Goal: Task Accomplishment & Management: Manage account settings

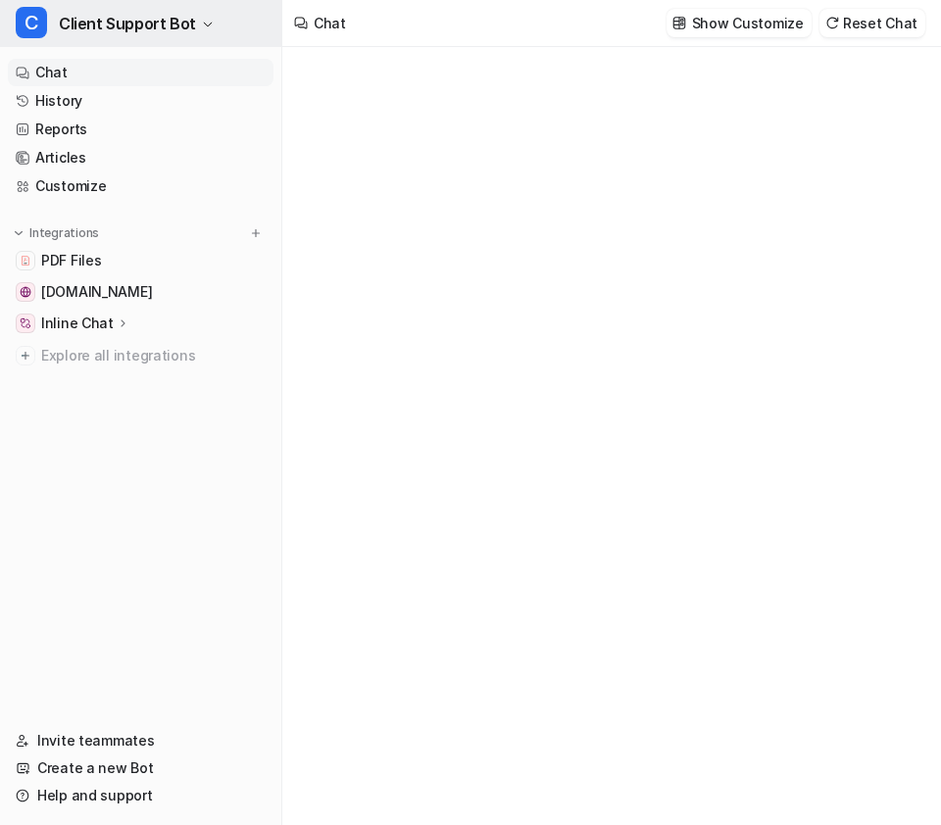
type textarea "**********"
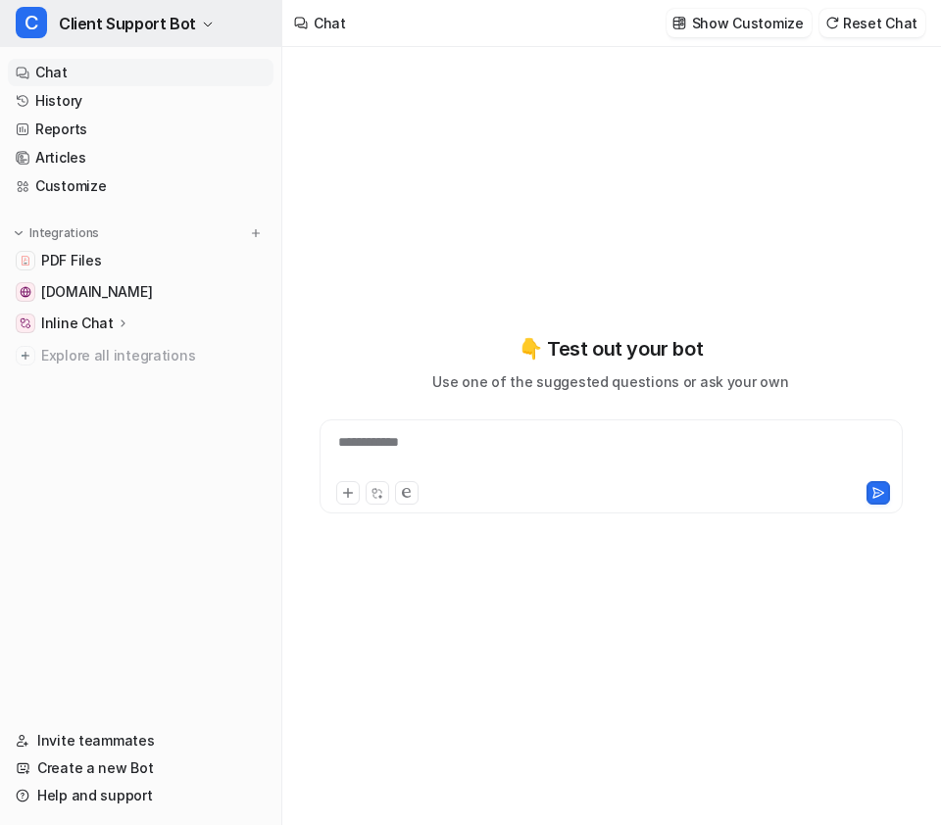
click at [189, 16] on span "Client Support Bot" at bounding box center [127, 23] width 137 height 27
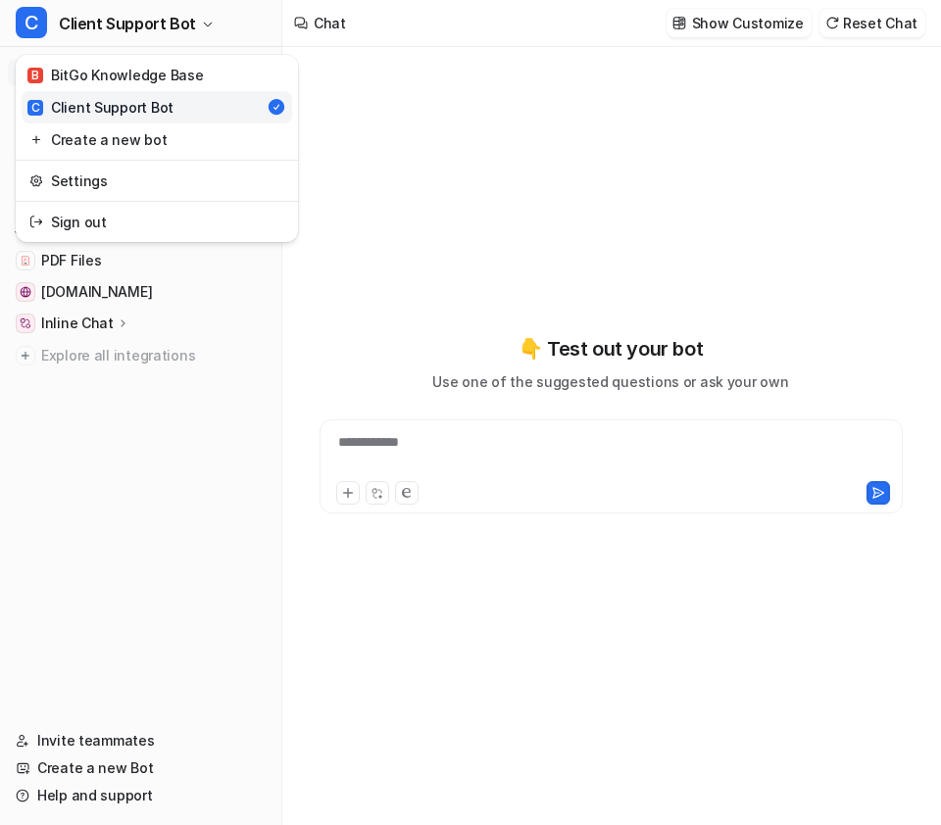
click at [440, 107] on div "**********" at bounding box center [470, 412] width 941 height 825
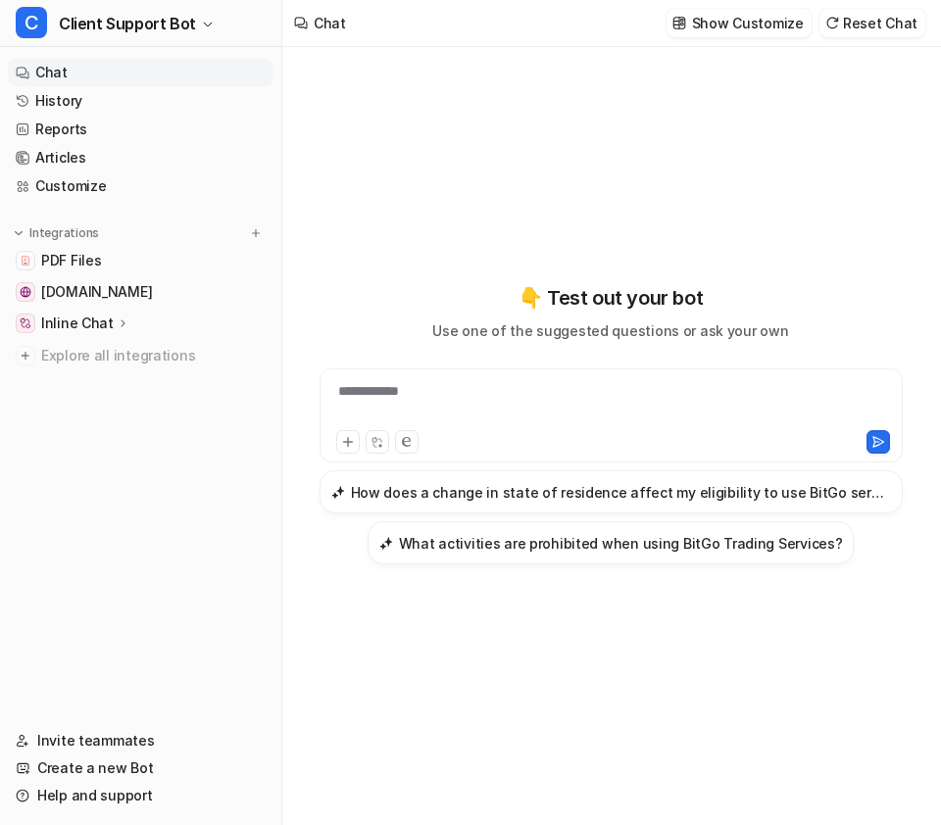
click at [106, 324] on p "Inline Chat" at bounding box center [77, 324] width 73 height 20
click at [121, 348] on link "Overview" at bounding box center [150, 351] width 245 height 27
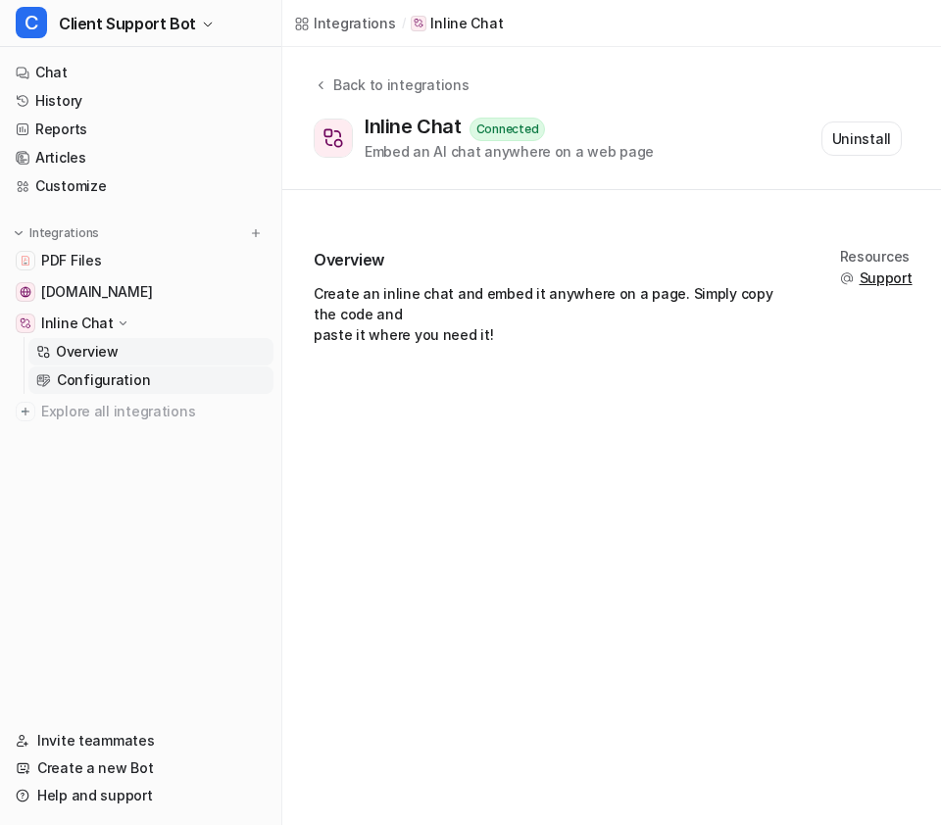
click at [137, 375] on p "Configuration" at bounding box center [103, 380] width 93 height 20
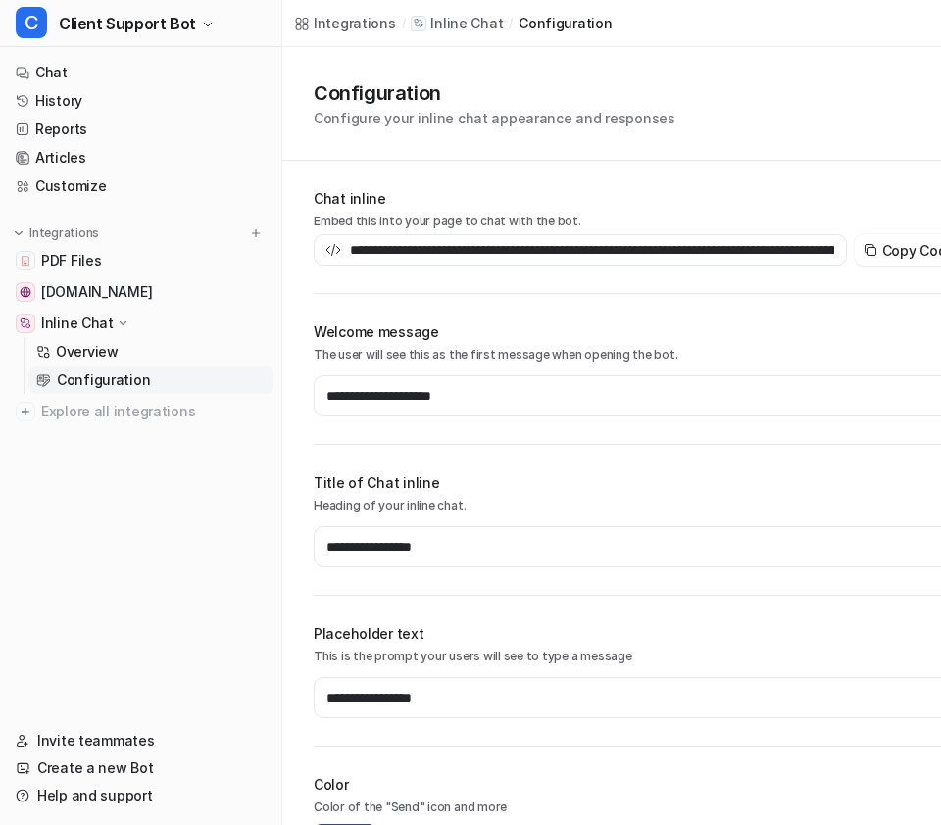
type input "**********"
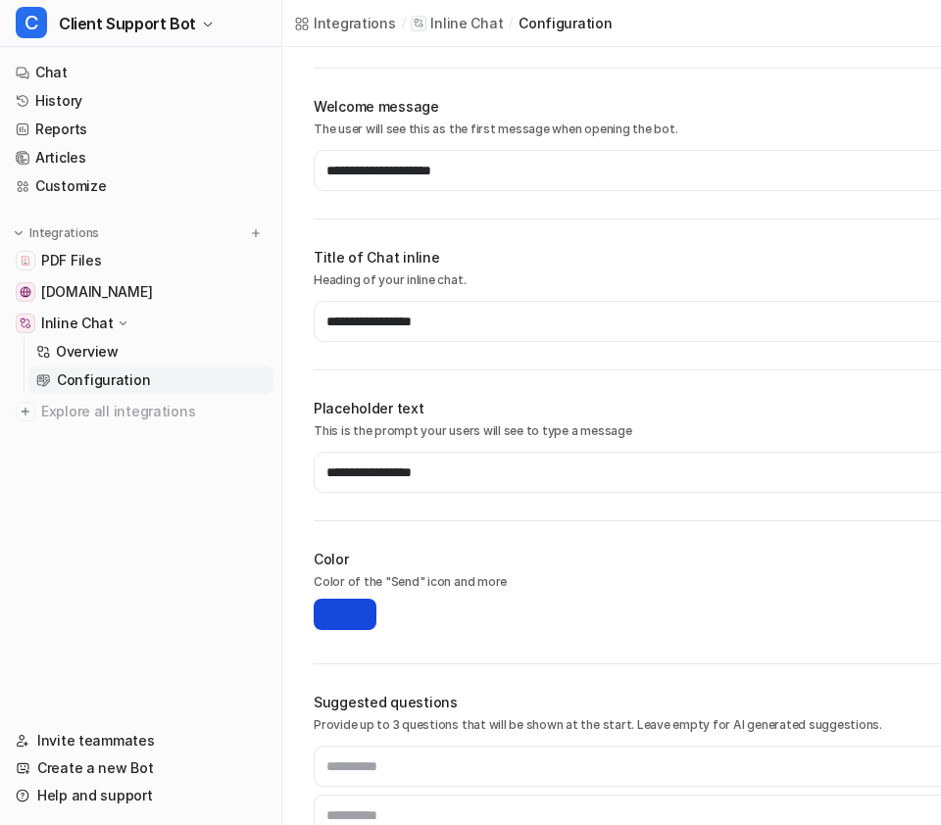
scroll to position [312, 0]
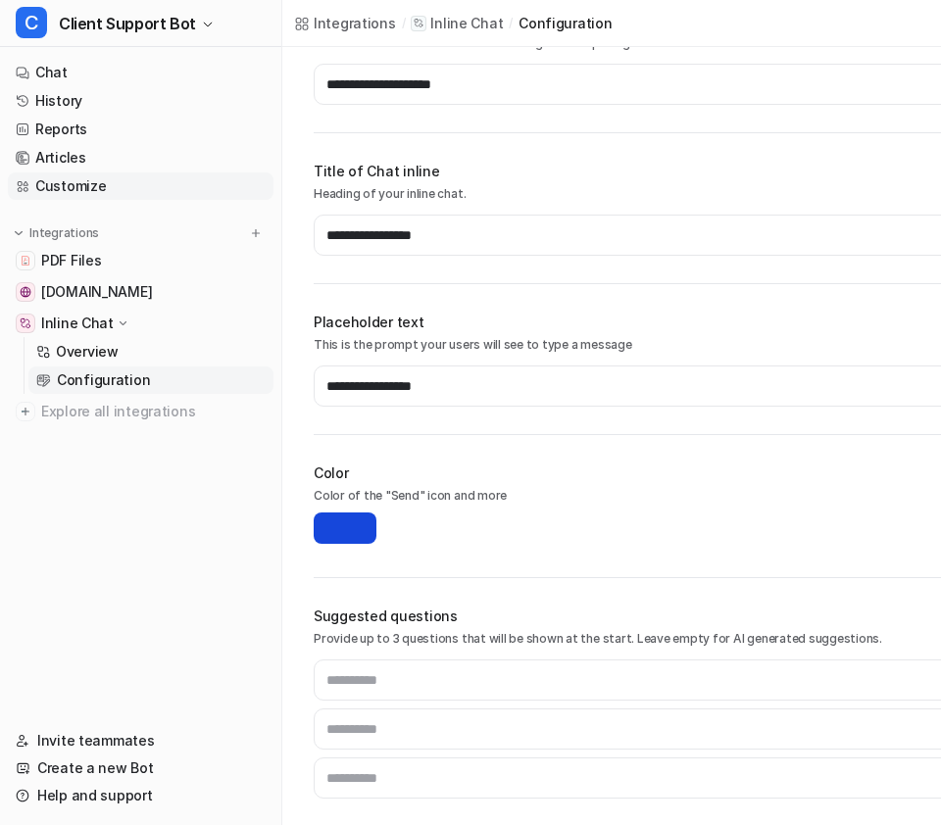
click at [88, 183] on link "Customize" at bounding box center [141, 185] width 266 height 27
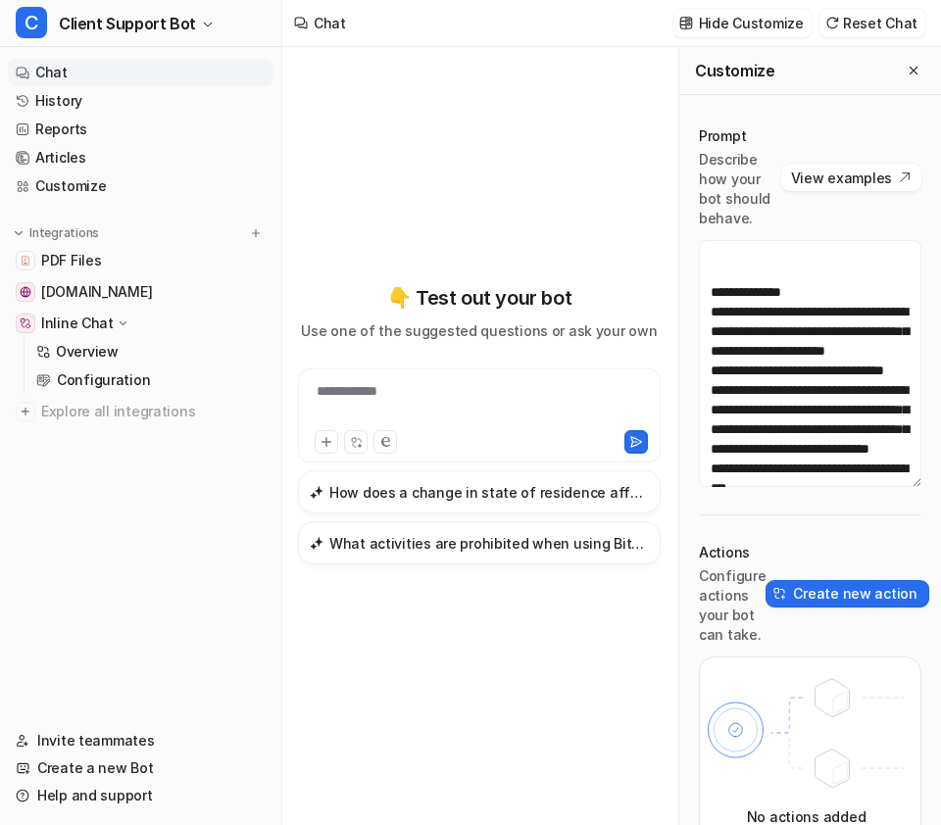
scroll to position [2507, 0]
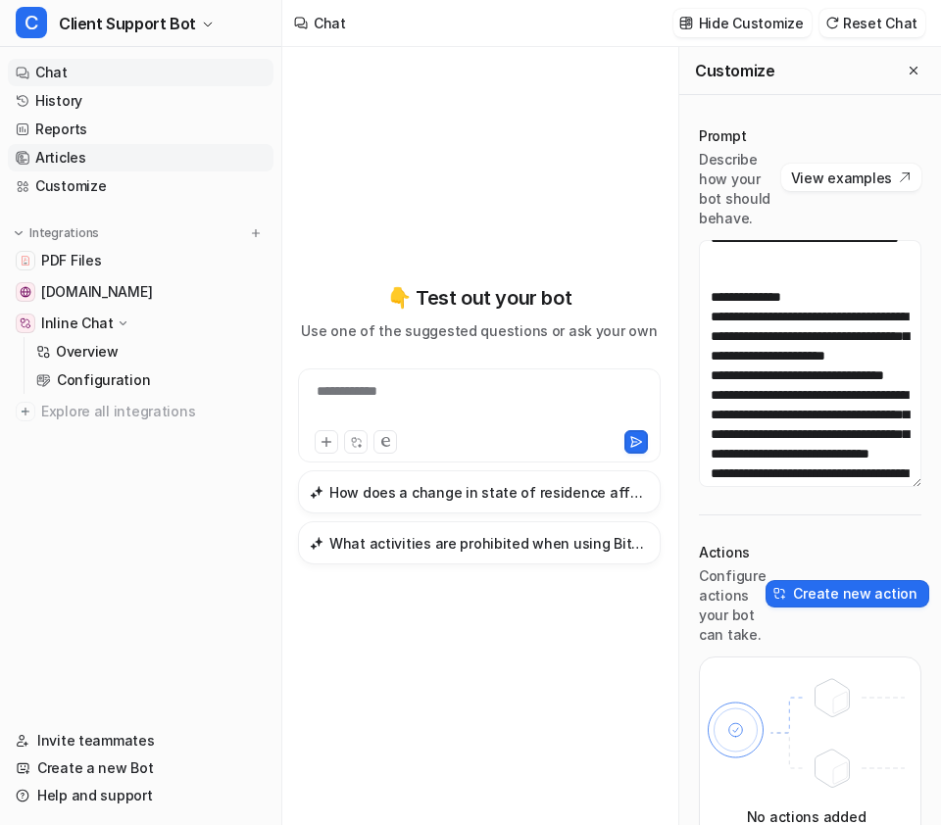
click at [95, 158] on link "Articles" at bounding box center [141, 157] width 266 height 27
click at [96, 158] on link "Articles" at bounding box center [141, 157] width 266 height 27
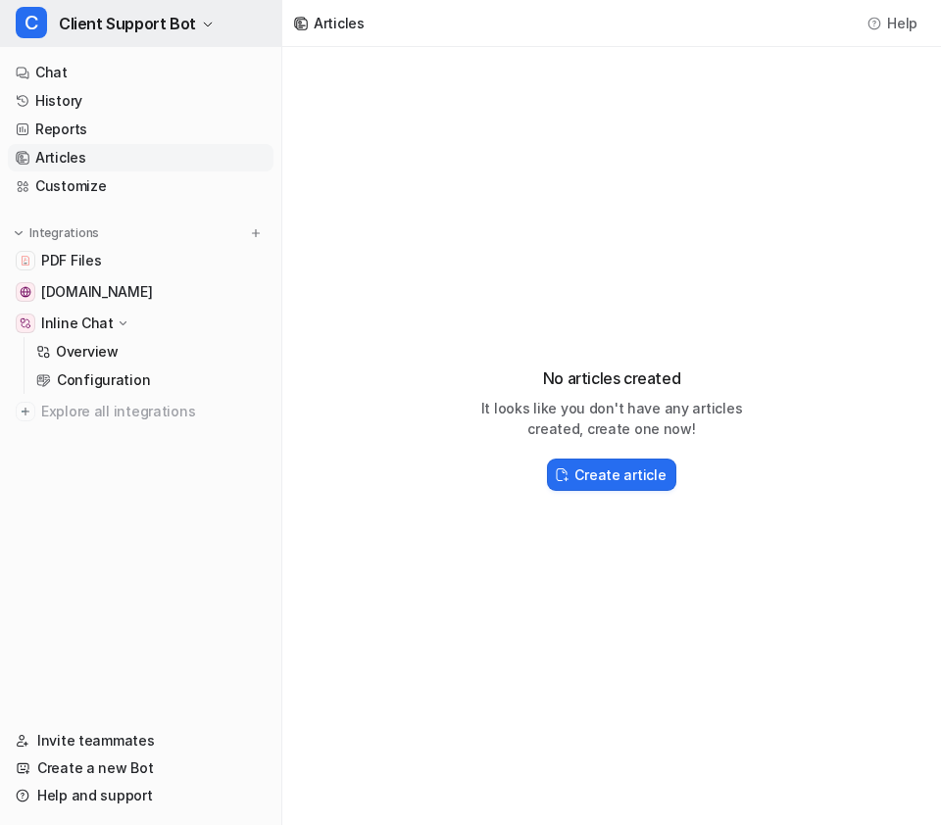
click at [183, 33] on span "Client Support Bot" at bounding box center [127, 23] width 137 height 27
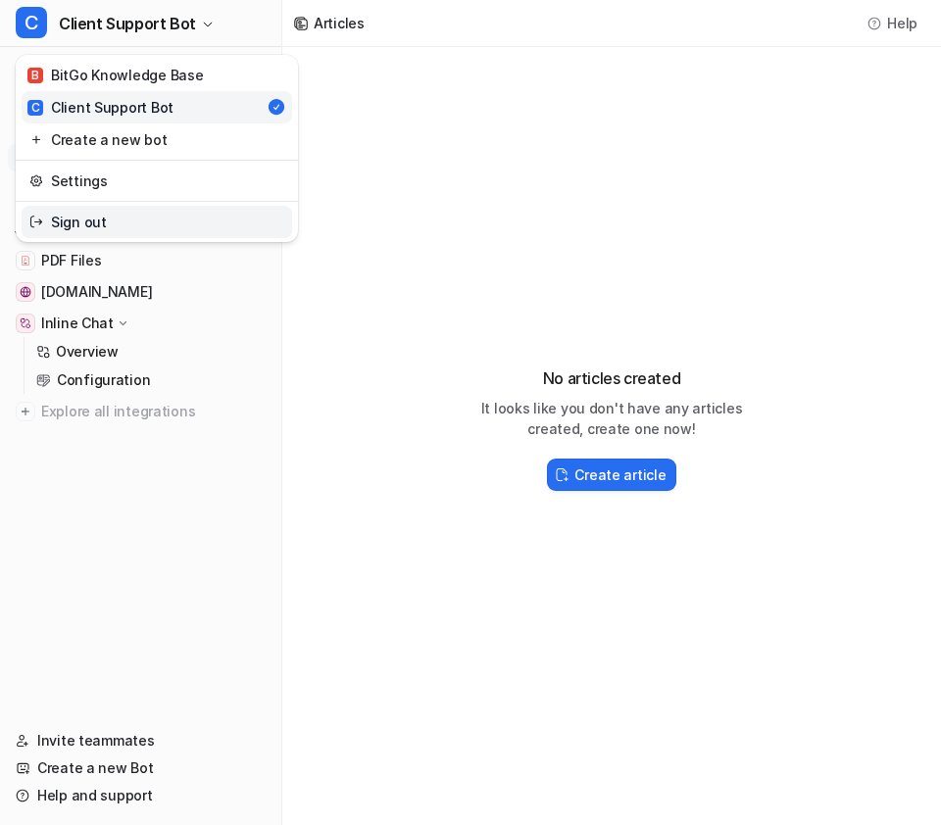
click at [124, 220] on link "Sign out" at bounding box center [157, 222] width 270 height 32
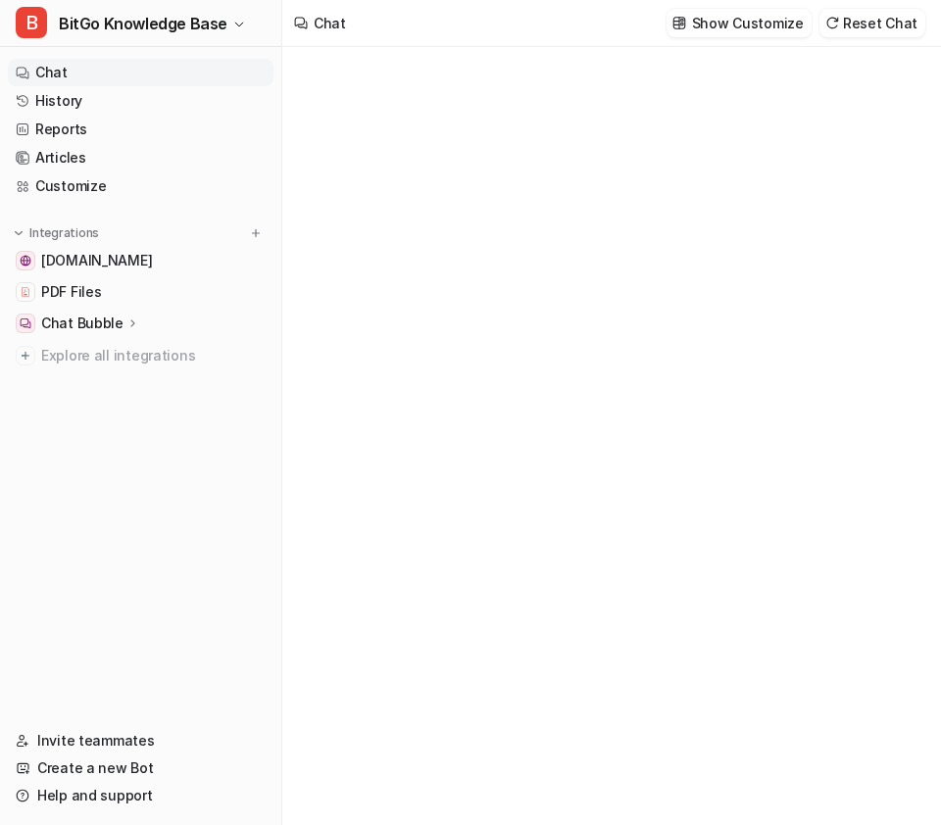
type textarea "**********"
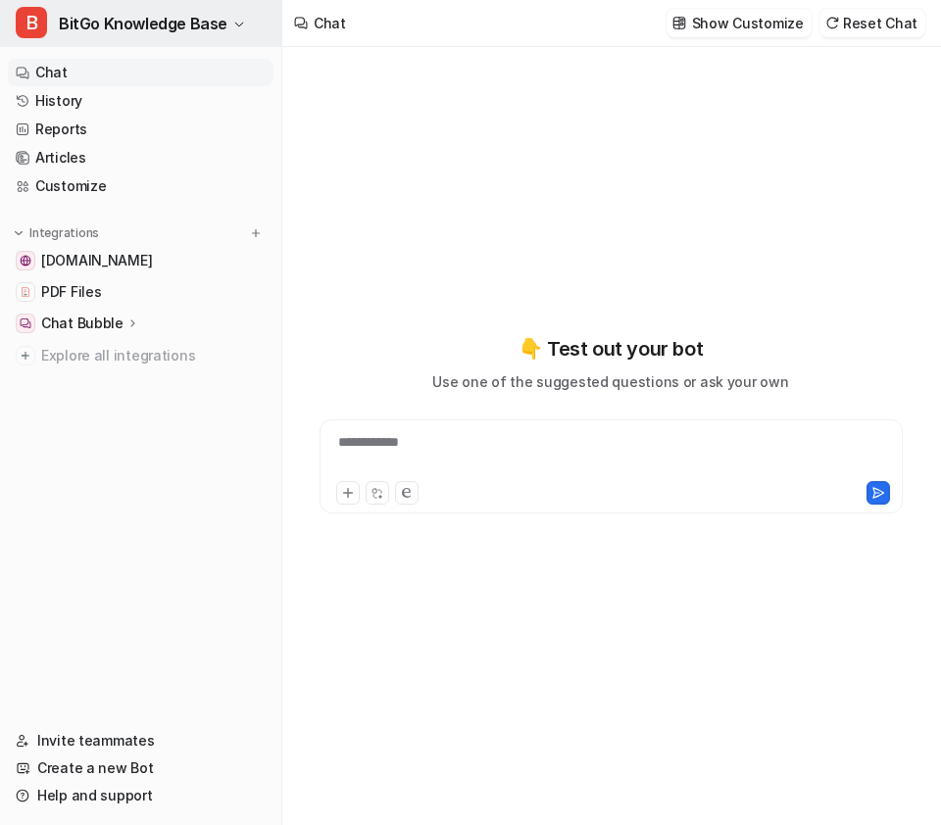
click at [223, 25] on button "B BitGo Knowledge Base" at bounding box center [140, 23] width 281 height 47
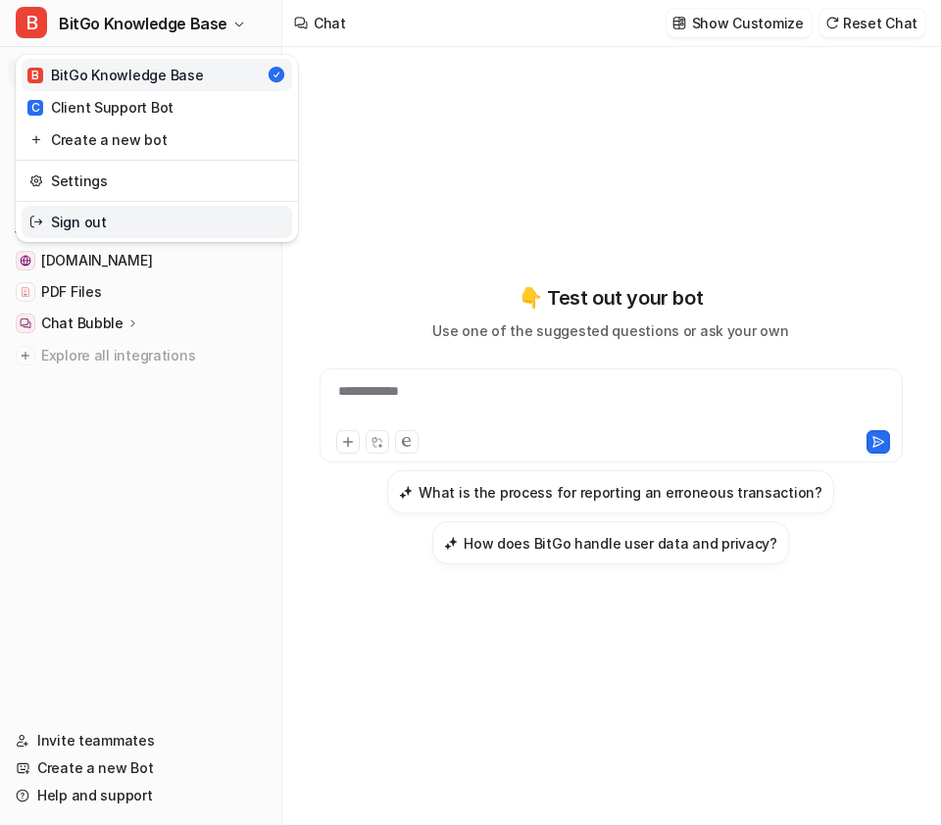
click at [140, 218] on link "Sign out" at bounding box center [157, 222] width 270 height 32
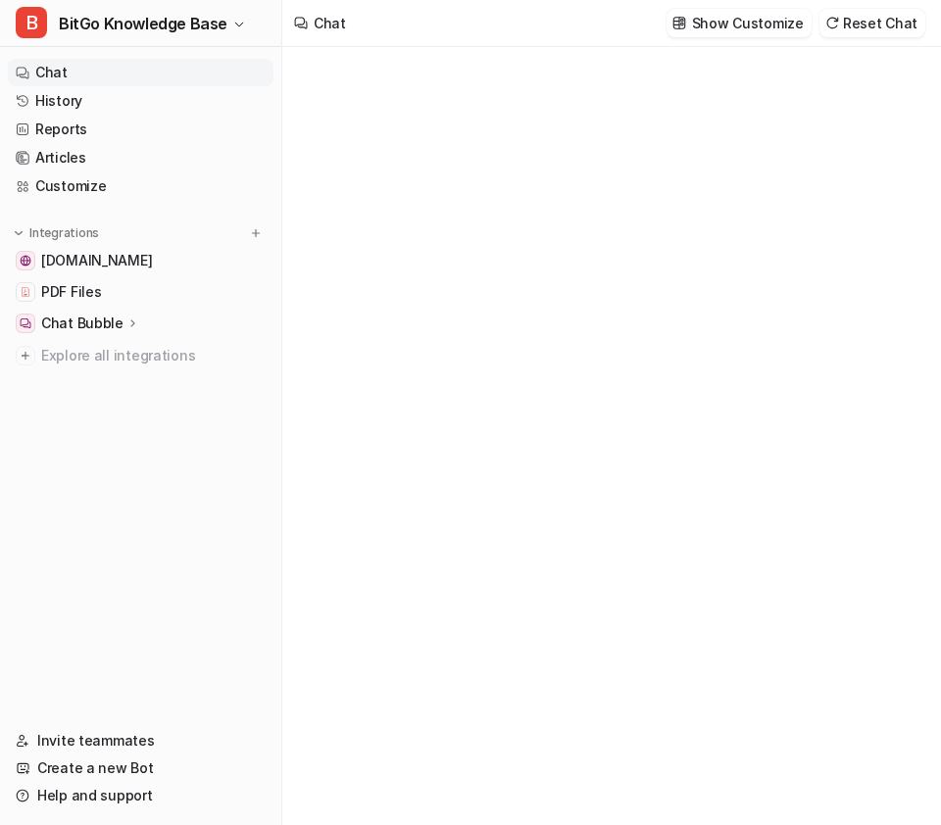
type textarea "**********"
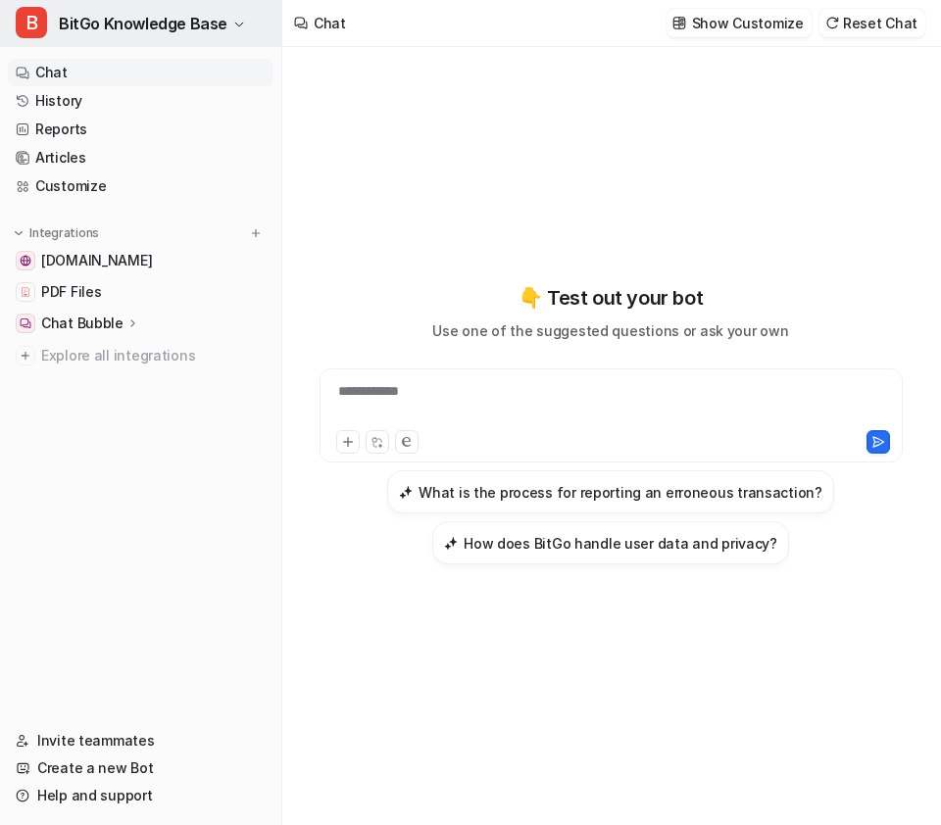
click at [193, 29] on span "BitGo Knowledge Base" at bounding box center [143, 23] width 169 height 27
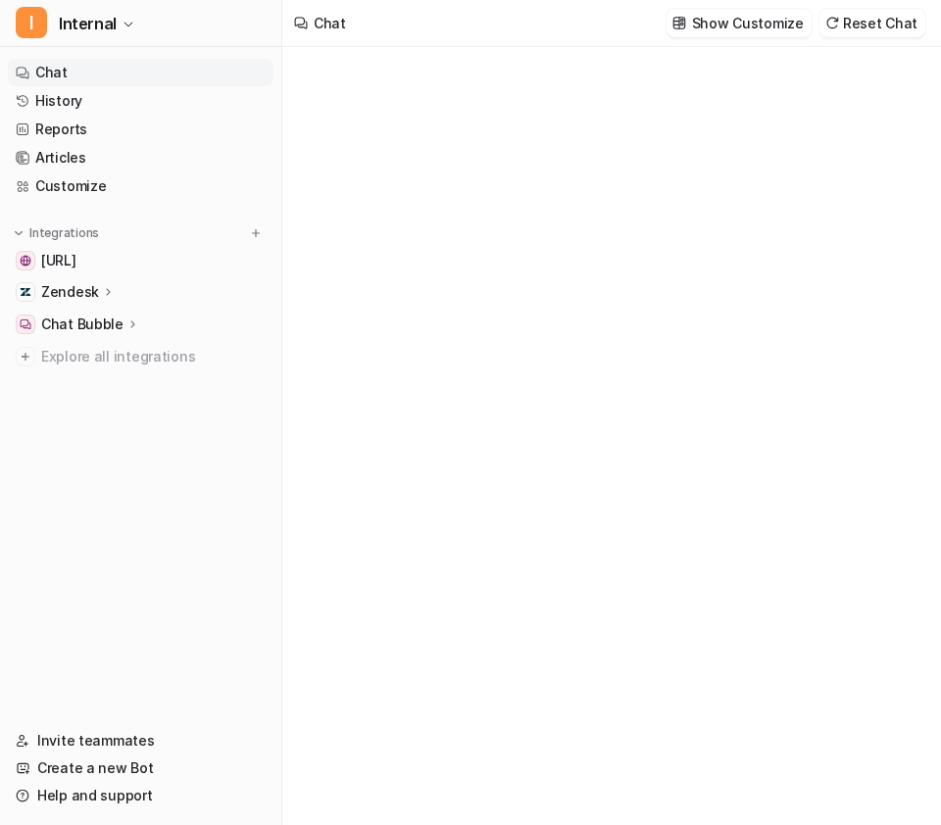
type textarea "**********"
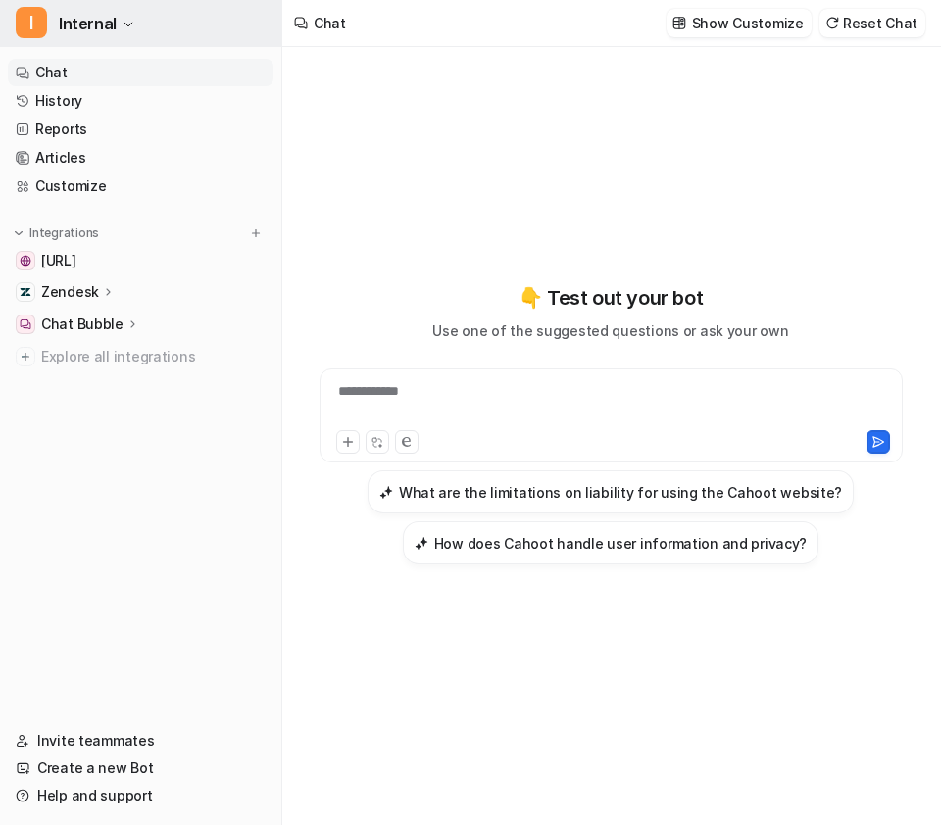
click at [115, 24] on button "I Internal" at bounding box center [140, 23] width 281 height 47
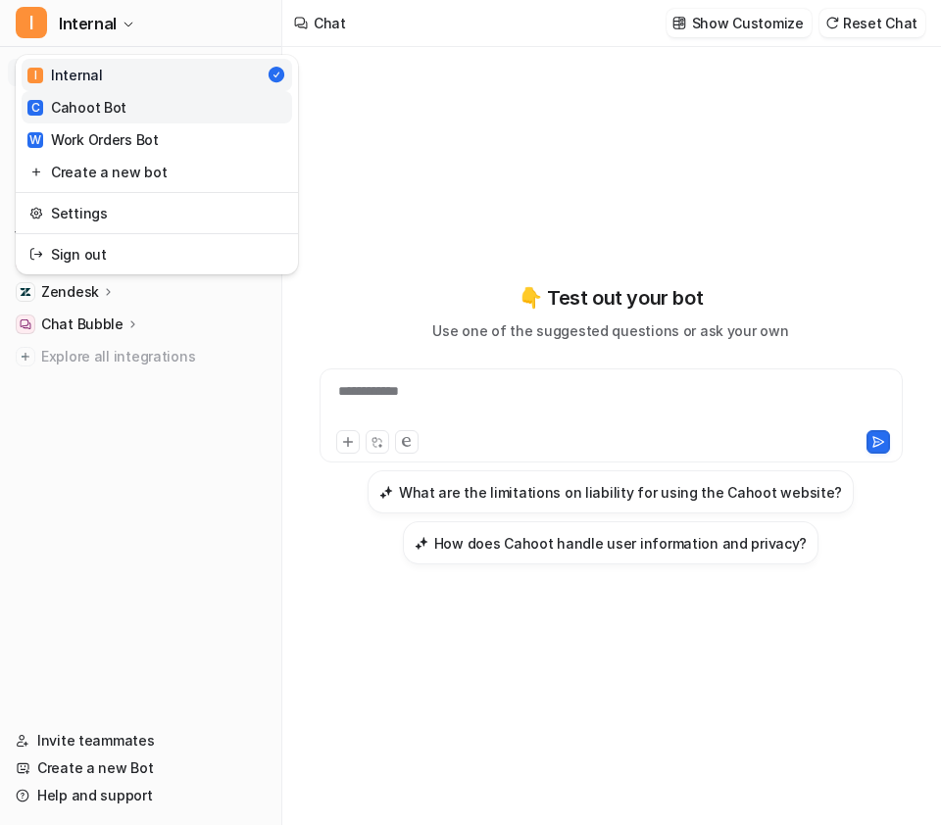
click at [186, 112] on link "C Cahoot Bot" at bounding box center [157, 107] width 270 height 32
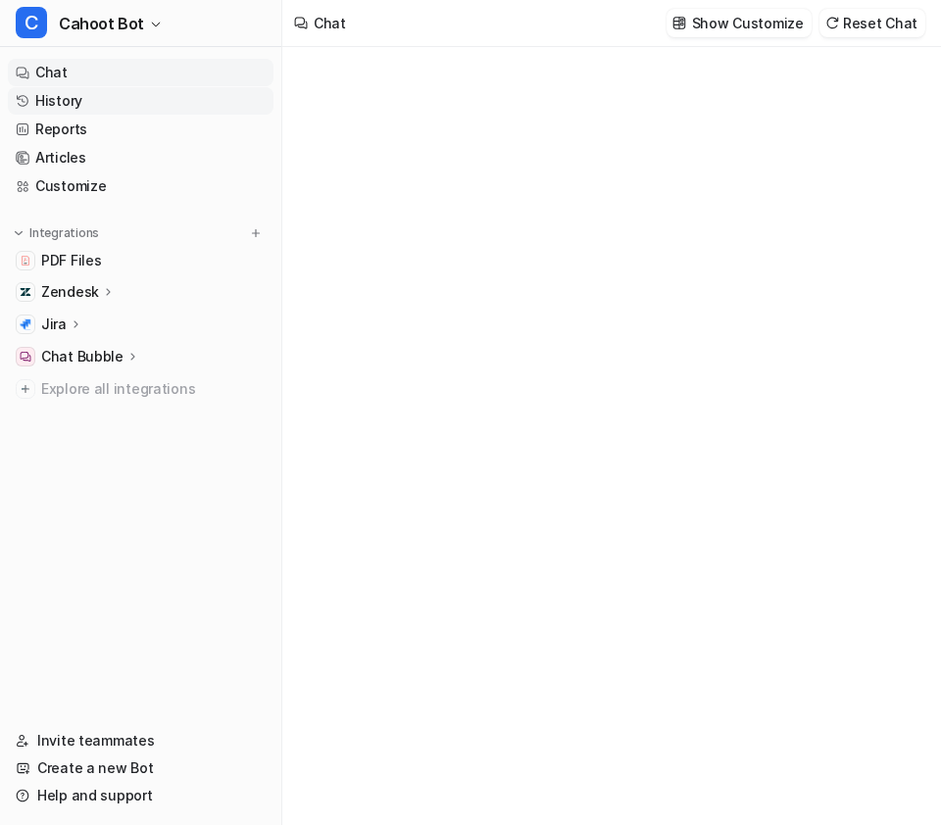
type textarea "**********"
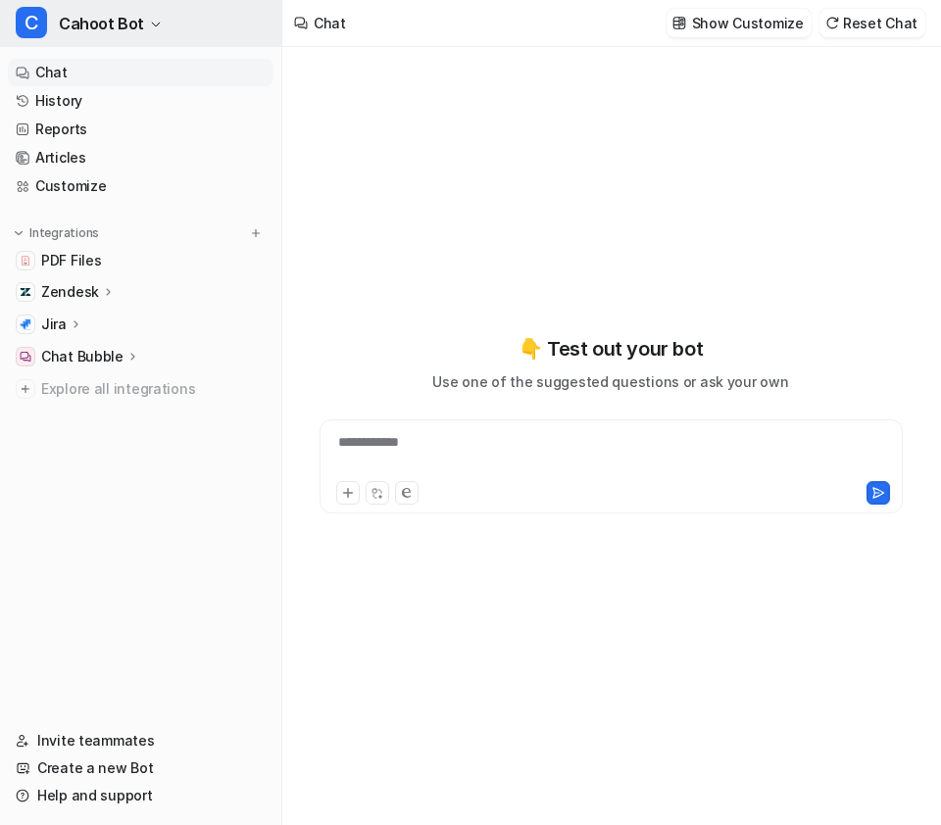
click at [112, 26] on span "Cahoot Bot" at bounding box center [101, 23] width 85 height 27
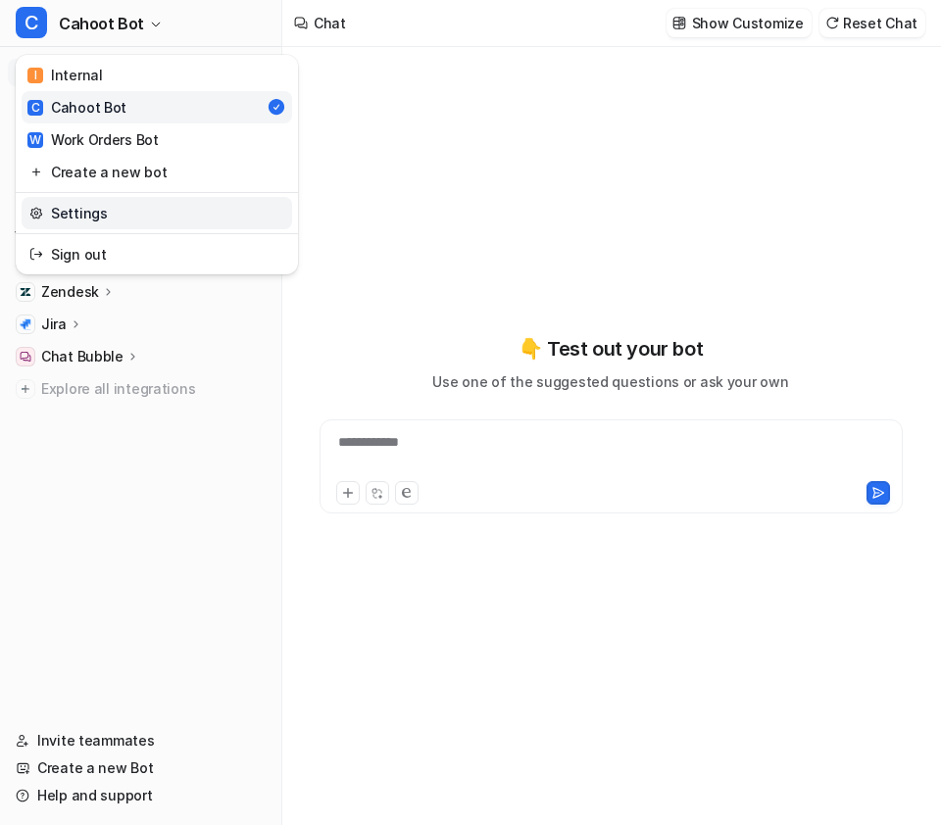
click at [126, 205] on link "Settings" at bounding box center [157, 213] width 270 height 32
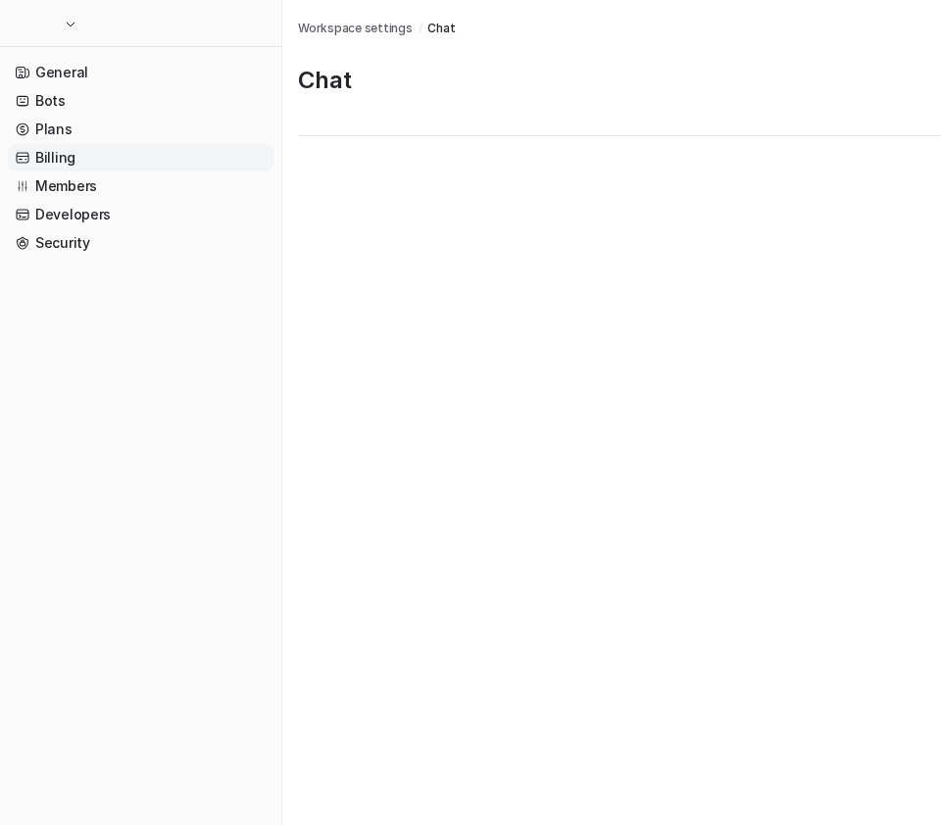
click at [126, 160] on link "Billing" at bounding box center [141, 157] width 266 height 27
click at [37, 157] on link "Billing" at bounding box center [141, 157] width 266 height 27
click at [74, 153] on link "Billing" at bounding box center [141, 157] width 266 height 27
click at [93, 126] on link "Plans" at bounding box center [141, 129] width 266 height 27
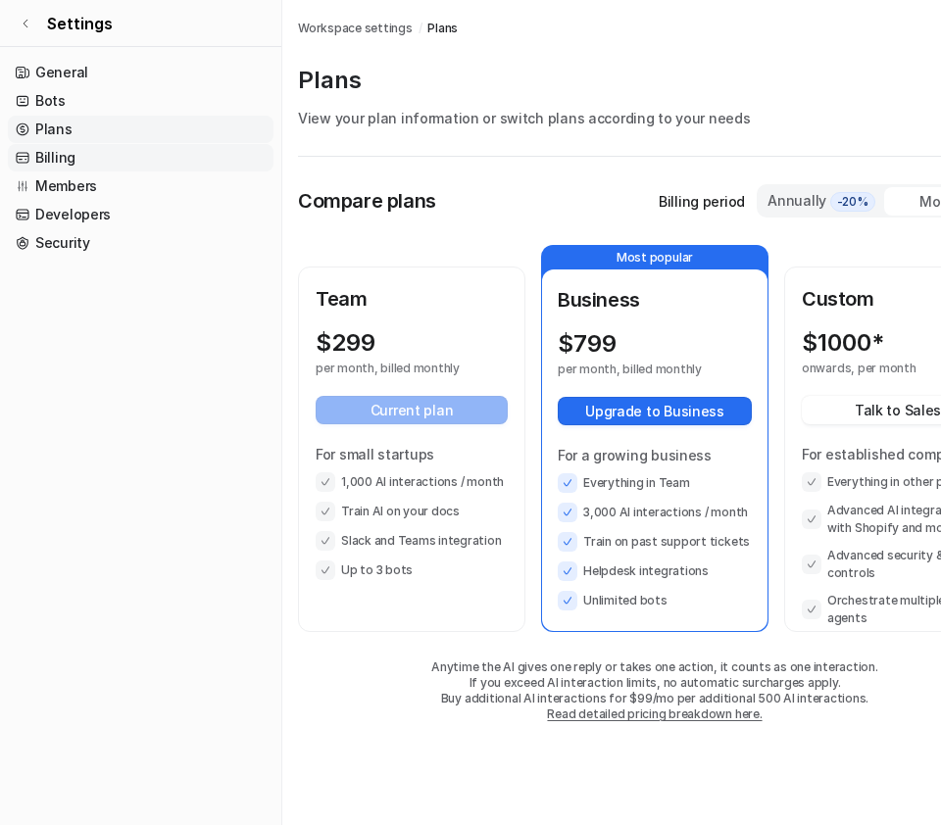
click at [119, 154] on link "Billing" at bounding box center [141, 157] width 266 height 27
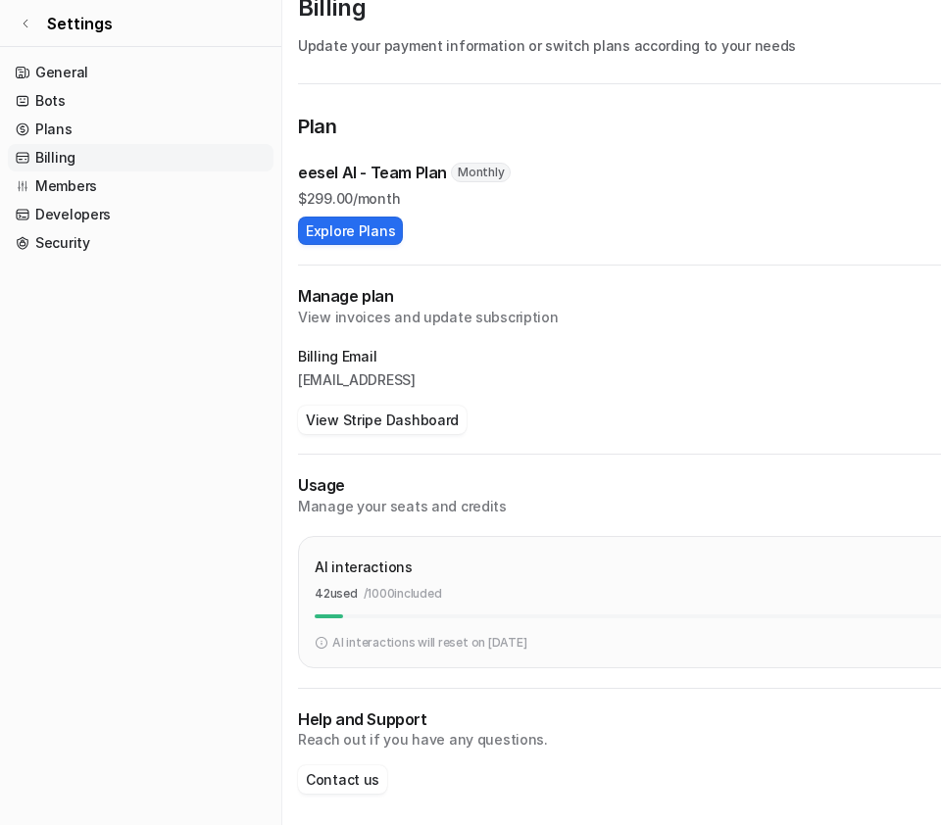
scroll to position [77, 0]
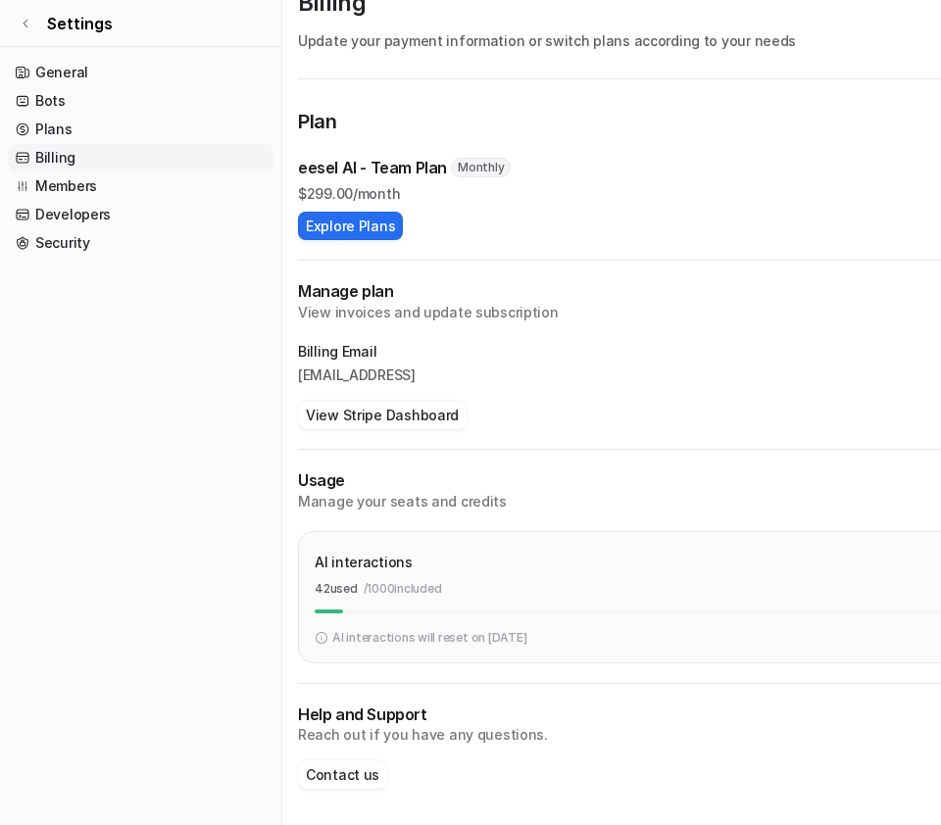
drag, startPoint x: 567, startPoint y: 639, endPoint x: 467, endPoint y: 641, distance: 101.0
click at [467, 641] on div "AI interactions will reset on Sep 29, 2025" at bounding box center [655, 638] width 680 height 18
click at [40, 24] on link "Settings" at bounding box center [140, 23] width 281 height 47
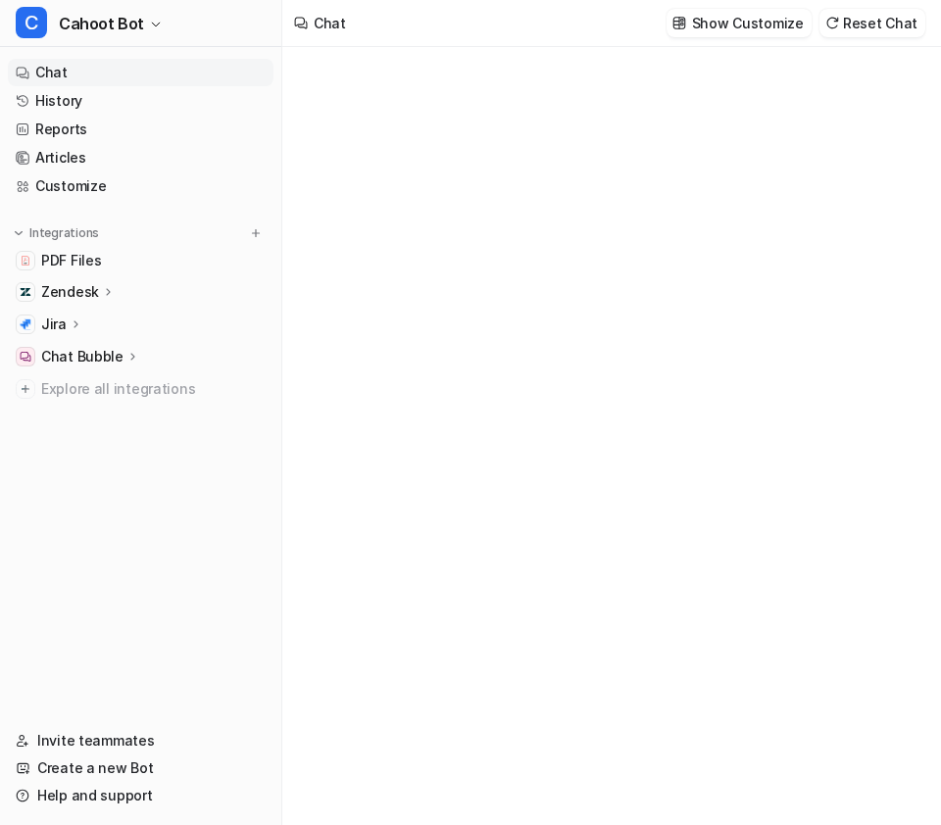
click at [93, 286] on p "Zendesk" at bounding box center [70, 292] width 58 height 20
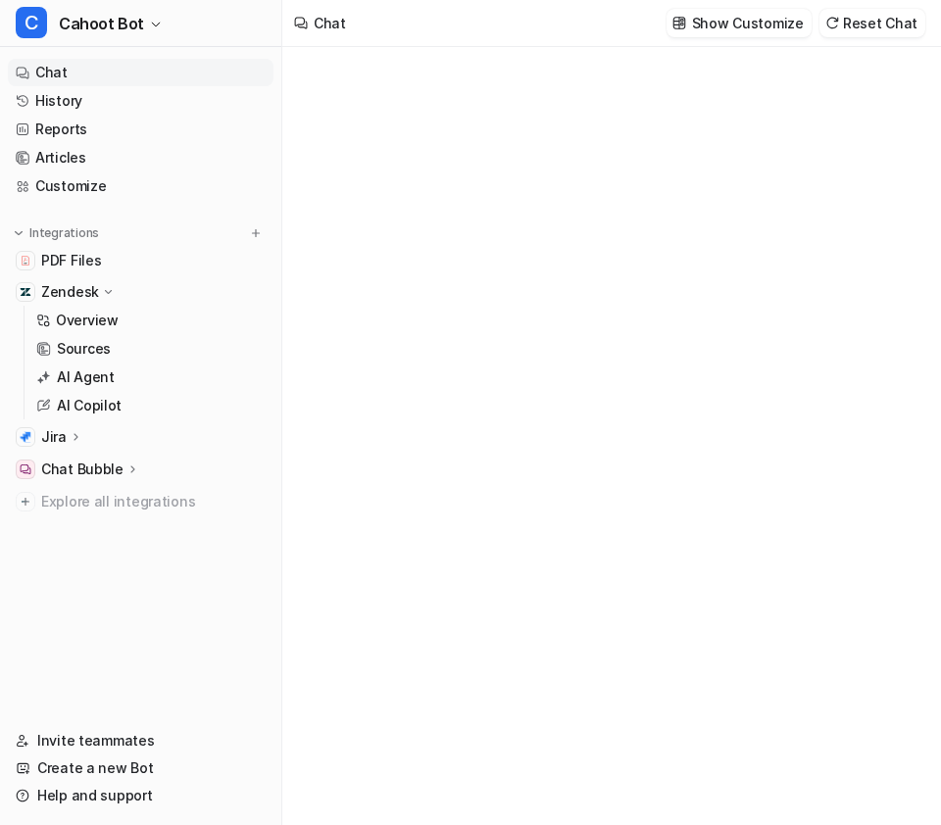
type textarea "**********"
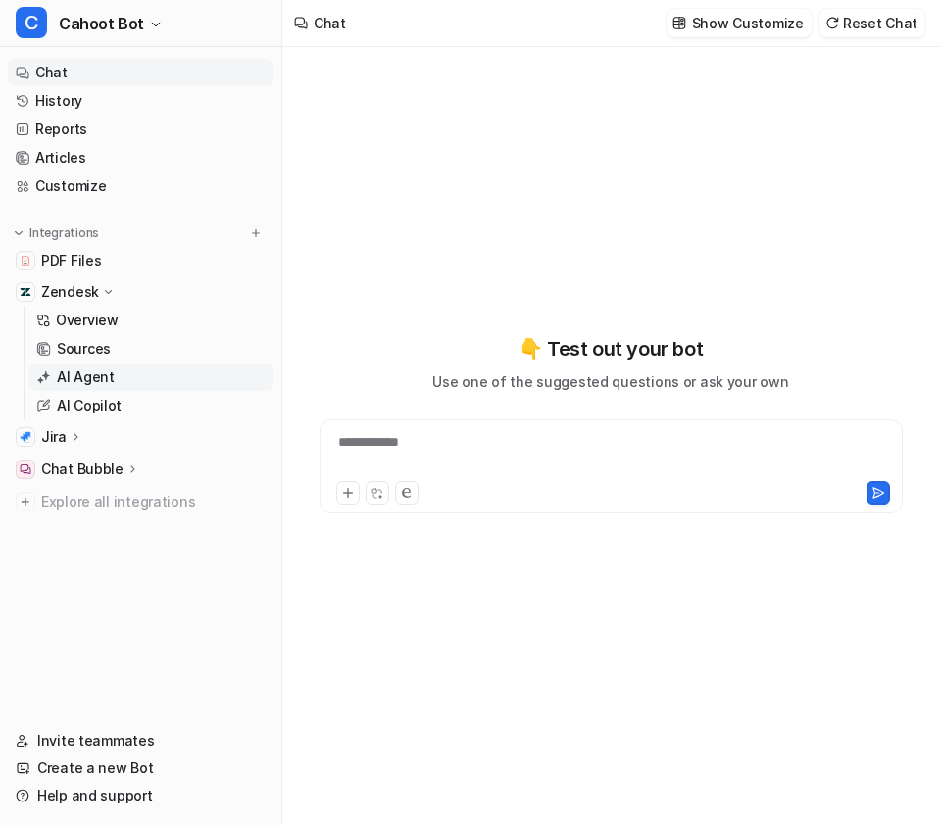
click at [105, 372] on p "AI Agent" at bounding box center [86, 378] width 58 height 20
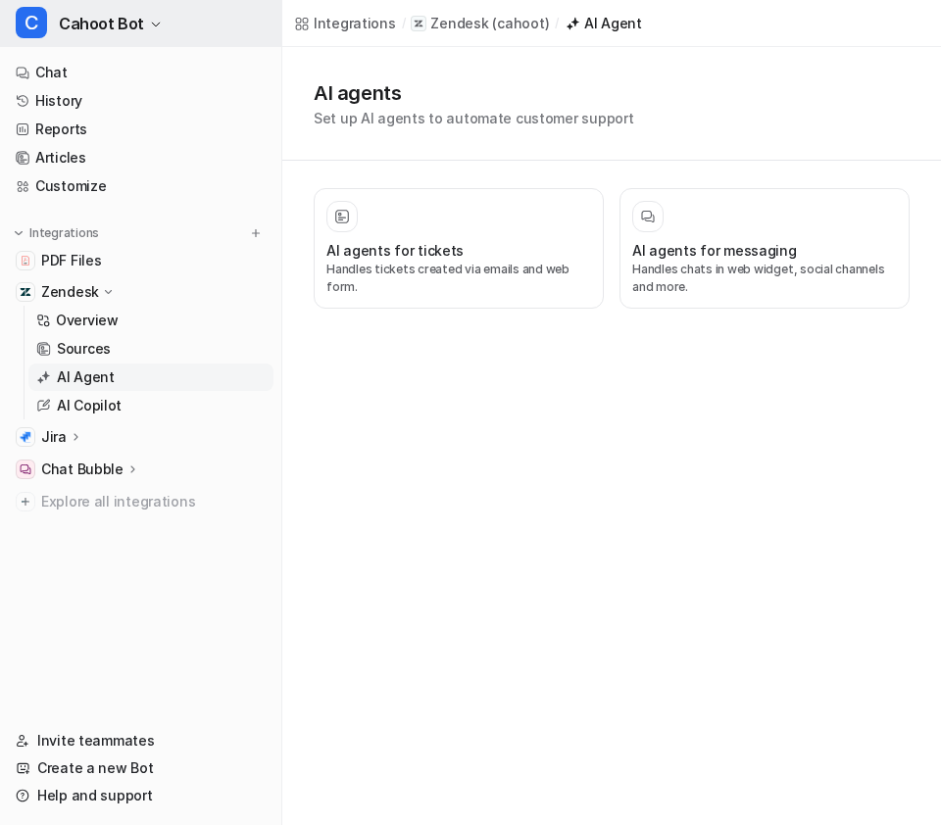
click at [144, 32] on button "C Cahoot Bot" at bounding box center [140, 23] width 281 height 47
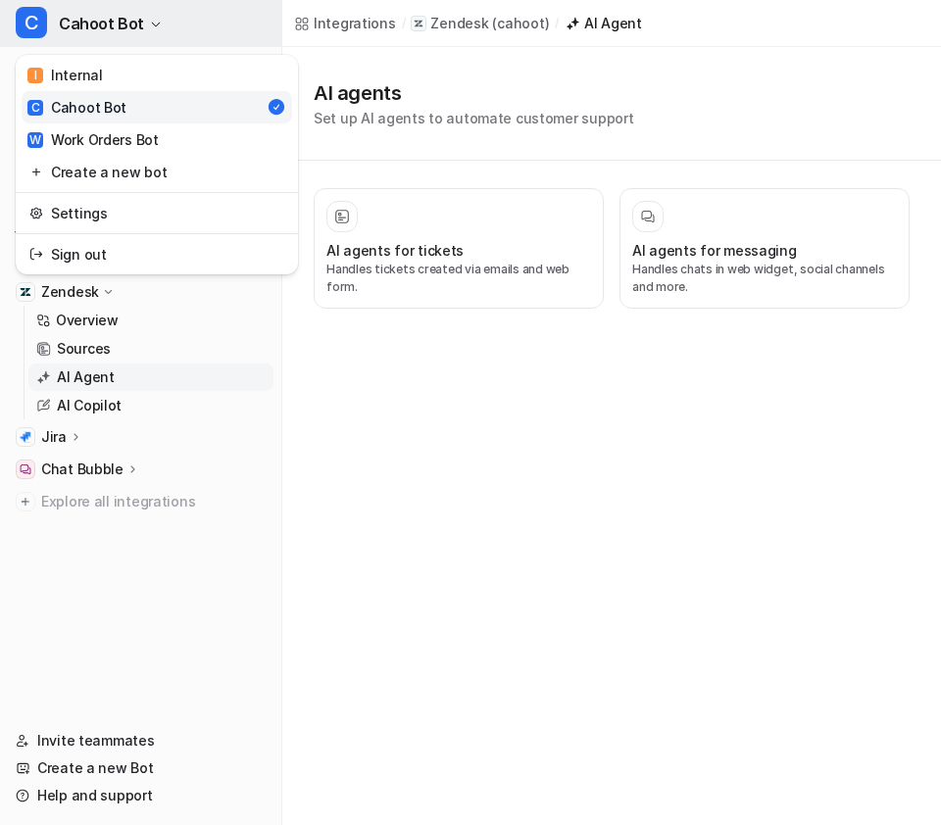
click at [144, 32] on button "C Cahoot Bot" at bounding box center [140, 23] width 281 height 47
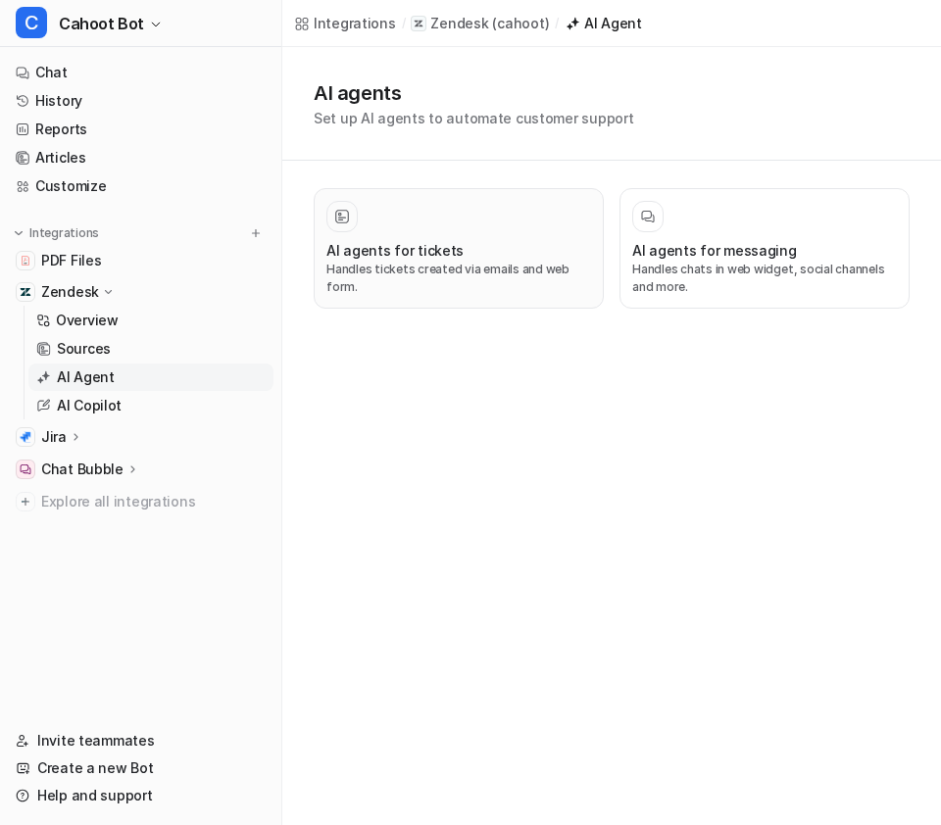
click at [540, 269] on p "Handles tickets created via emails and web form." at bounding box center [458, 278] width 265 height 35
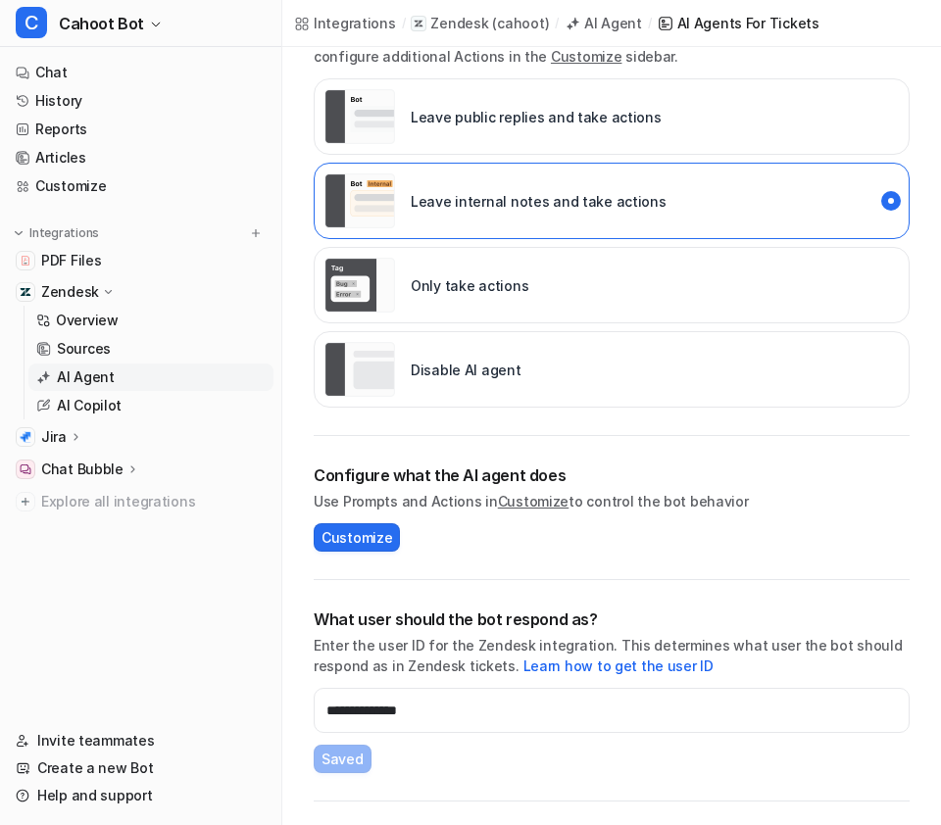
scroll to position [386, 0]
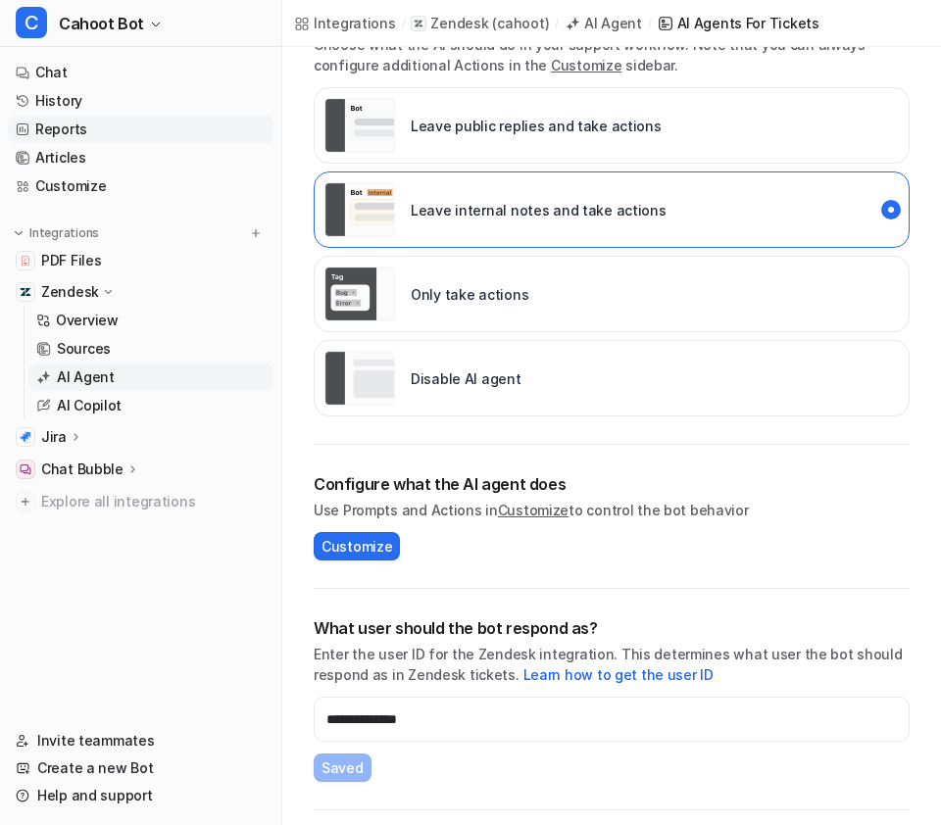
click at [104, 123] on link "Reports" at bounding box center [141, 129] width 266 height 27
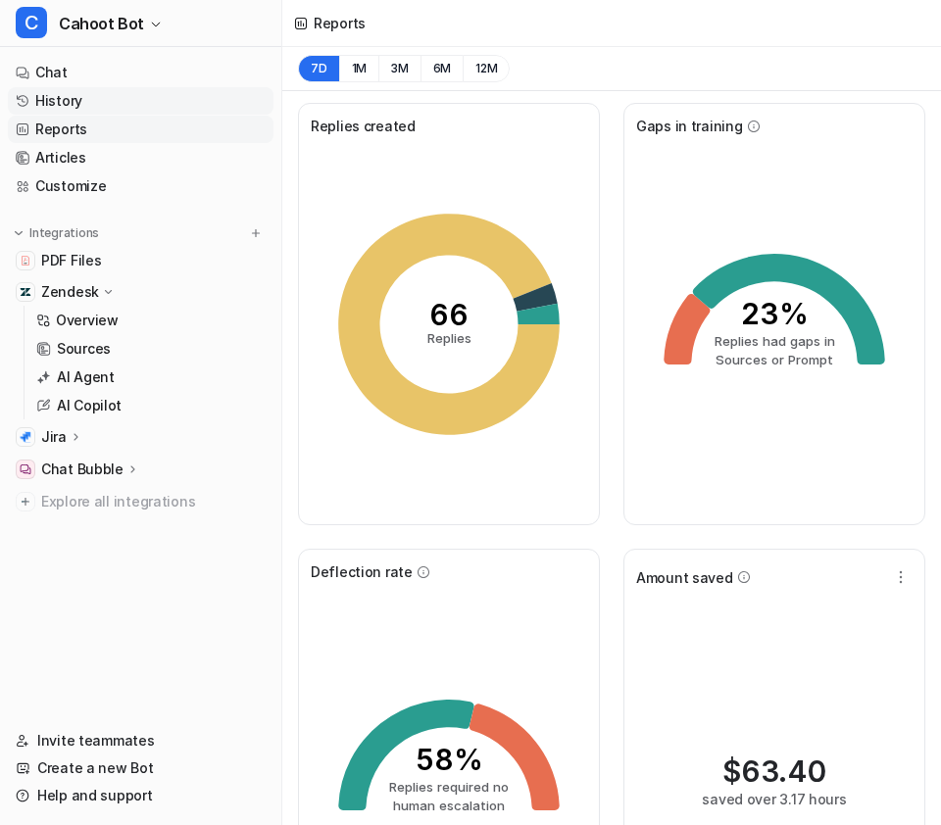
click at [100, 103] on link "History" at bounding box center [141, 100] width 266 height 27
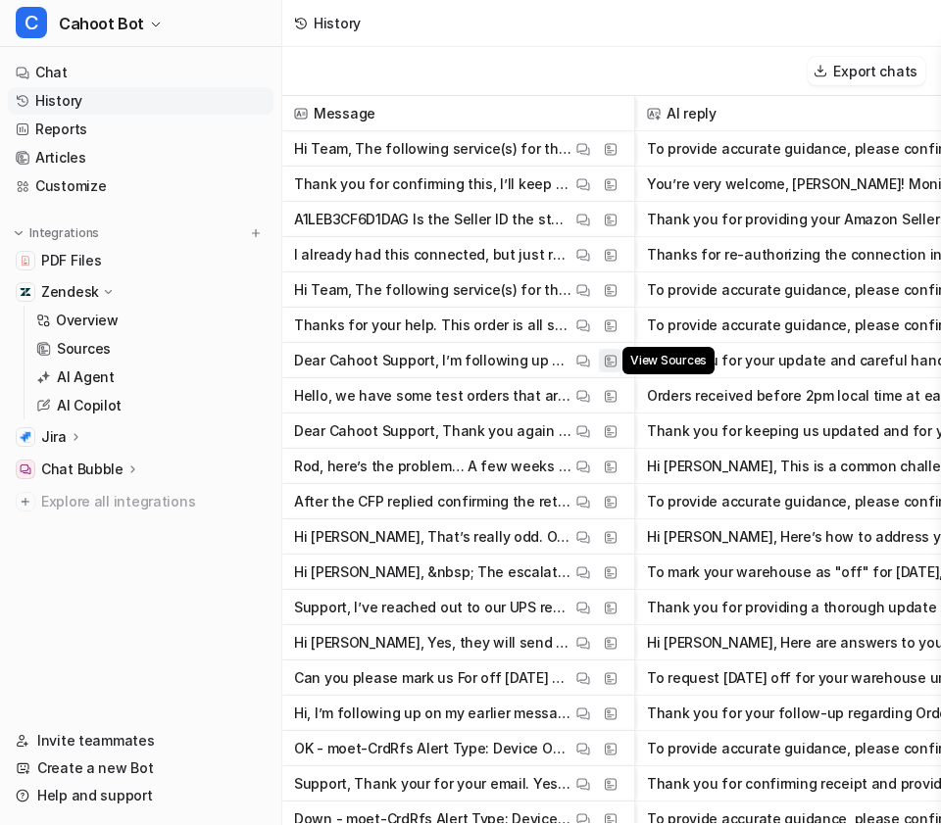
click at [616, 358] on img at bounding box center [611, 361] width 14 height 15
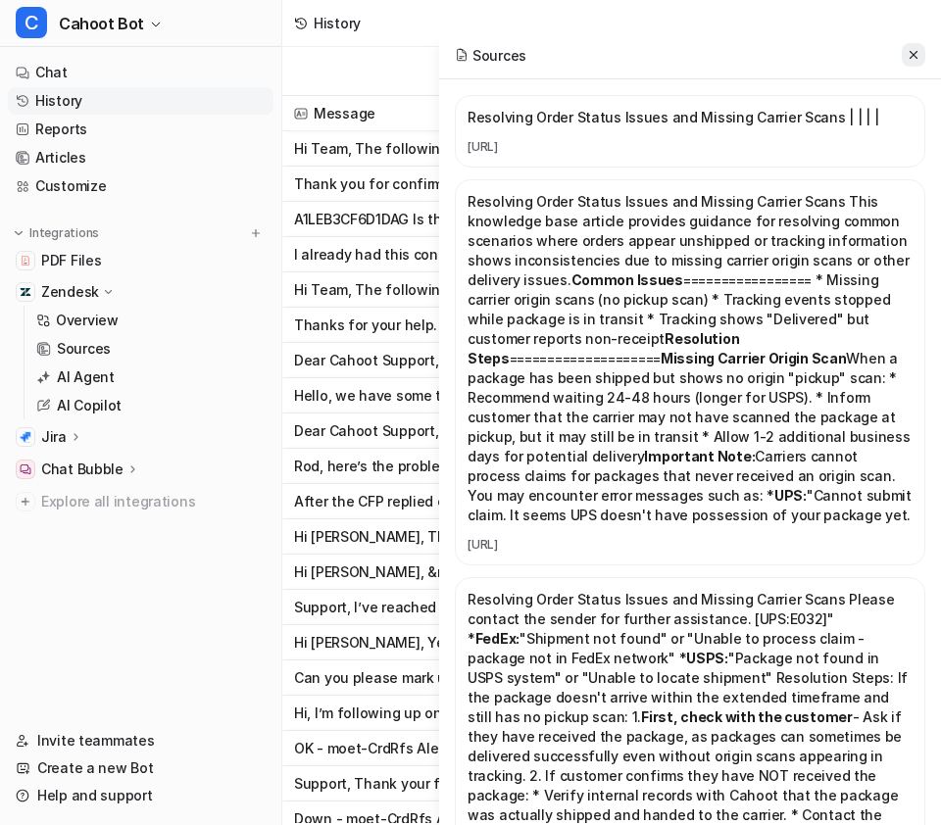
click at [909, 57] on icon at bounding box center [914, 55] width 14 height 14
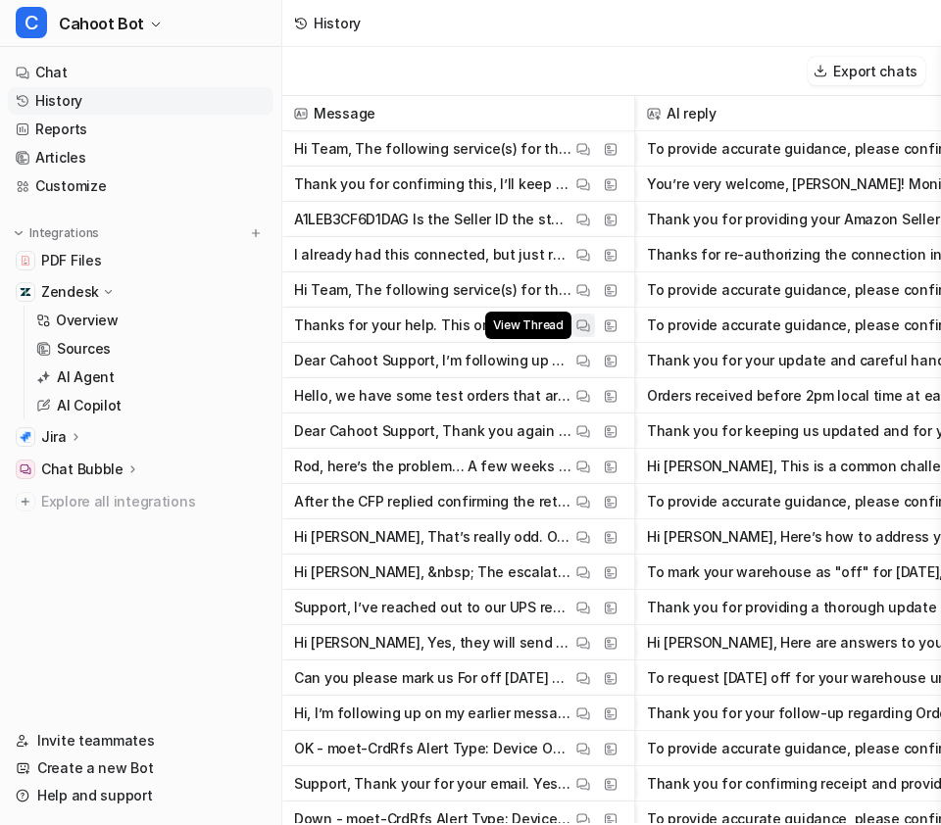
click at [577, 321] on img at bounding box center [583, 326] width 14 height 15
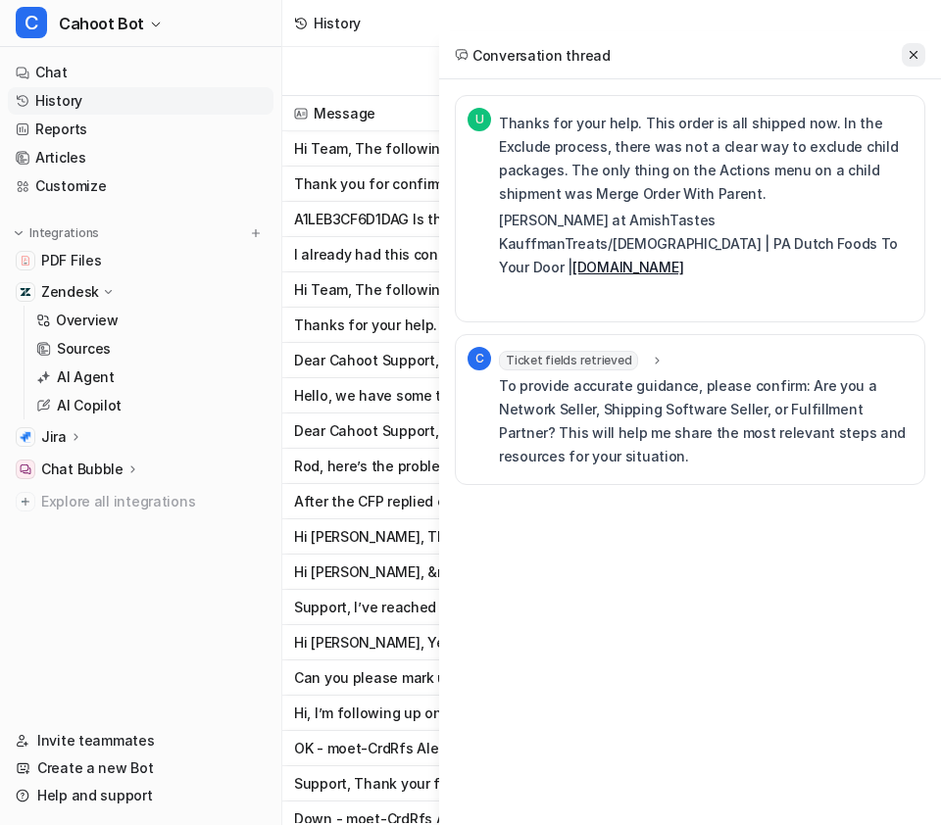
click at [907, 53] on icon at bounding box center [914, 55] width 14 height 14
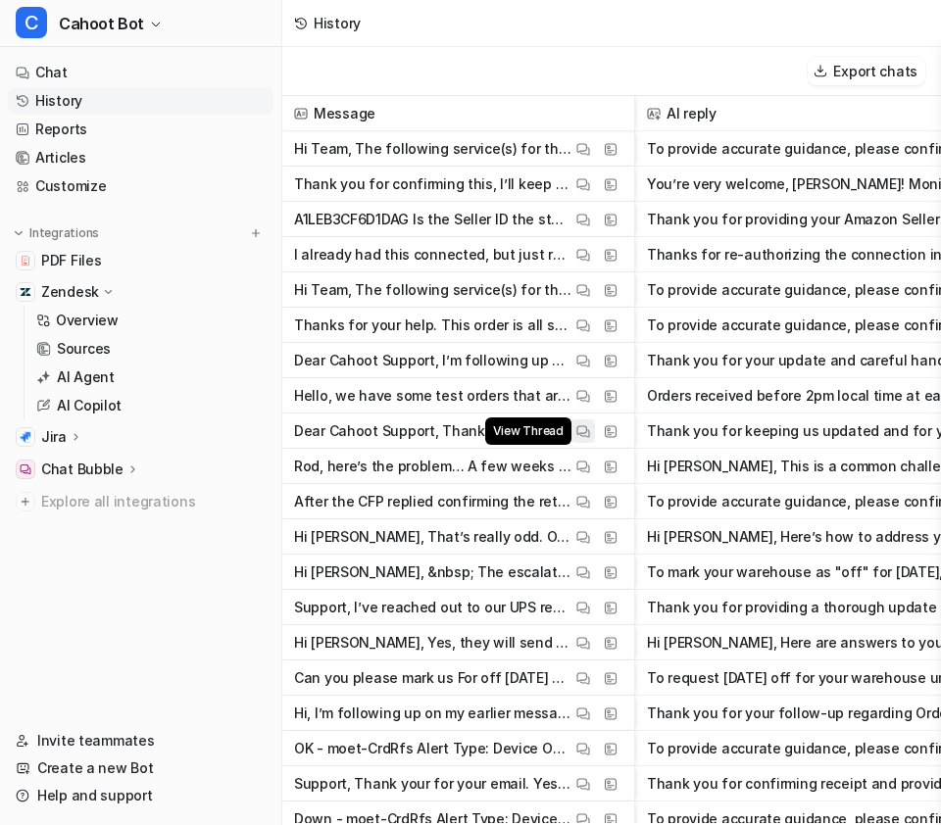
click at [585, 424] on img at bounding box center [583, 431] width 14 height 15
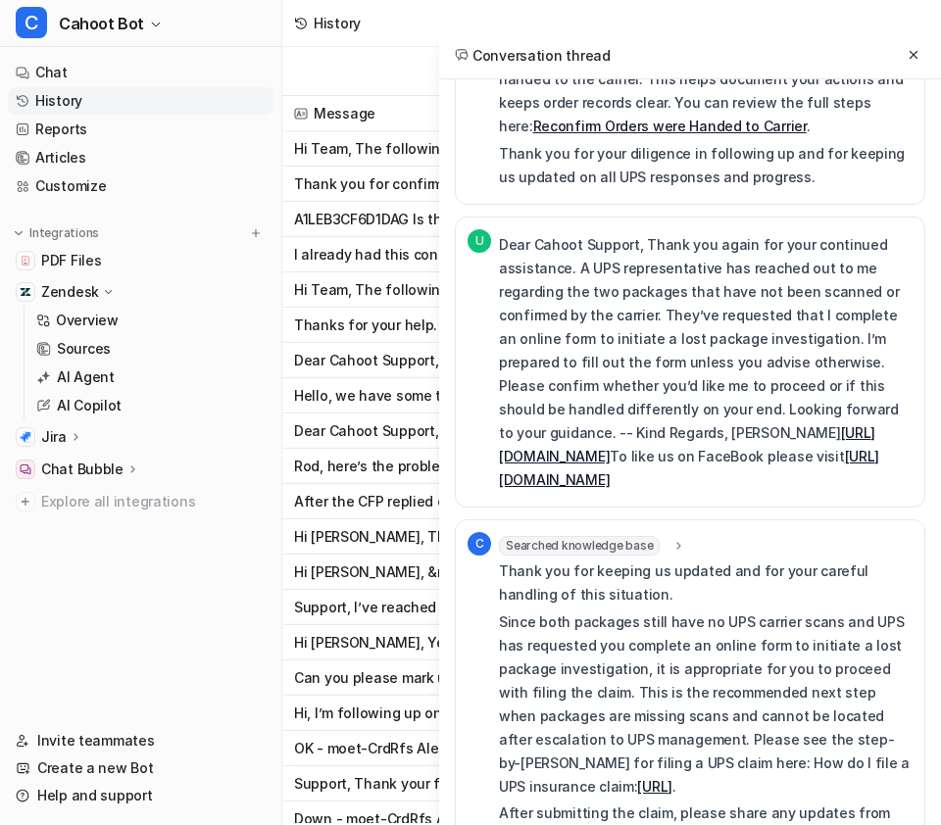
scroll to position [3011, 0]
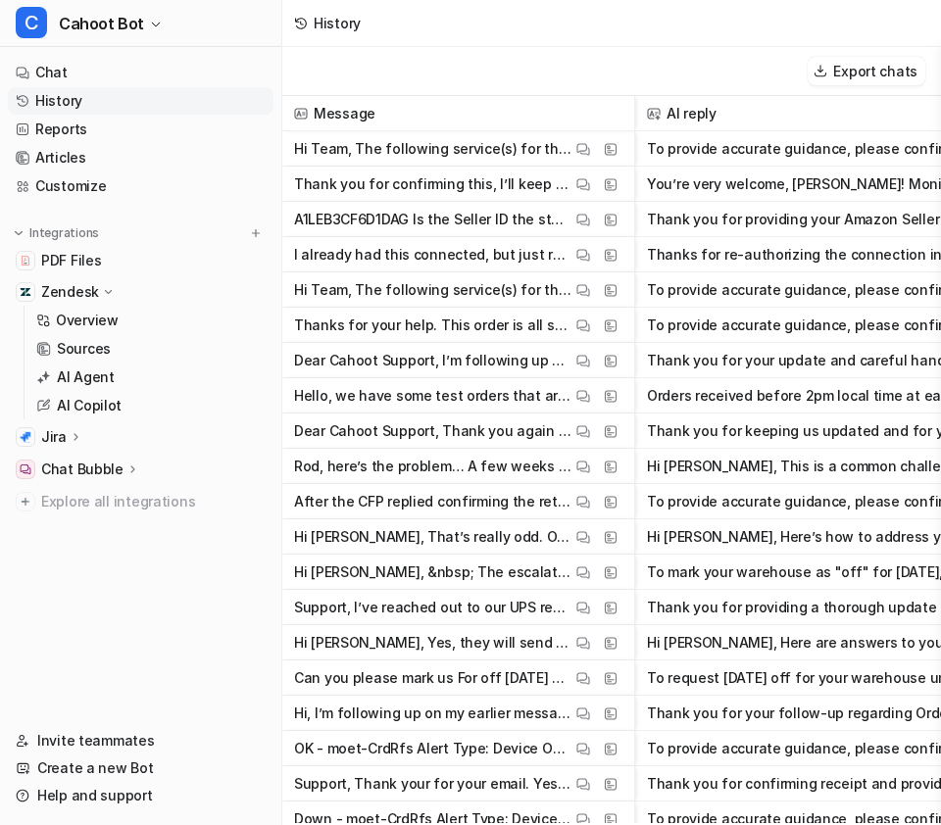
click at [380, 57] on div "Export chats" at bounding box center [611, 71] width 659 height 49
click at [129, 25] on span "Cahoot Bot" at bounding box center [101, 23] width 85 height 27
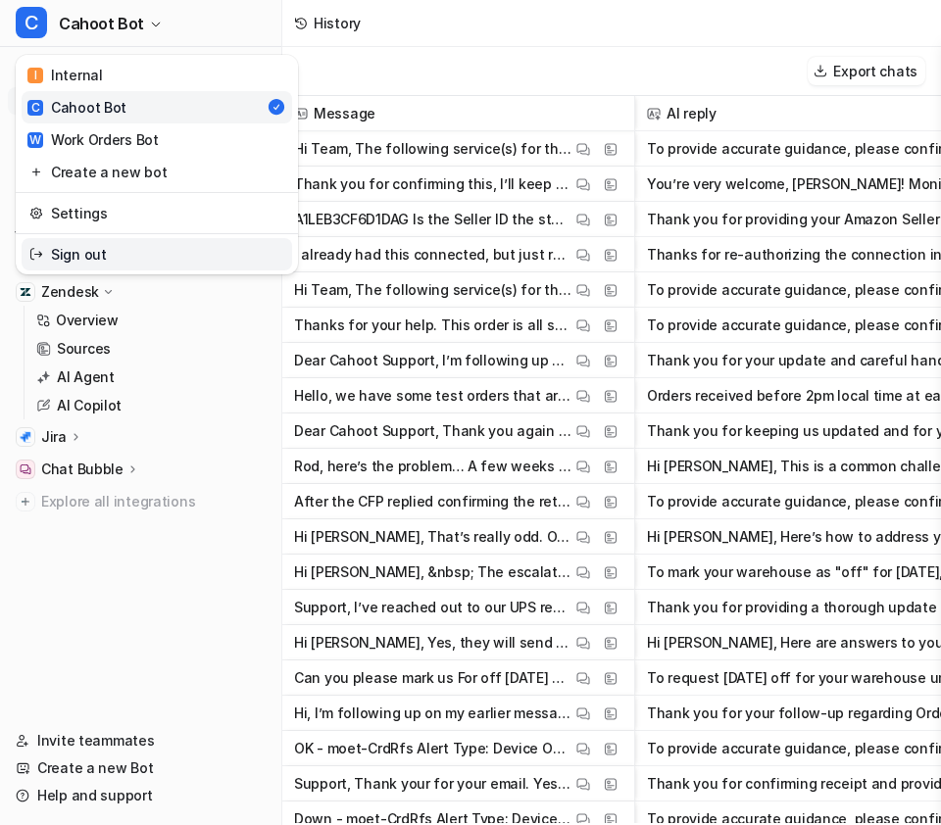
click at [113, 243] on link "Sign out" at bounding box center [157, 254] width 270 height 32
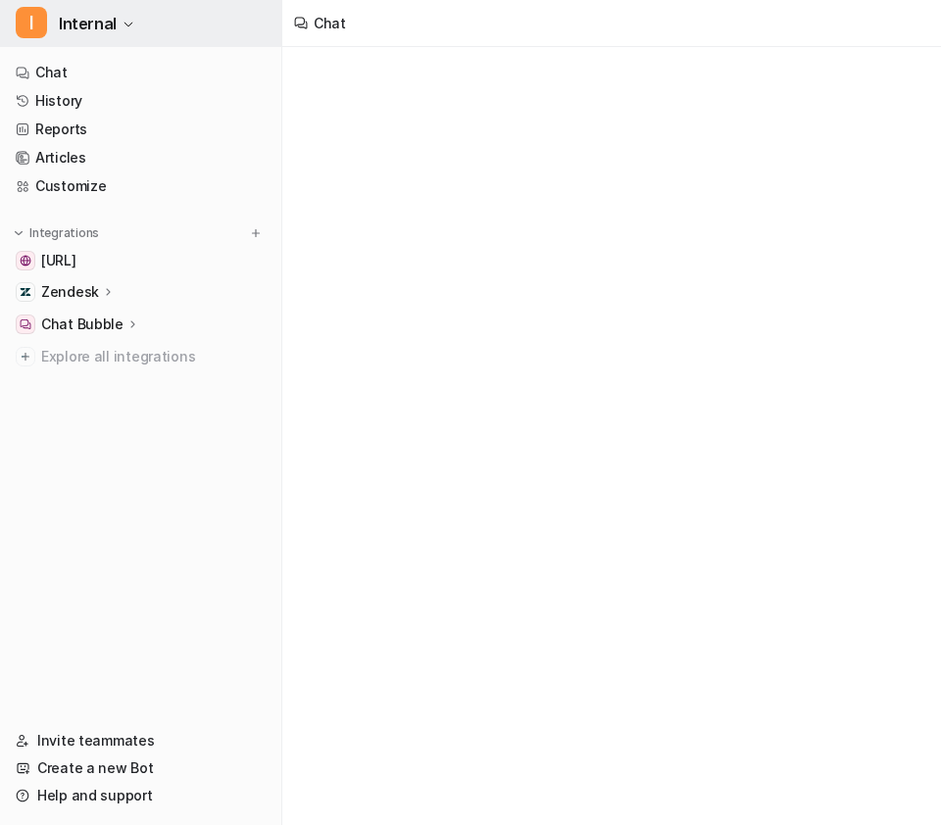
click at [93, 13] on span "Internal" at bounding box center [88, 23] width 58 height 27
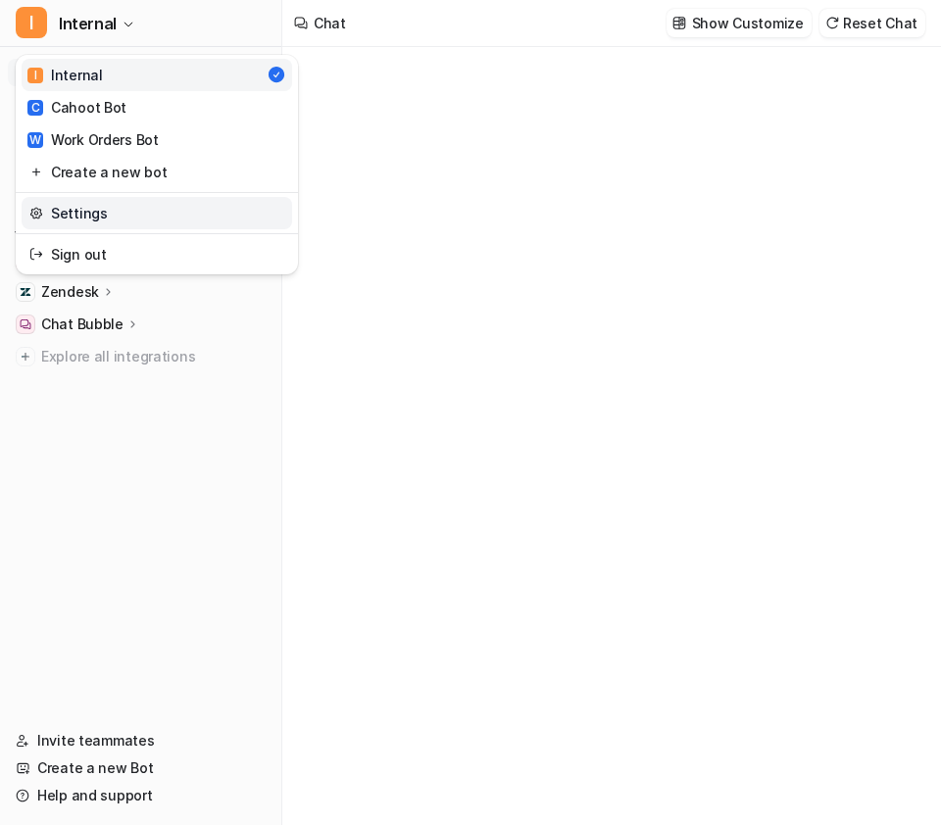
type textarea "**********"
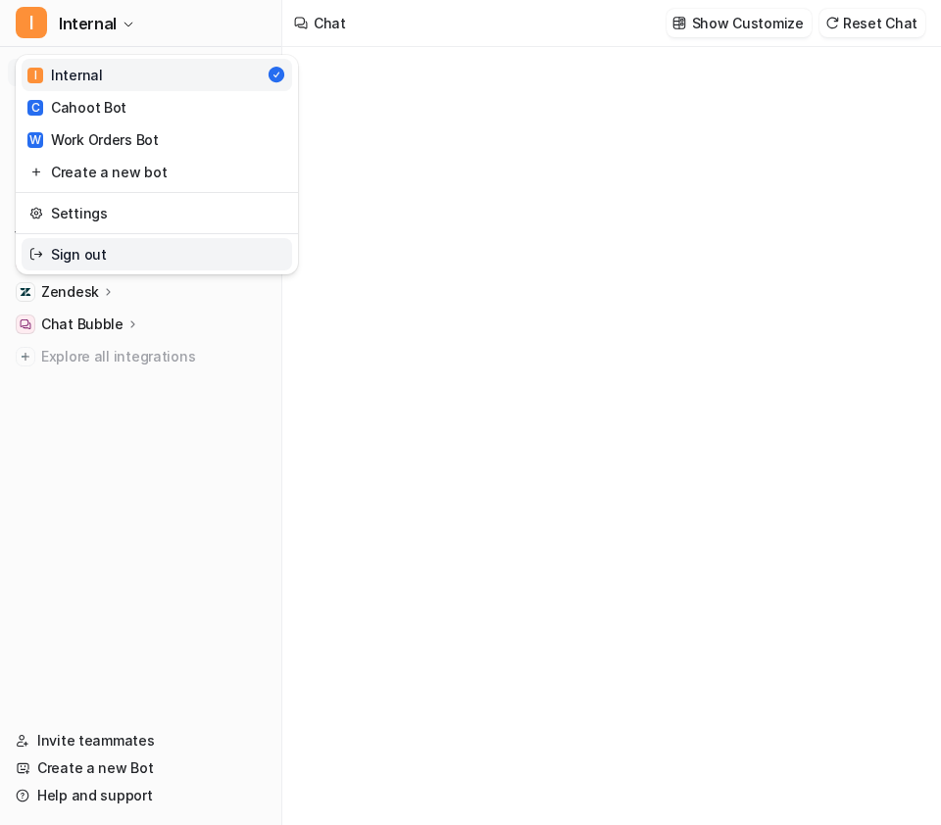
click at [110, 247] on link "Sign out" at bounding box center [157, 254] width 270 height 32
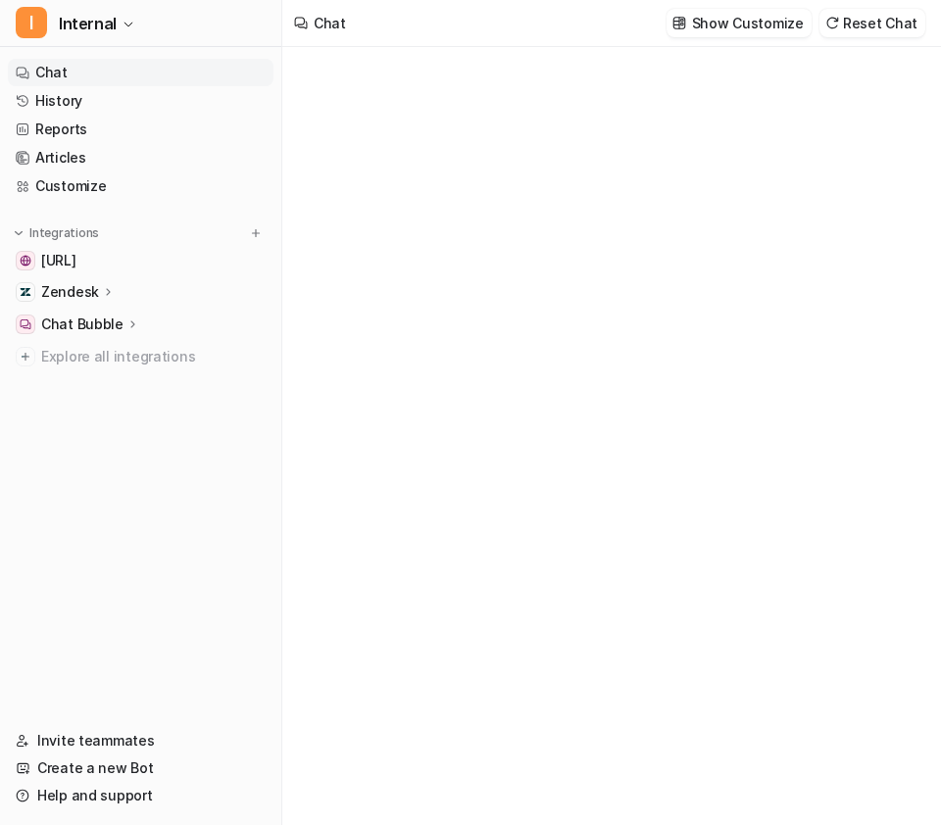
type textarea "**********"
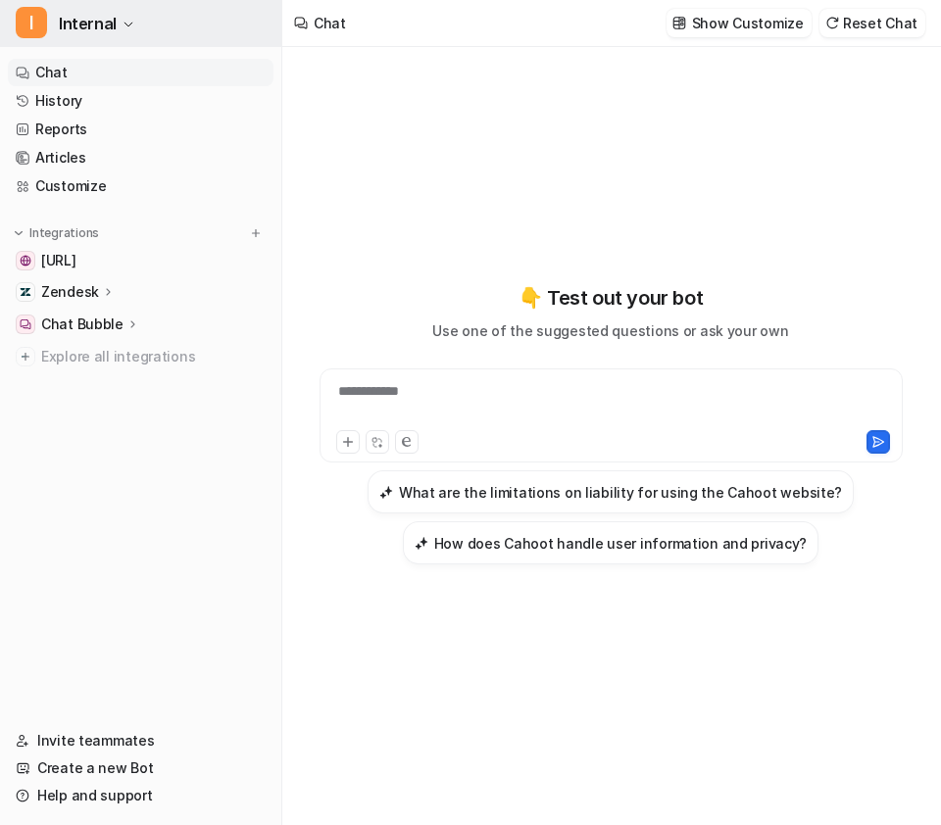
click at [127, 29] on icon "button" at bounding box center [129, 25] width 12 height 12
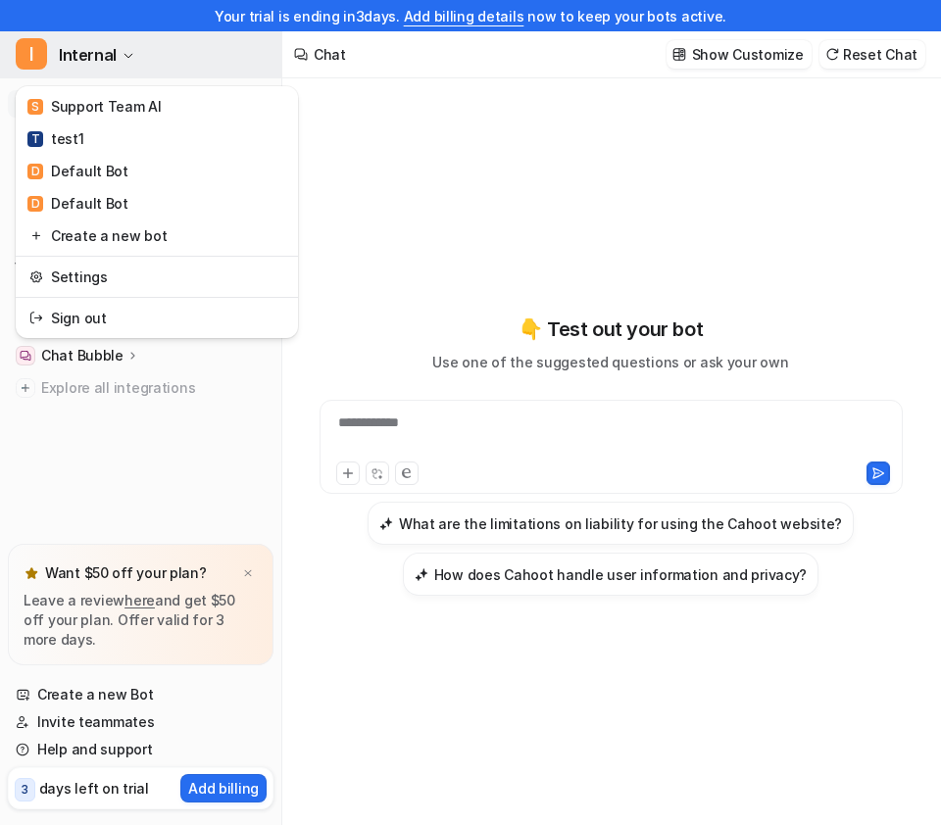
click at [116, 53] on button "I Internal" at bounding box center [140, 54] width 281 height 47
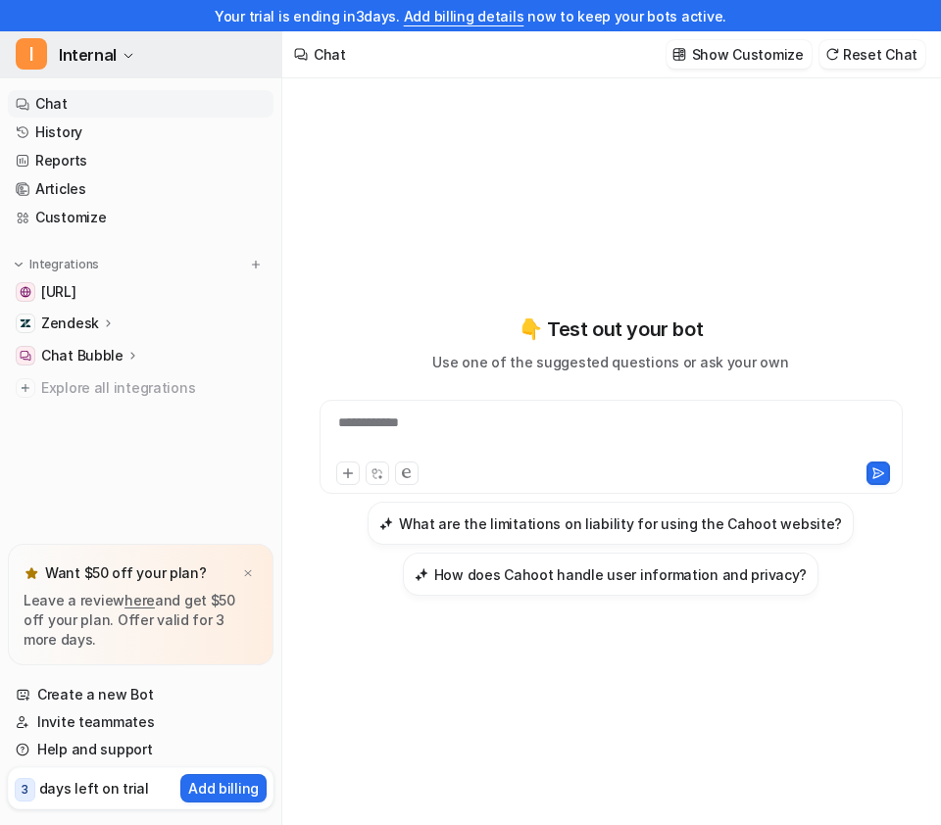
click at [116, 53] on button "I Internal" at bounding box center [140, 54] width 281 height 47
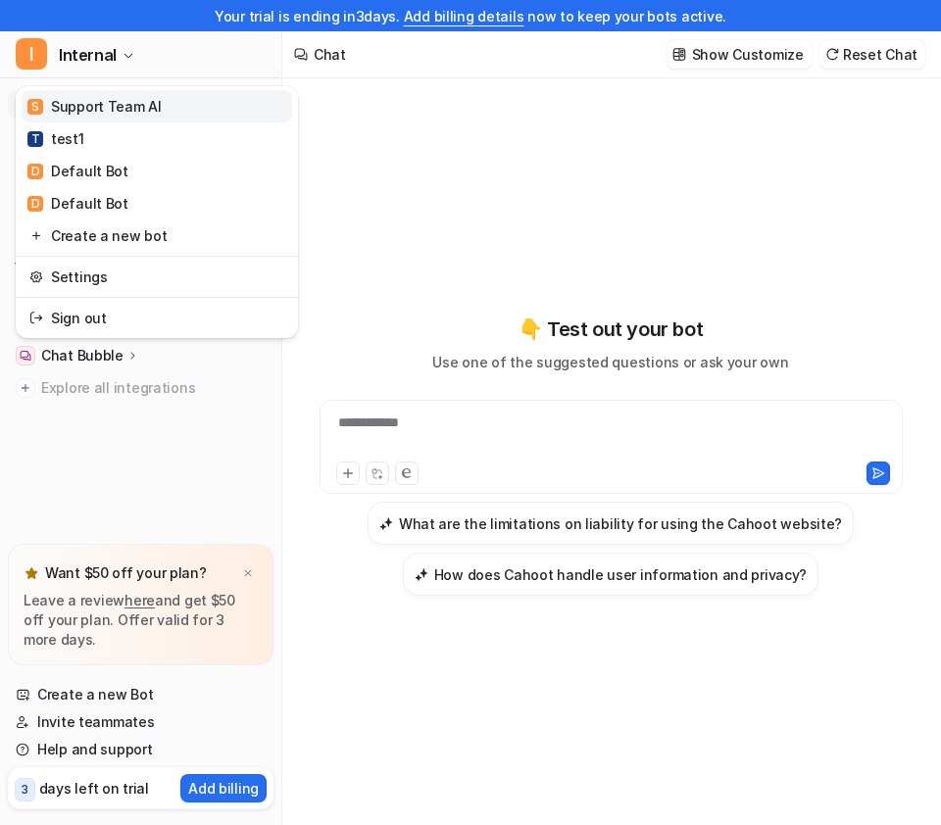
click at [139, 102] on div "S Support Team AI" at bounding box center [94, 106] width 134 height 21
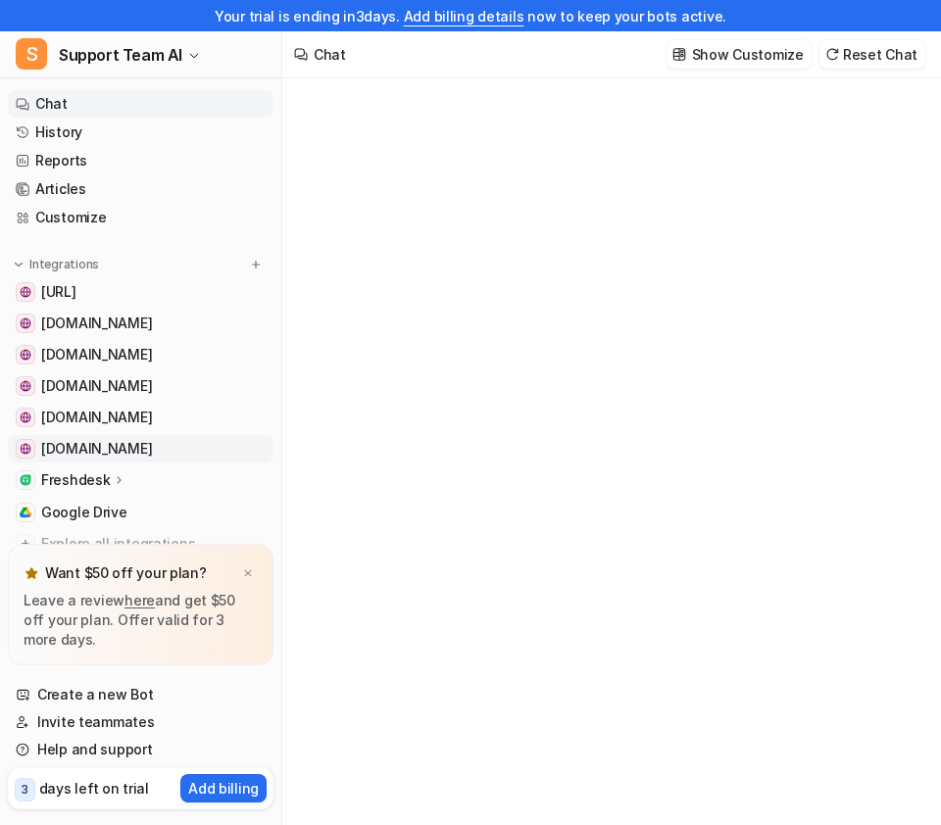
type textarea "**********"
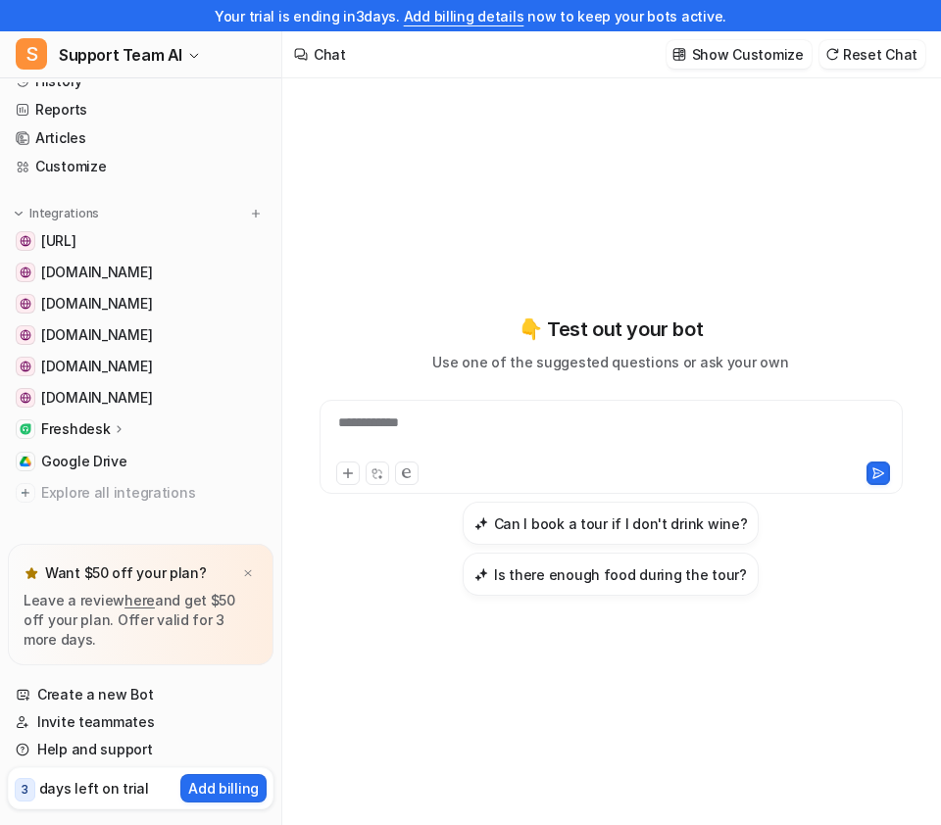
click at [101, 425] on p "Freshdesk" at bounding box center [75, 429] width 69 height 20
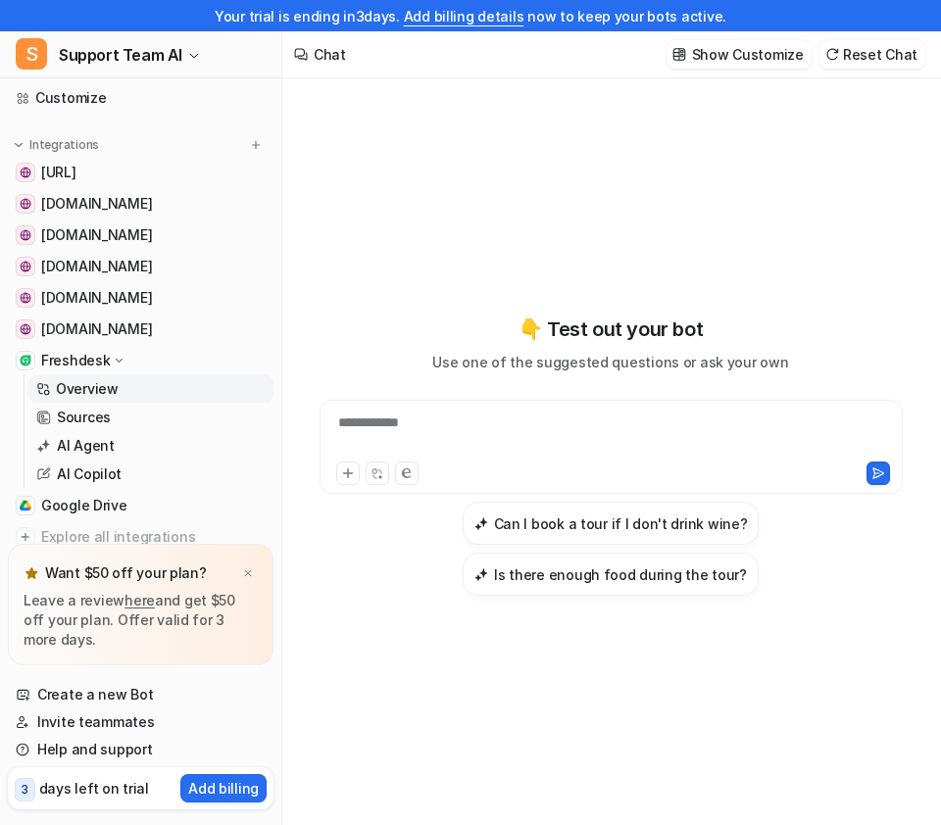
scroll to position [121, 0]
click at [136, 418] on link "Sources" at bounding box center [150, 416] width 245 height 27
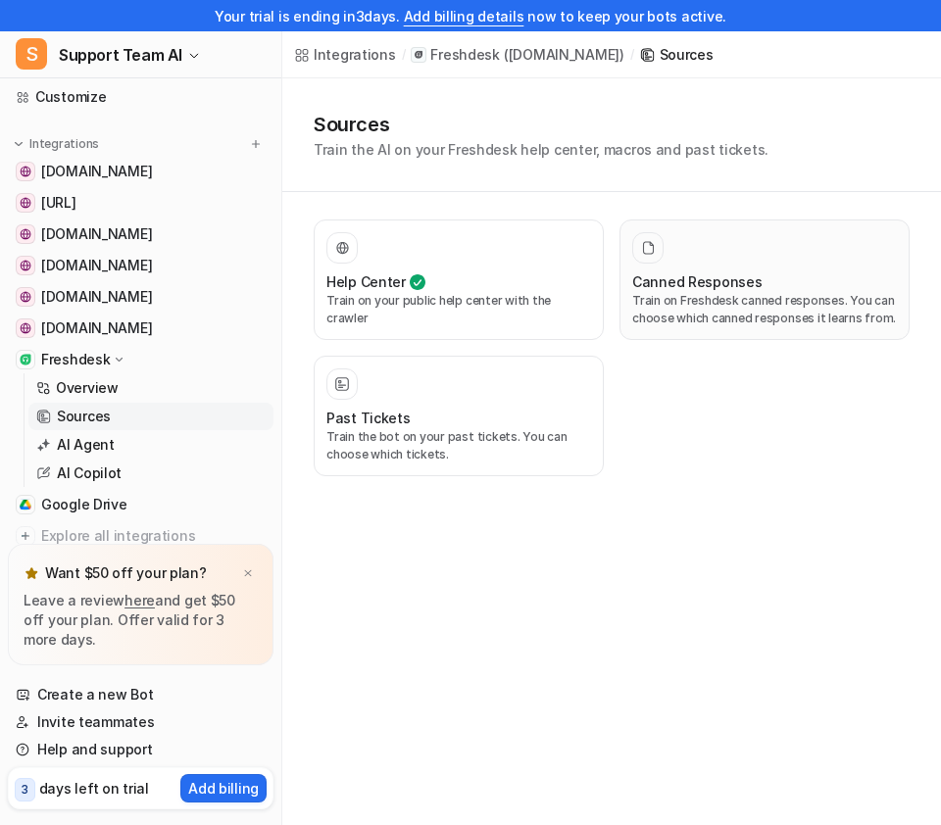
click at [746, 236] on div at bounding box center [764, 247] width 265 height 31
click at [496, 304] on p "Train on your public help center with the crawler" at bounding box center [458, 309] width 265 height 35
click at [436, 268] on div "Help Center Train on your public help center with the crawler" at bounding box center [458, 279] width 265 height 95
click at [523, 423] on div "Past Tickets" at bounding box center [458, 418] width 265 height 21
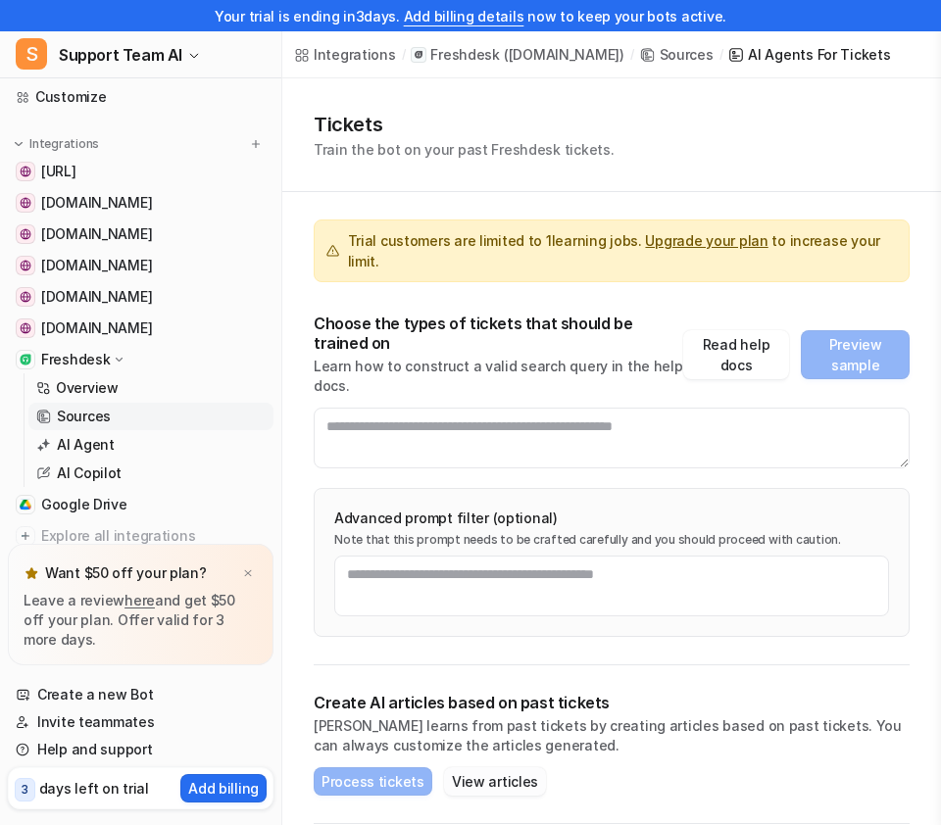
click at [507, 767] on button "View articles" at bounding box center [495, 781] width 102 height 28
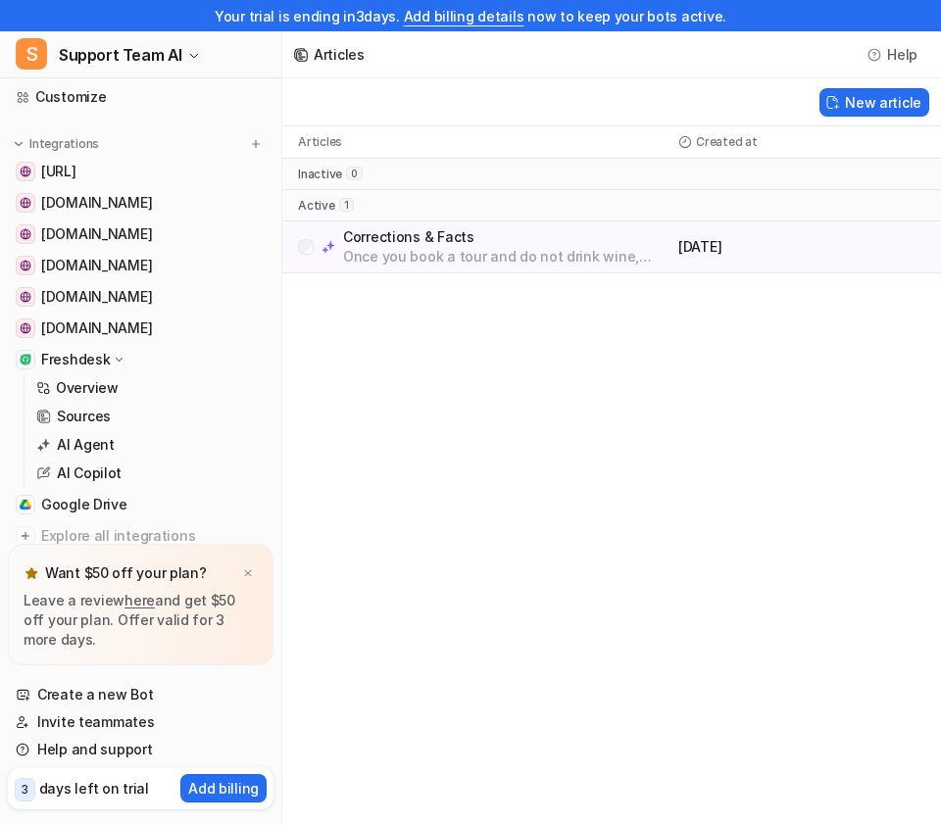
click at [567, 238] on p "Corrections & Facts" at bounding box center [506, 237] width 327 height 20
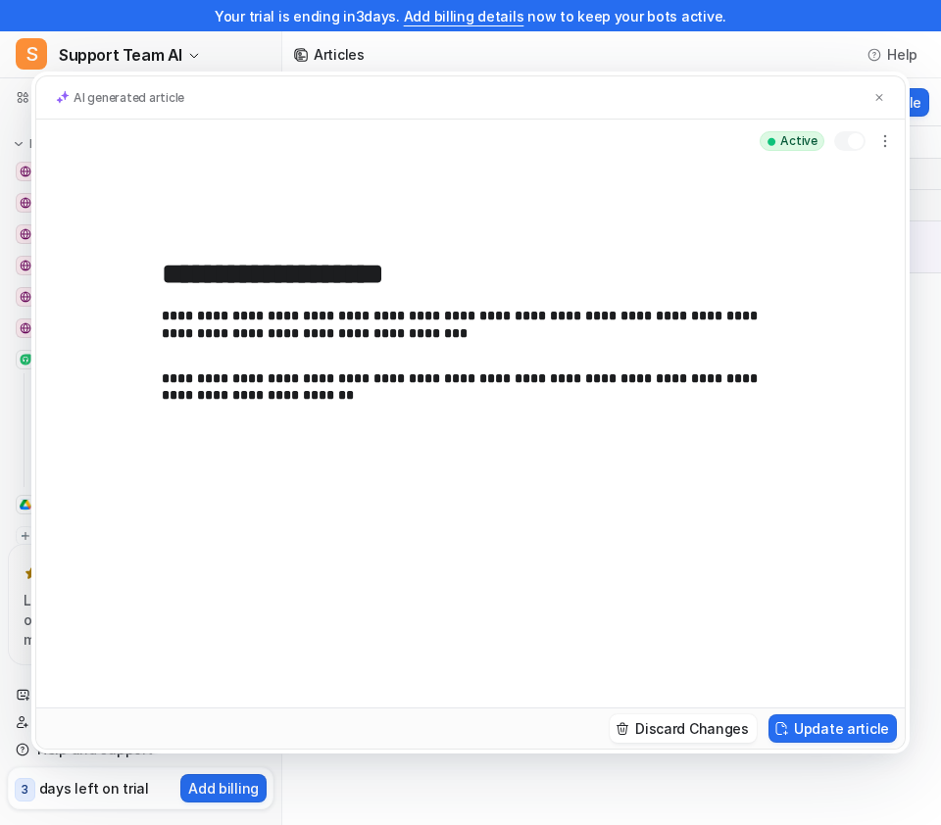
click at [914, 212] on div "**********" at bounding box center [470, 412] width 941 height 825
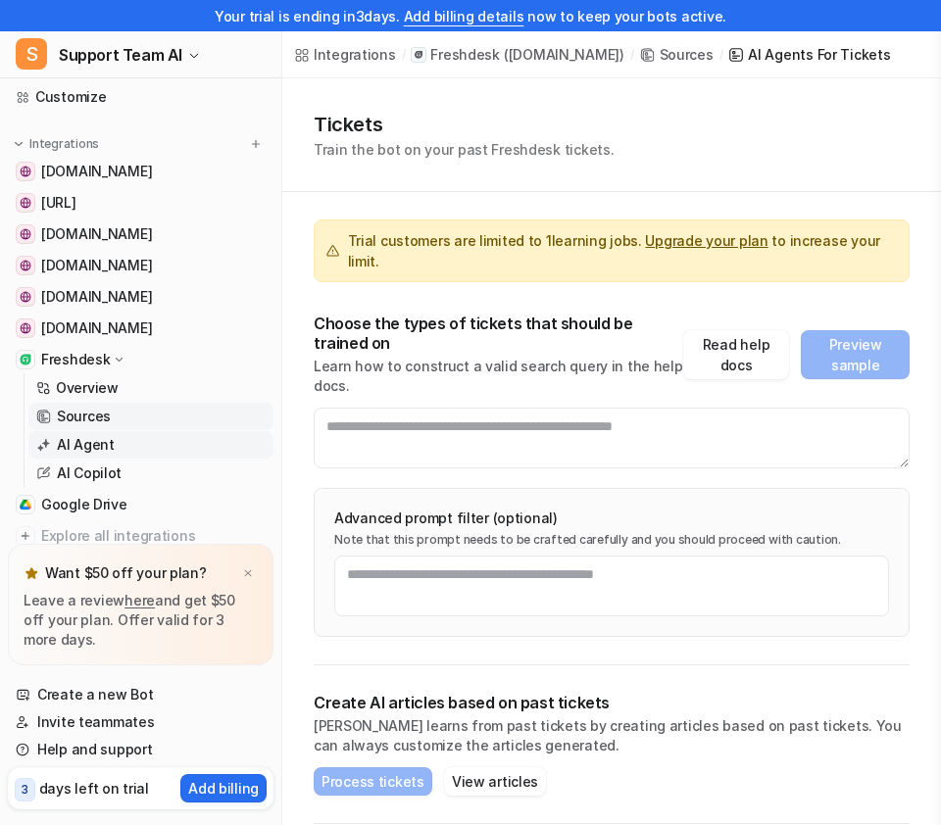
click at [127, 443] on link "AI Agent" at bounding box center [150, 444] width 245 height 27
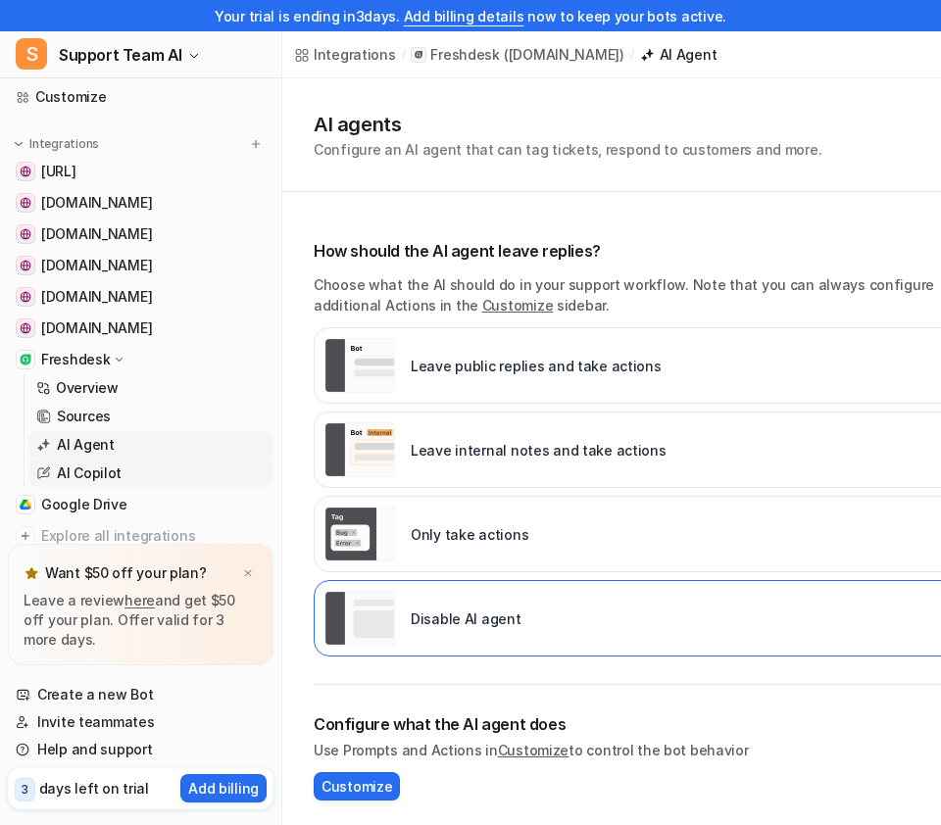
click at [120, 469] on link "AI Copilot" at bounding box center [150, 473] width 245 height 27
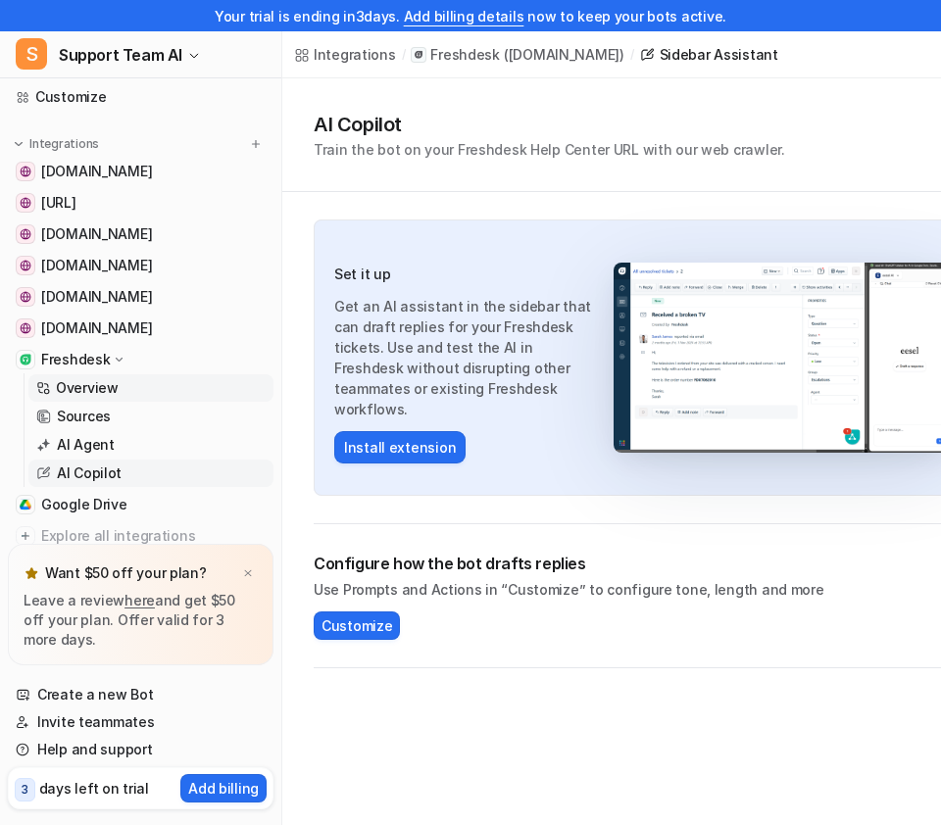
click at [129, 386] on link "Overview" at bounding box center [150, 387] width 245 height 27
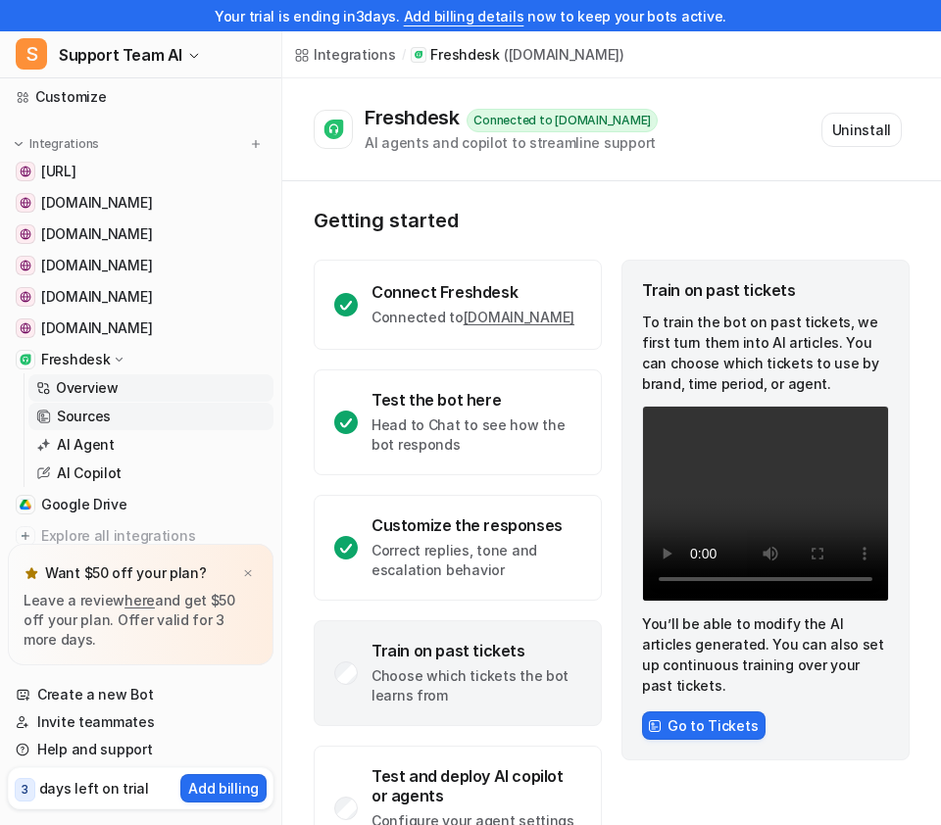
click at [130, 420] on link "Sources" at bounding box center [150, 416] width 245 height 27
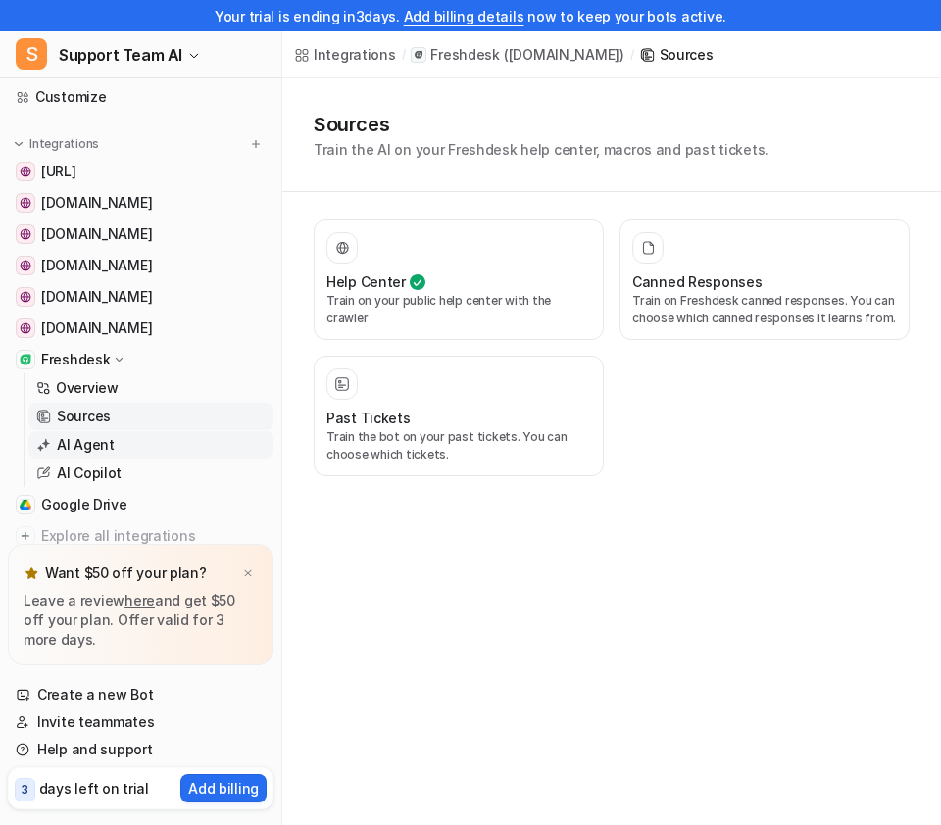
click at [123, 443] on link "AI Agent" at bounding box center [150, 444] width 245 height 27
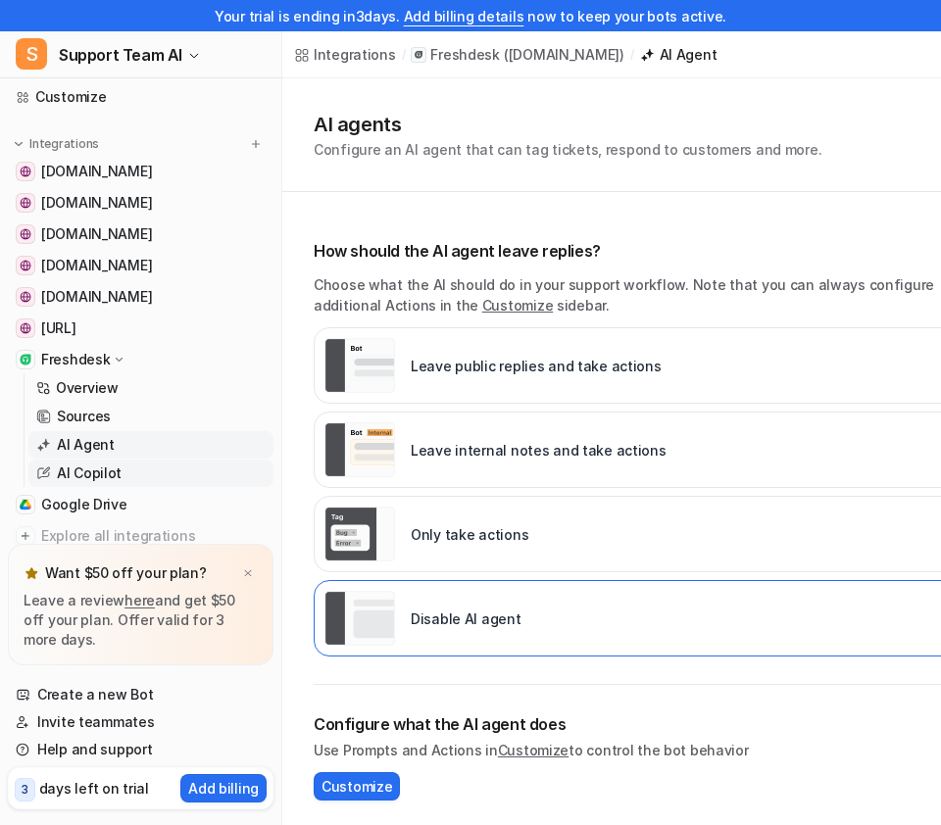
click at [124, 467] on link "AI Copilot" at bounding box center [150, 473] width 245 height 27
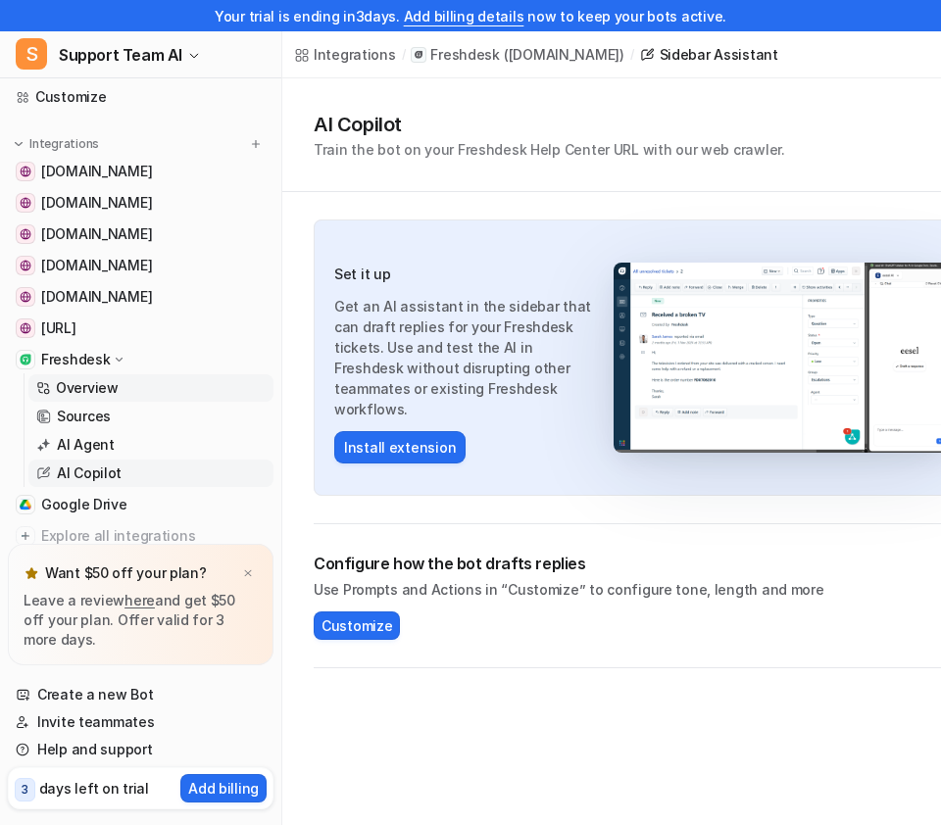
click at [128, 386] on link "Overview" at bounding box center [150, 387] width 245 height 27
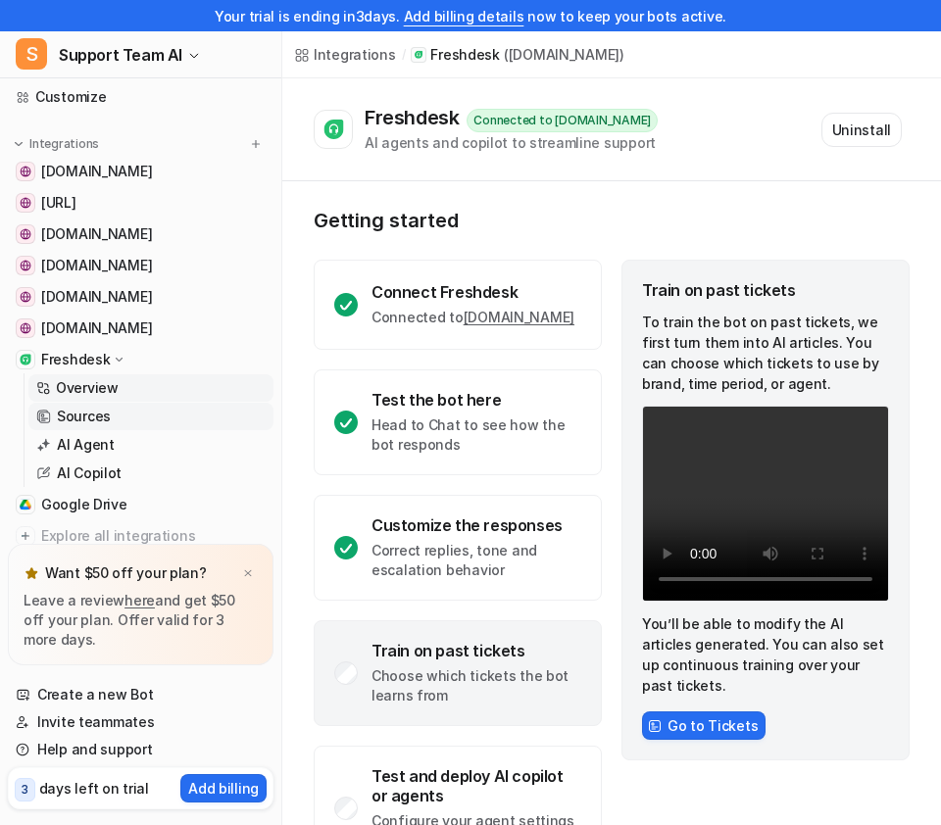
click at [127, 409] on link "Sources" at bounding box center [150, 416] width 245 height 27
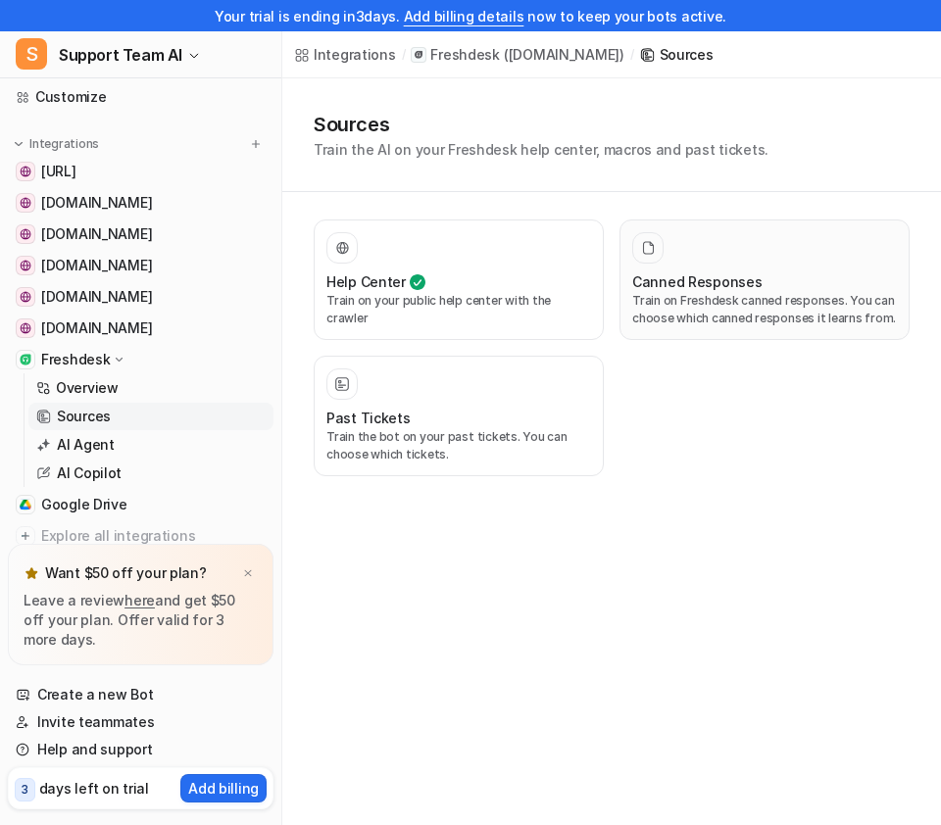
click at [787, 316] on p "Train on Freshdesk canned responses. You can choose which canned responses it l…" at bounding box center [764, 309] width 265 height 35
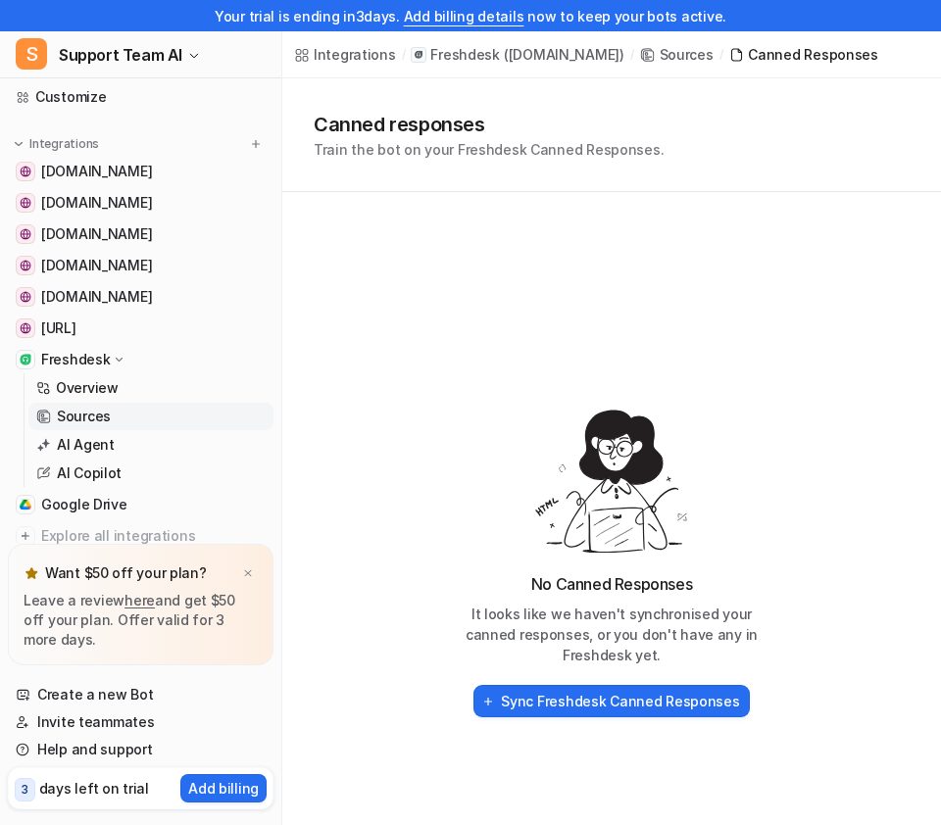
click at [459, 49] on p "Freshdesk" at bounding box center [464, 55] width 69 height 20
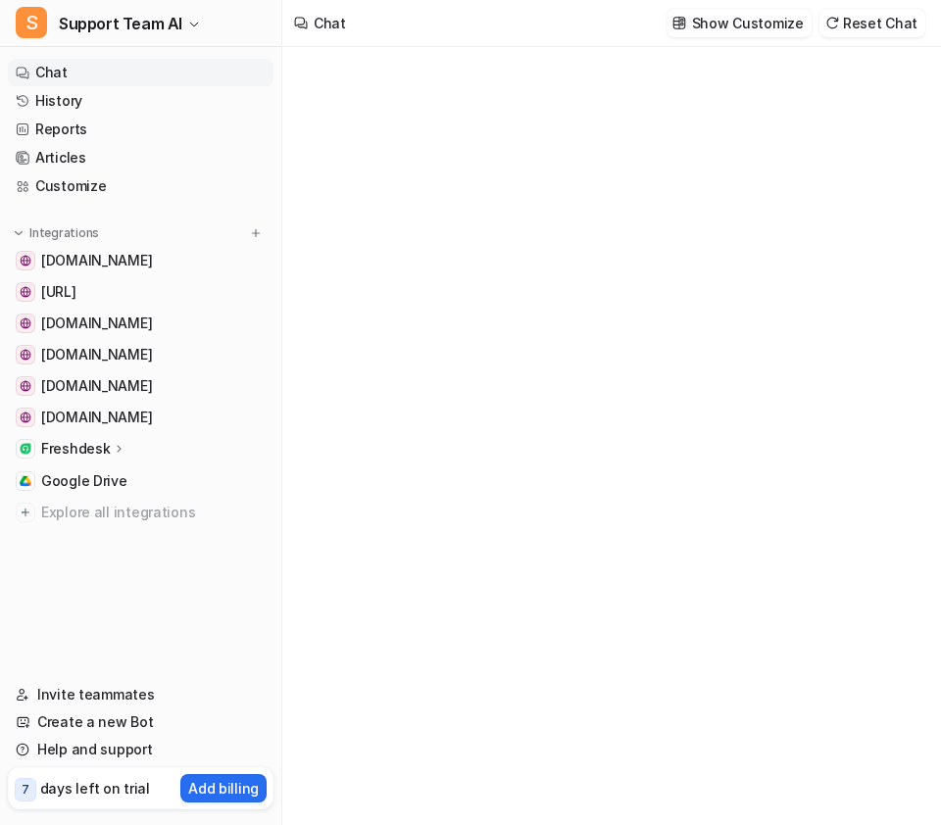
type textarea "**********"
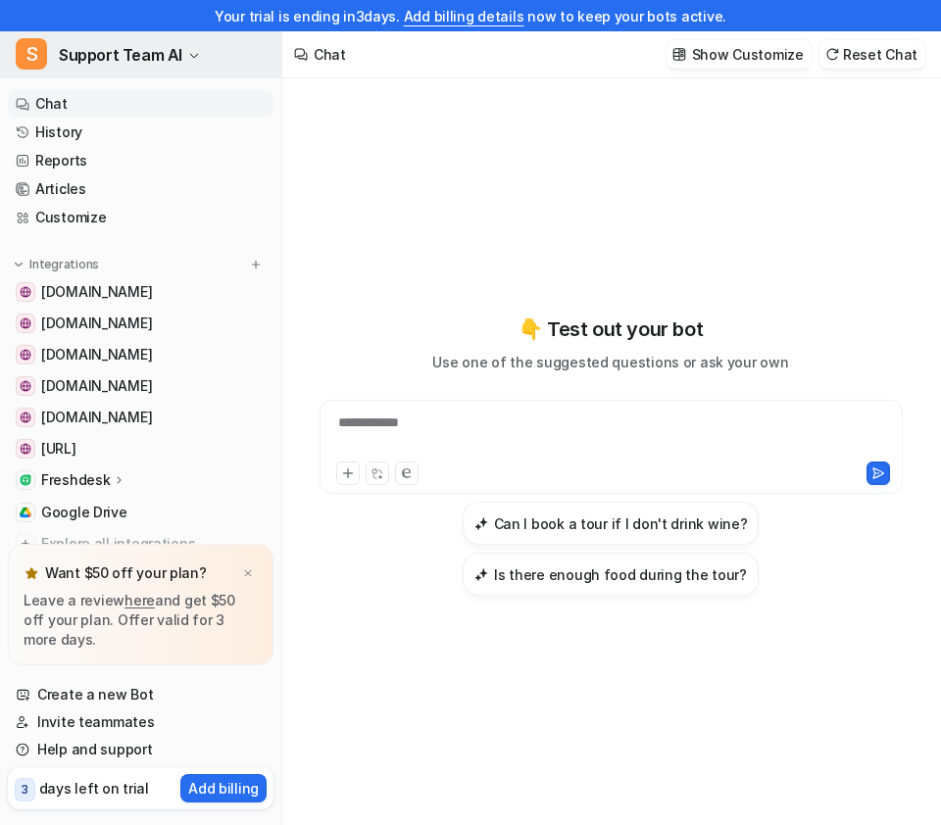
click at [178, 58] on span "Support Team AI" at bounding box center [120, 54] width 123 height 27
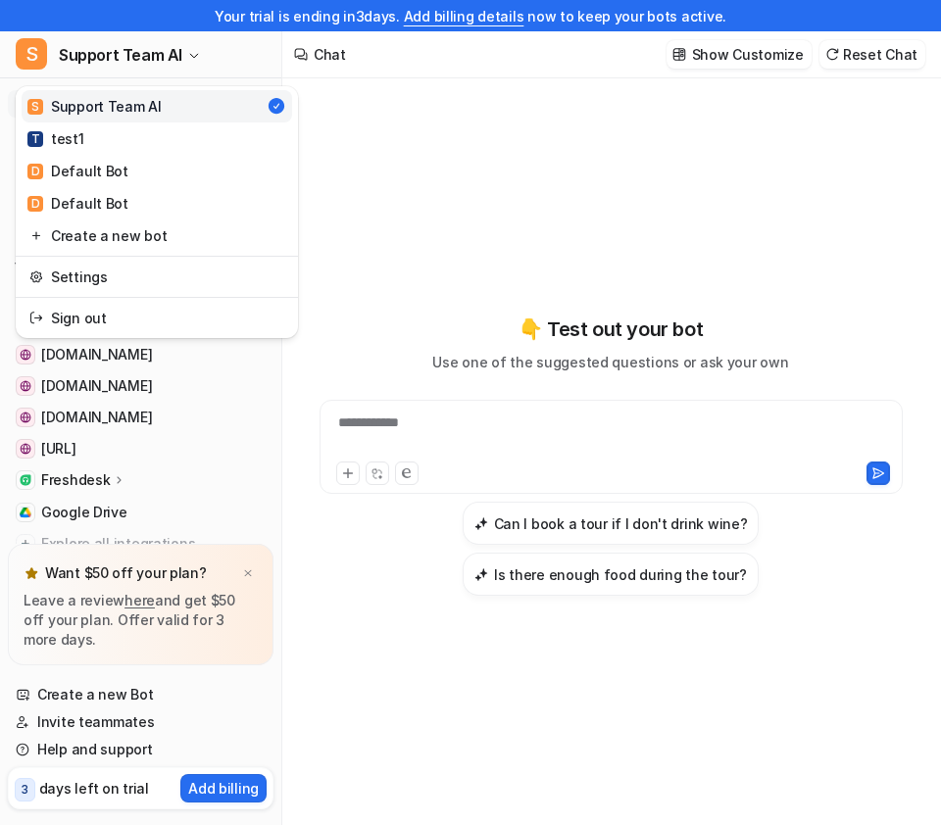
click at [374, 162] on div "**********" at bounding box center [470, 412] width 941 height 825
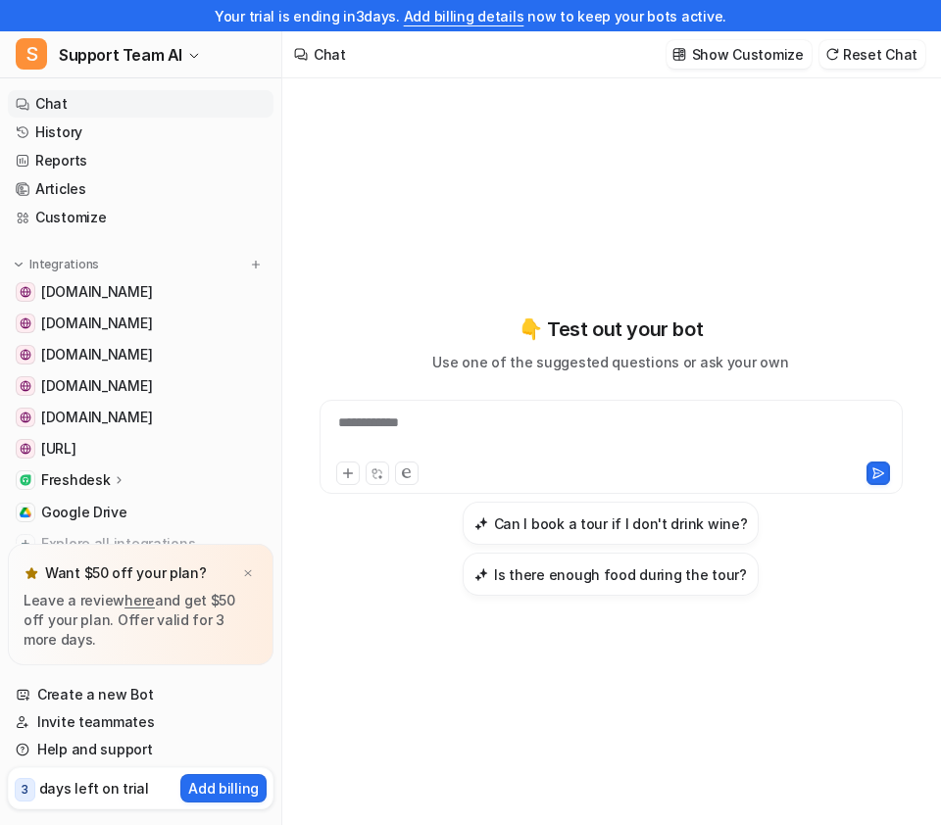
click at [117, 478] on icon at bounding box center [120, 479] width 14 height 15
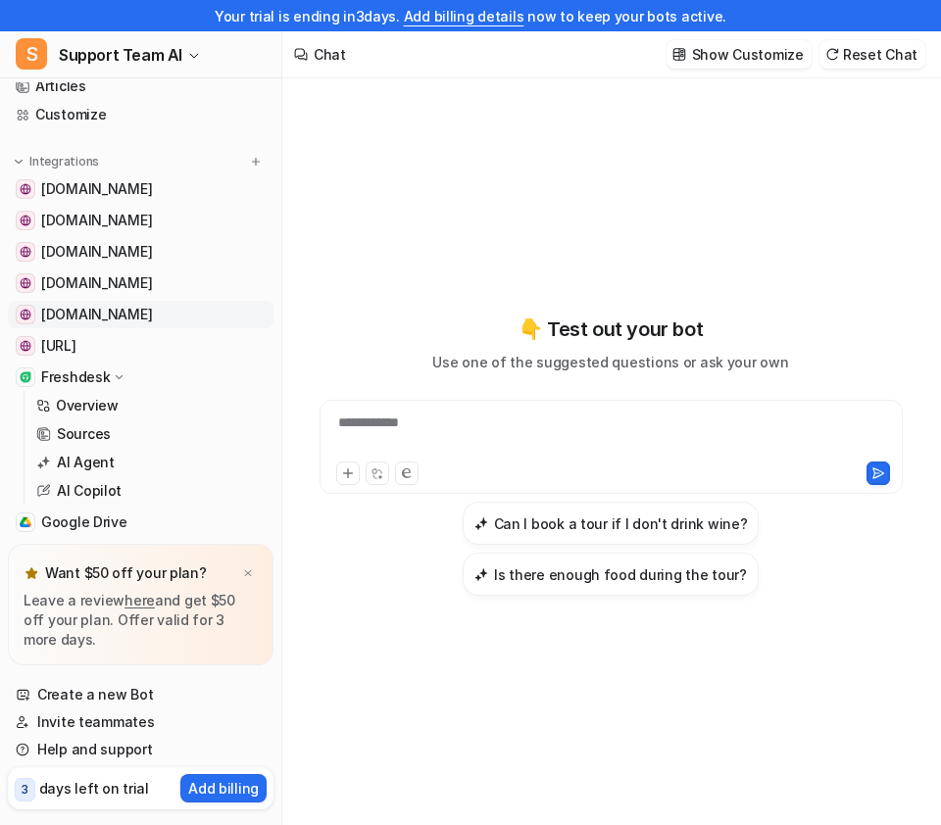
scroll to position [132, 0]
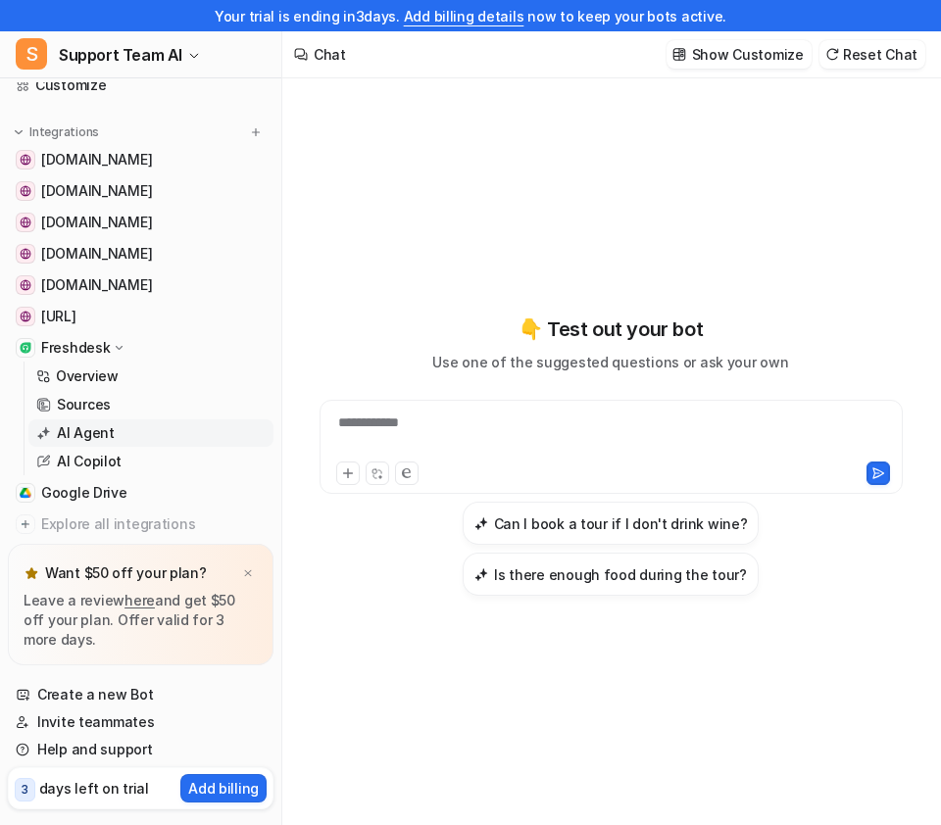
click at [118, 426] on link "AI Agent" at bounding box center [150, 432] width 245 height 27
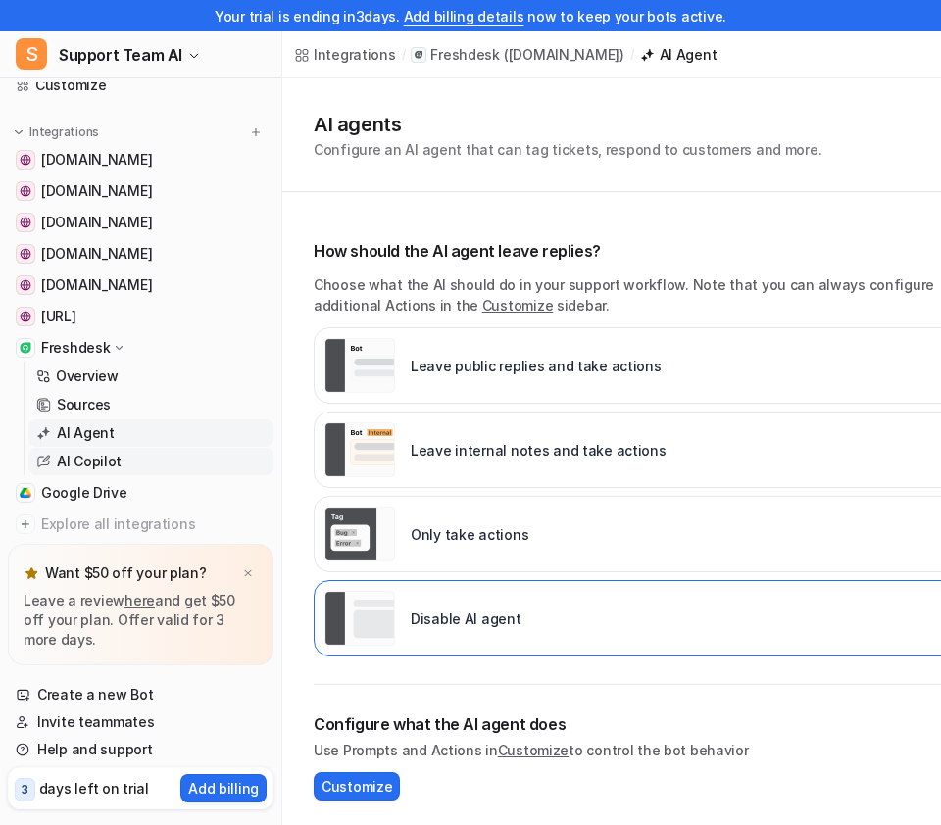
click at [151, 458] on link "AI Copilot" at bounding box center [150, 461] width 245 height 27
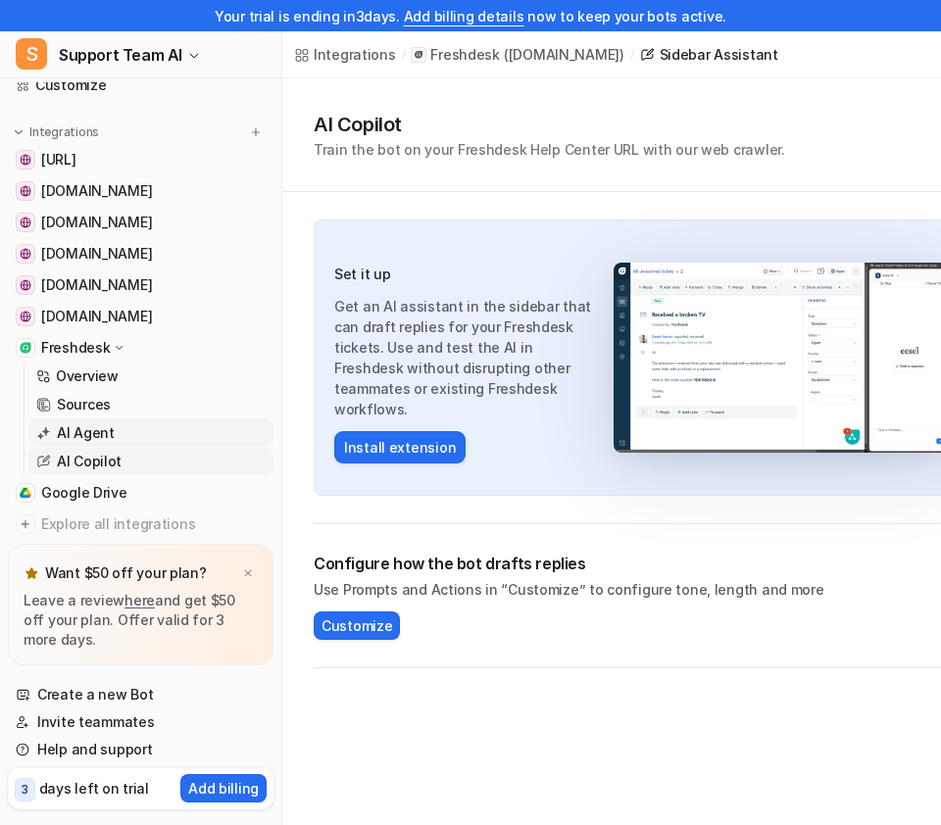
click at [93, 423] on p "AI Agent" at bounding box center [86, 433] width 58 height 20
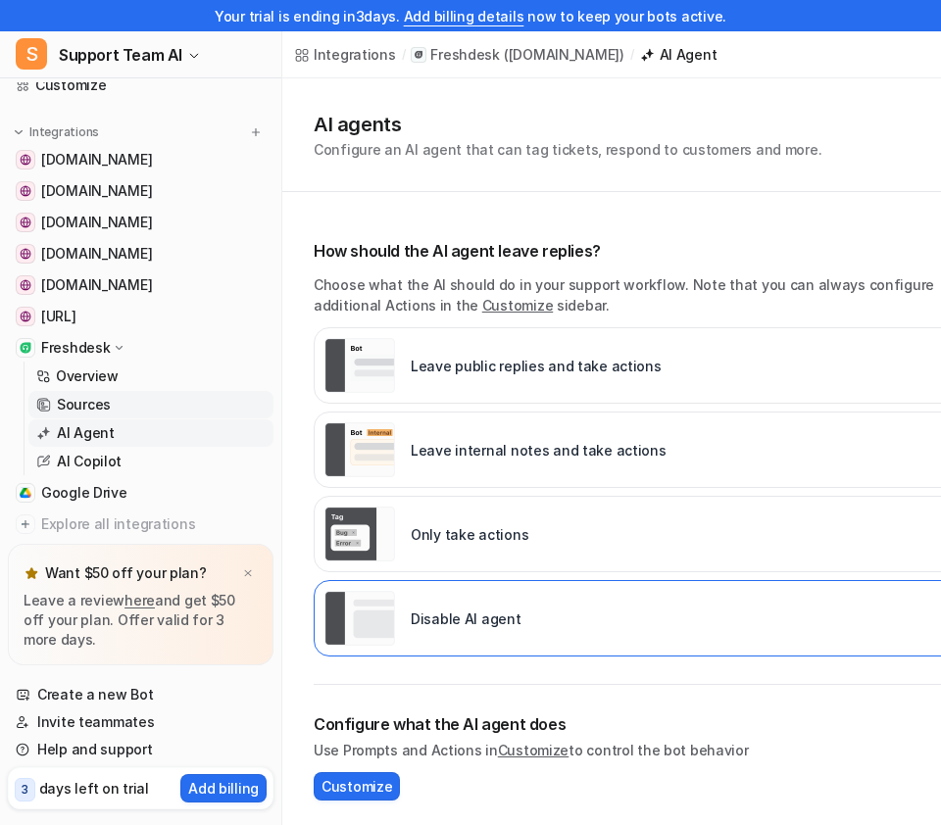
click at [89, 409] on p "Sources" at bounding box center [84, 405] width 54 height 20
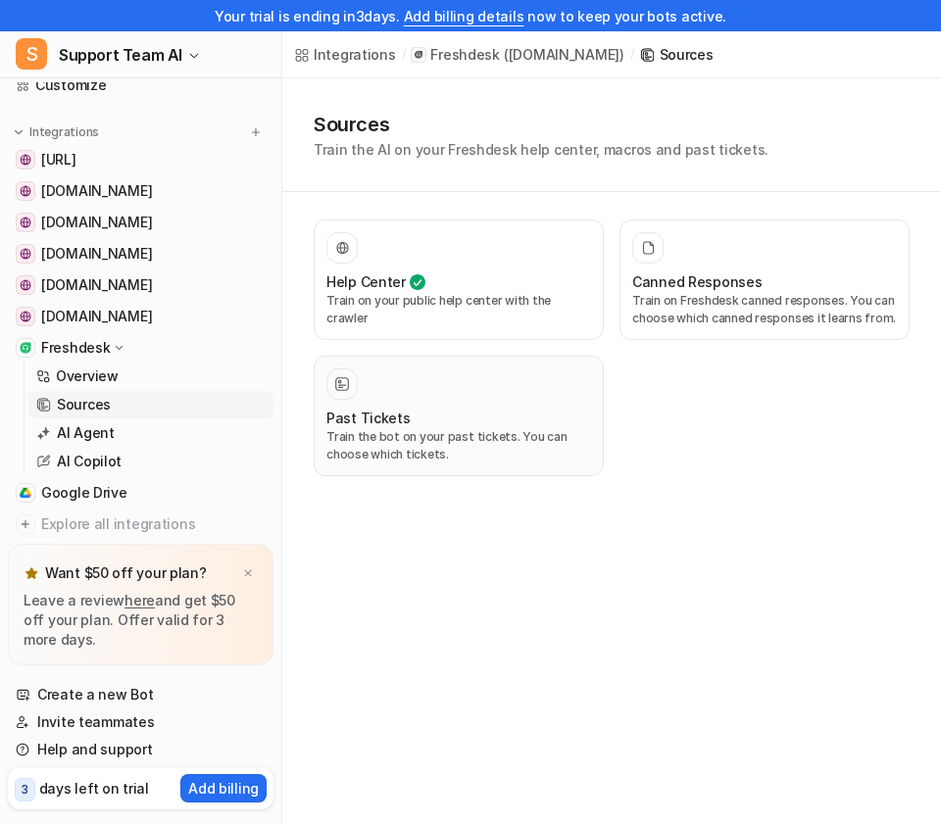
click at [503, 409] on div "Past Tickets" at bounding box center [458, 418] width 265 height 21
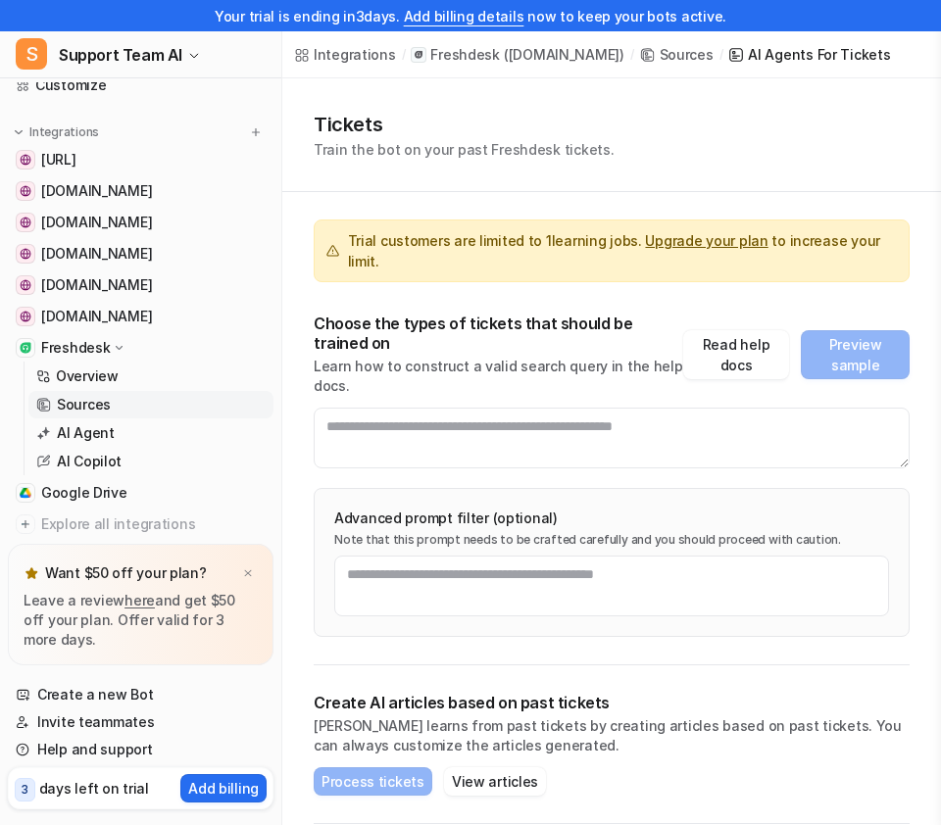
click at [544, 56] on p "( essorltd.freshdesk.com )" at bounding box center [564, 55] width 121 height 20
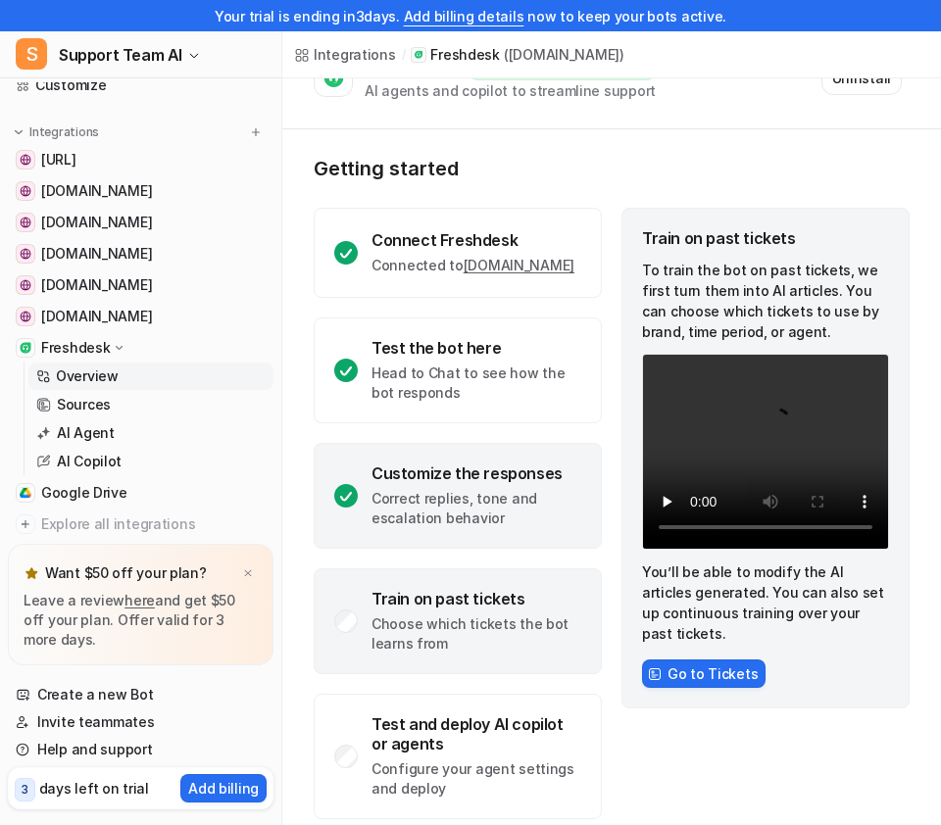
scroll to position [83, 0]
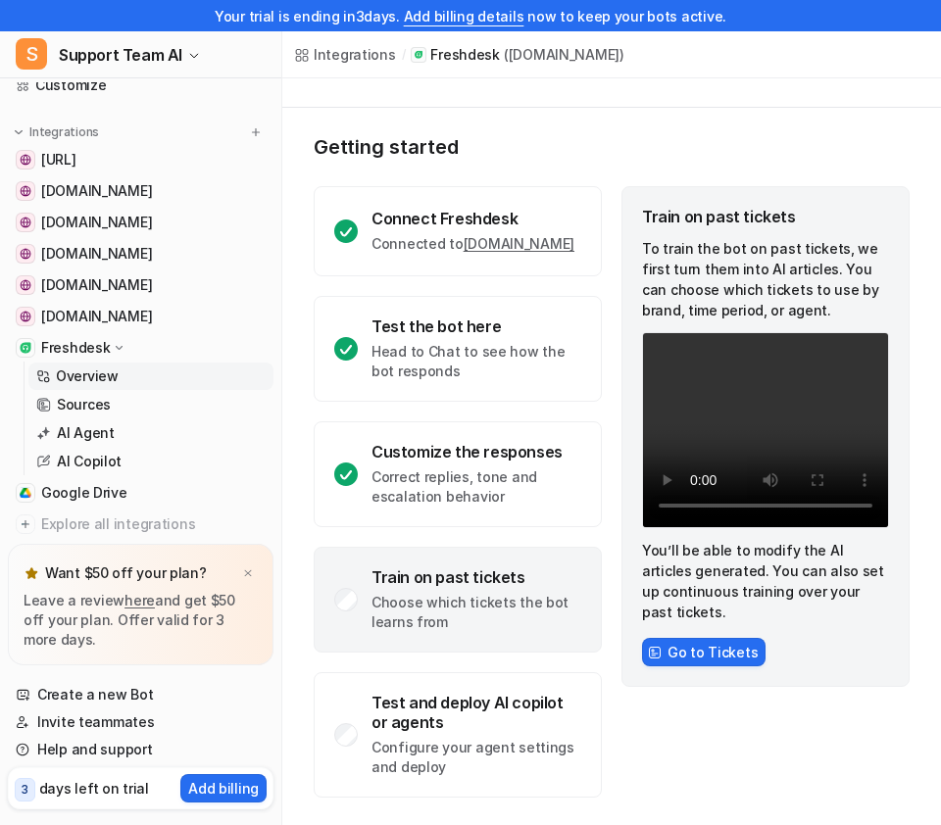
click at [152, 376] on link "Overview" at bounding box center [150, 376] width 245 height 27
click at [110, 400] on link "Sources" at bounding box center [150, 404] width 245 height 27
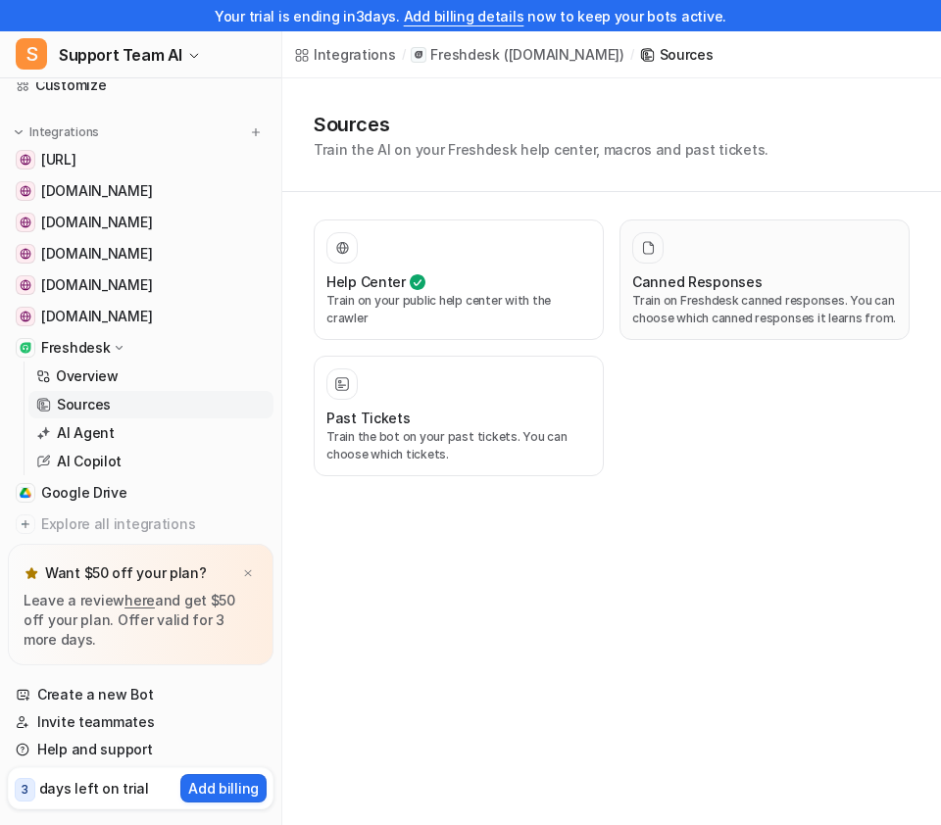
click at [696, 271] on h3 "Canned Responses" at bounding box center [697, 281] width 130 height 21
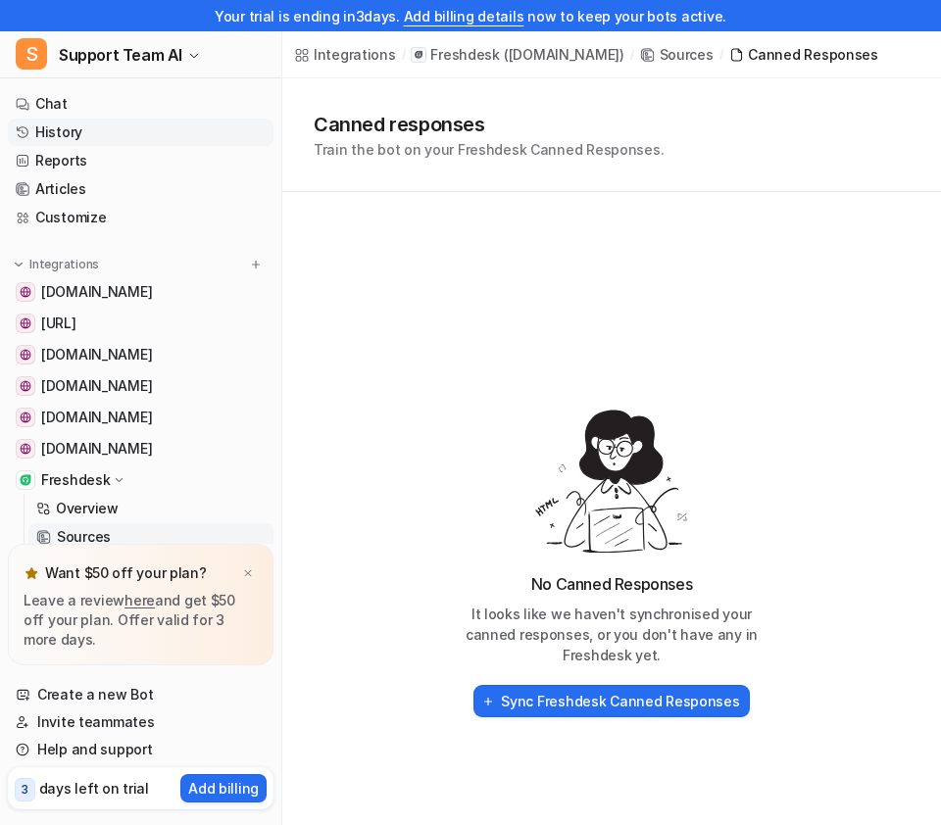
click at [148, 124] on link "History" at bounding box center [141, 132] width 266 height 27
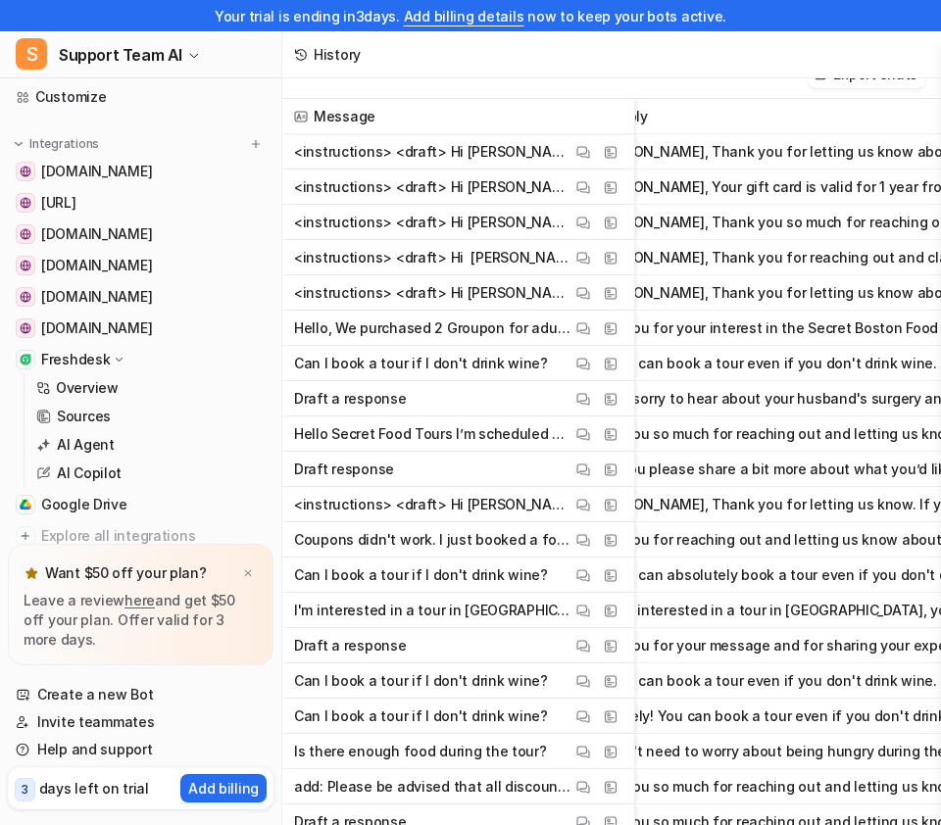
scroll to position [0, 79]
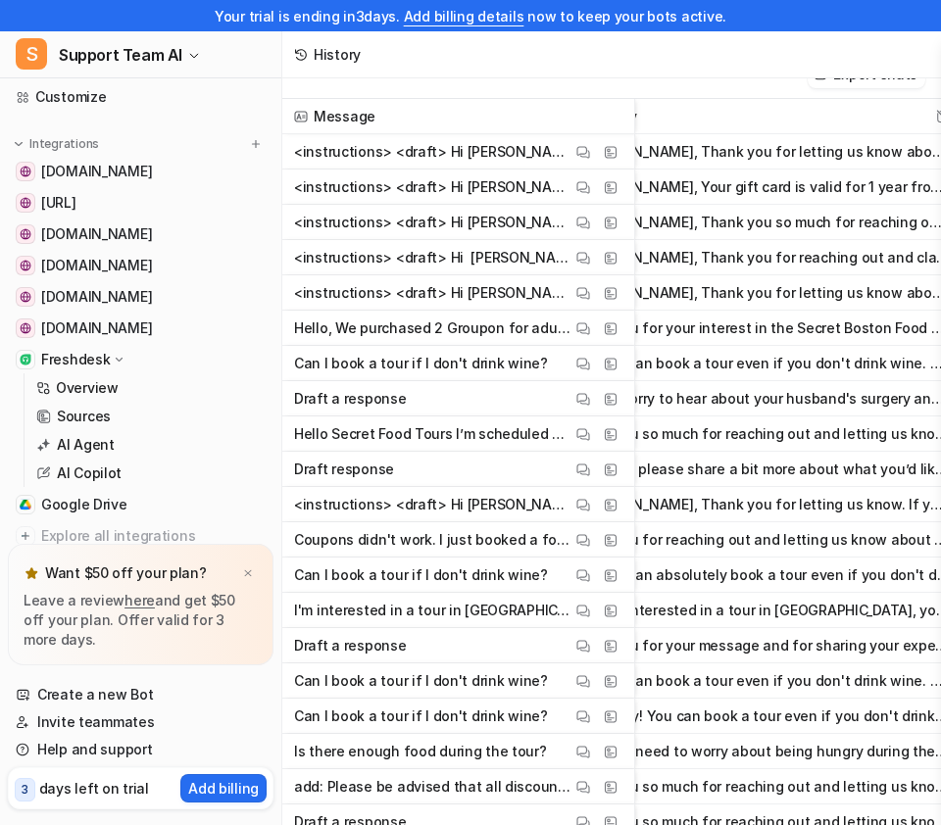
click at [709, 323] on button "Thank you for your interest in the Secret Boston Food Tour! Tours are available…" at bounding box center [758, 328] width 382 height 35
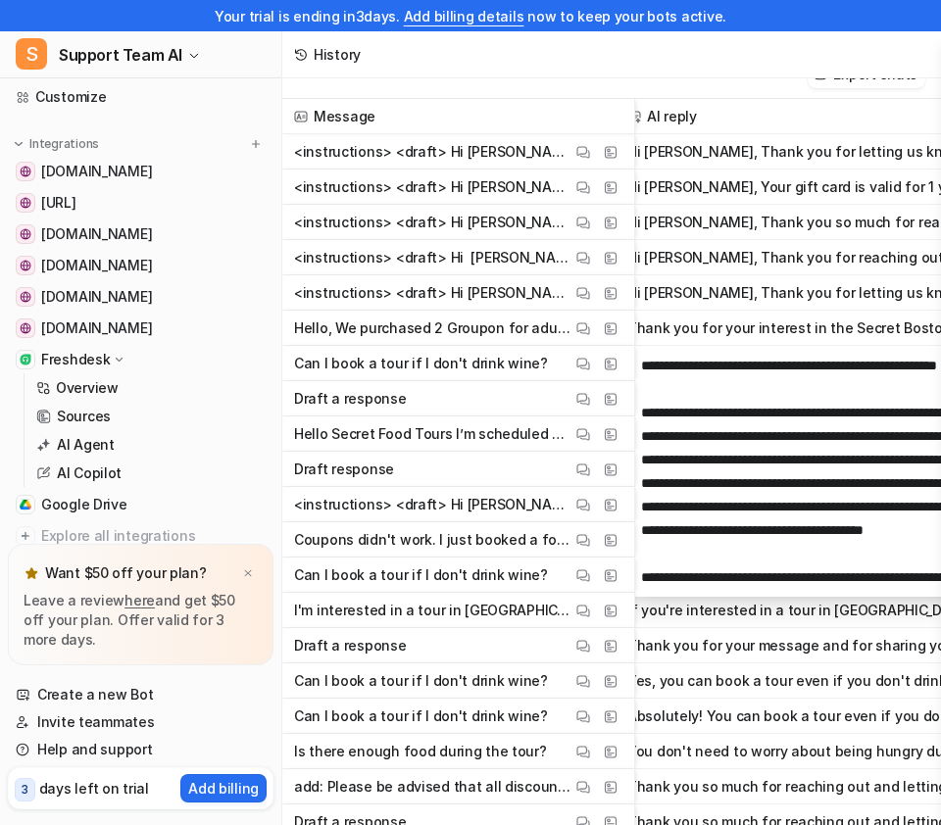
scroll to position [0, 14]
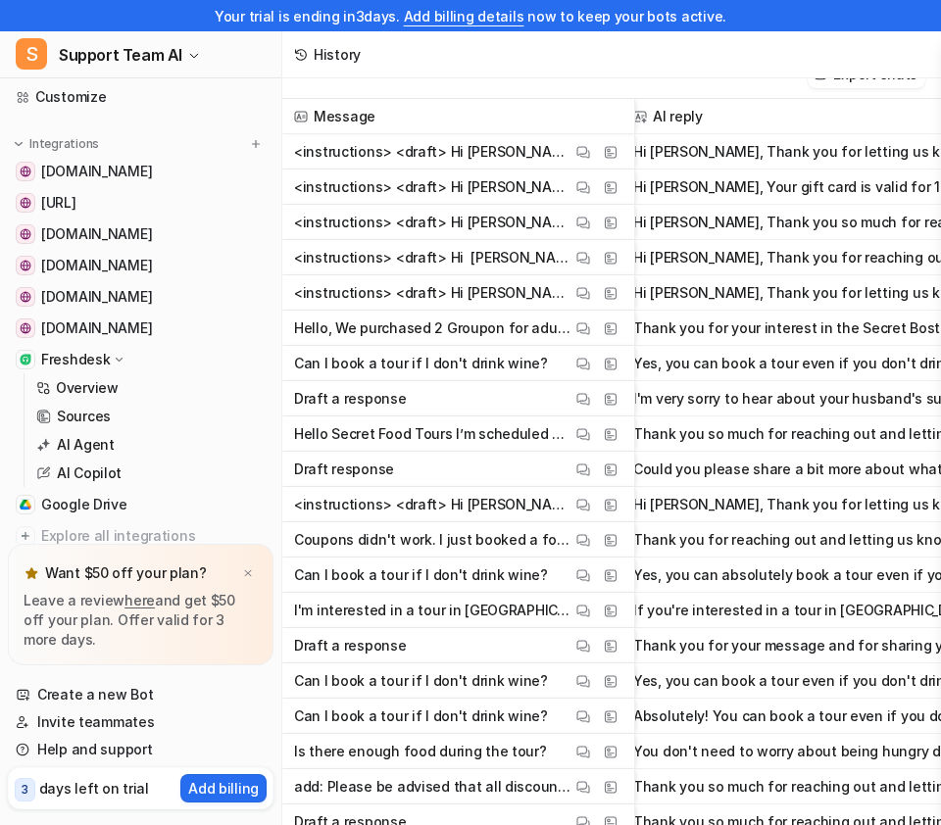
click at [487, 475] on span "Draft response View Thread View Sources" at bounding box center [458, 469] width 336 height 35
click at [787, 472] on button "Could you please share a bit more about what you’d like the draft response to c…" at bounding box center [824, 469] width 382 height 35
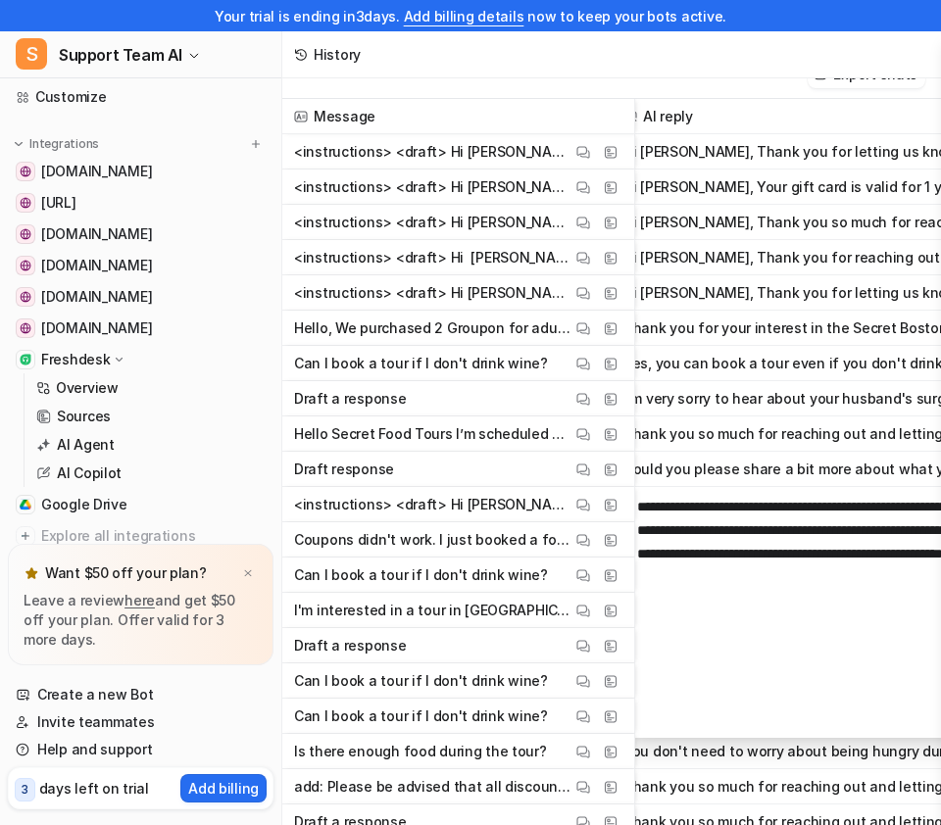
scroll to position [0, 23]
click at [777, 471] on button "Could you please share a bit more about what you’d like the draft response to c…" at bounding box center [815, 469] width 382 height 35
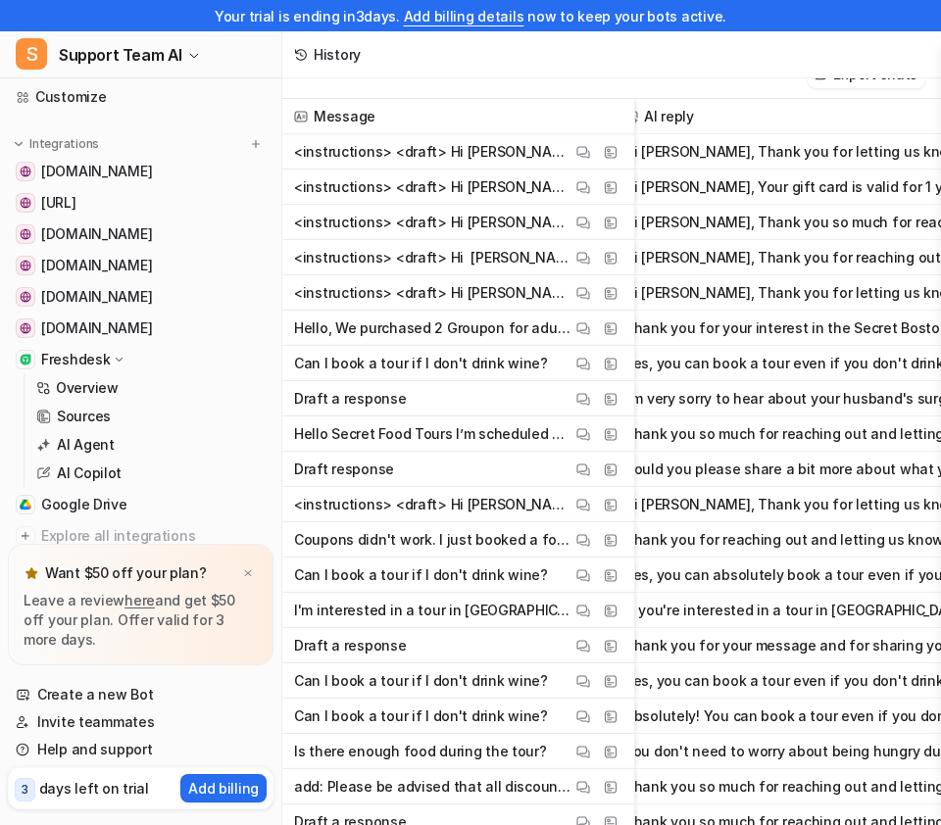
click at [492, 433] on p "Hello Secret Food Tours I’m scheduled for the food tour [DATE] at 11:30 a.m. Un…" at bounding box center [432, 434] width 277 height 35
click at [680, 431] on span "View Sources" at bounding box center [668, 433] width 92 height 27
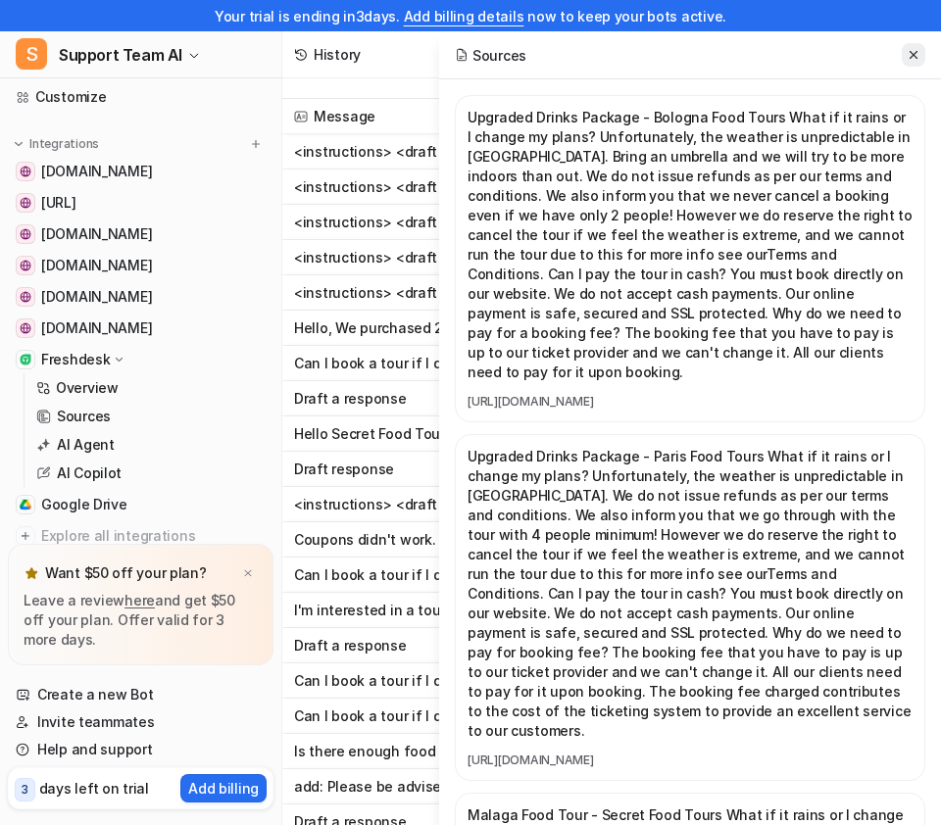
click at [912, 55] on icon at bounding box center [914, 55] width 8 height 8
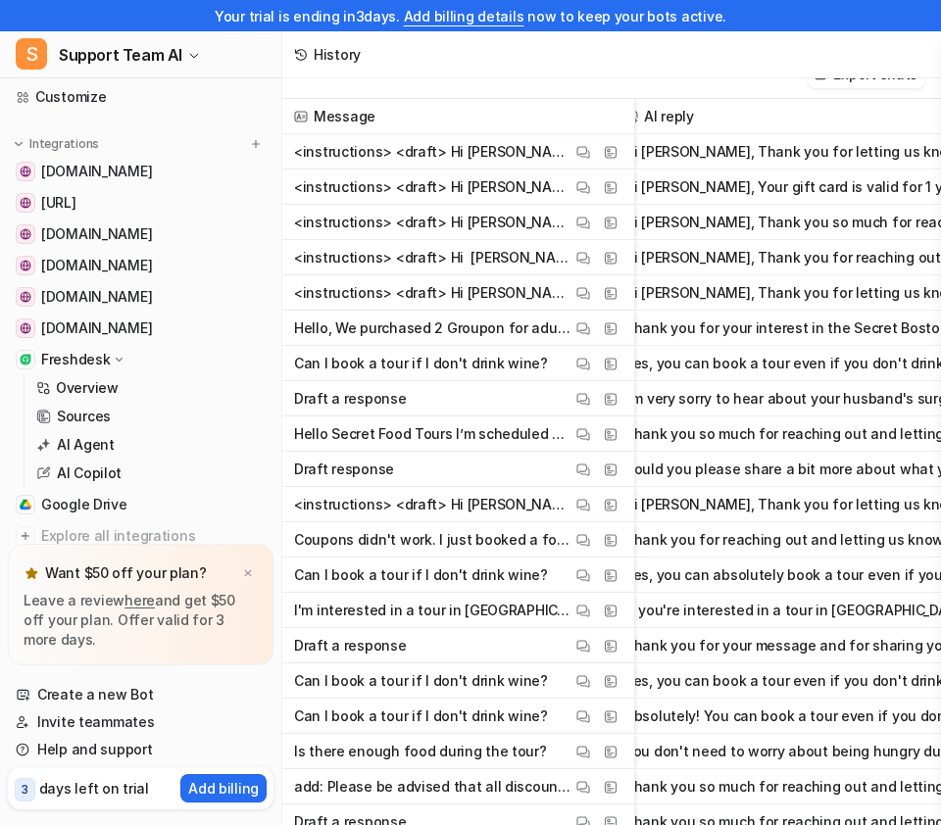
click at [511, 433] on p "Hello Secret Food Tours I’m scheduled for the food tour [DATE] at 11:30 a.m. Un…" at bounding box center [432, 434] width 277 height 35
click at [582, 435] on img at bounding box center [583, 434] width 14 height 15
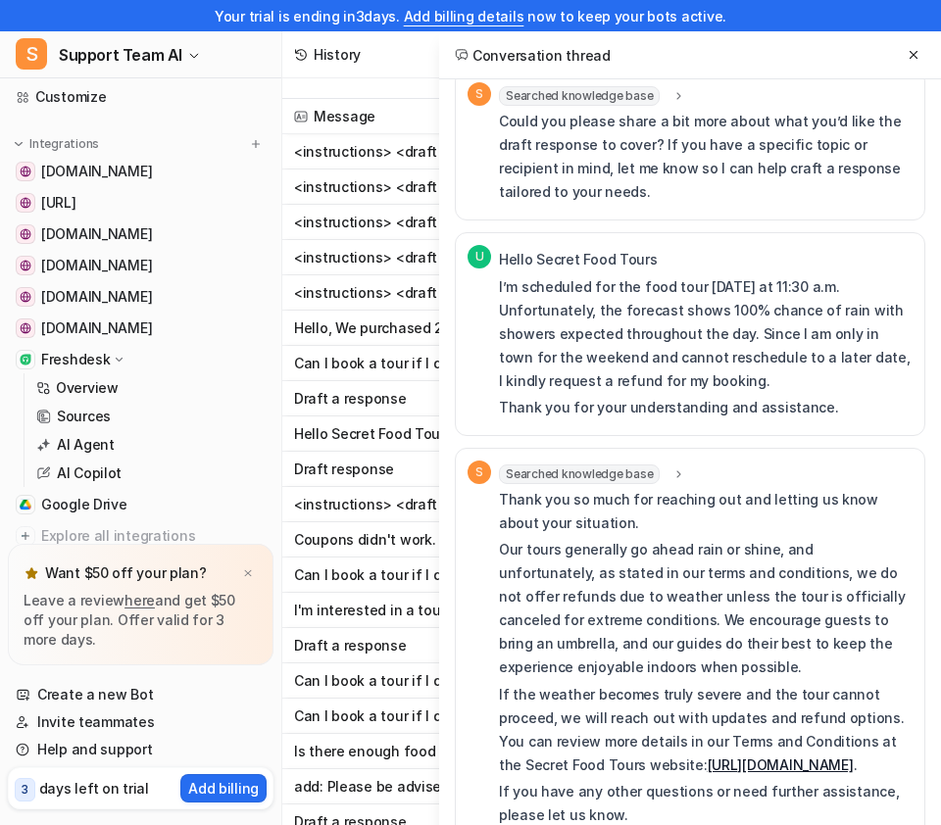
scroll to position [145, 0]
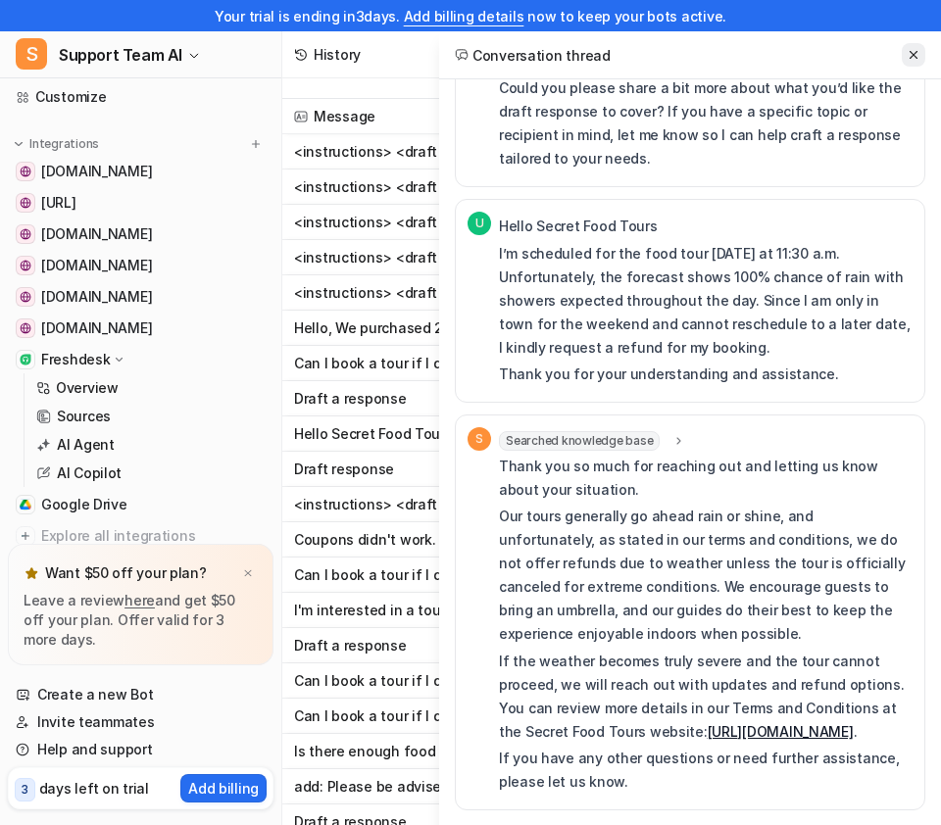
click at [913, 51] on icon at bounding box center [914, 55] width 14 height 14
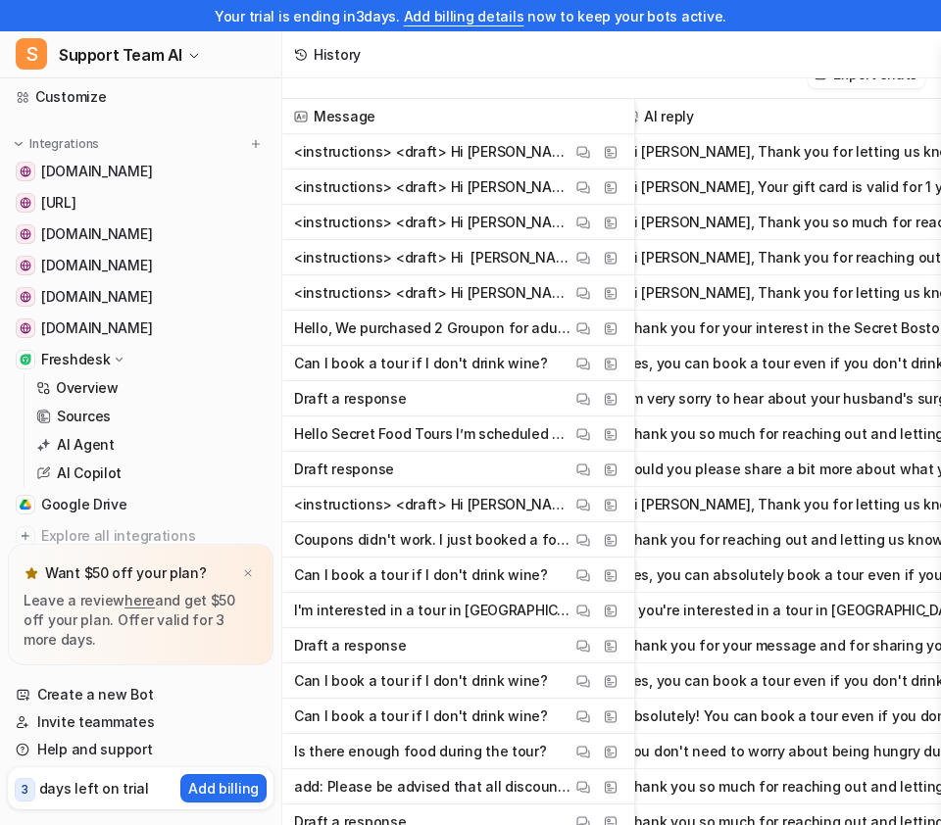
click at [453, 681] on p "Can I book a tour if I don't drink wine?" at bounding box center [421, 681] width 254 height 35
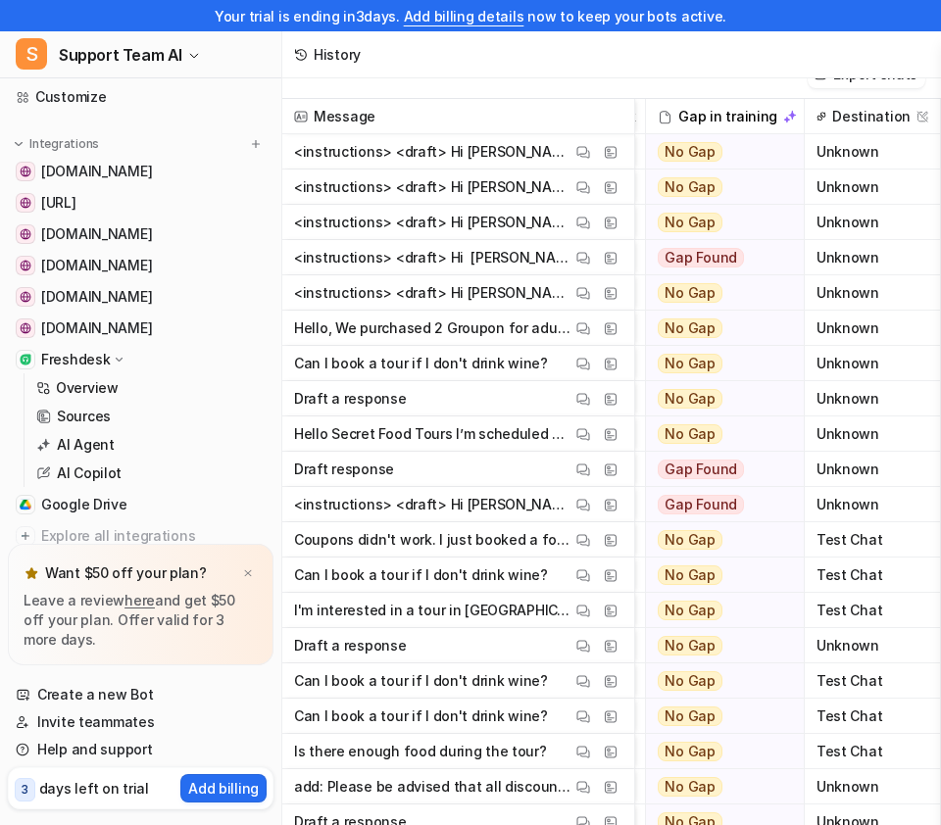
scroll to position [0, 811]
click at [587, 647] on img at bounding box center [583, 646] width 14 height 15
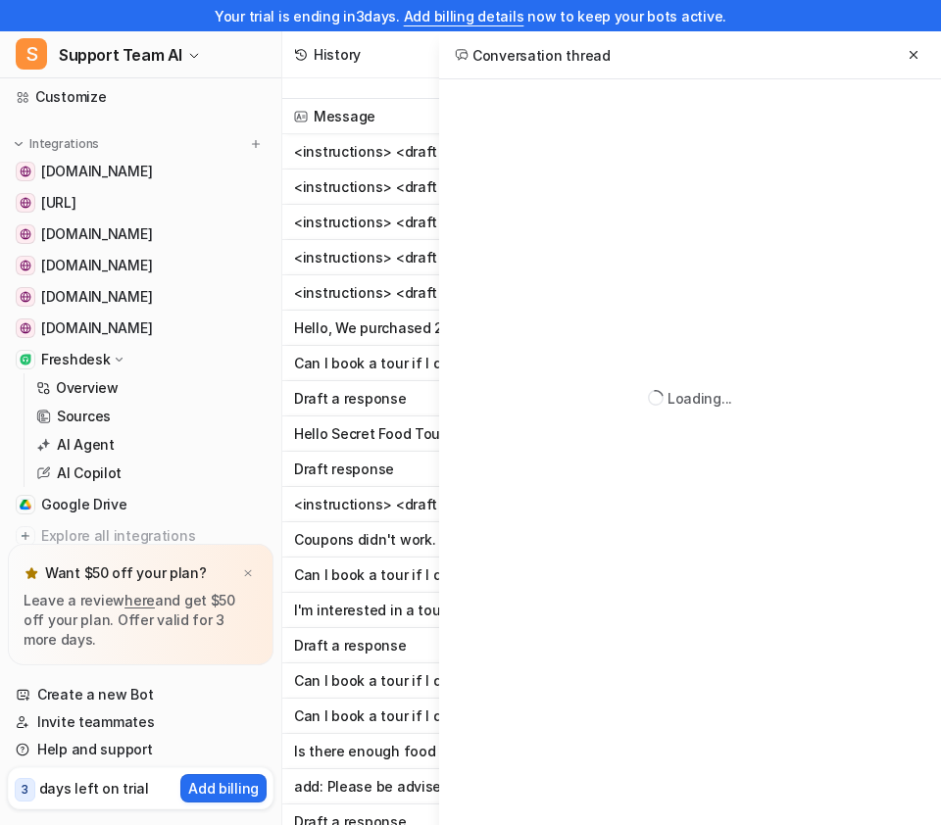
scroll to position [0, 0]
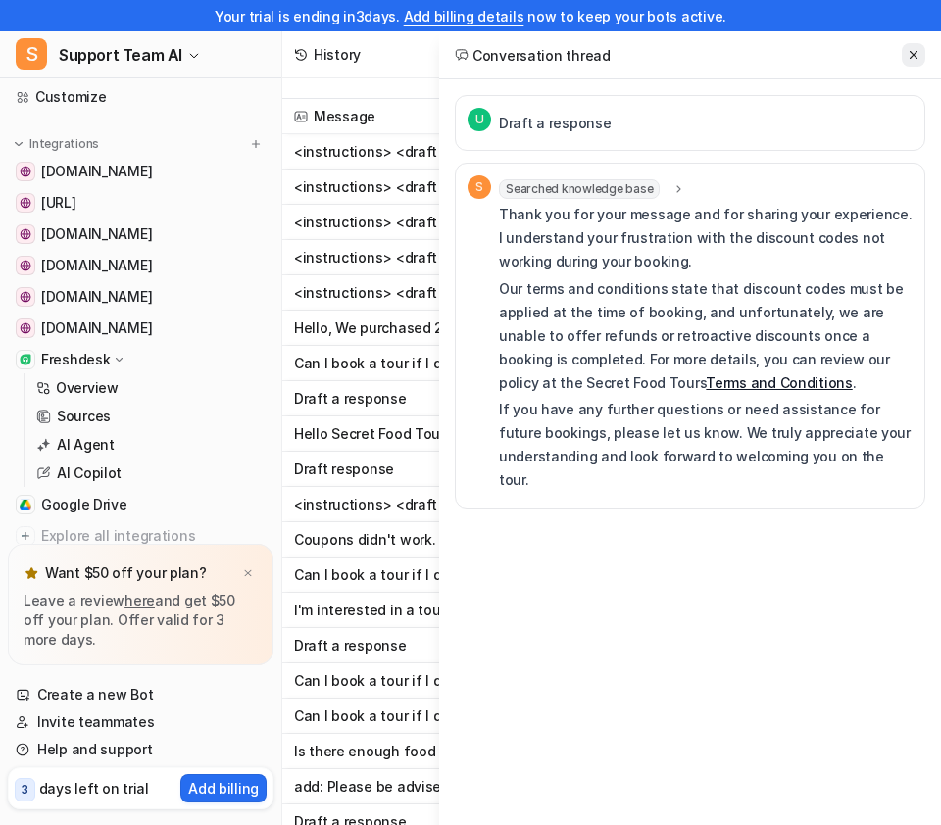
click at [918, 55] on icon at bounding box center [914, 55] width 14 height 14
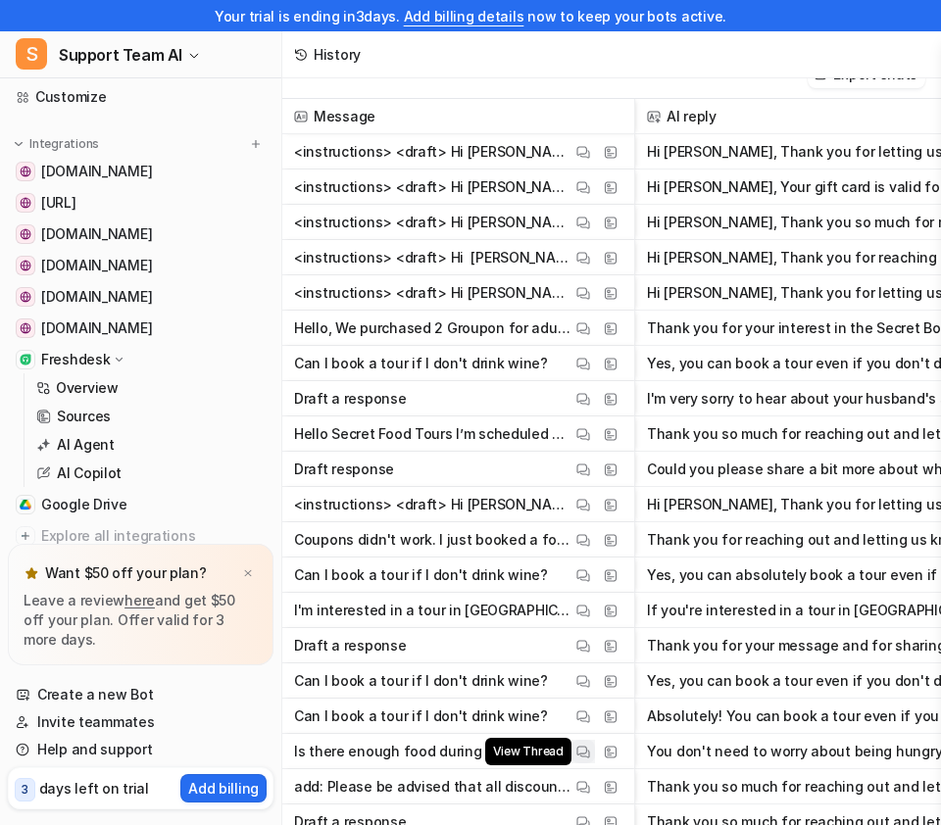
click at [580, 752] on img at bounding box center [583, 752] width 14 height 15
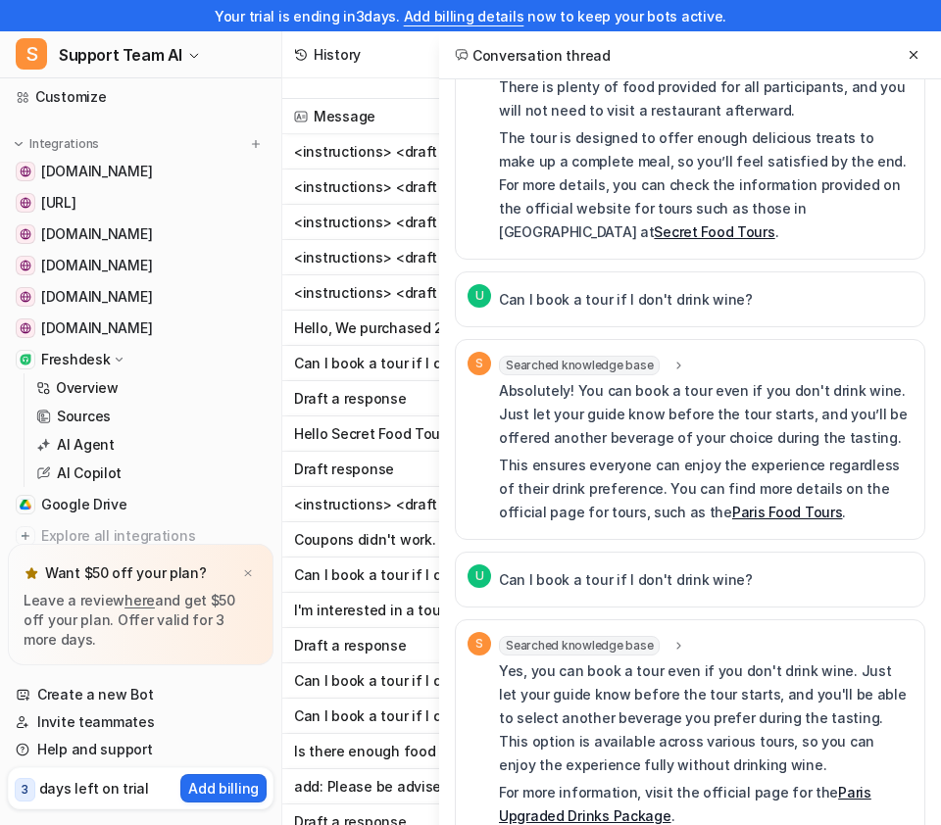
scroll to position [155, 0]
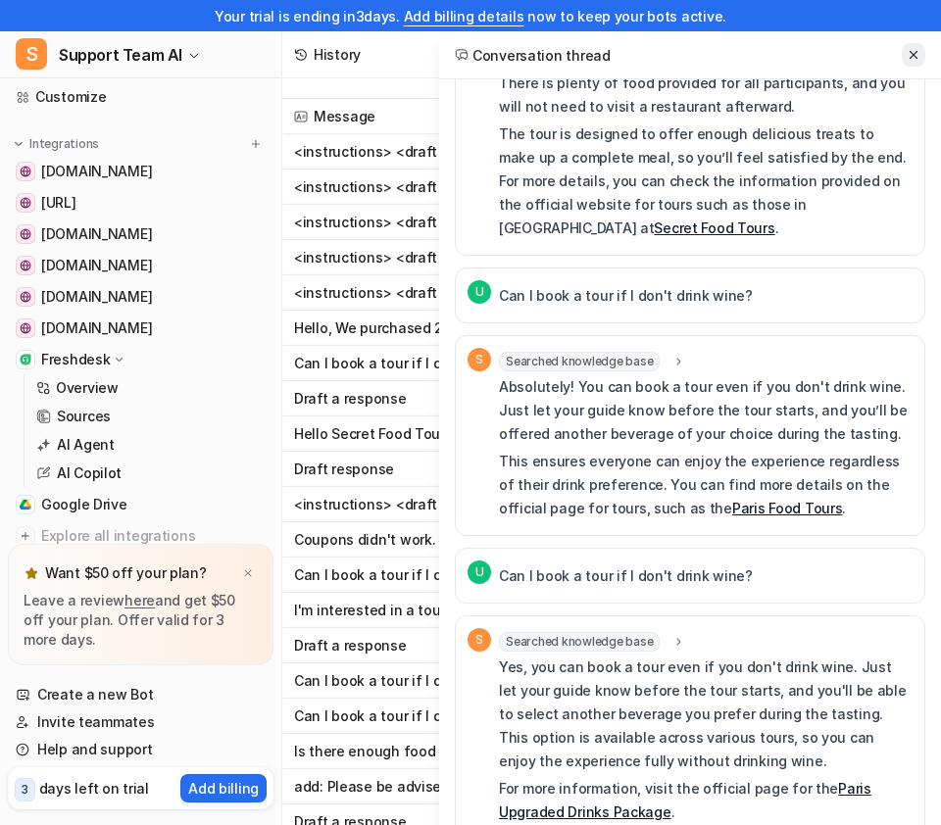
click at [908, 59] on icon at bounding box center [914, 55] width 14 height 14
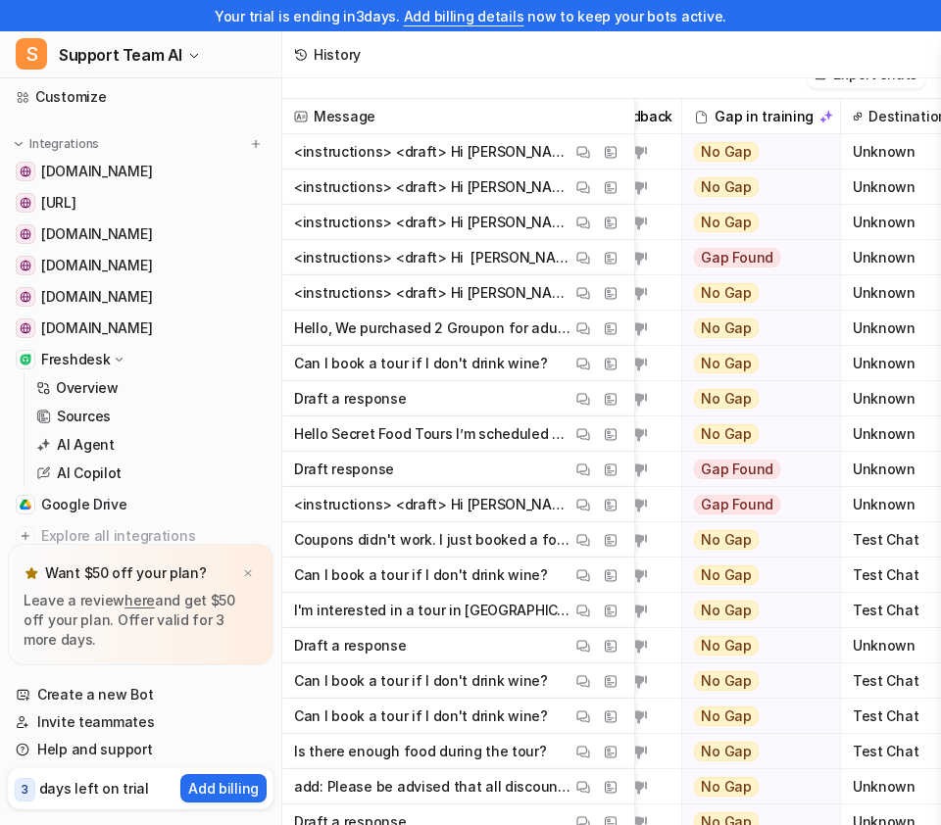
scroll to position [0, 811]
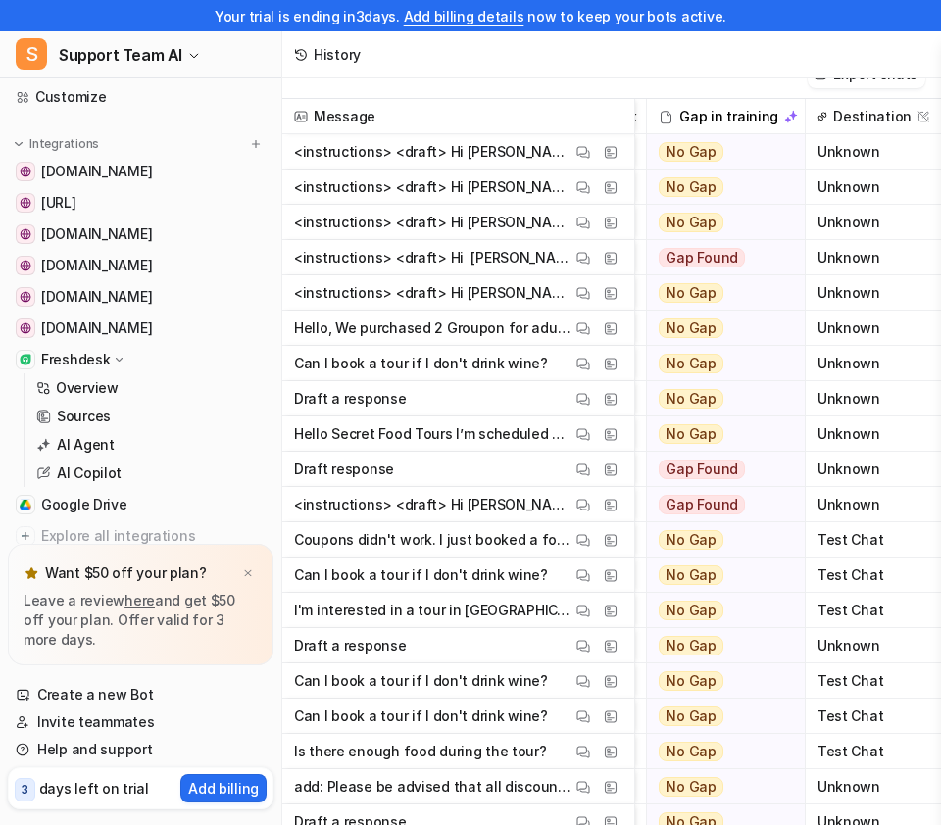
click at [82, 365] on p "Freshdesk" at bounding box center [75, 360] width 69 height 20
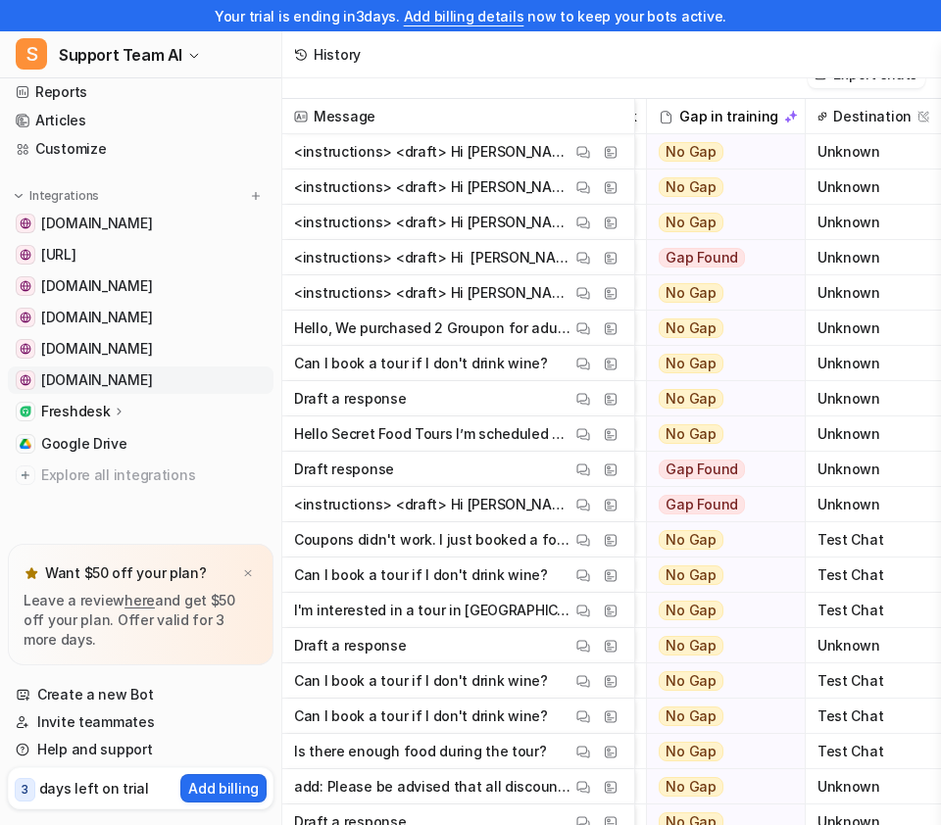
scroll to position [67, 0]
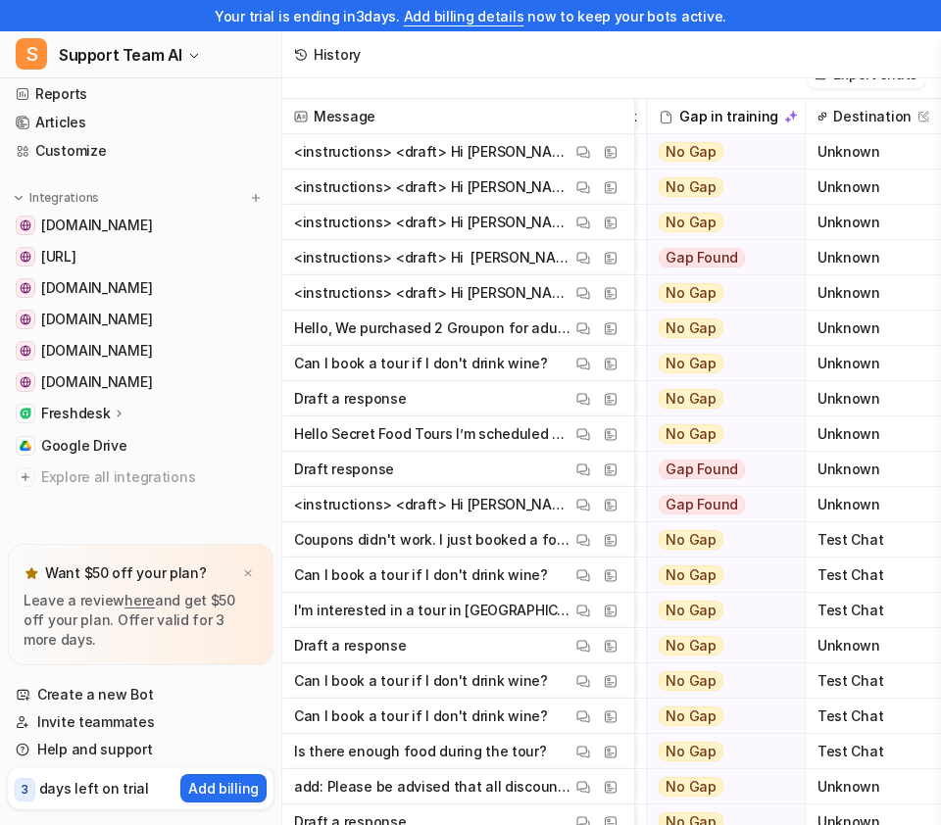
click at [90, 409] on p "Freshdesk" at bounding box center [75, 414] width 69 height 20
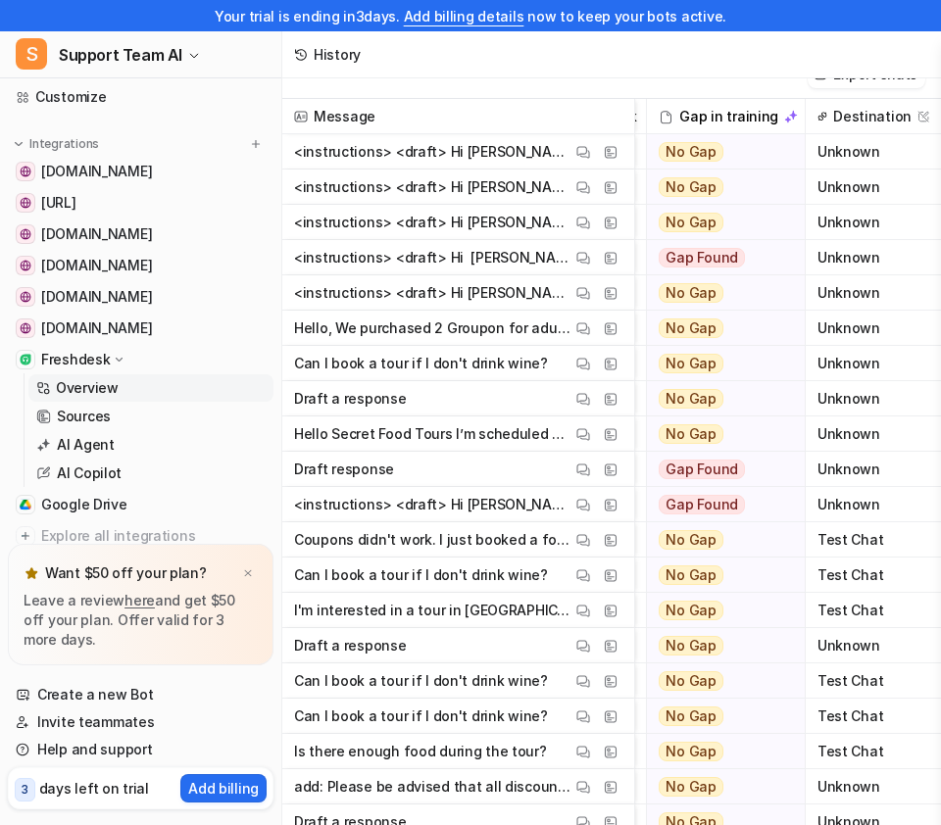
click at [96, 381] on p "Overview" at bounding box center [87, 388] width 63 height 20
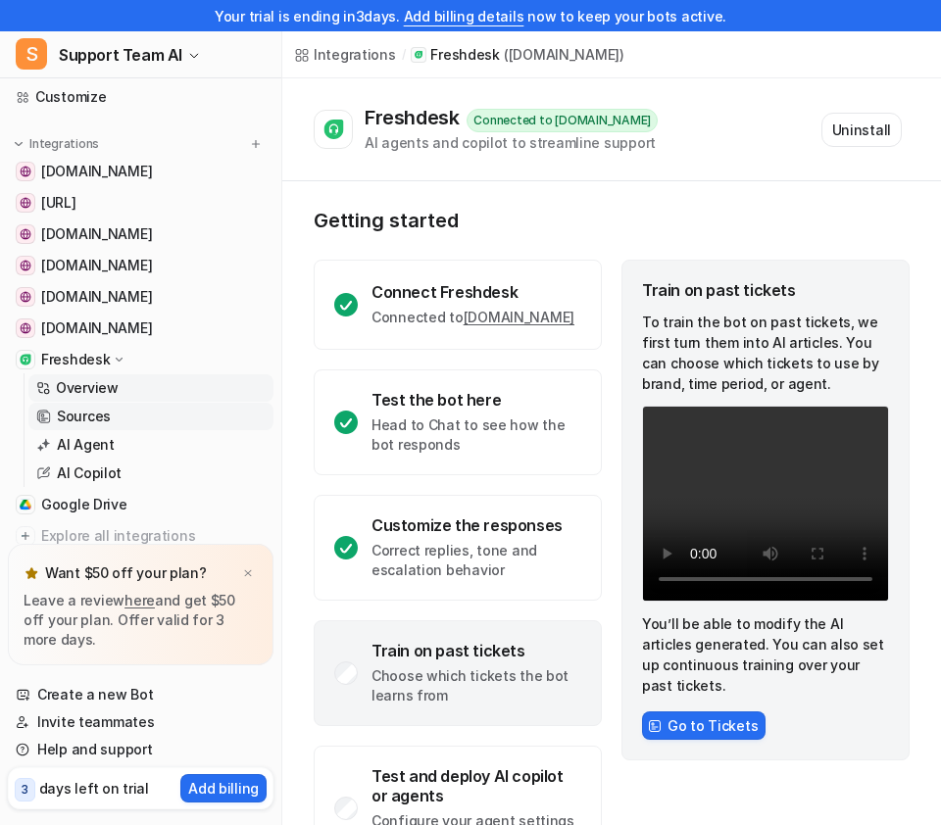
click at [136, 409] on link "Sources" at bounding box center [150, 416] width 245 height 27
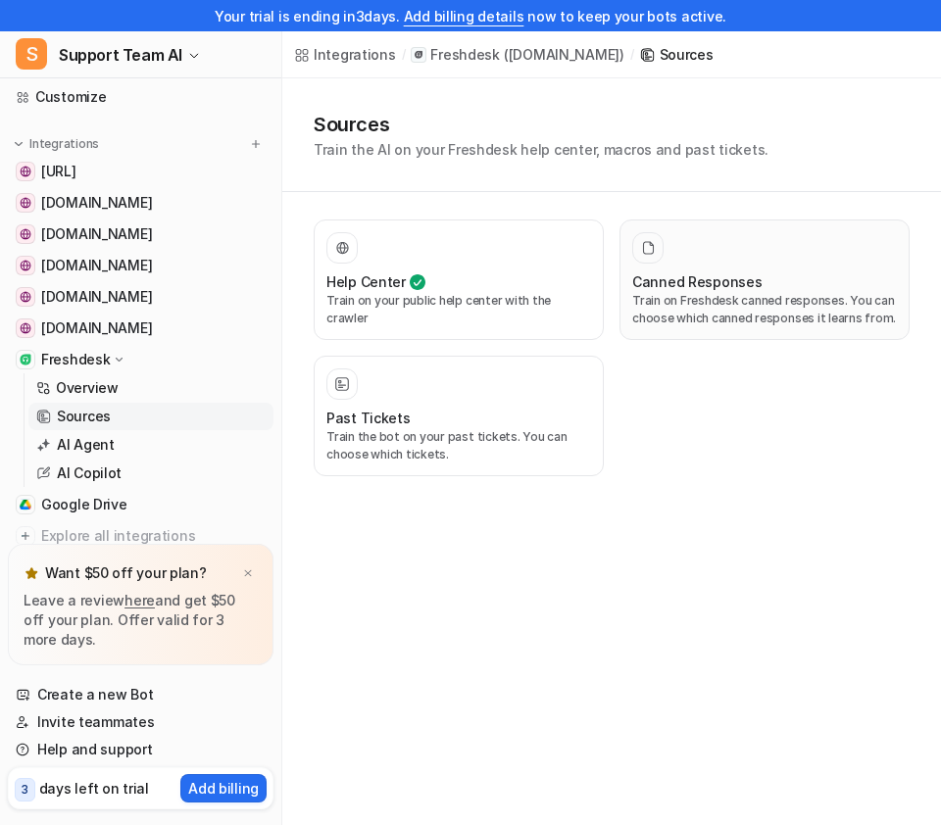
click at [727, 265] on div "Canned Responses Train on Freshdesk canned responses. You can choose which cann…" at bounding box center [764, 279] width 265 height 95
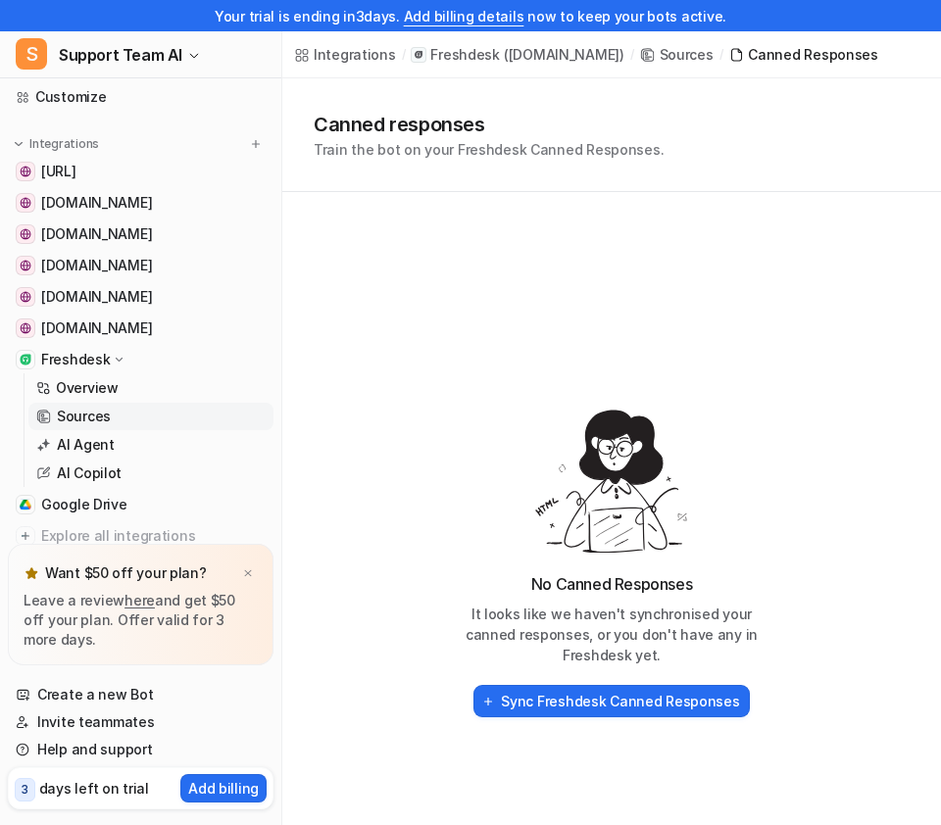
scroll to position [13, 0]
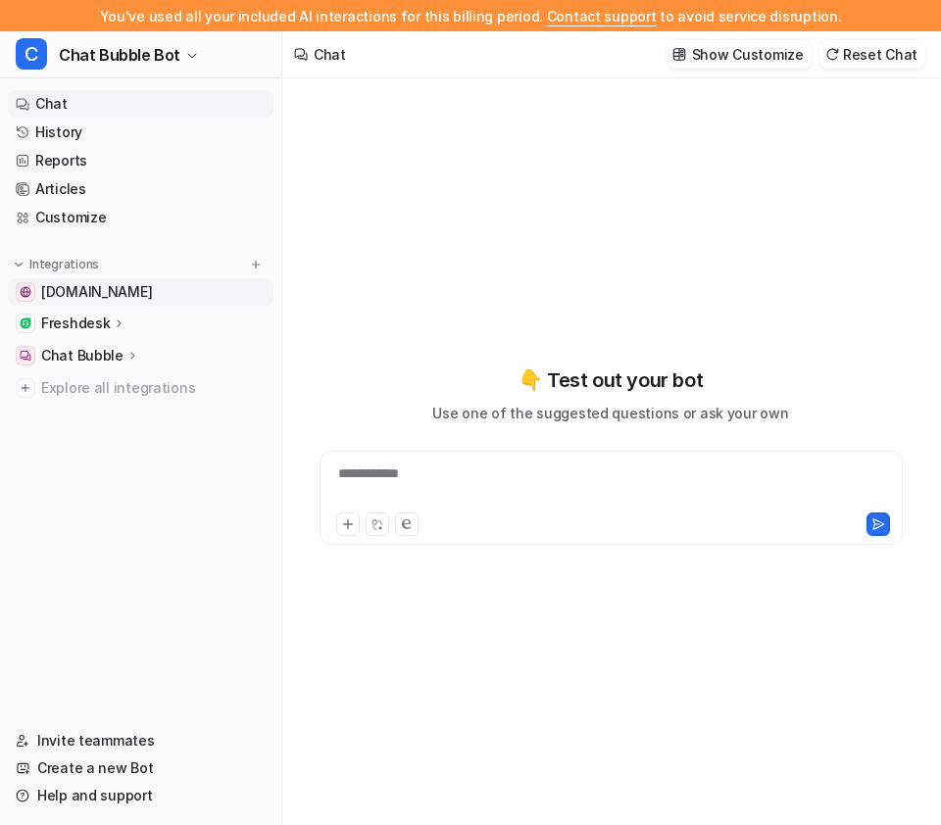
type textarea "**********"
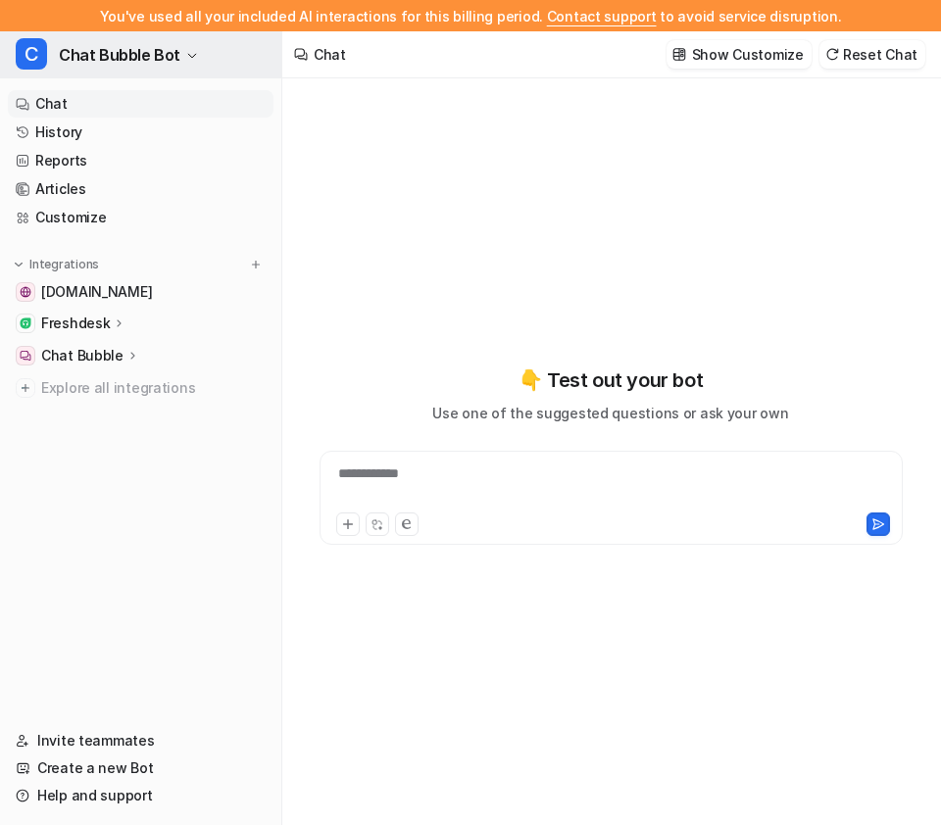
click at [157, 57] on span "Chat Bubble Bot" at bounding box center [120, 54] width 122 height 27
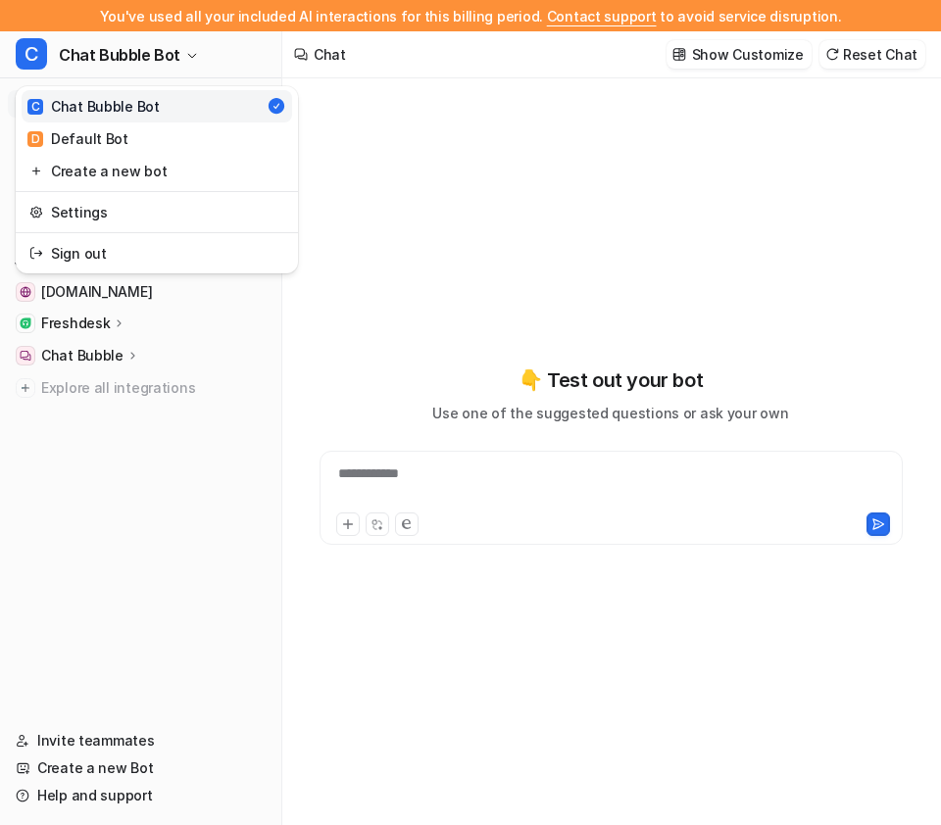
click at [102, 467] on div "C Chat Bubble Bot C Chat Bubble Bot D Default Bot Create a new bot Settings Sig…" at bounding box center [141, 428] width 282 height 794
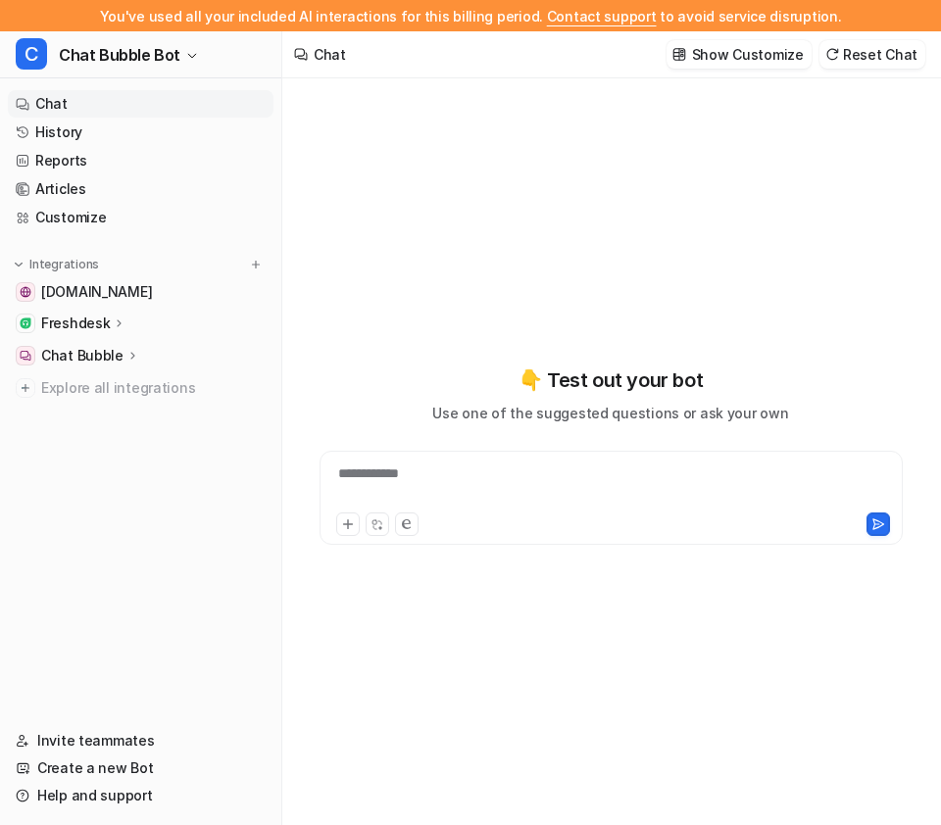
click at [63, 314] on p "Freshdesk" at bounding box center [75, 324] width 69 height 20
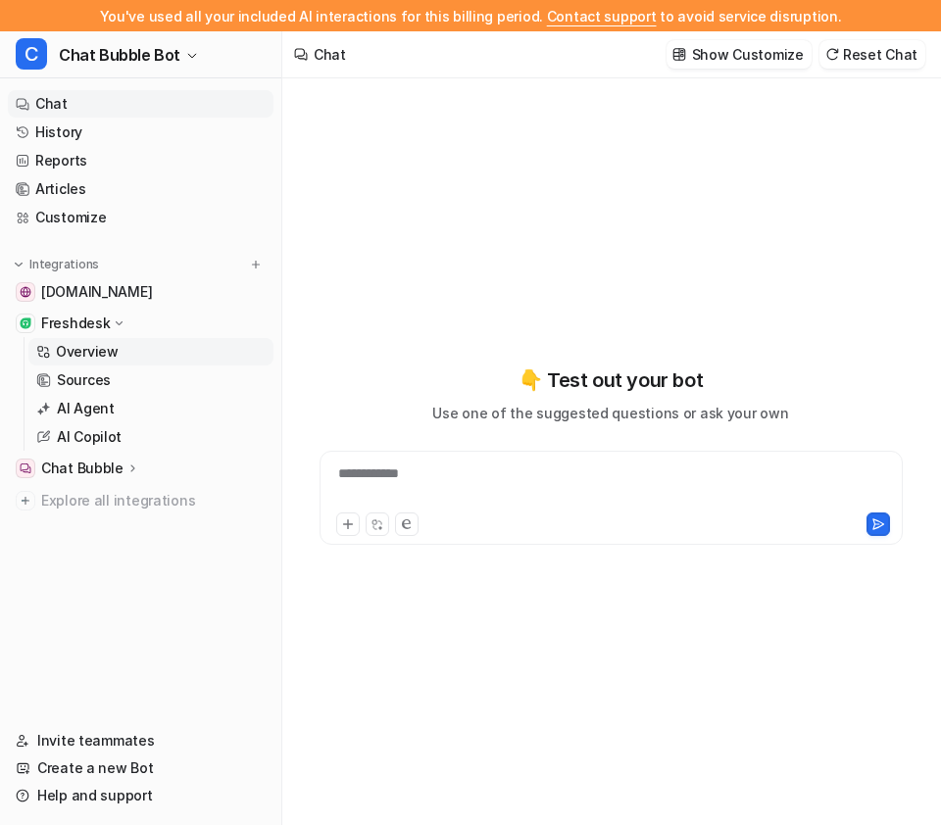
click at [85, 350] on p "Overview" at bounding box center [87, 352] width 63 height 20
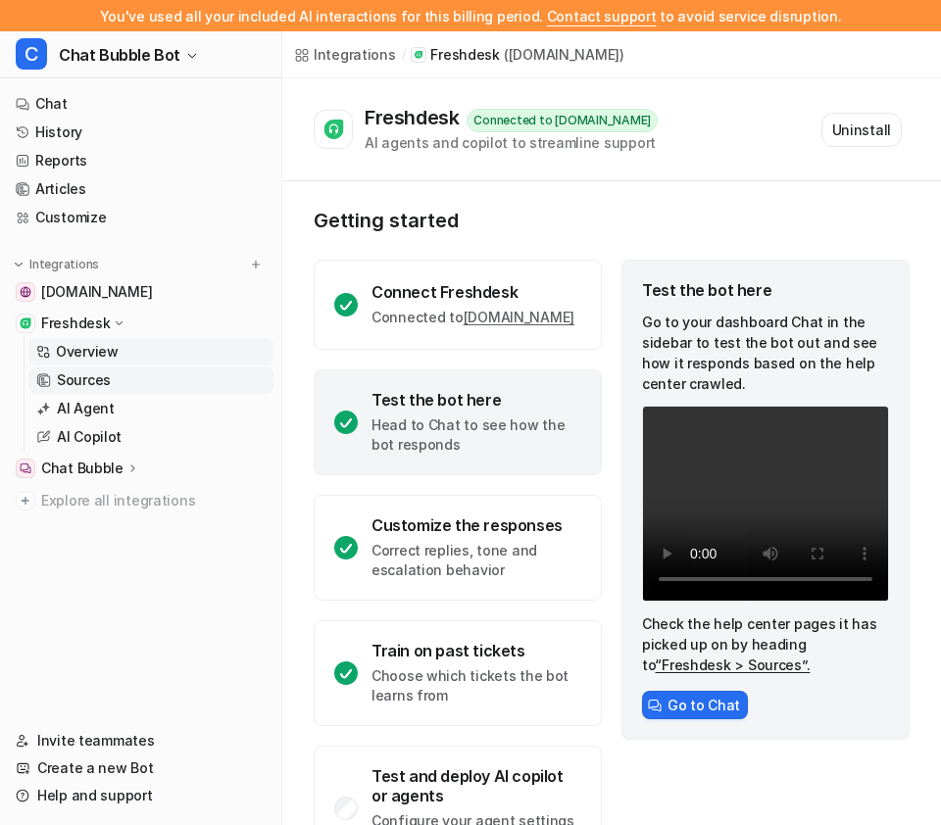
click at [117, 380] on link "Sources" at bounding box center [150, 380] width 245 height 27
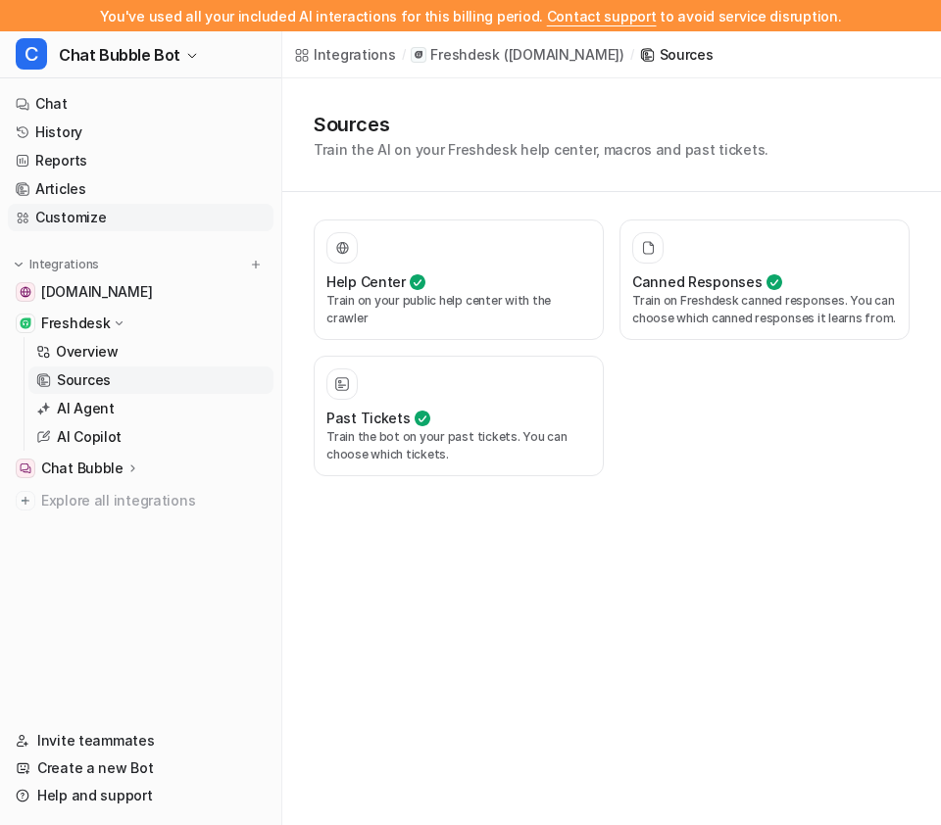
click at [95, 220] on link "Customize" at bounding box center [141, 217] width 266 height 27
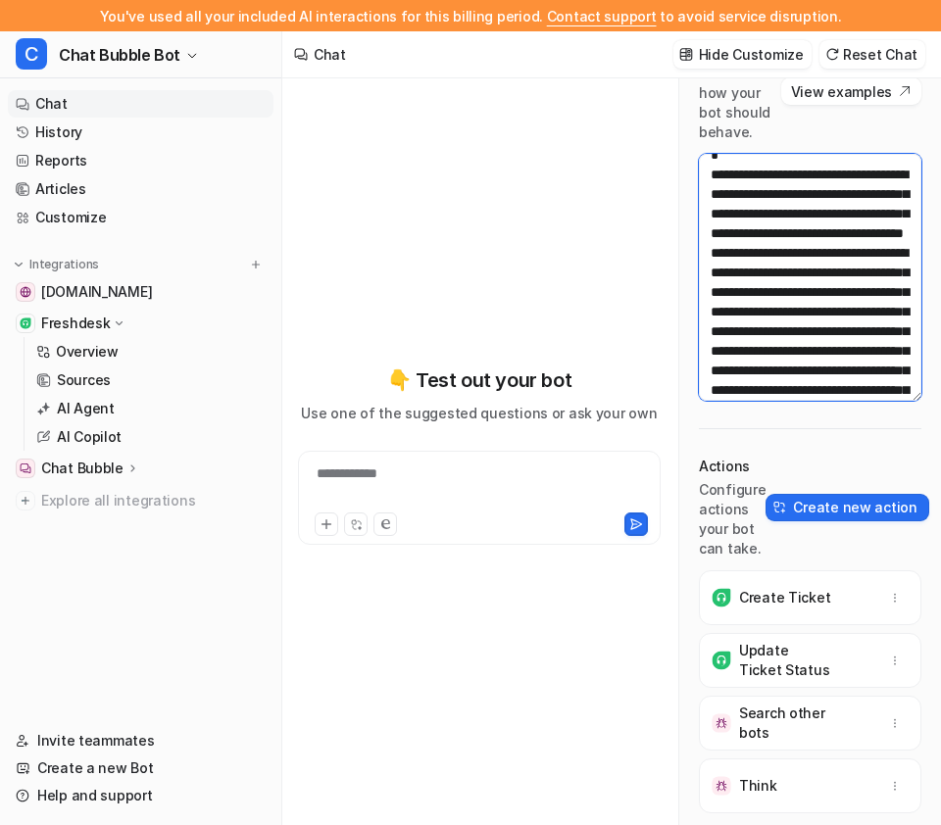
scroll to position [2823, 0]
drag, startPoint x: 718, startPoint y: 231, endPoint x: 865, endPoint y: 317, distance: 169.9
click at [527, 317] on textarea at bounding box center [810, 277] width 222 height 247
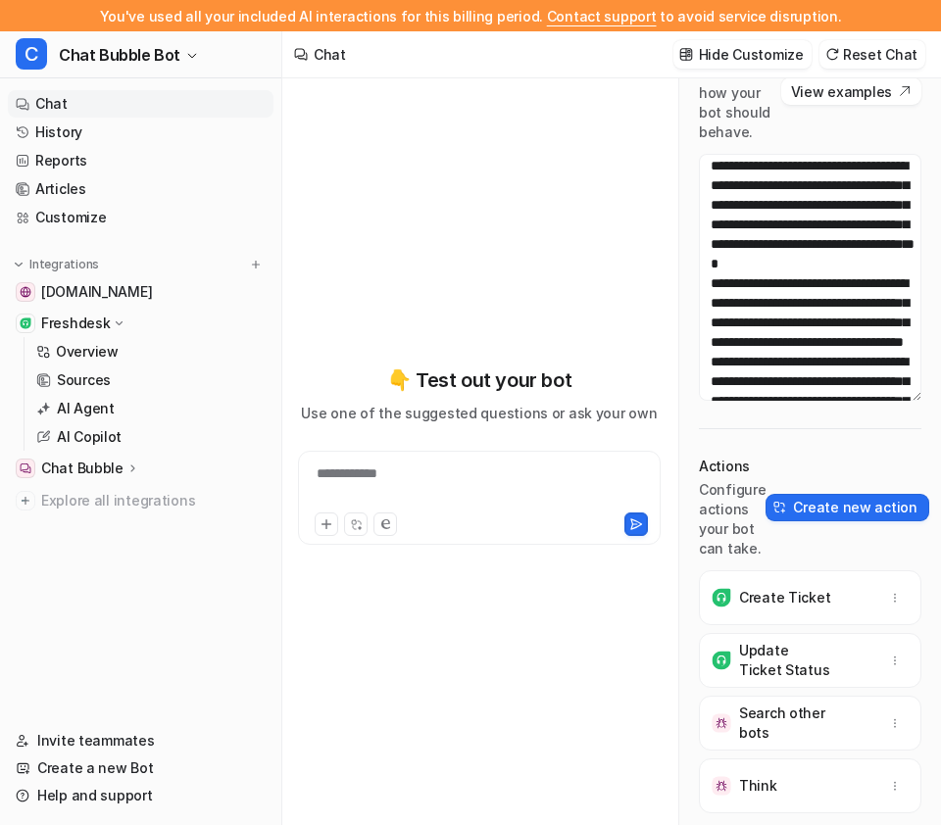
scroll to position [136, 0]
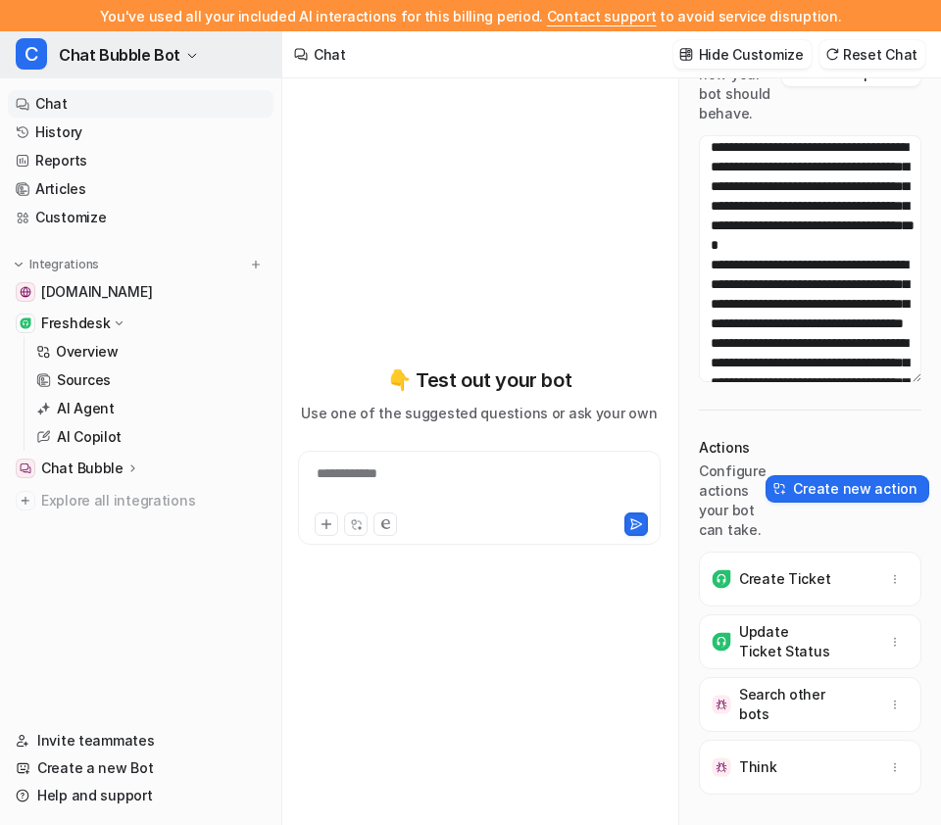
click at [107, 46] on span "Chat Bubble Bot" at bounding box center [120, 54] width 122 height 27
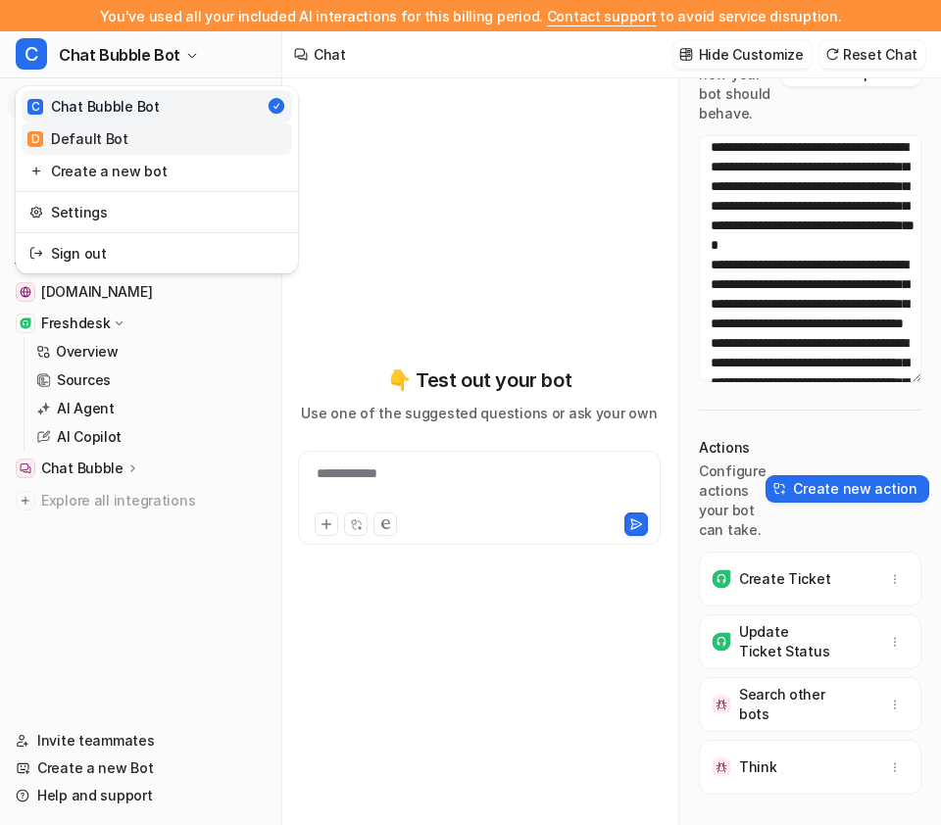
click at [146, 135] on link "D Default Bot" at bounding box center [157, 139] width 270 height 32
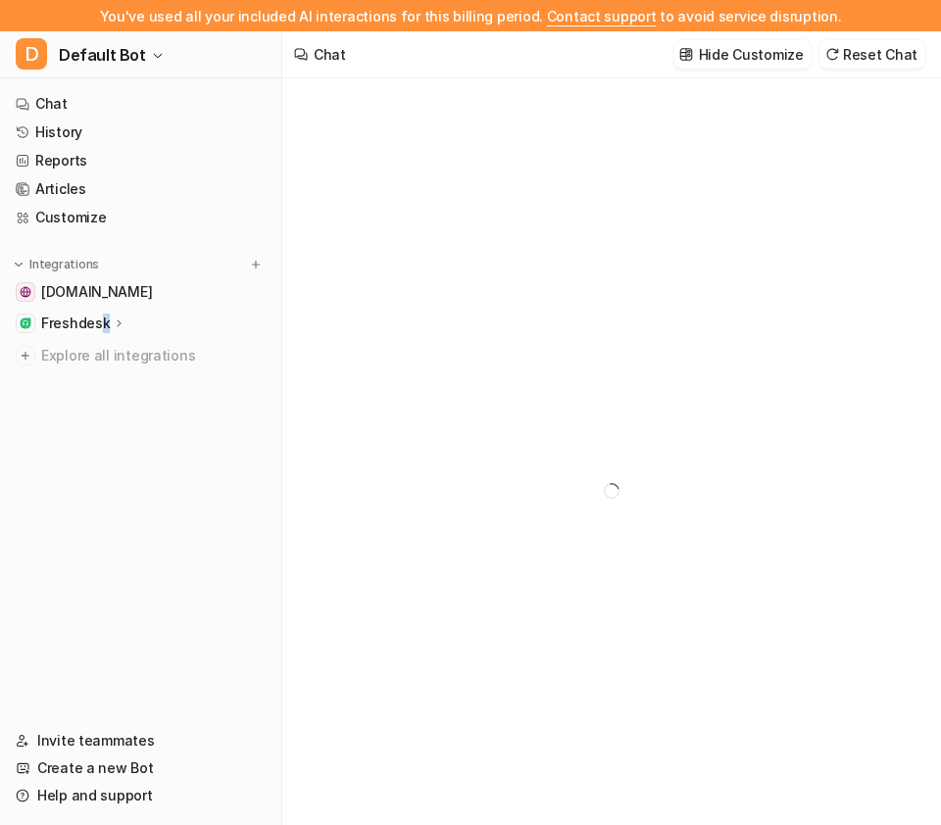
click at [103, 327] on p "Freshdesk" at bounding box center [75, 324] width 69 height 20
click at [108, 221] on link "Customize" at bounding box center [141, 217] width 266 height 27
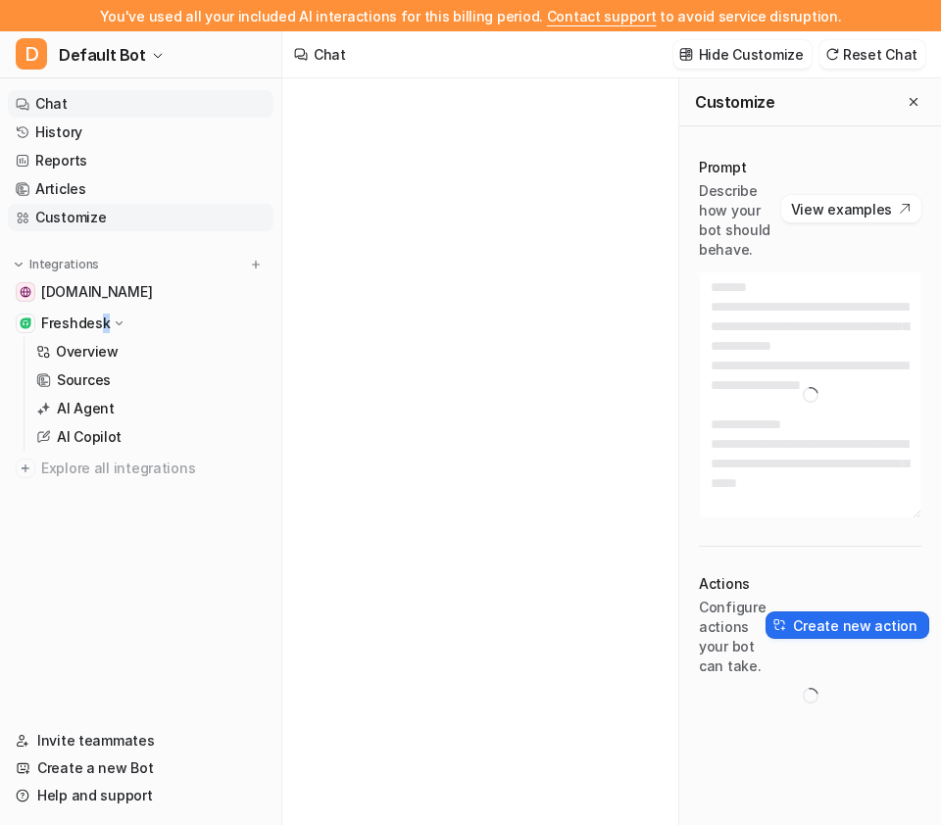
type textarea "**********"
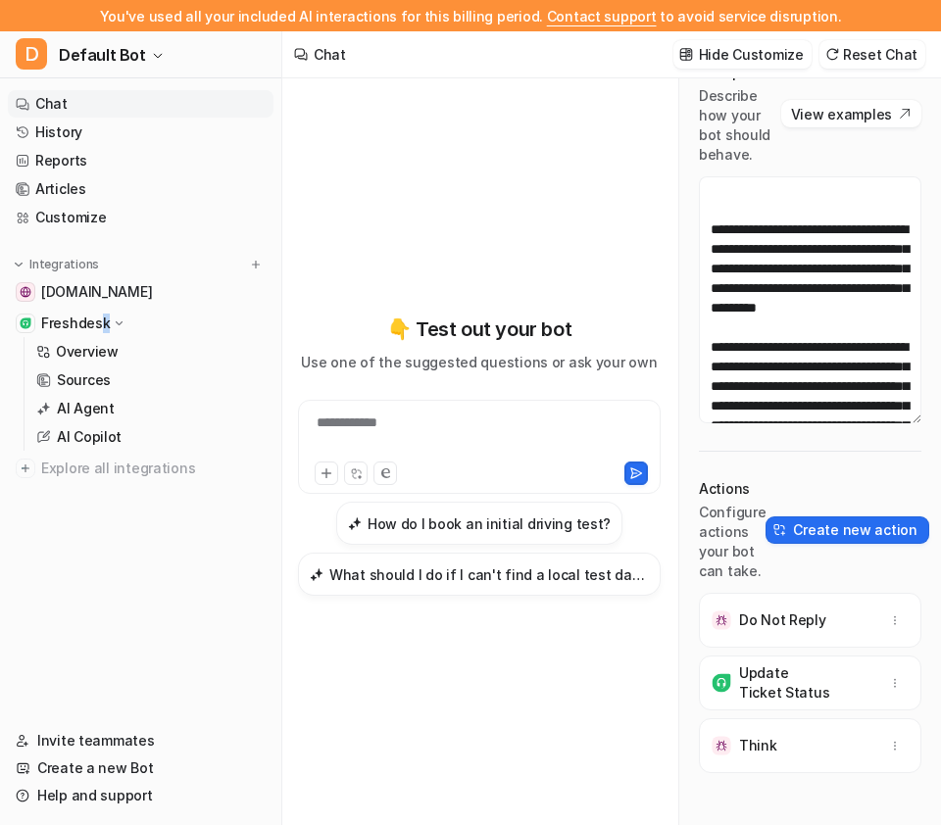
scroll to position [136, 0]
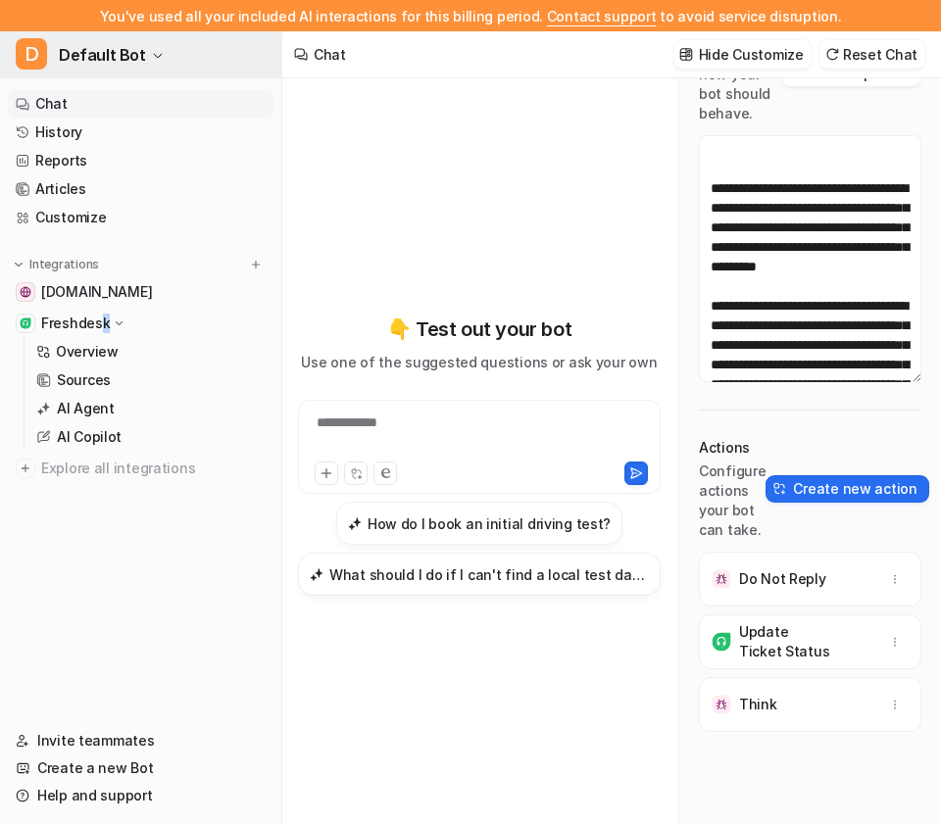
click at [154, 54] on icon "button" at bounding box center [158, 56] width 8 height 4
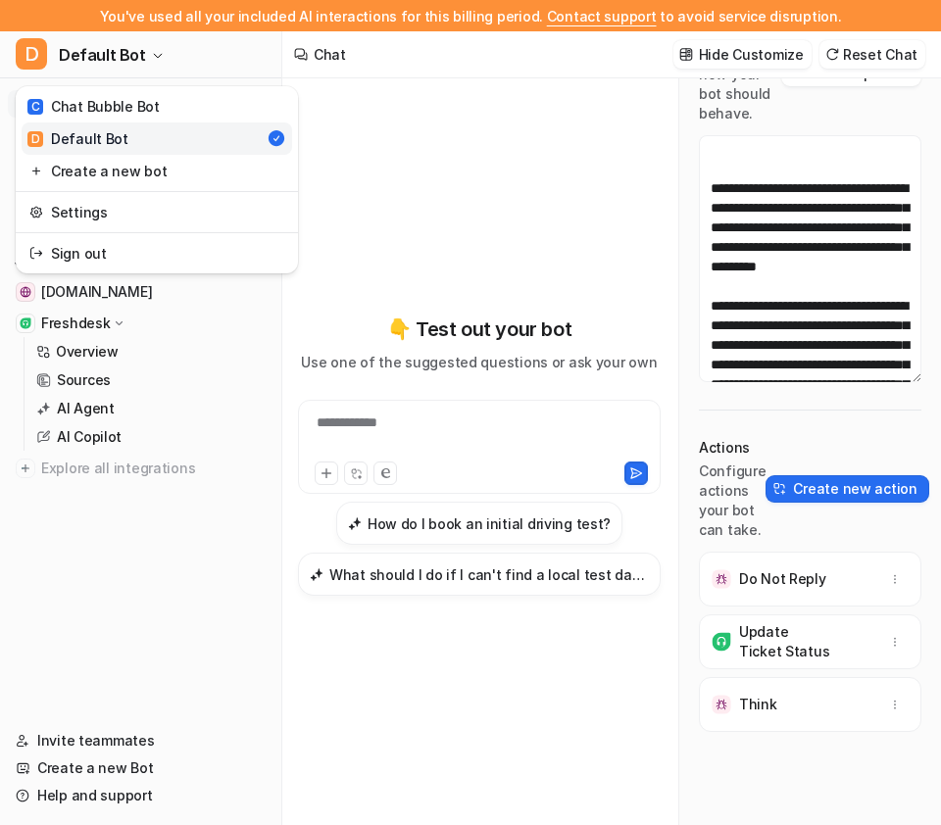
click at [429, 145] on div "**********" at bounding box center [470, 412] width 941 height 825
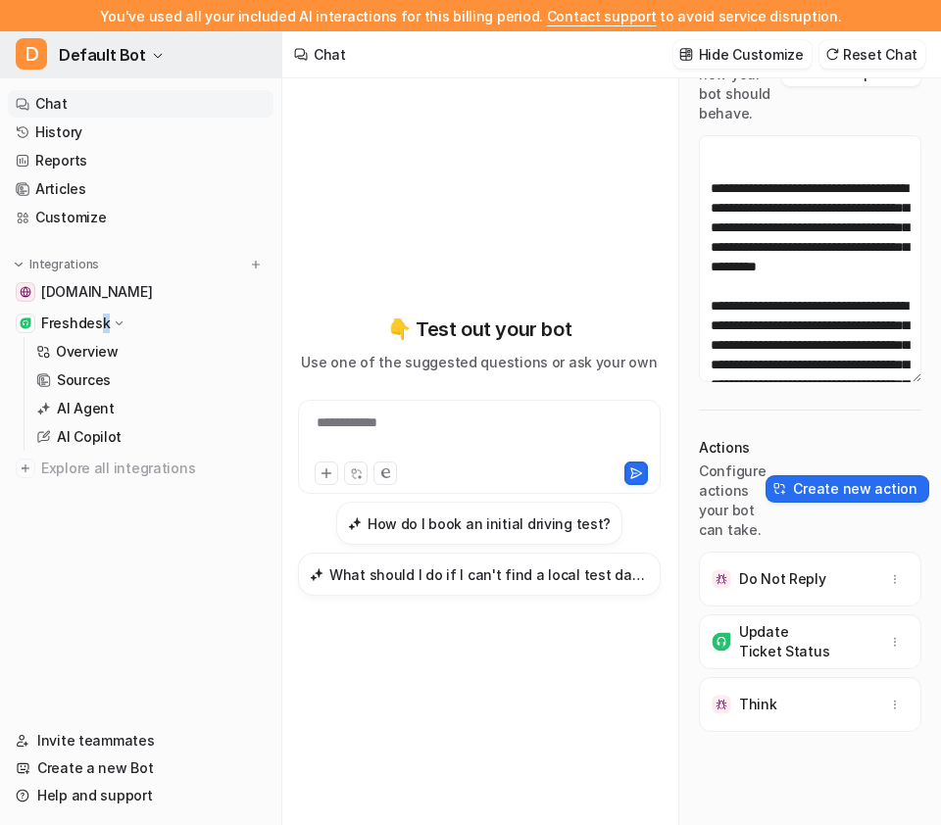
click at [131, 49] on span "Default Bot" at bounding box center [102, 54] width 87 height 27
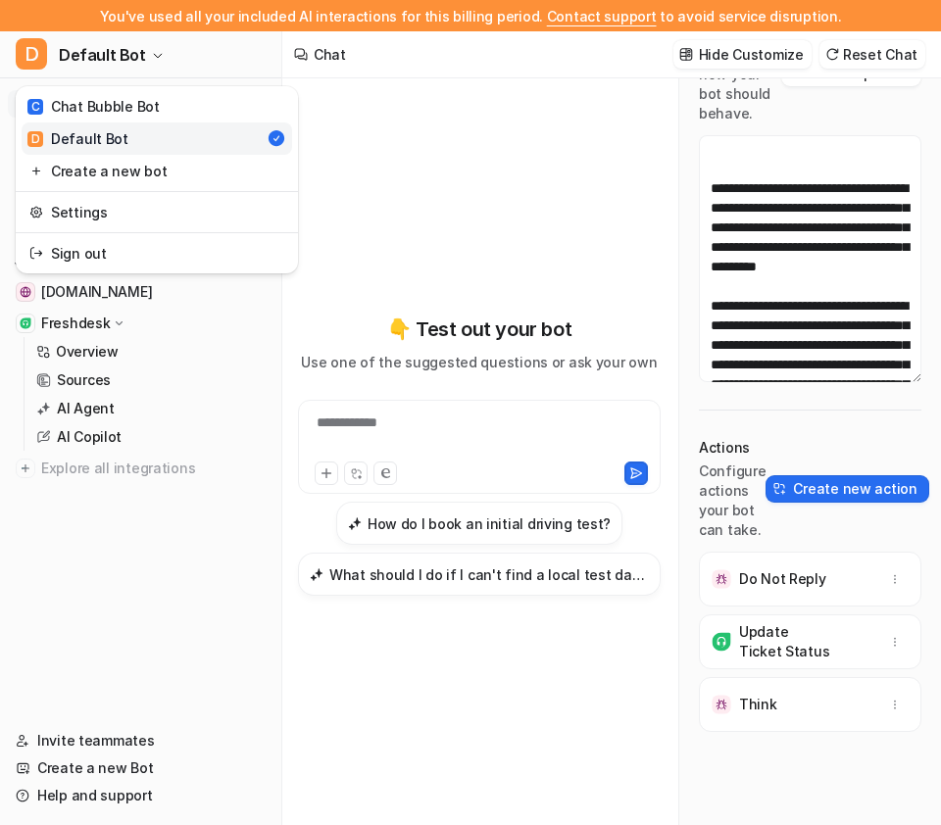
click at [460, 121] on div "**********" at bounding box center [470, 412] width 941 height 825
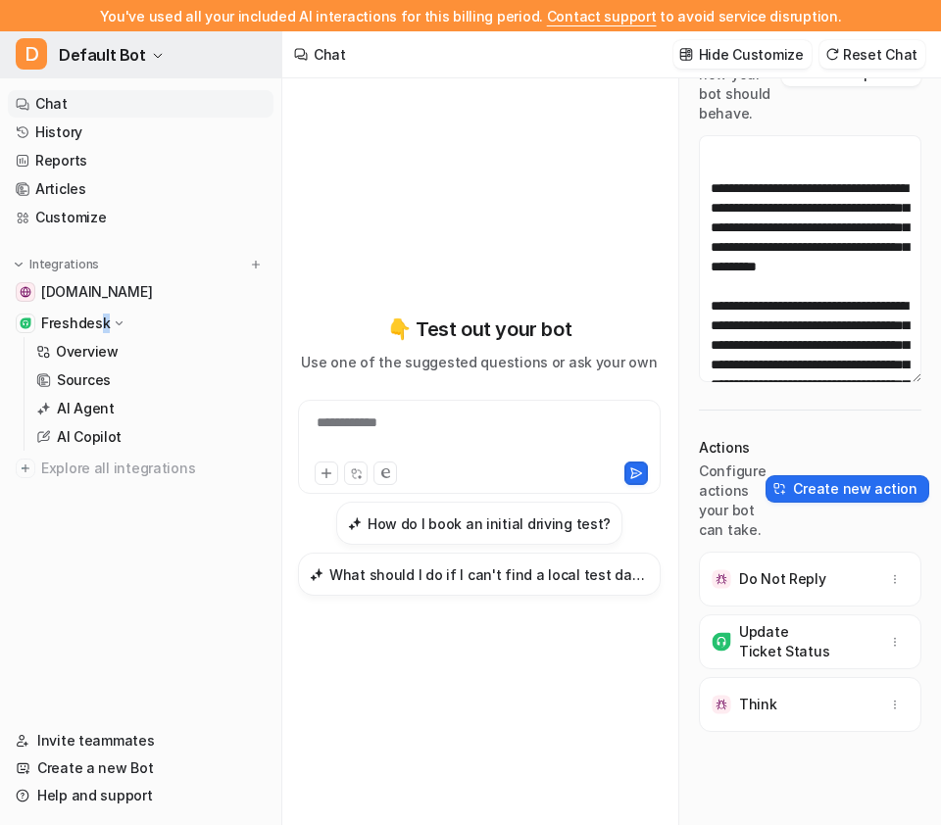
click at [100, 41] on span "Default Bot" at bounding box center [102, 54] width 87 height 27
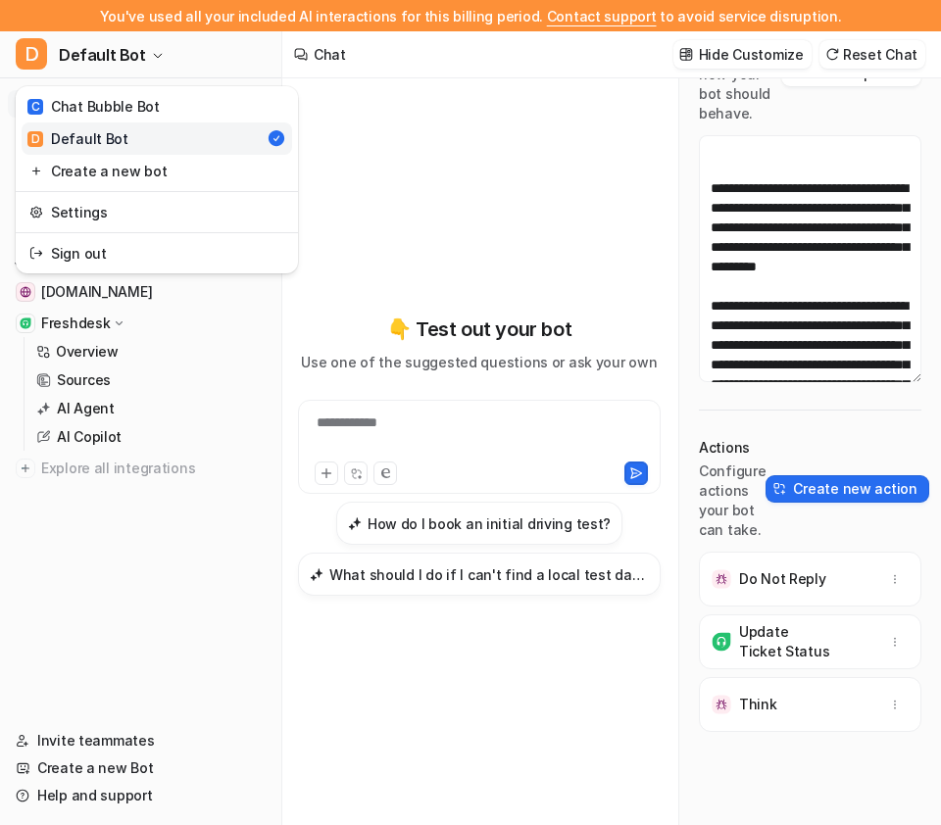
click at [442, 172] on div "**********" at bounding box center [470, 412] width 941 height 825
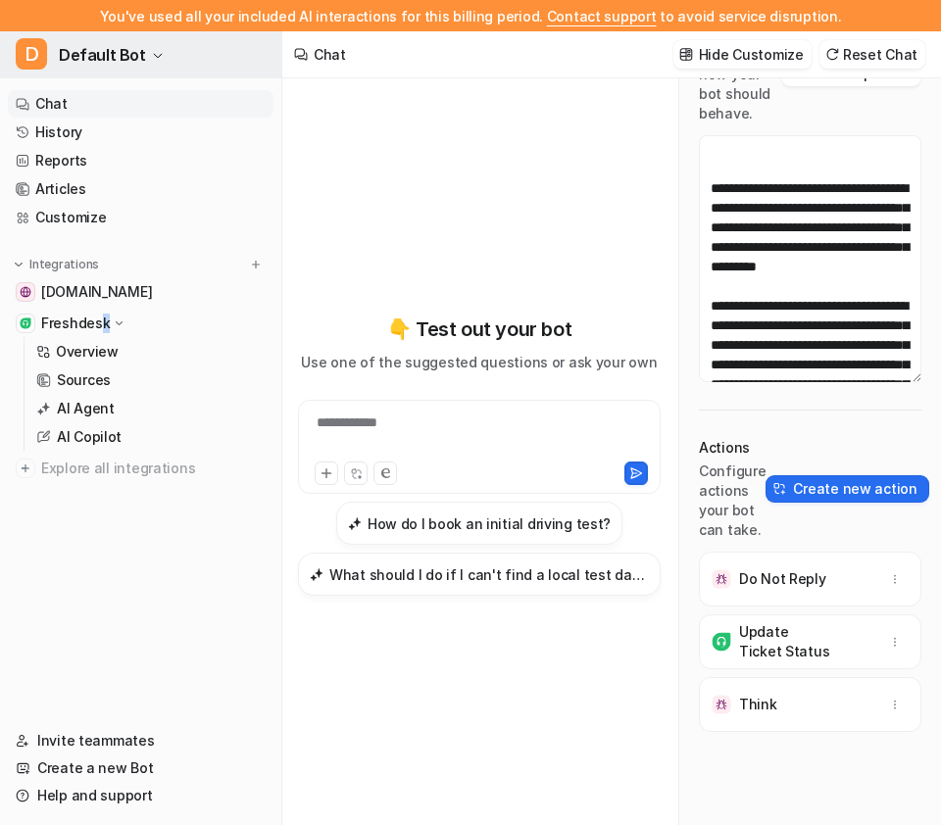
click at [156, 52] on button "D Default Bot" at bounding box center [140, 54] width 281 height 47
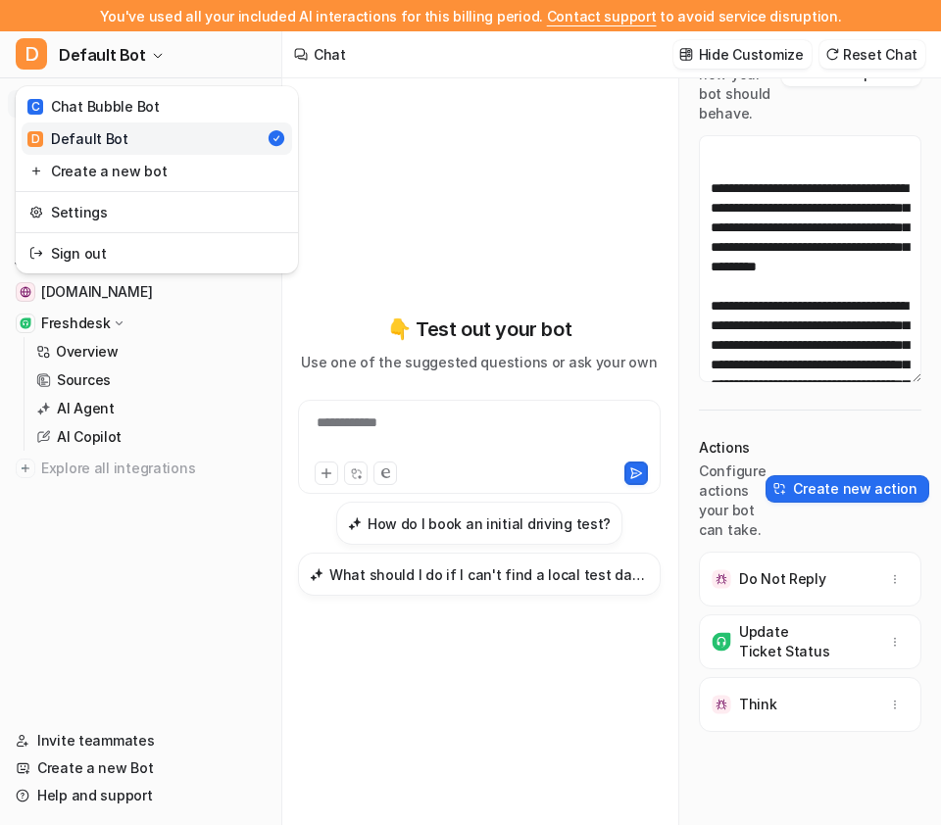
click at [434, 138] on div "**********" at bounding box center [470, 412] width 941 height 825
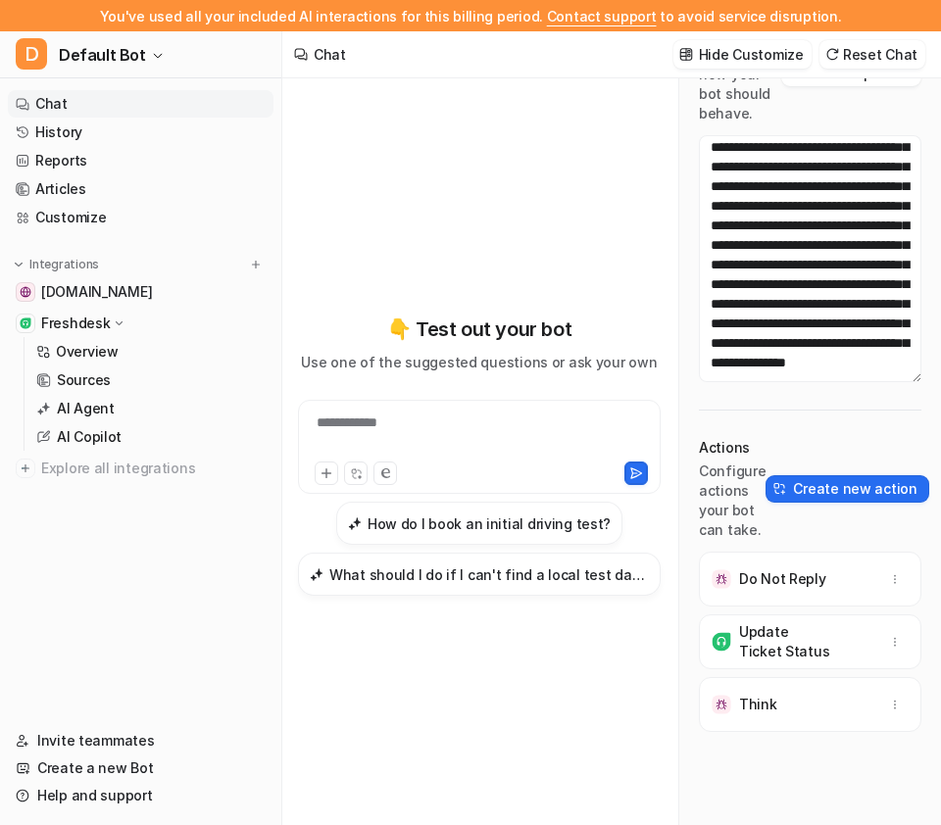
scroll to position [1941, 0]
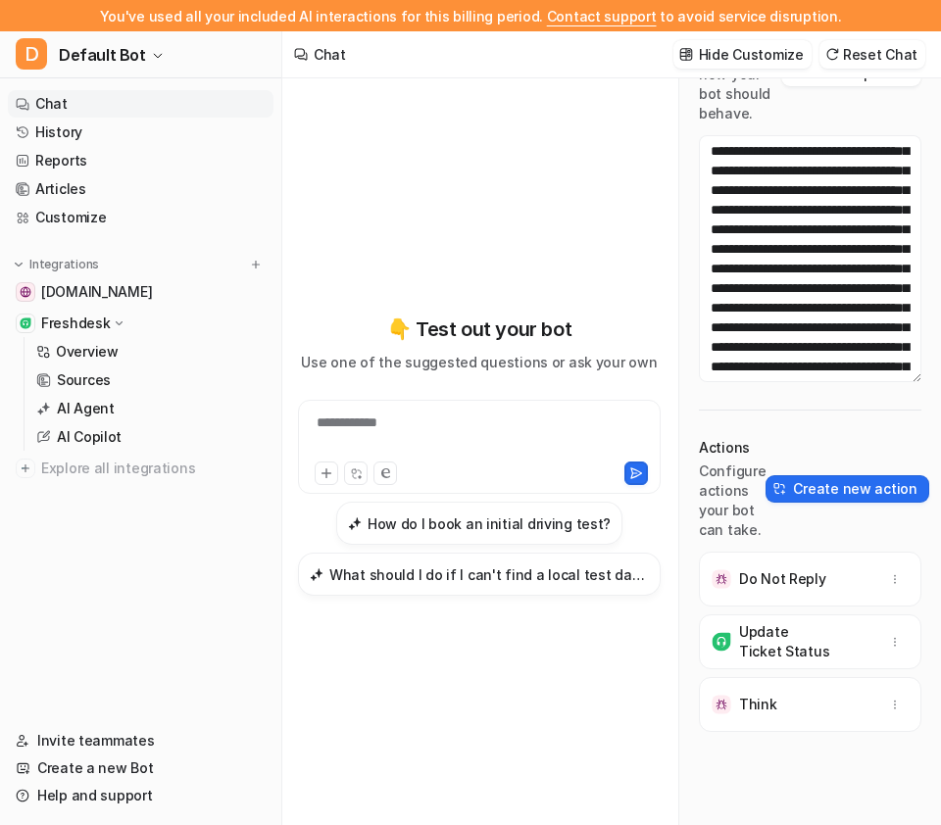
click at [527, 567] on div "Do Not Reply" at bounding box center [810, 579] width 205 height 55
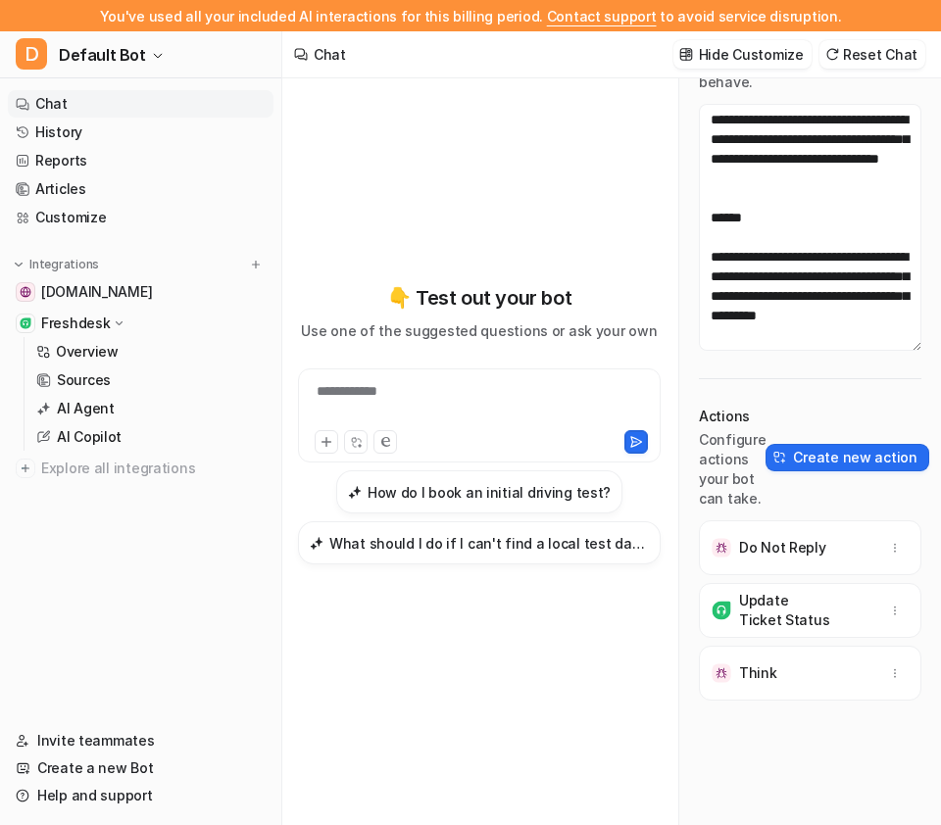
scroll to position [11370, 0]
click at [121, 137] on link "History" at bounding box center [141, 132] width 266 height 27
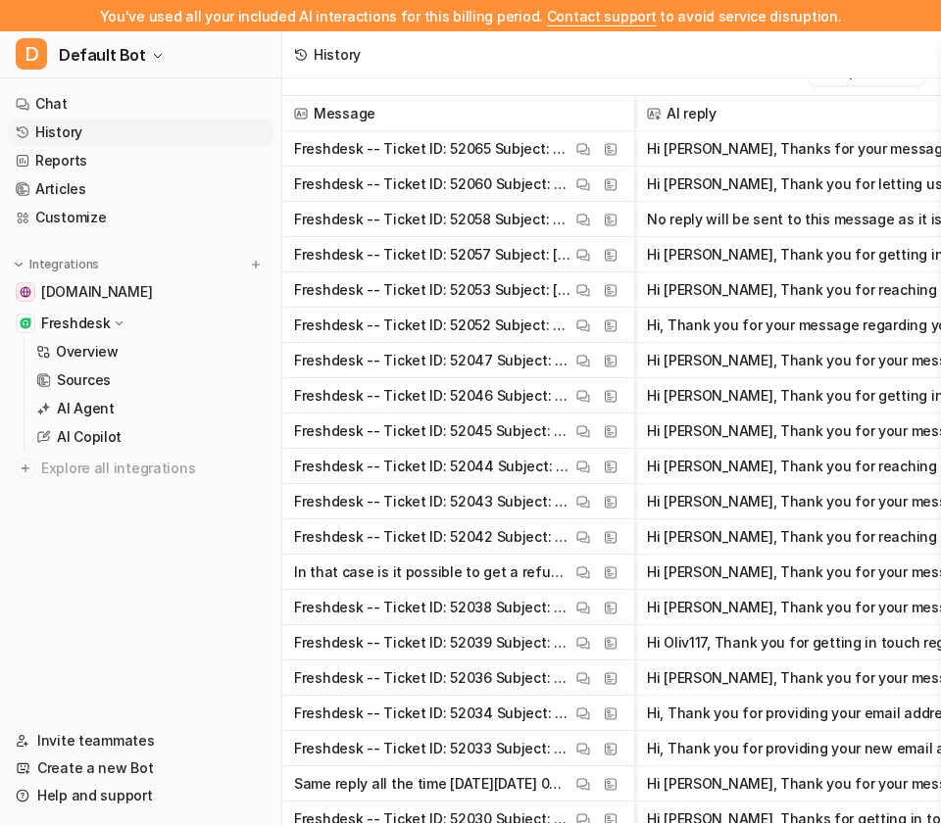
scroll to position [0, 34]
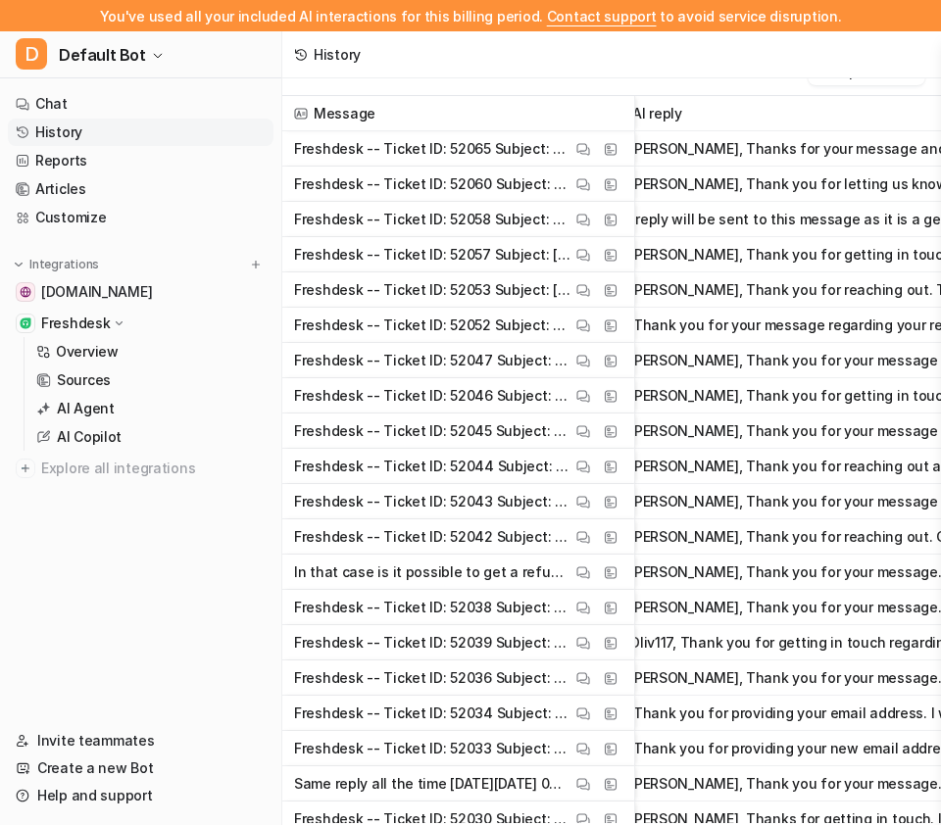
click at [527, 85] on div "Export chats" at bounding box center [611, 71] width 659 height 49
click at [527, 71] on div "History" at bounding box center [611, 54] width 659 height 47
click at [478, 210] on p "Freshdesk -- Ticket ID: 52058 Subject: PyProxy Service Optimisation and Upgrade…" at bounding box center [432, 219] width 277 height 35
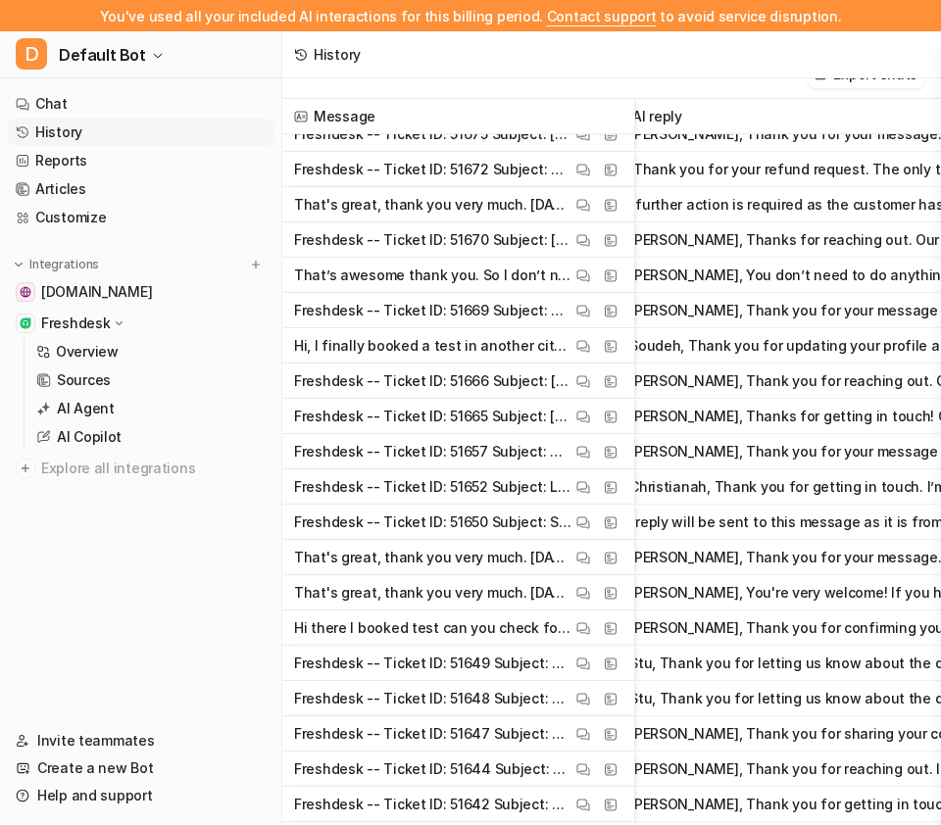
scroll to position [6907, 34]
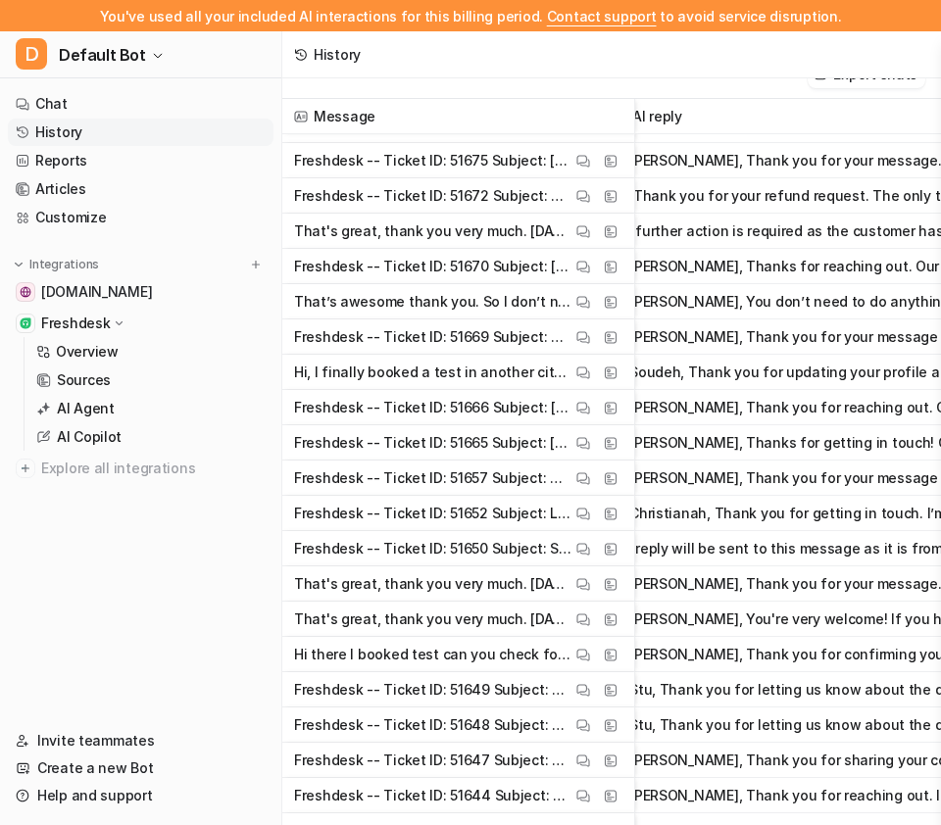
click at [489, 336] on p "Freshdesk -- Ticket ID: 51669 Subject: Testi App advice Contact Name: Chris Fer…" at bounding box center [432, 337] width 277 height 35
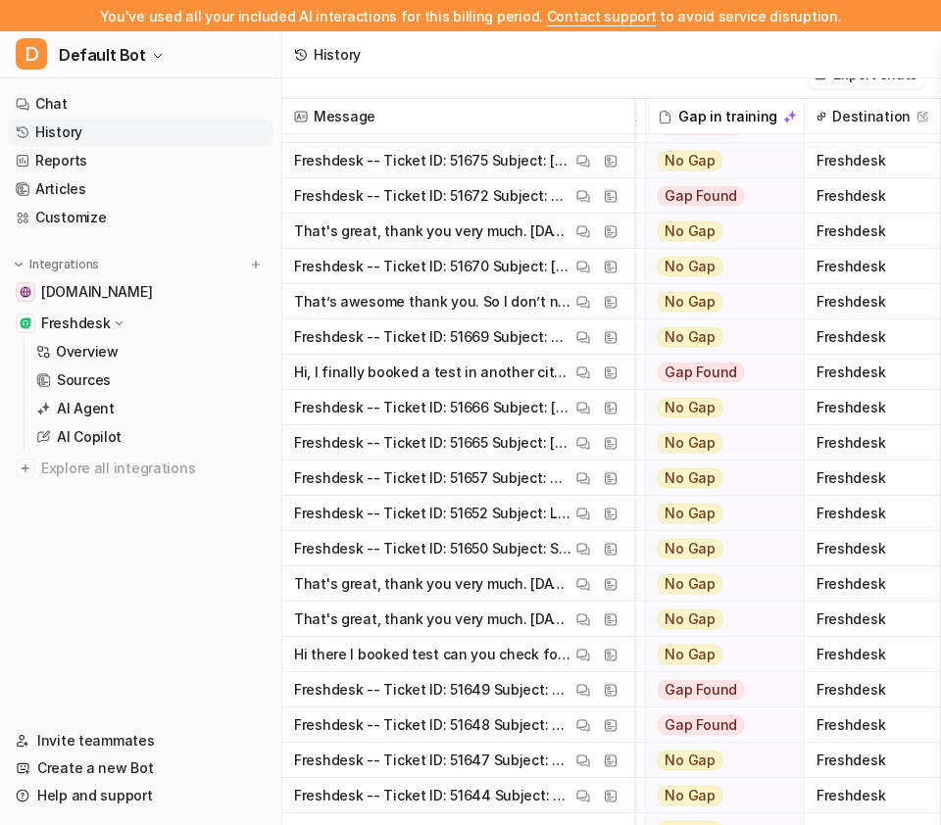
scroll to position [6907, 811]
click at [527, 334] on img at bounding box center [583, 337] width 14 height 15
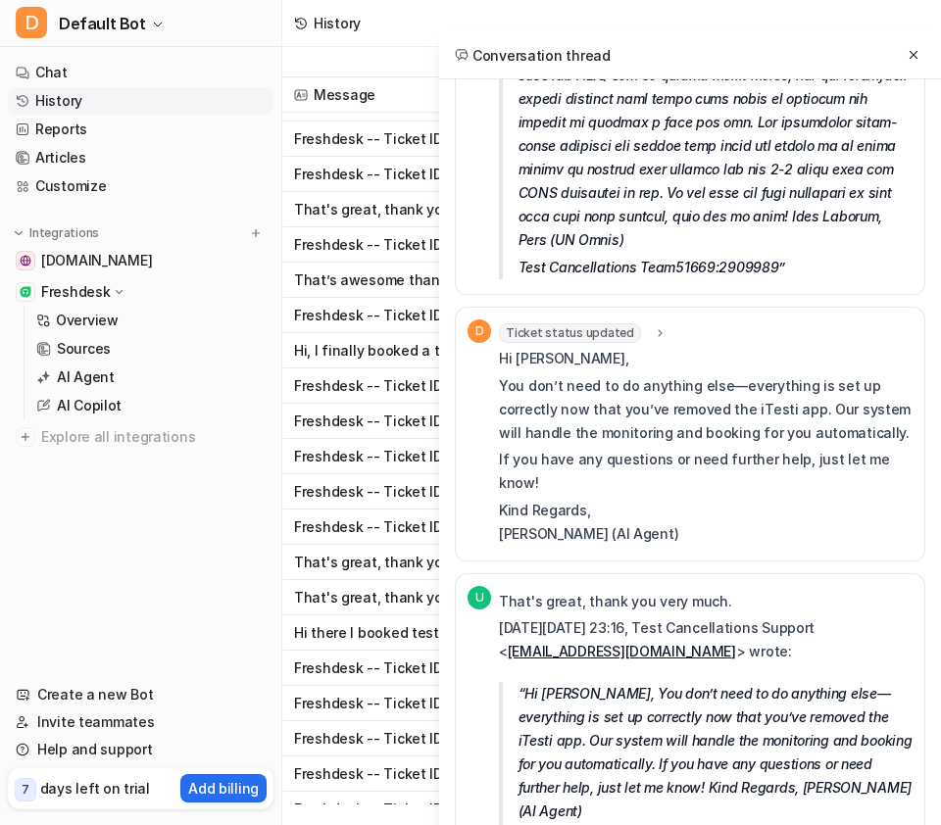
scroll to position [0, 0]
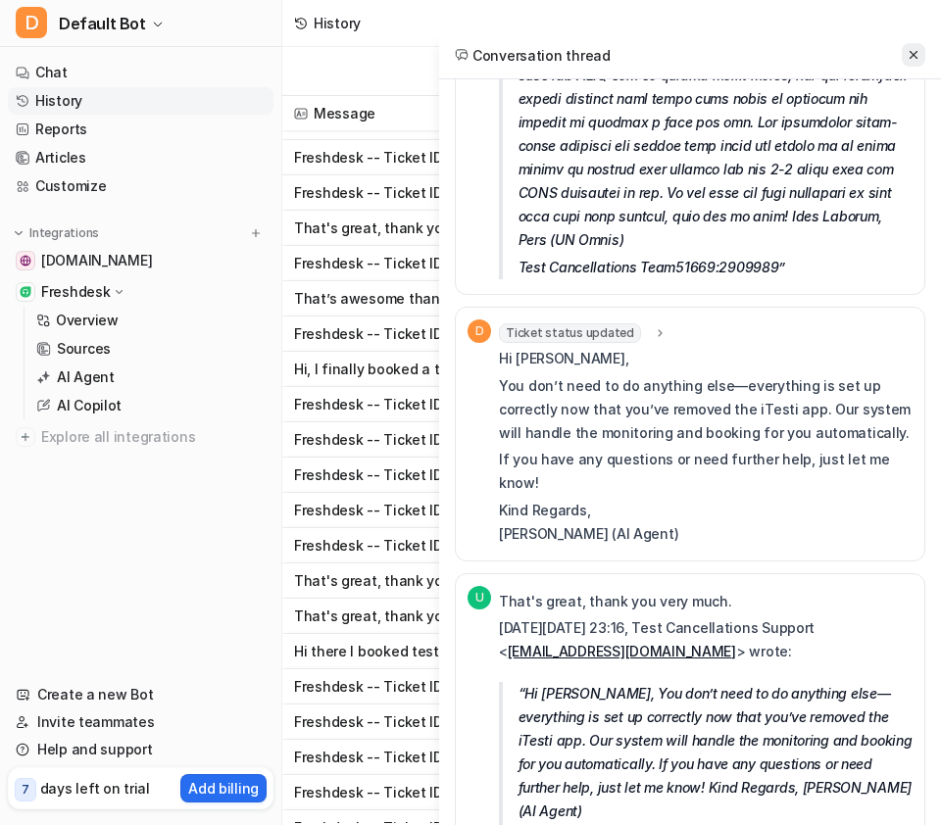
click at [527, 58] on icon at bounding box center [914, 55] width 14 height 14
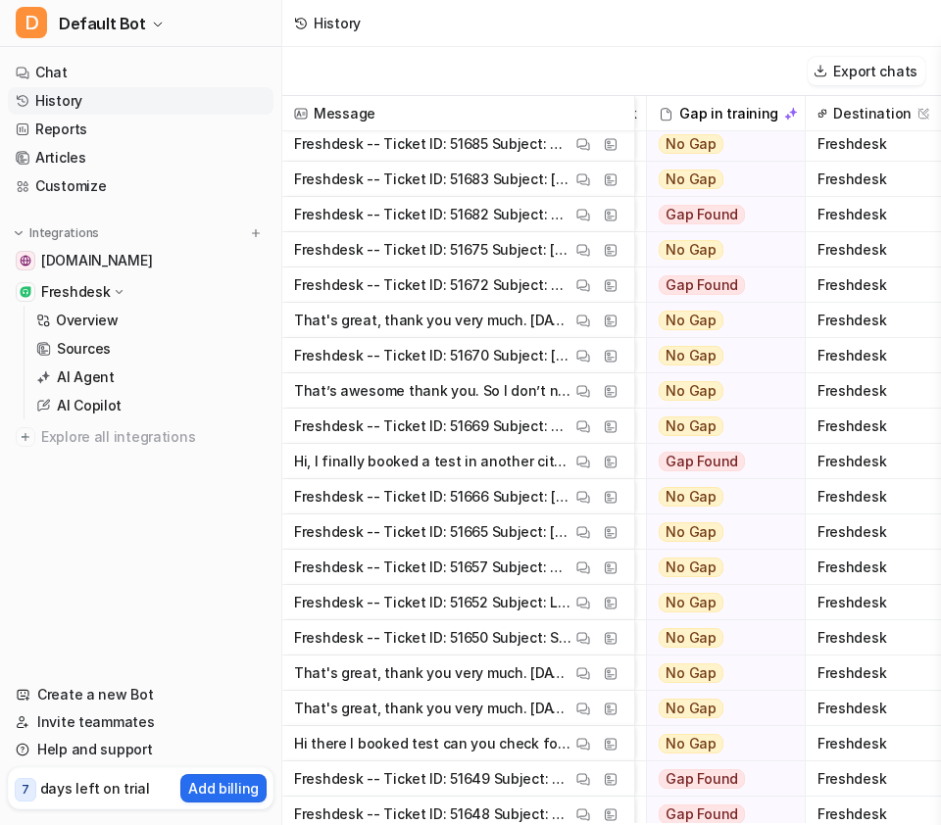
scroll to position [6818, 811]
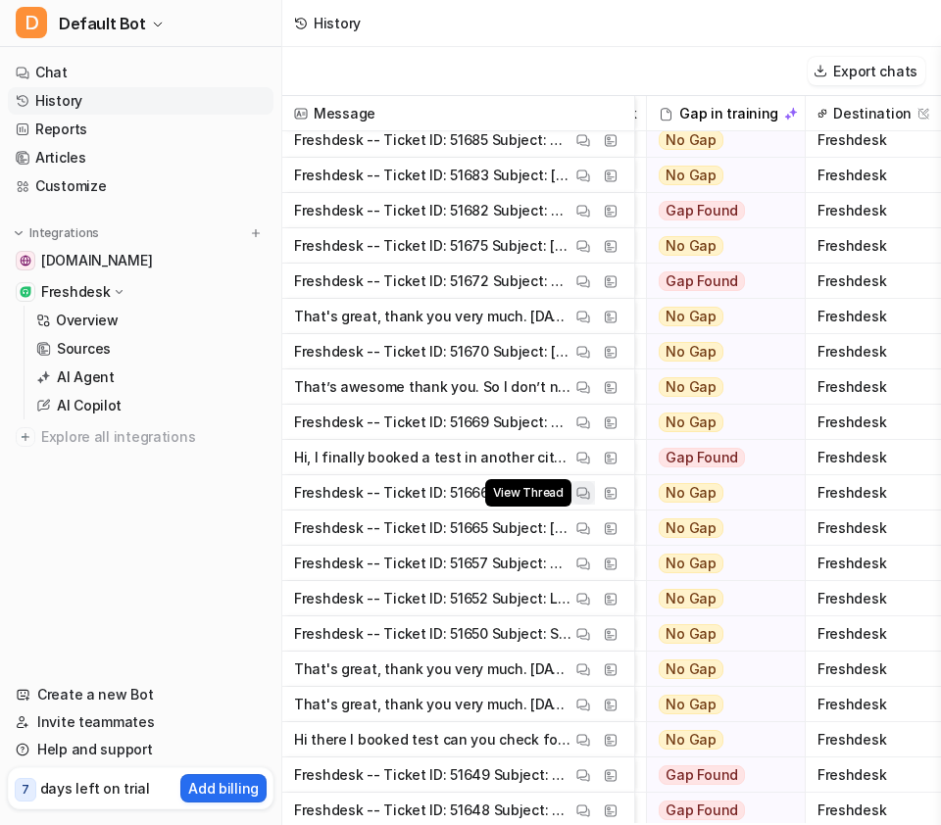
click at [527, 489] on img at bounding box center [583, 493] width 14 height 15
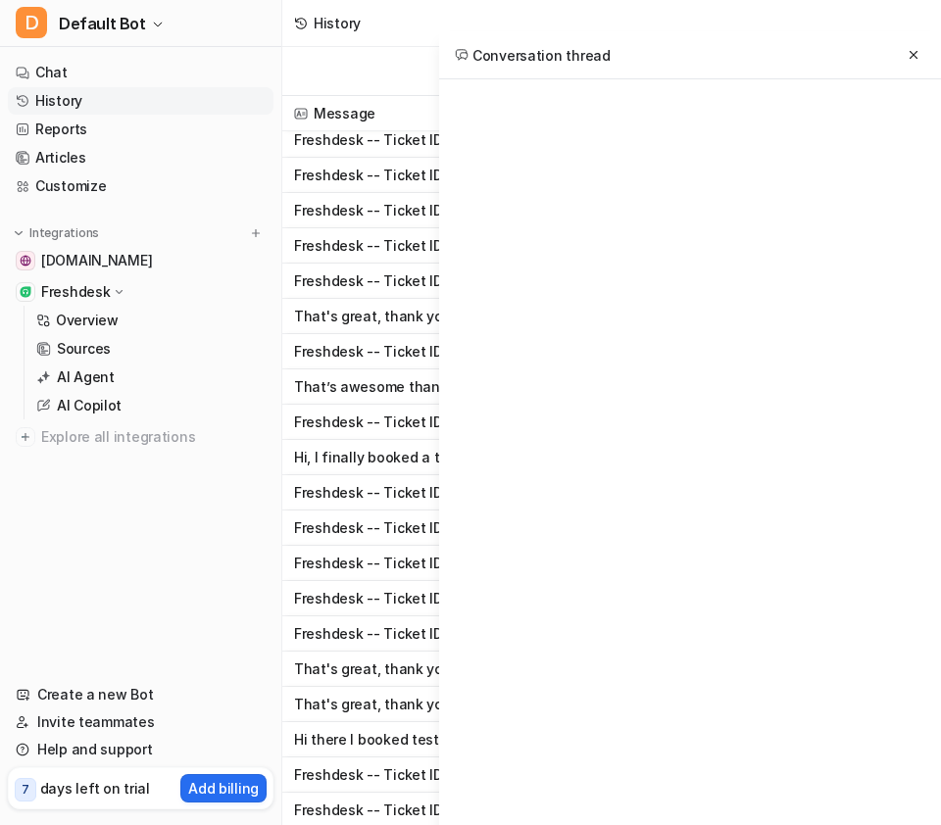
scroll to position [0, 0]
click at [527, 53] on icon at bounding box center [914, 55] width 8 height 8
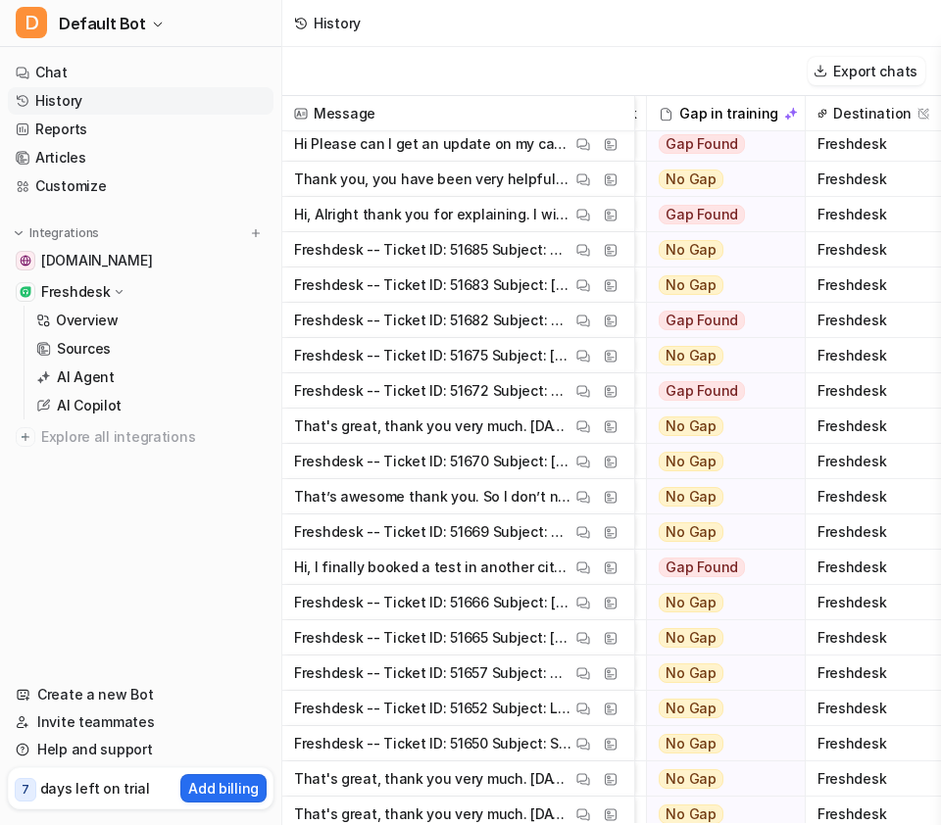
scroll to position [6702, 811]
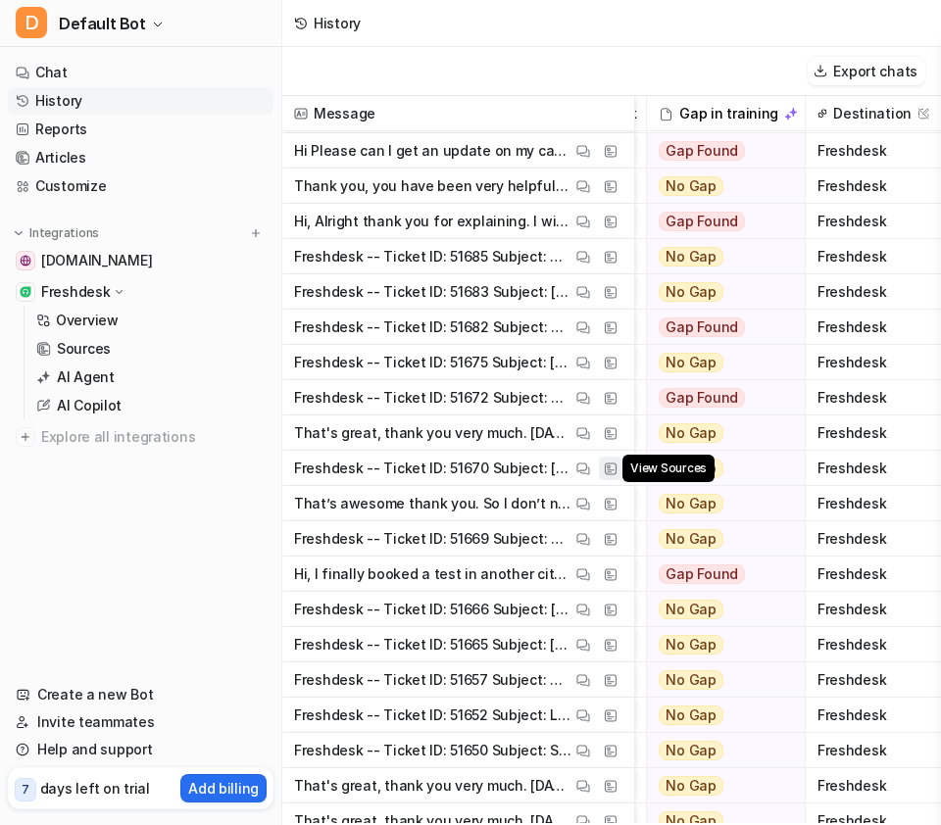
click at [527, 472] on img at bounding box center [611, 469] width 14 height 15
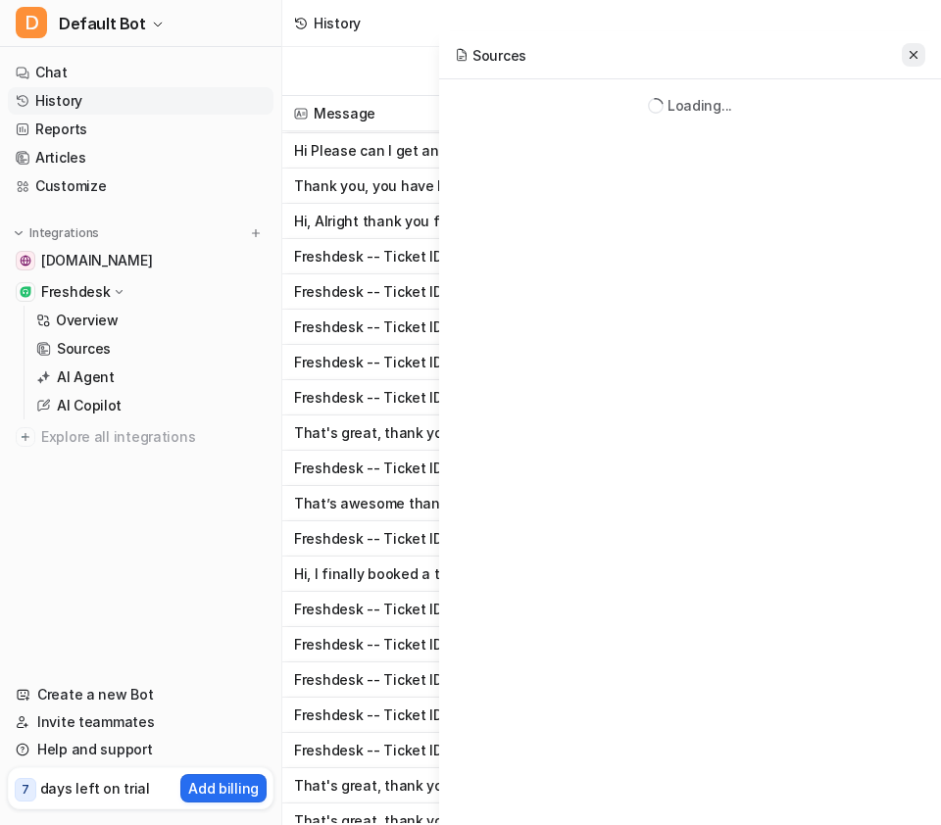
click at [527, 50] on icon at bounding box center [914, 55] width 14 height 14
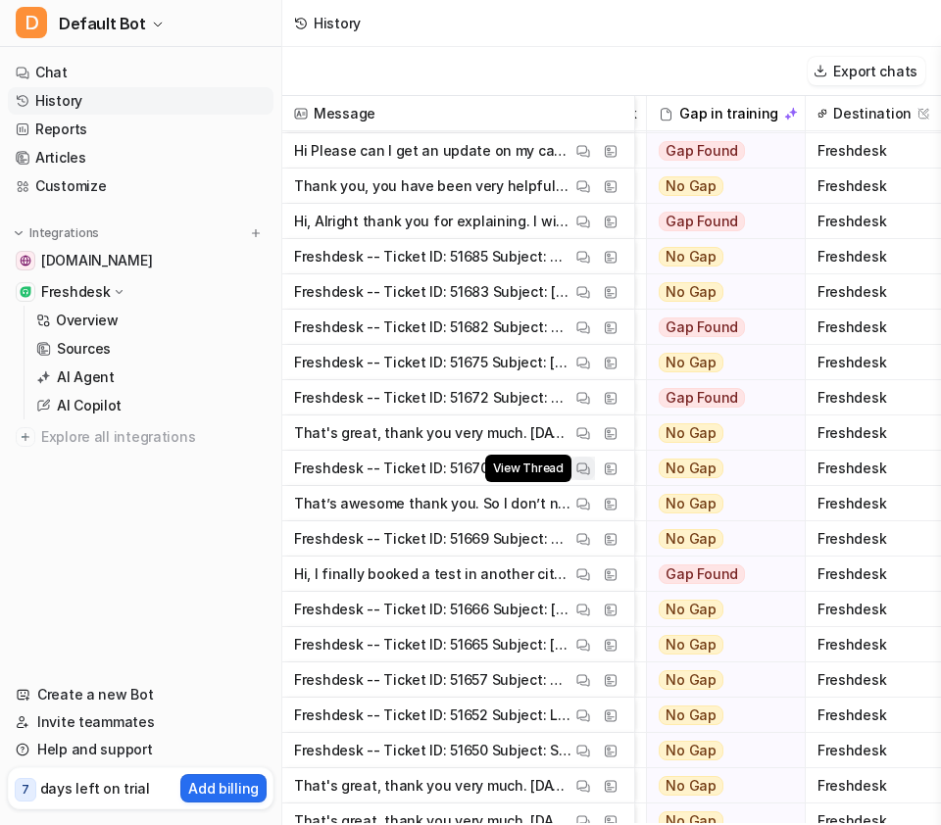
click at [527, 471] on img at bounding box center [583, 469] width 14 height 15
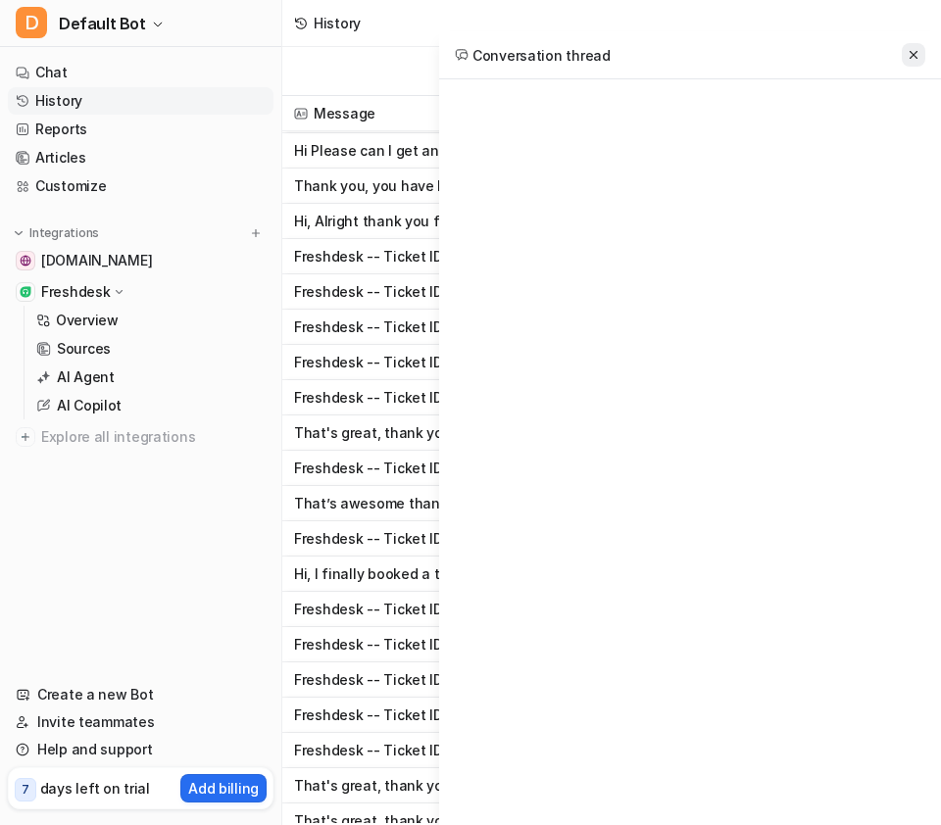
click at [527, 54] on icon at bounding box center [914, 55] width 8 height 8
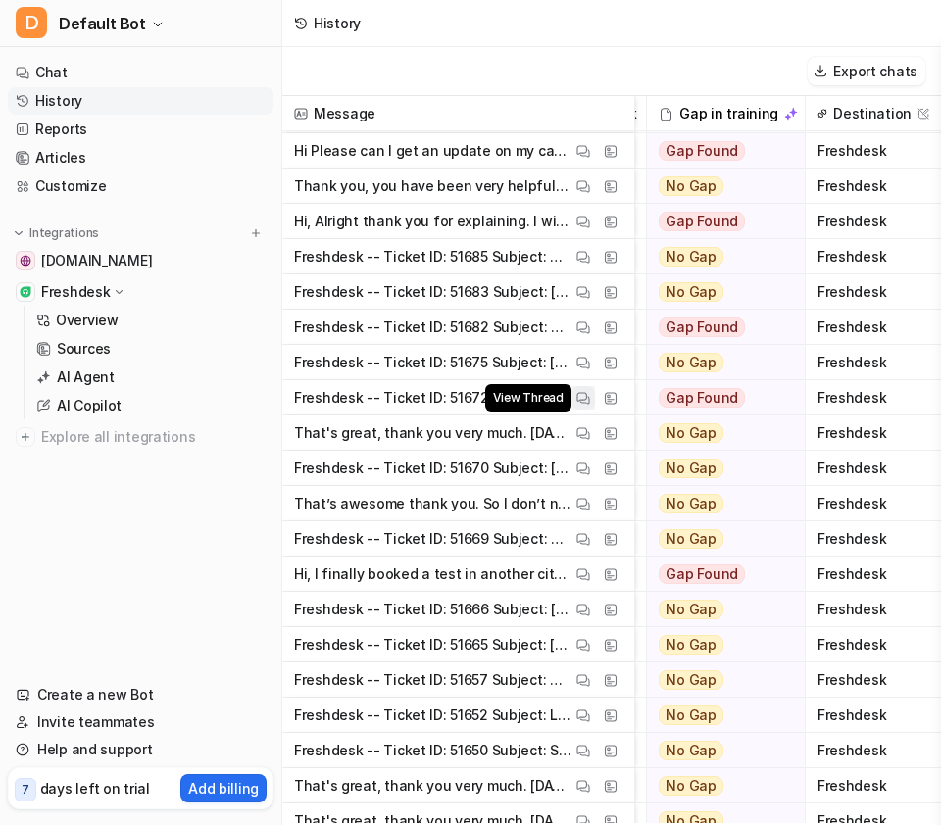
click at [527, 395] on img at bounding box center [583, 398] width 14 height 15
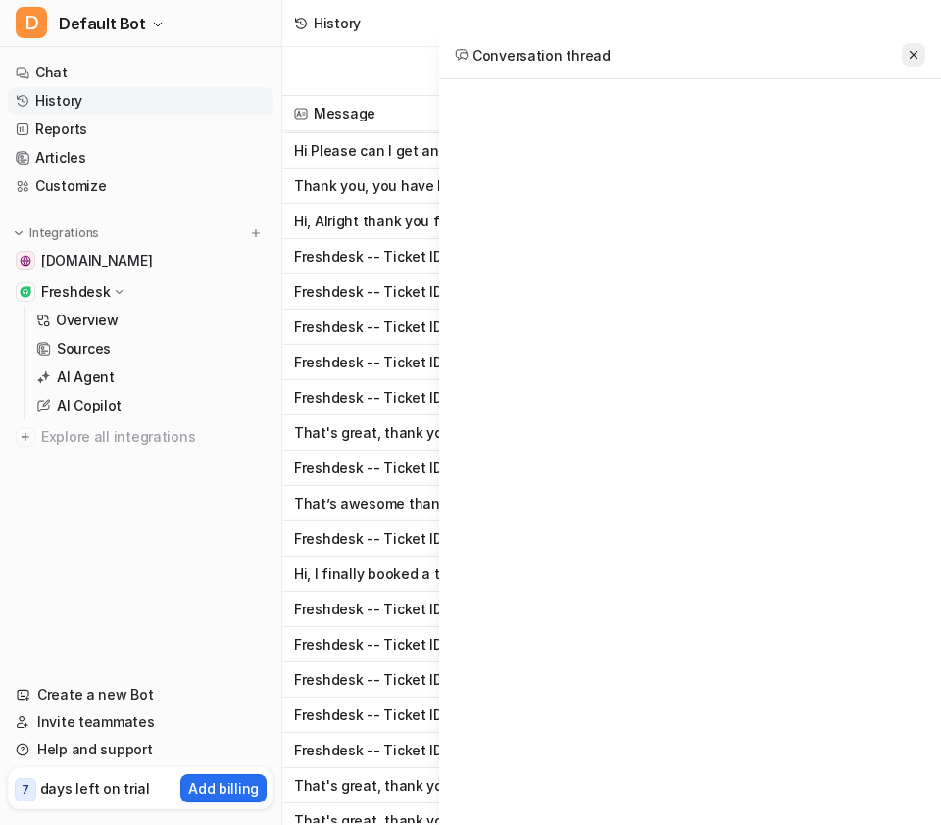
click at [527, 61] on icon at bounding box center [914, 55] width 14 height 14
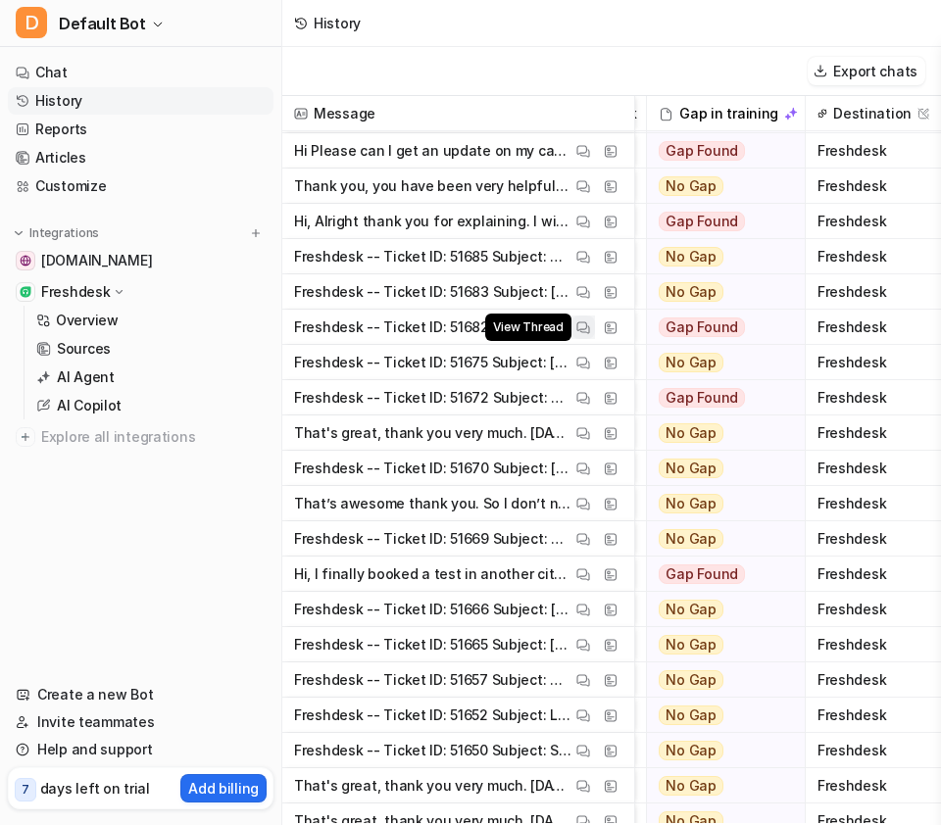
click at [527, 332] on img at bounding box center [583, 327] width 14 height 15
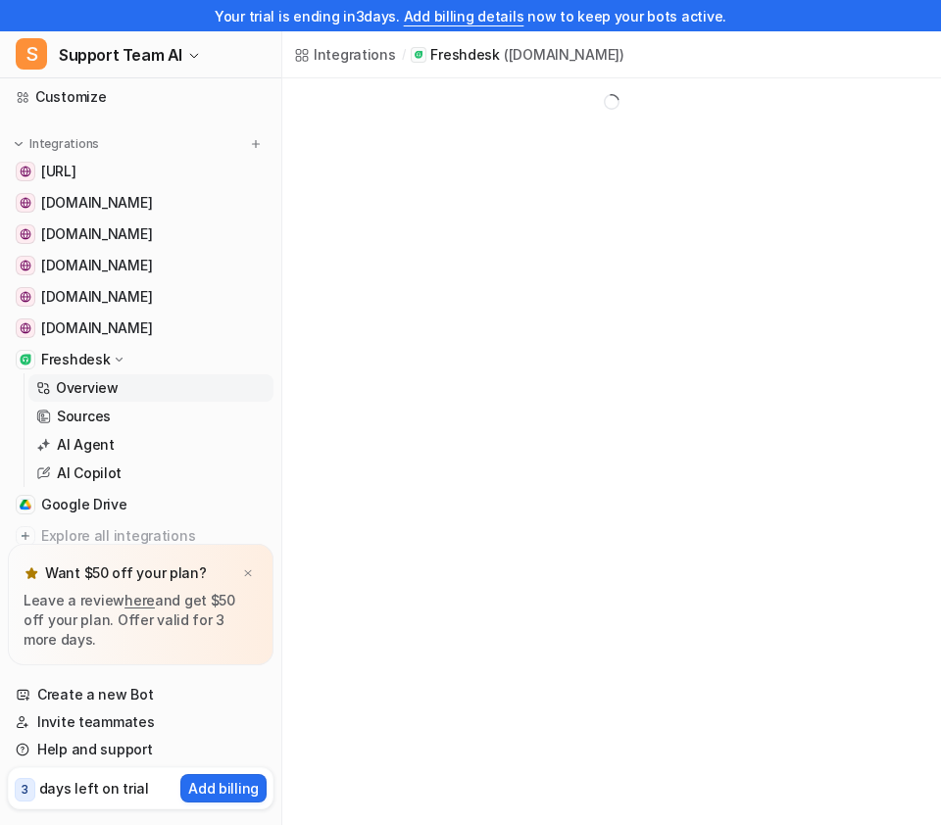
scroll to position [26, 0]
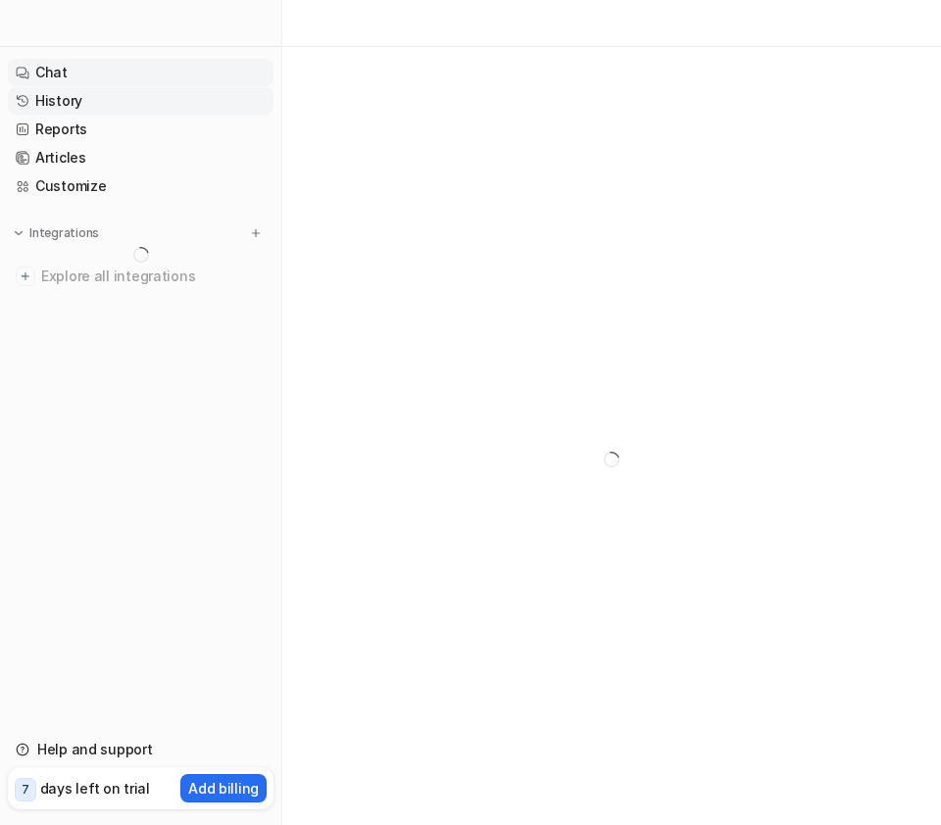
click at [102, 68] on link "Chat" at bounding box center [141, 72] width 266 height 27
click at [395, 169] on div at bounding box center [611, 459] width 659 height 825
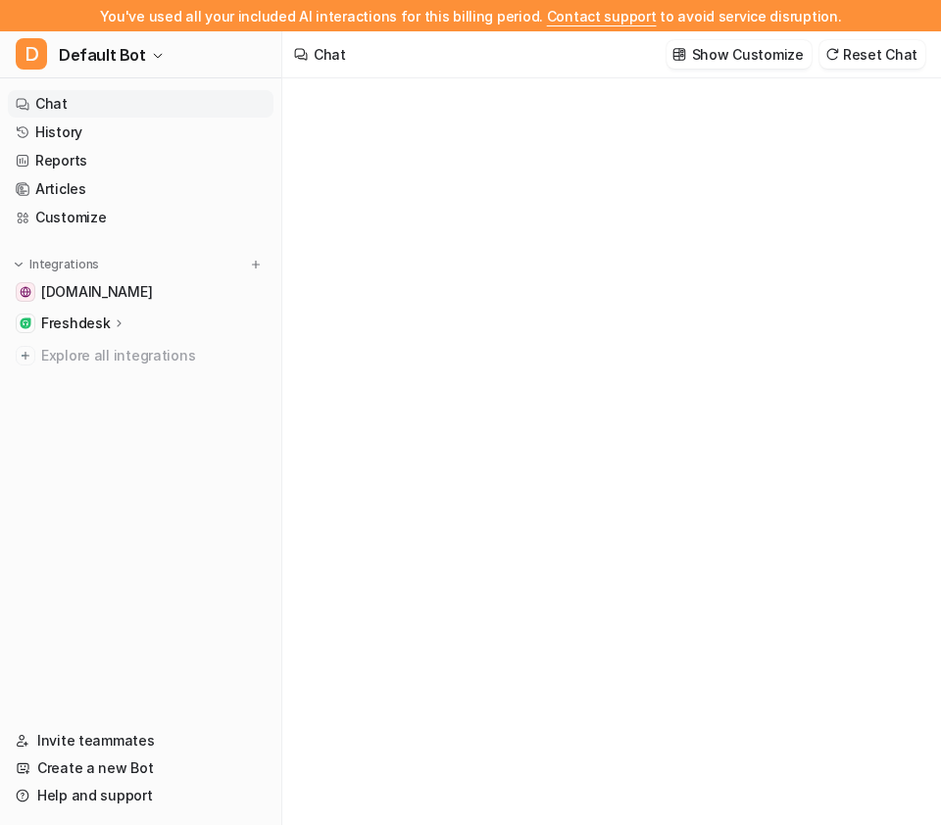
type textarea "**********"
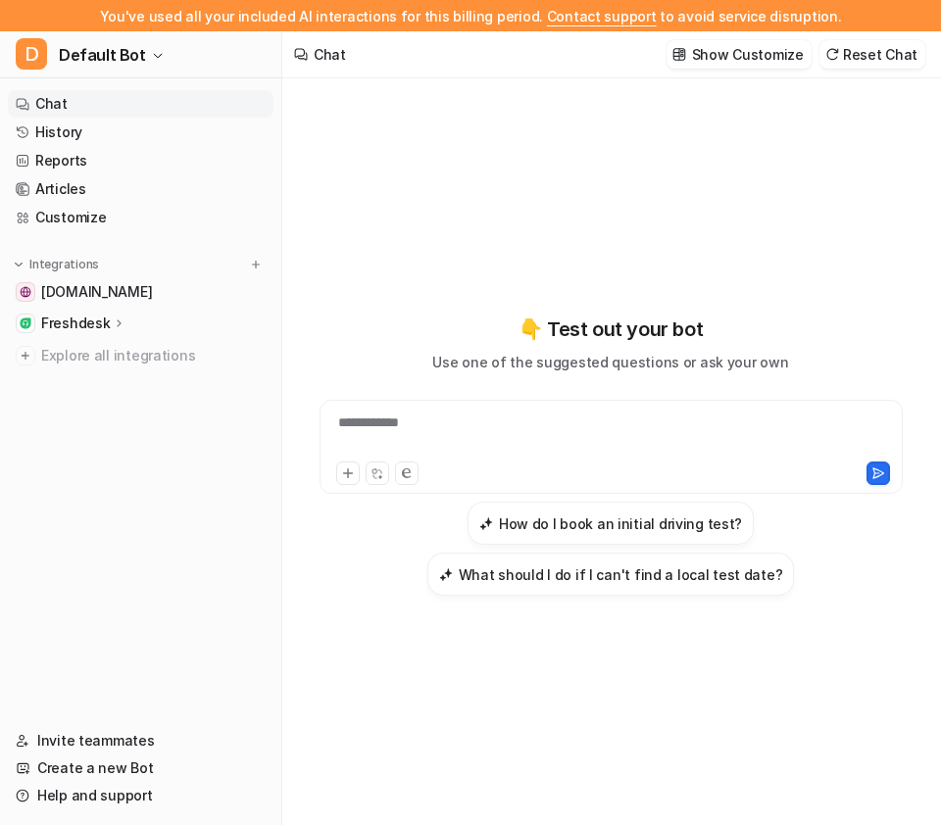
click at [93, 316] on p "Freshdesk" at bounding box center [75, 324] width 69 height 20
click at [142, 349] on link "Overview" at bounding box center [150, 351] width 245 height 27
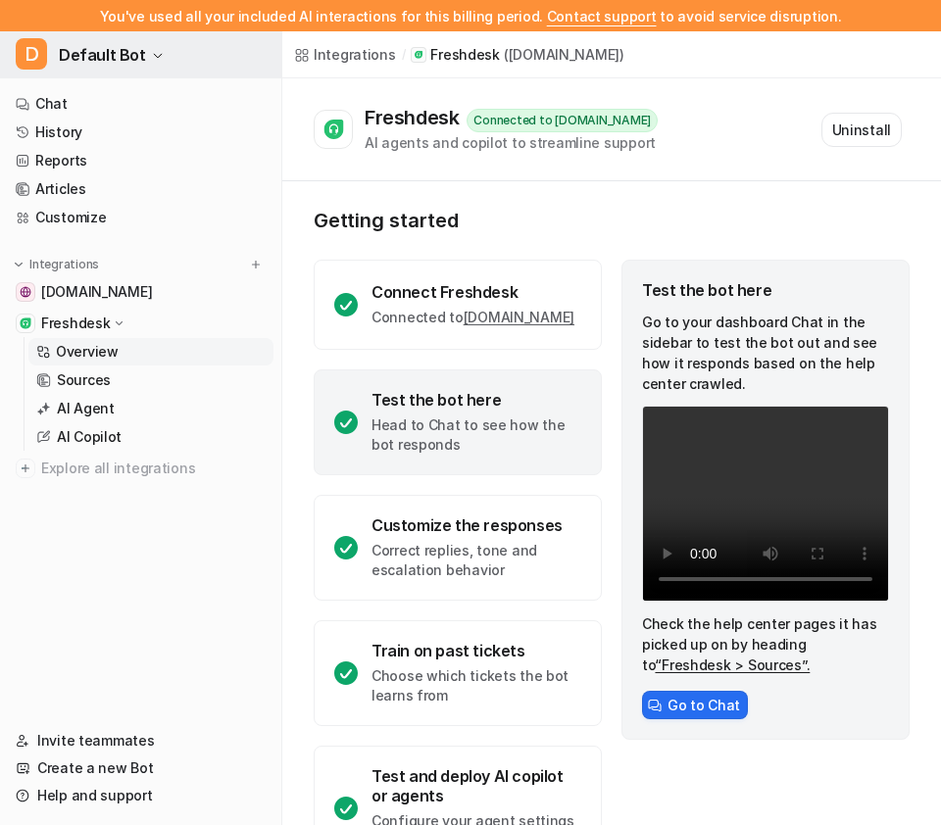
click at [134, 64] on span "Default Bot" at bounding box center [102, 54] width 87 height 27
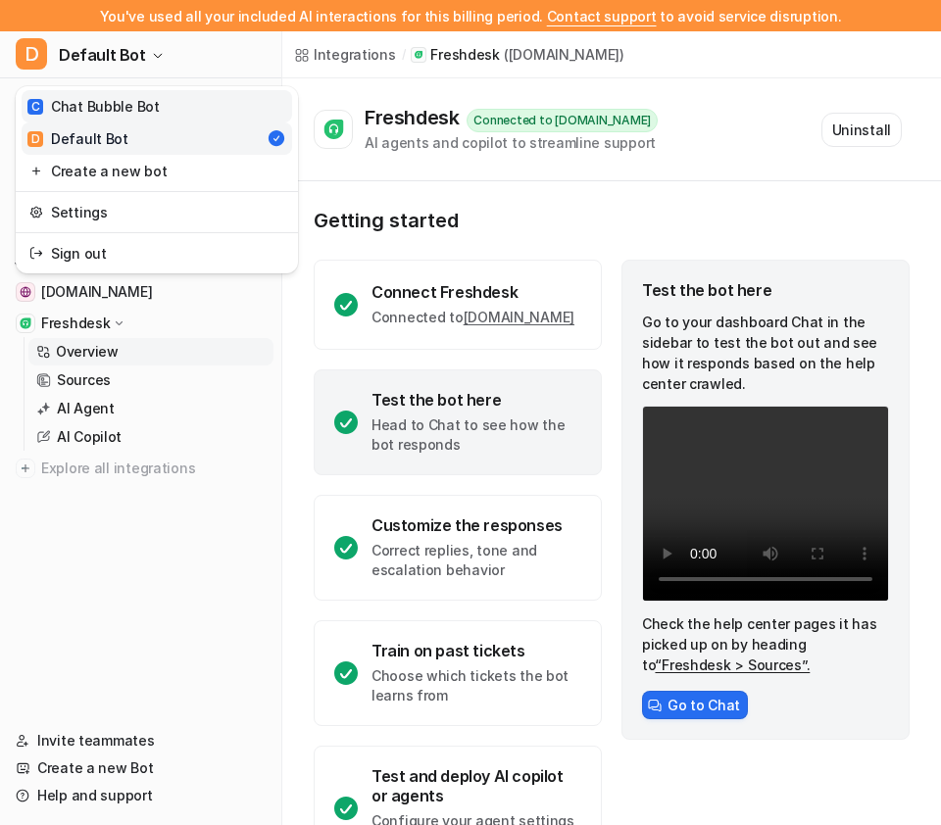
click at [146, 114] on div "C Chat Bubble Bot" at bounding box center [93, 106] width 132 height 21
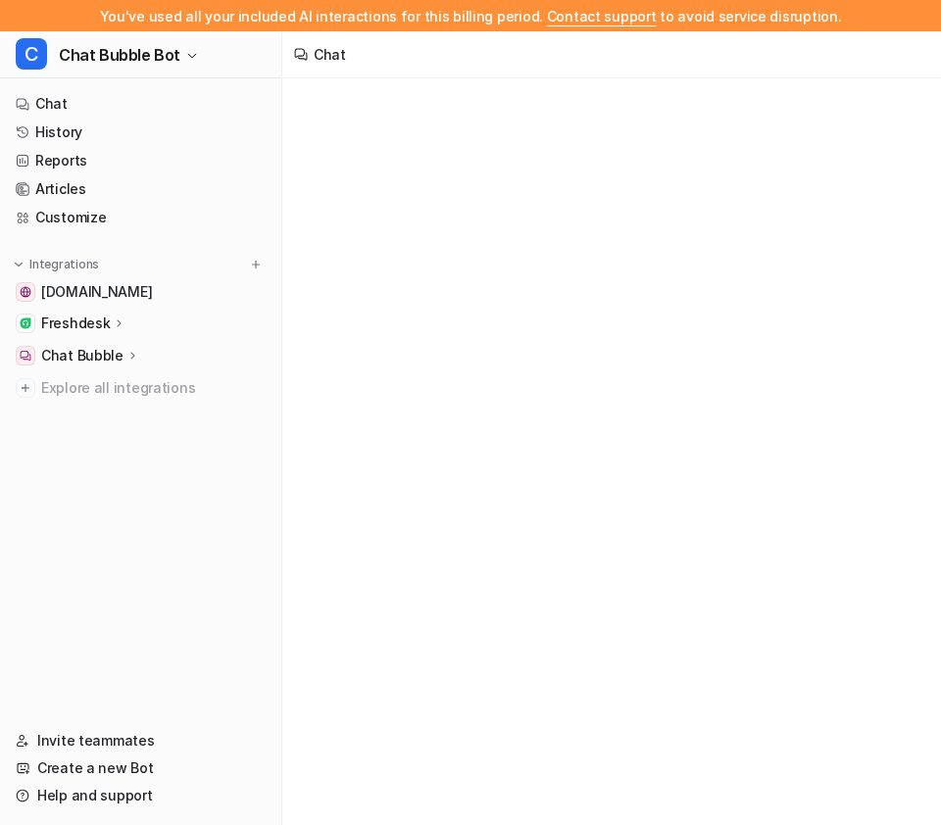
click at [102, 325] on p "Freshdesk" at bounding box center [75, 324] width 69 height 20
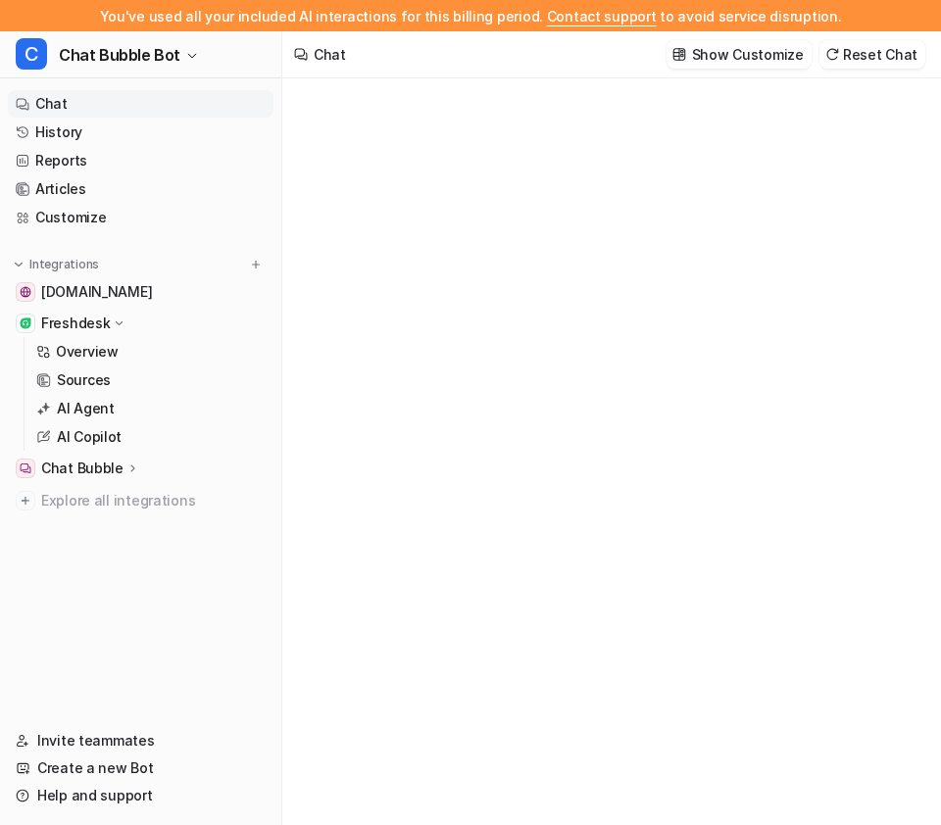
type textarea "**********"
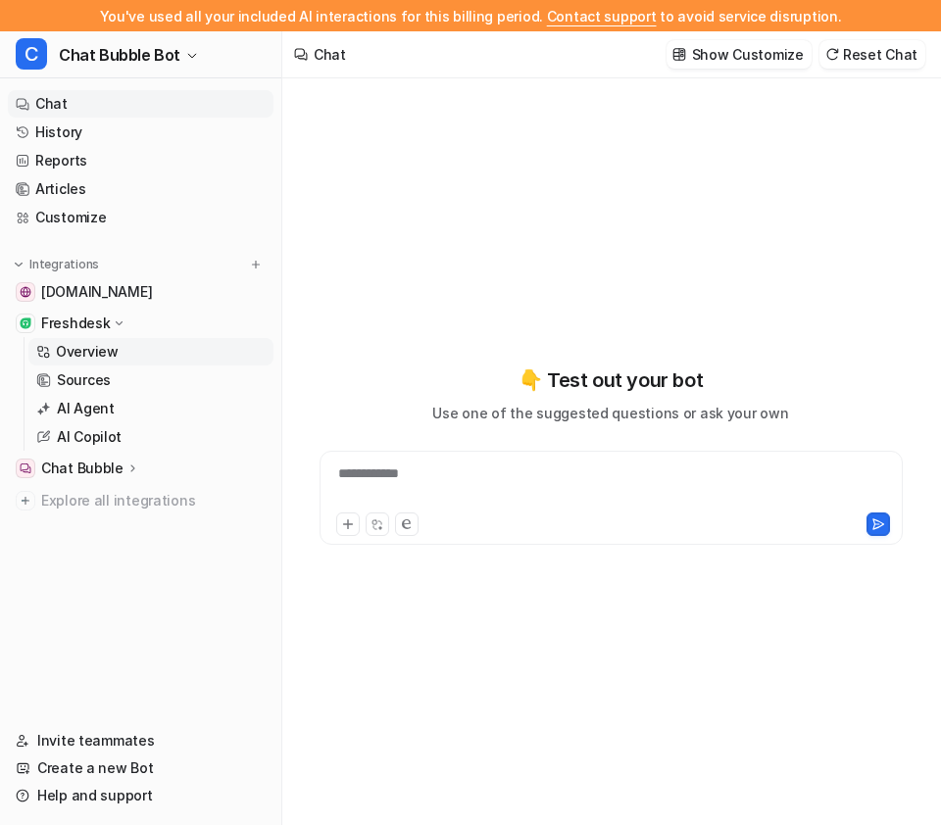
click at [120, 359] on link "Overview" at bounding box center [150, 351] width 245 height 27
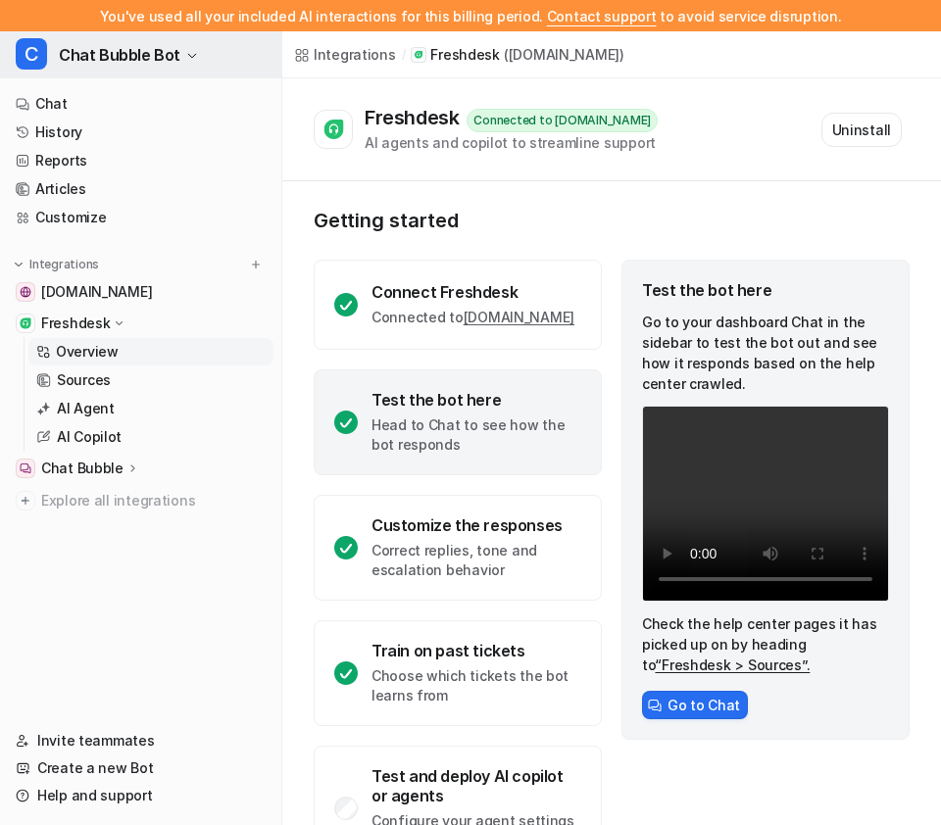
click at [129, 47] on span "Chat Bubble Bot" at bounding box center [120, 54] width 122 height 27
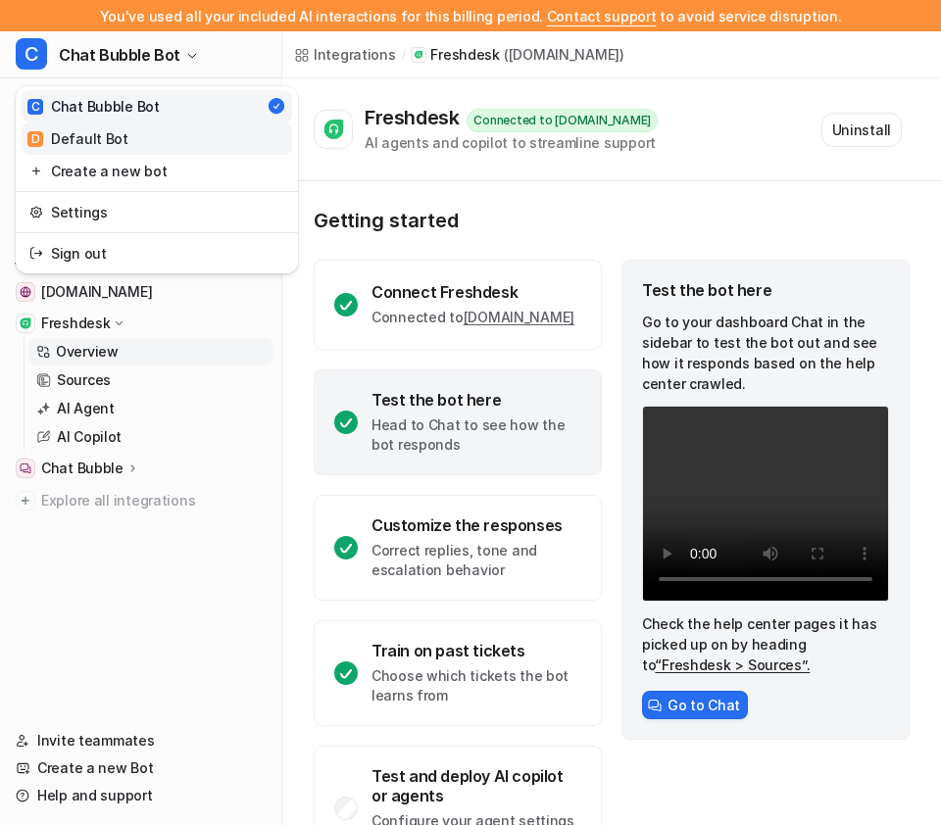
click at [134, 133] on link "D Default Bot" at bounding box center [157, 139] width 270 height 32
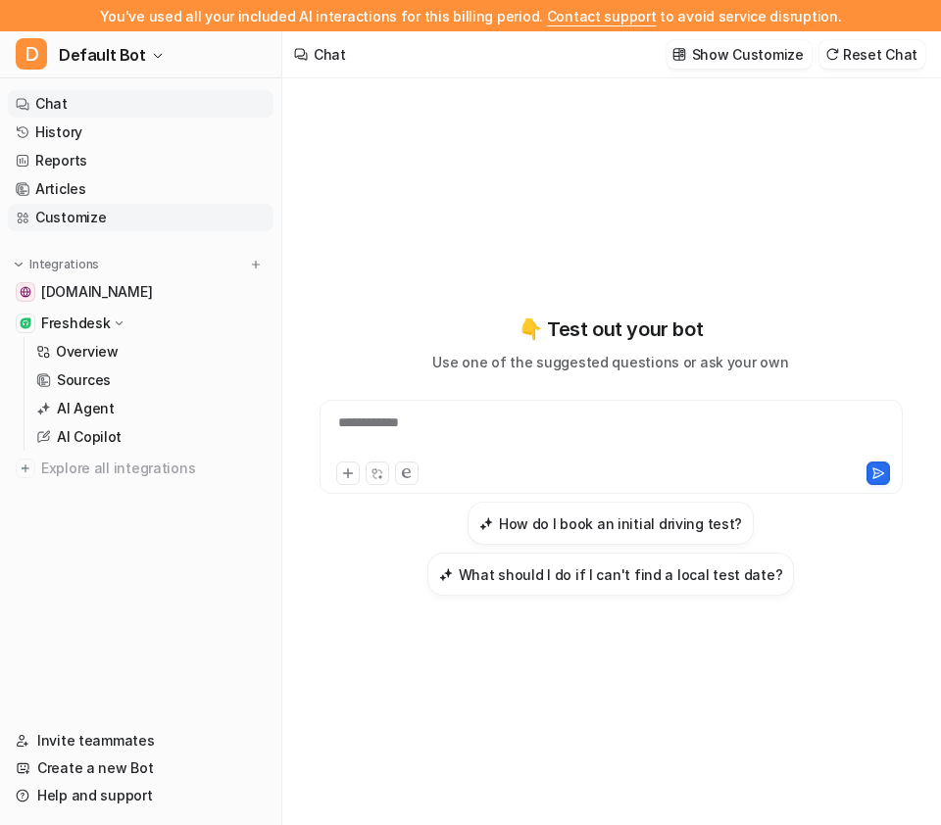
click at [118, 213] on link "Customize" at bounding box center [141, 217] width 266 height 27
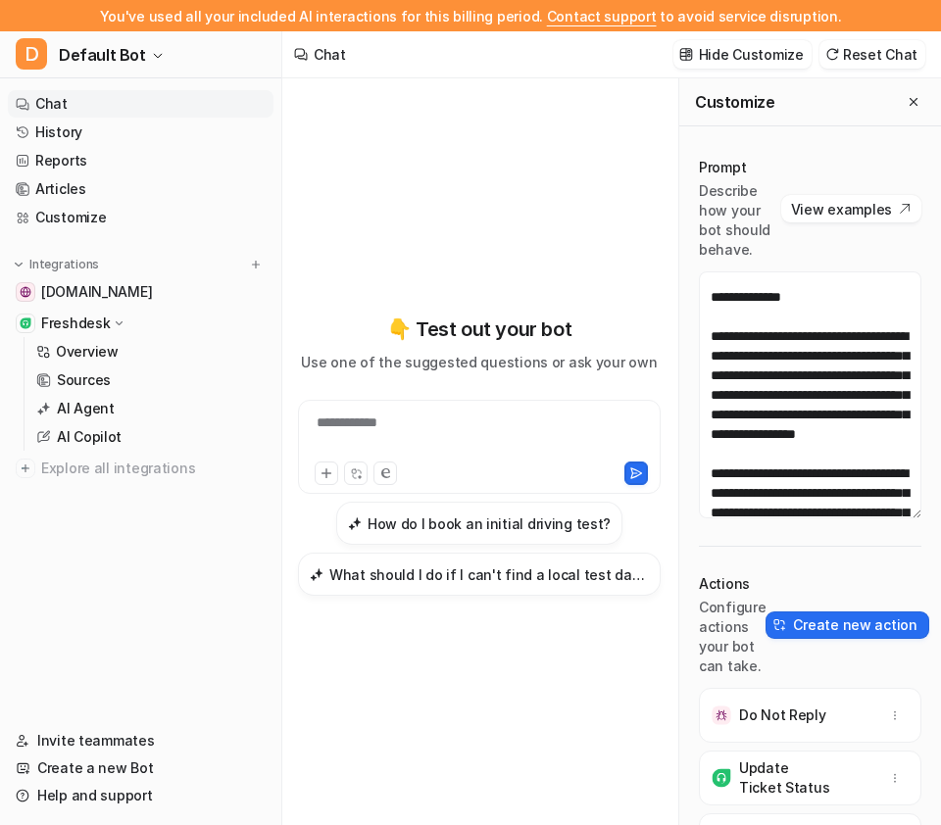
scroll to position [480, 0]
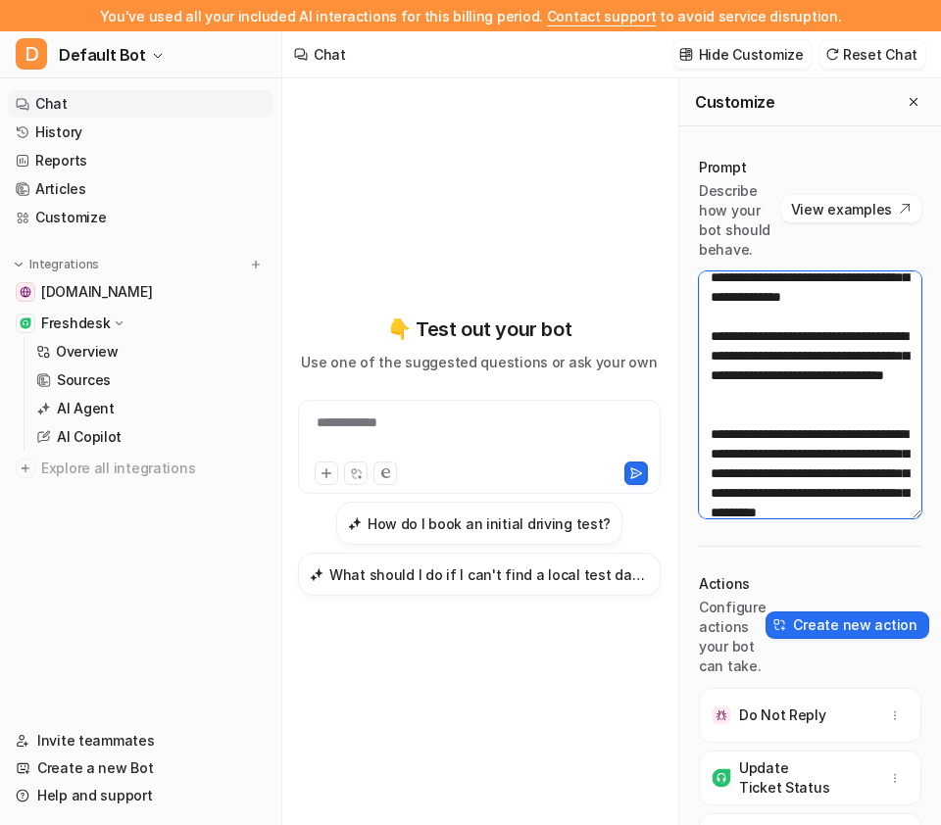
click at [882, 439] on textarea at bounding box center [810, 394] width 222 height 247
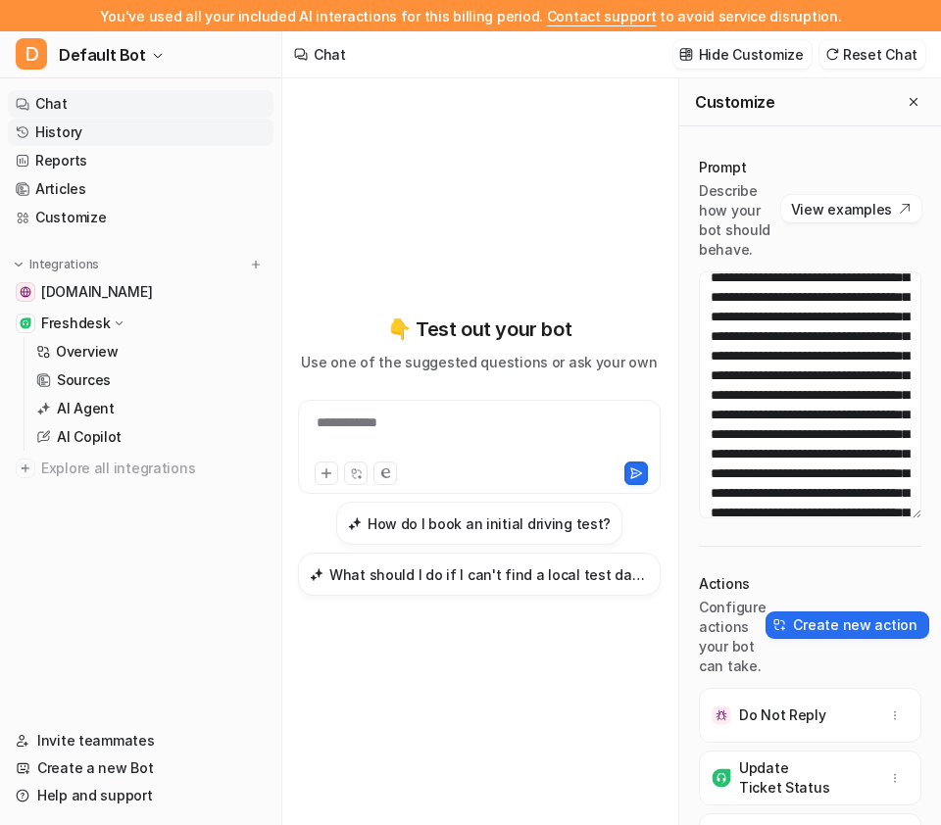
click at [111, 142] on link "History" at bounding box center [141, 132] width 266 height 27
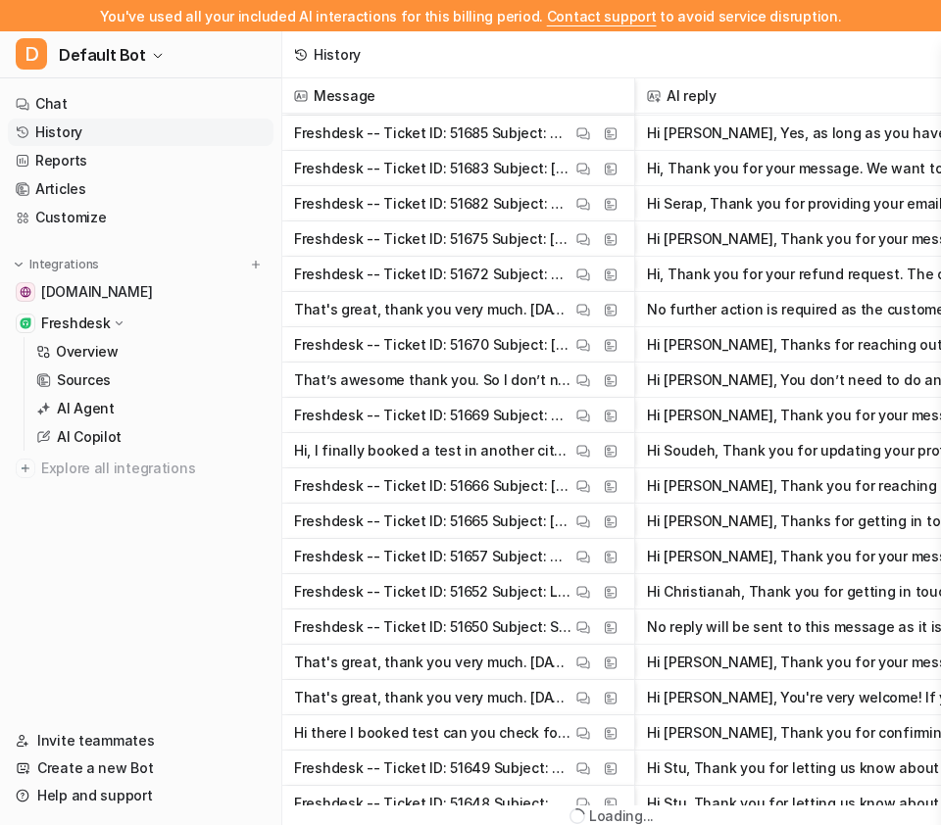
scroll to position [6845, 0]
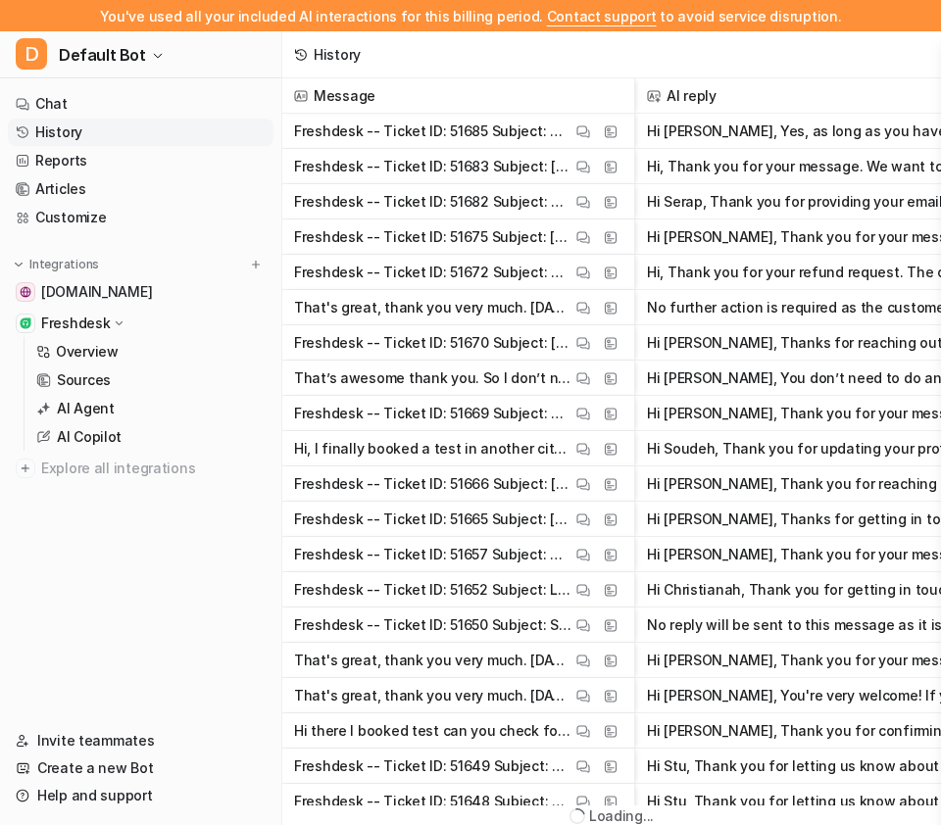
click at [494, 339] on p "Freshdesk -- Ticket ID: 51670 Subject: MCAUL006267LW9CL - Support Query Contact…" at bounding box center [432, 342] width 277 height 35
click at [485, 348] on p "Freshdesk -- Ticket ID: 51670 Subject: MCAUL006267LW9CL - Support Query Contact…" at bounding box center [432, 342] width 277 height 35
click at [586, 341] on img at bounding box center [583, 343] width 14 height 15
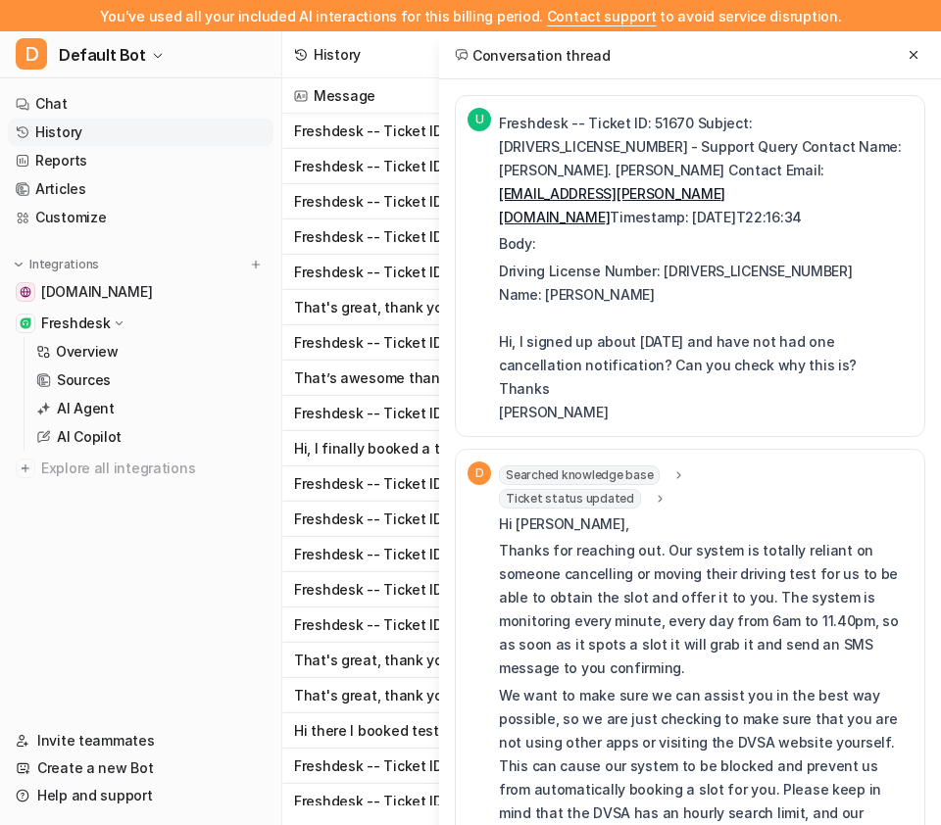
scroll to position [199, 0]
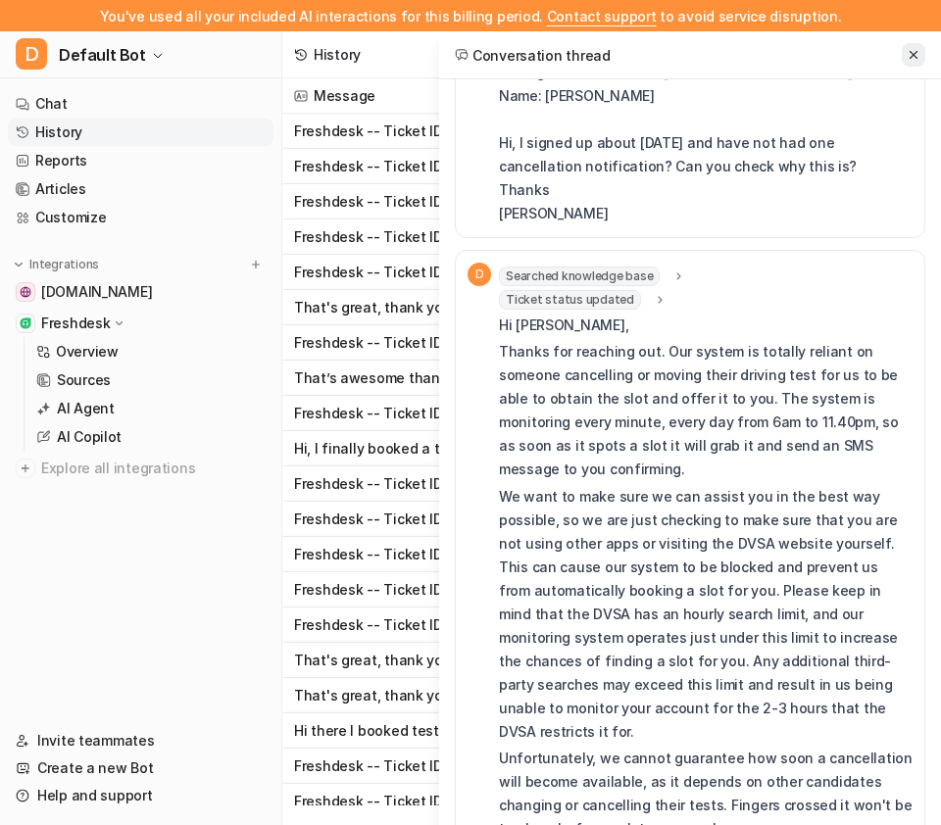
click at [909, 51] on icon at bounding box center [914, 55] width 14 height 14
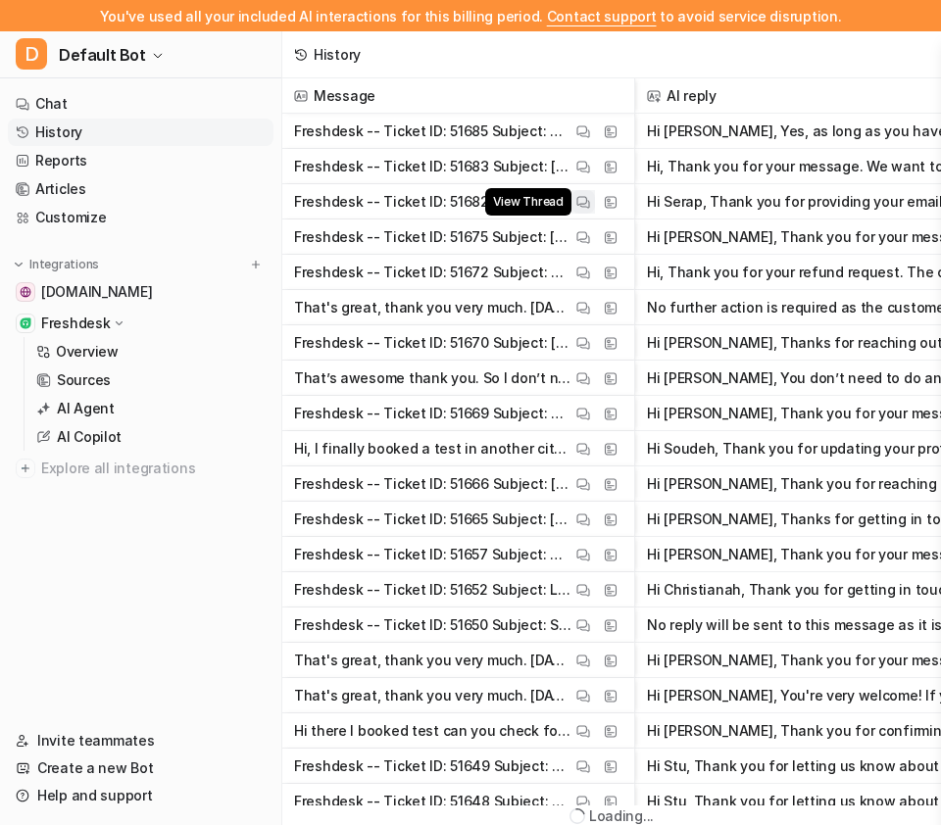
click at [580, 199] on img at bounding box center [583, 202] width 14 height 15
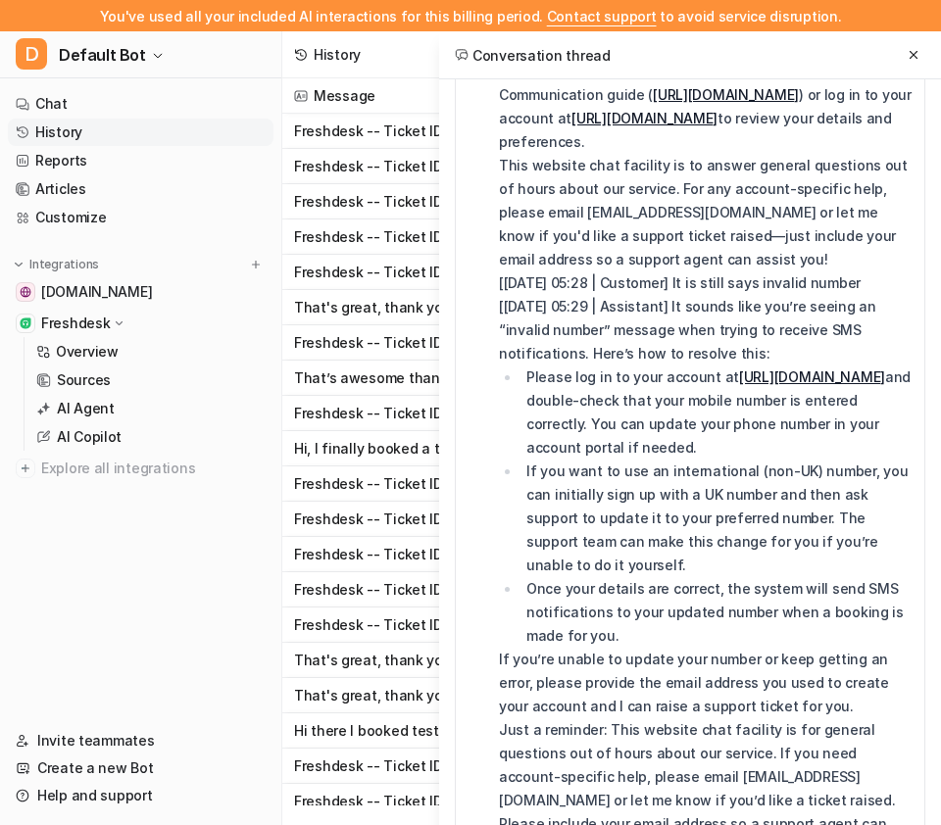
scroll to position [28, 0]
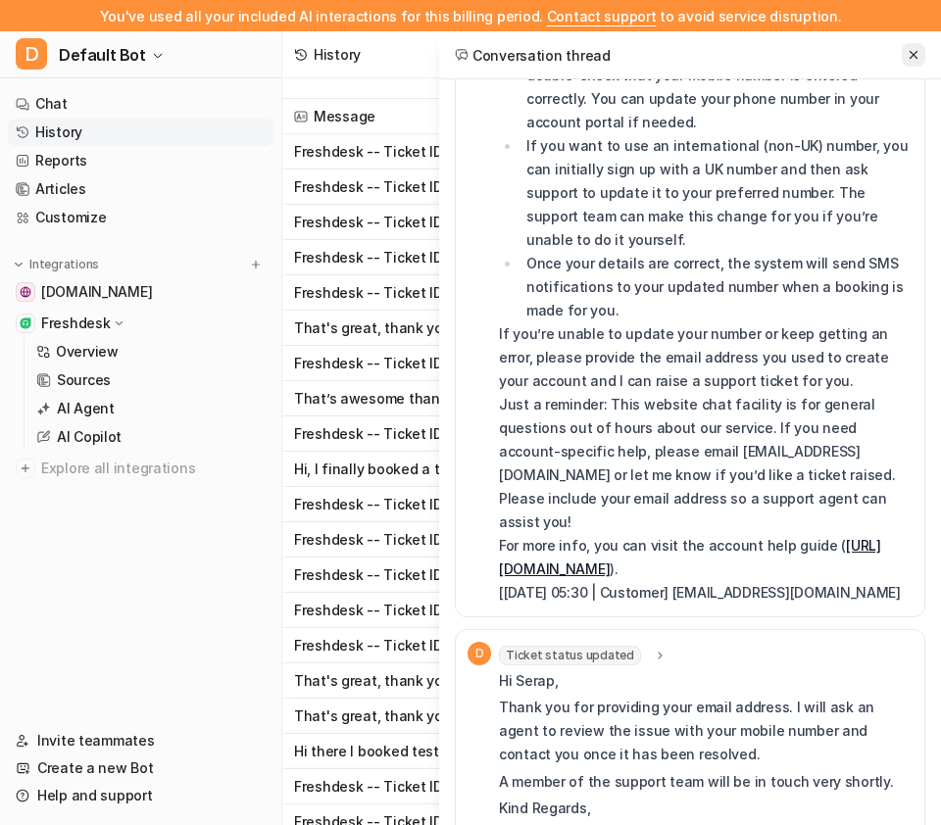
click at [911, 57] on icon at bounding box center [914, 55] width 8 height 8
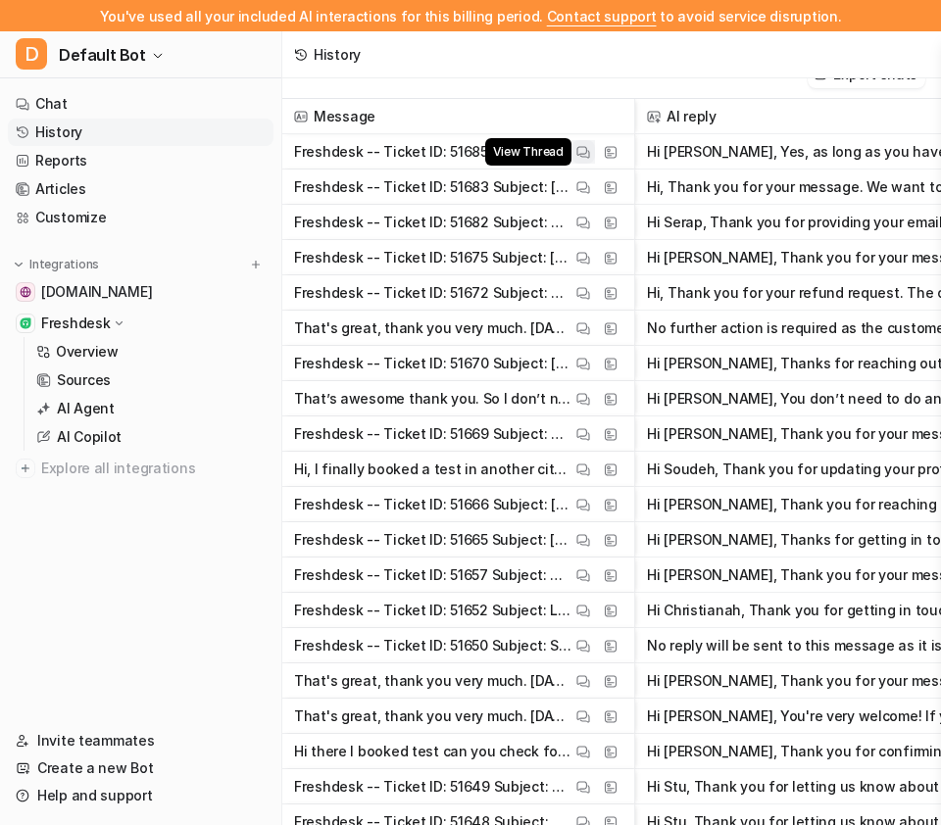
click at [580, 152] on img at bounding box center [583, 152] width 14 height 15
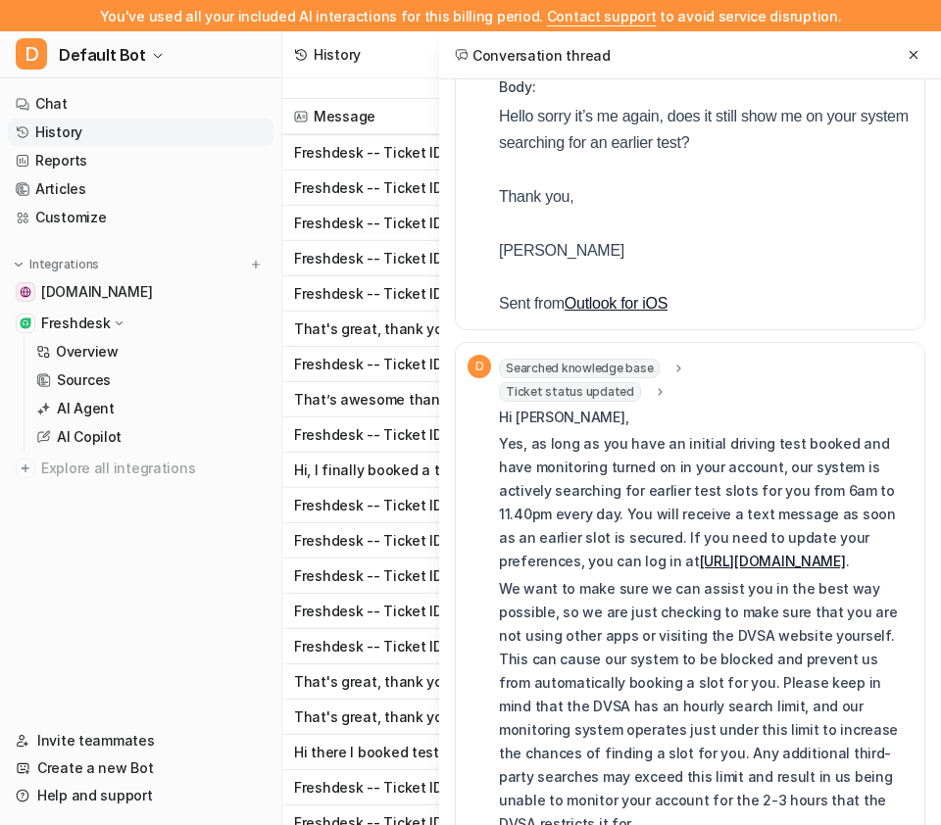
scroll to position [470, 0]
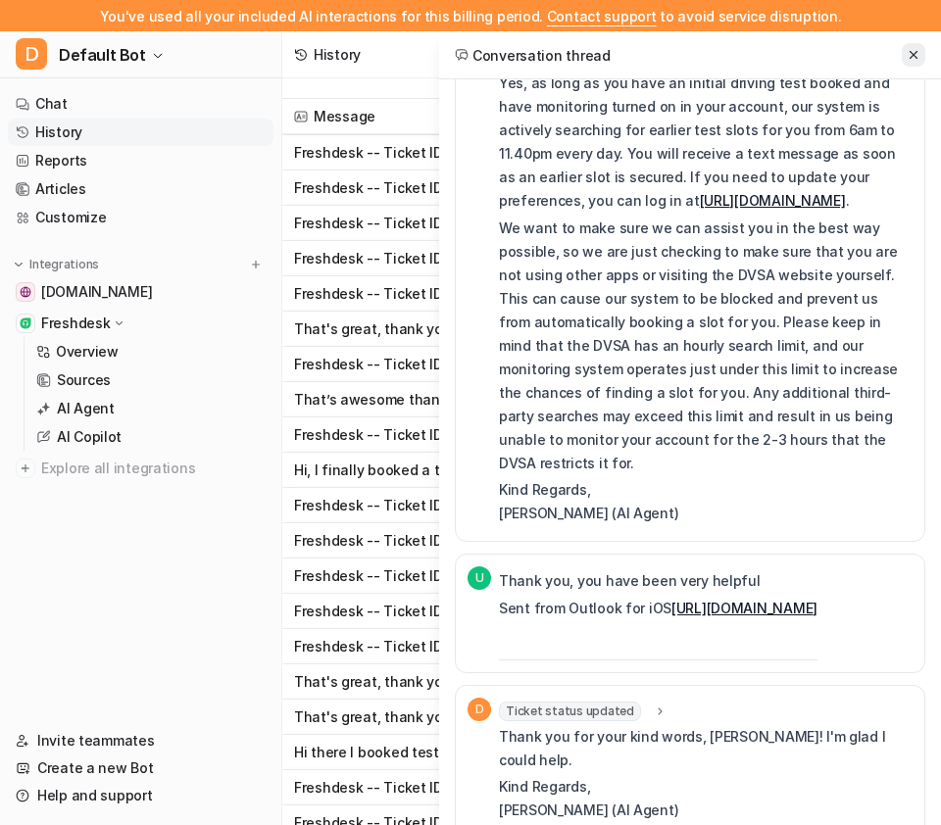
click at [913, 62] on button at bounding box center [914, 55] width 24 height 24
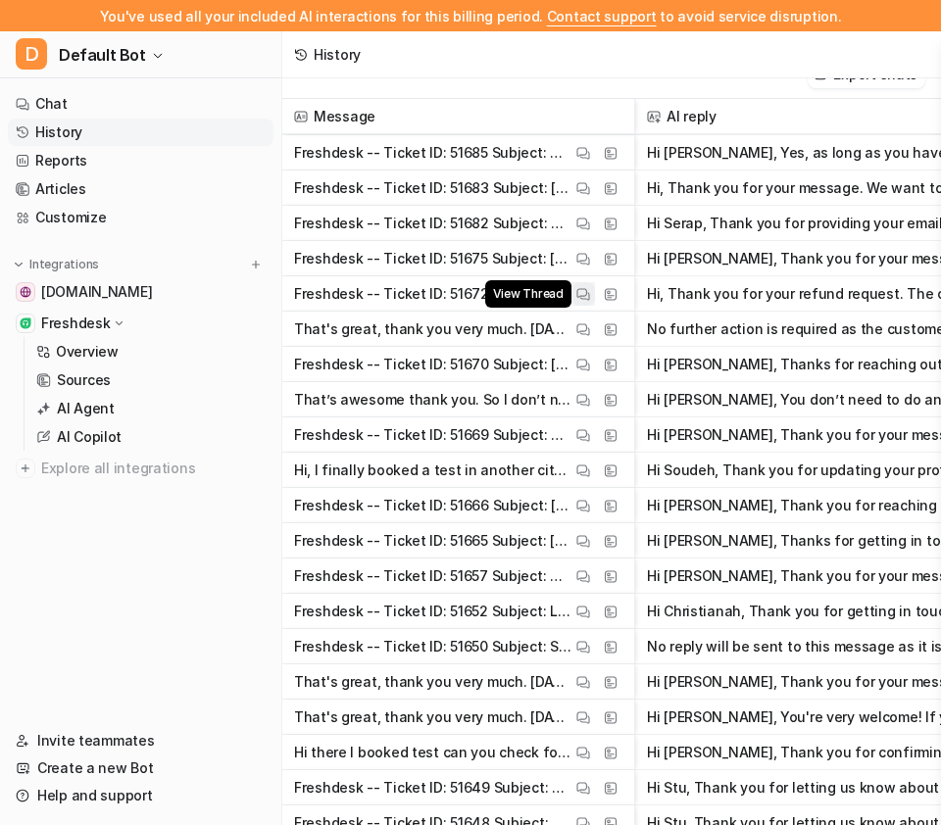
click at [587, 294] on img at bounding box center [583, 294] width 14 height 15
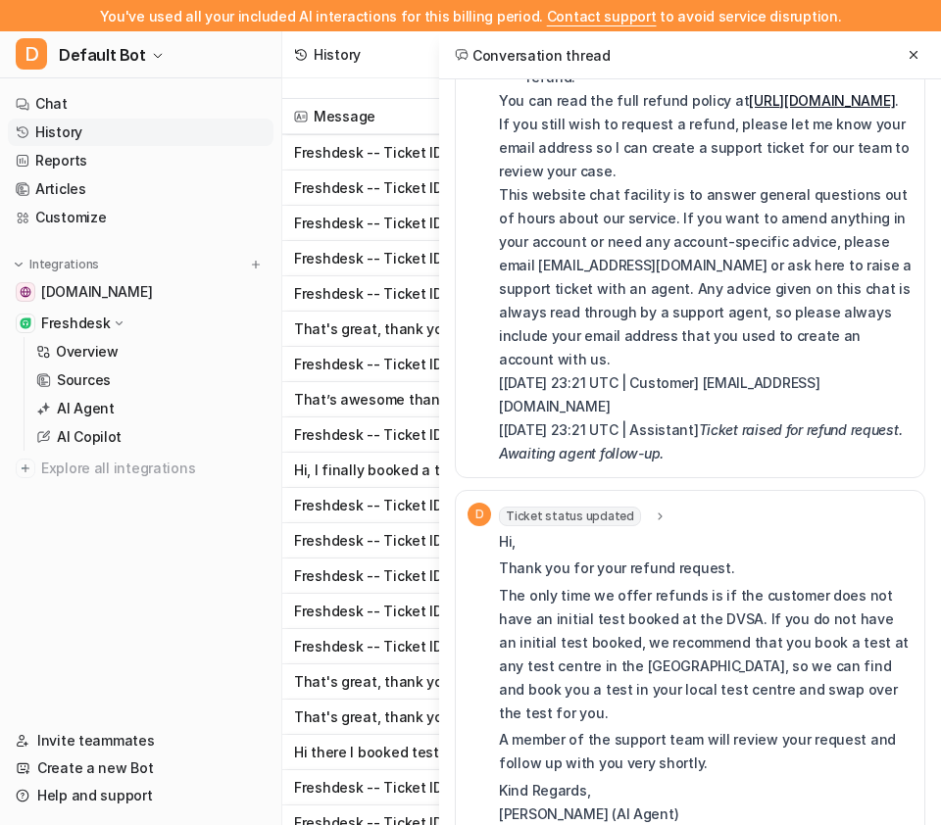
scroll to position [529, 0]
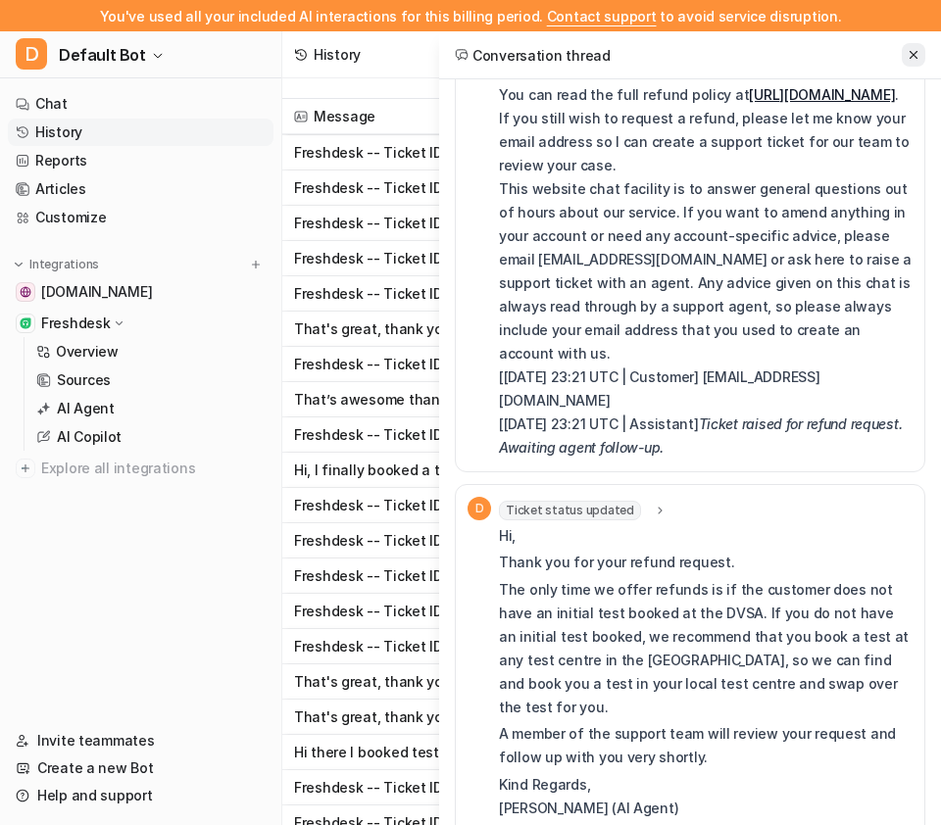
click at [911, 51] on icon at bounding box center [914, 55] width 14 height 14
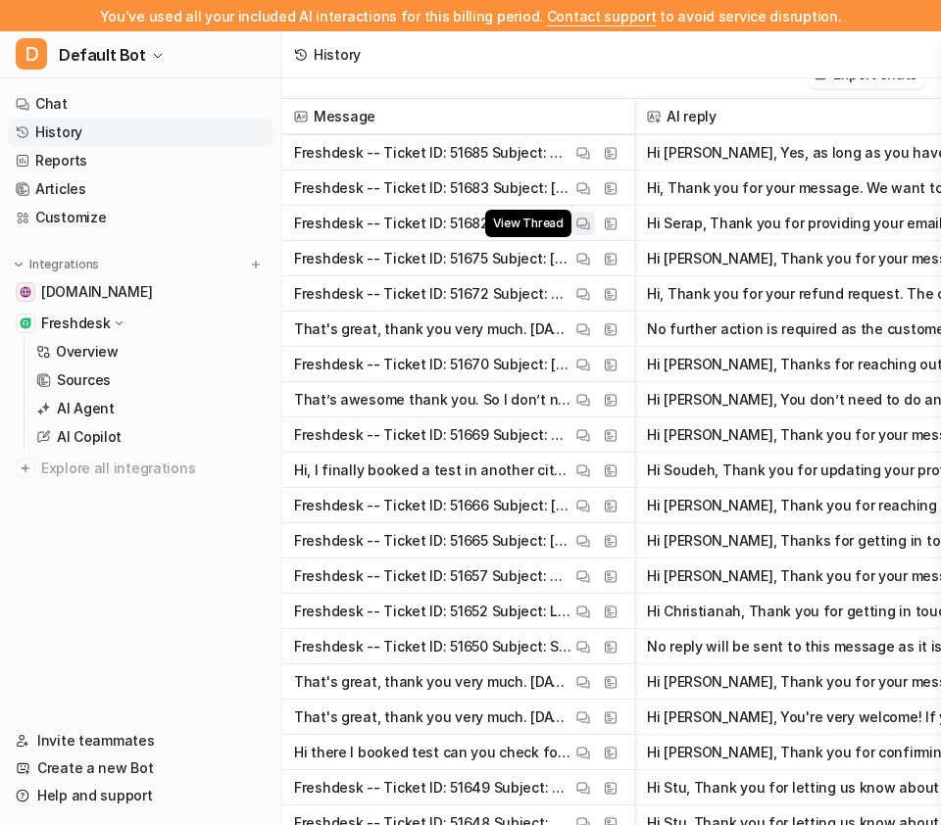
click at [580, 221] on img at bounding box center [583, 224] width 14 height 15
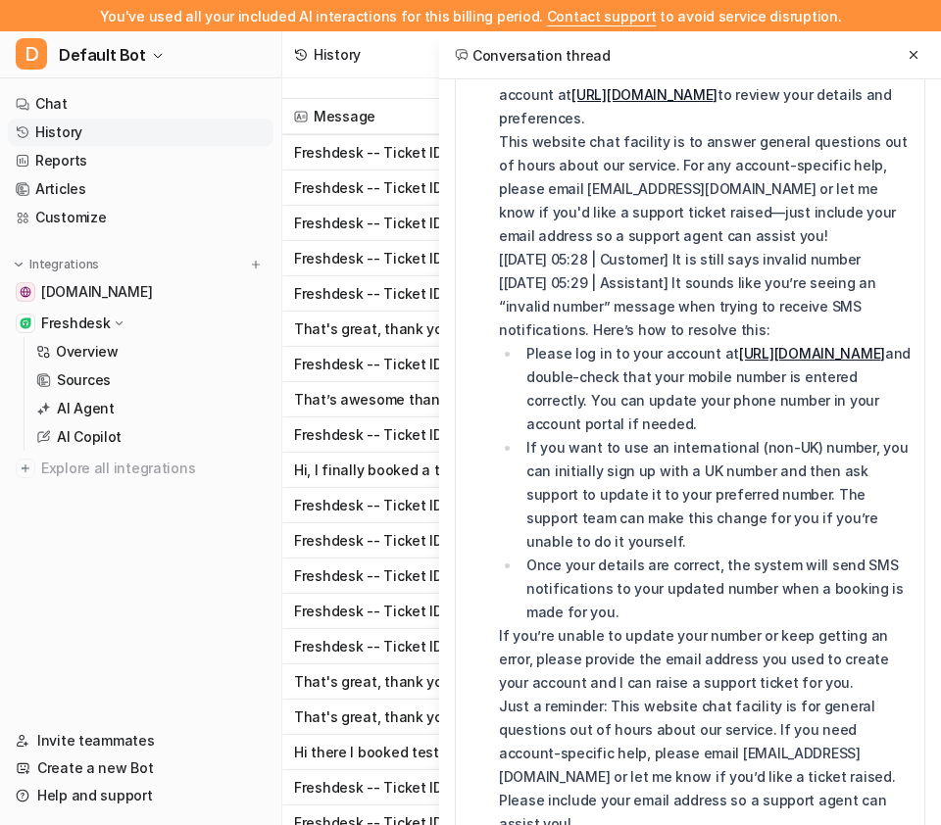
scroll to position [831, 0]
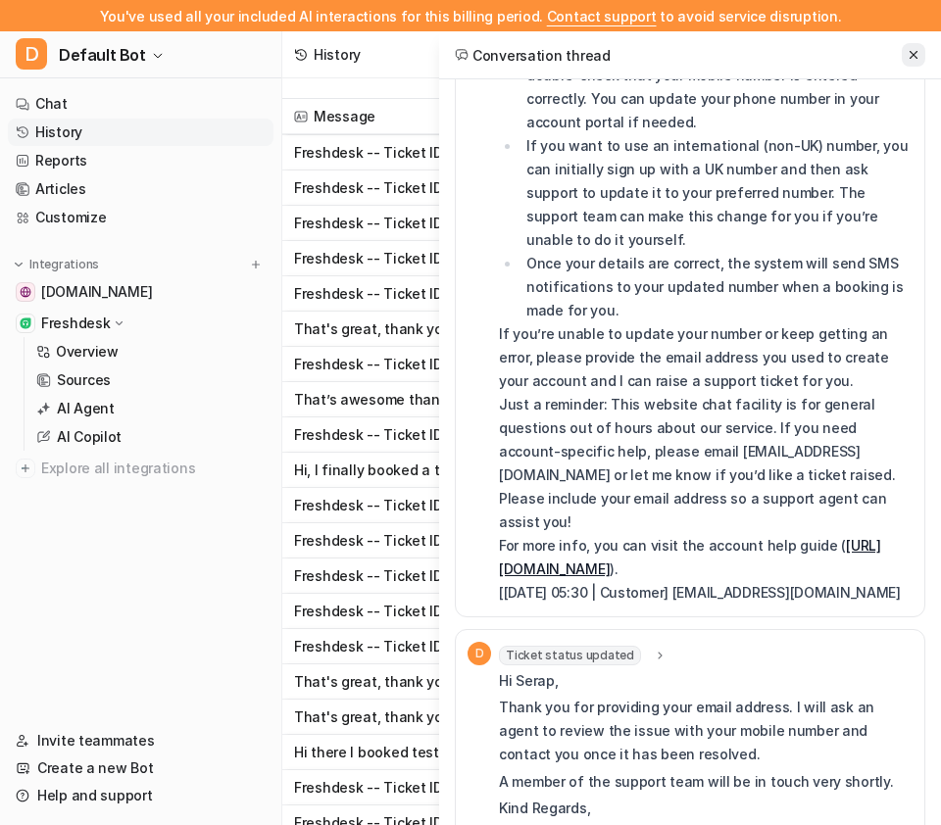
click at [916, 51] on icon at bounding box center [914, 55] width 14 height 14
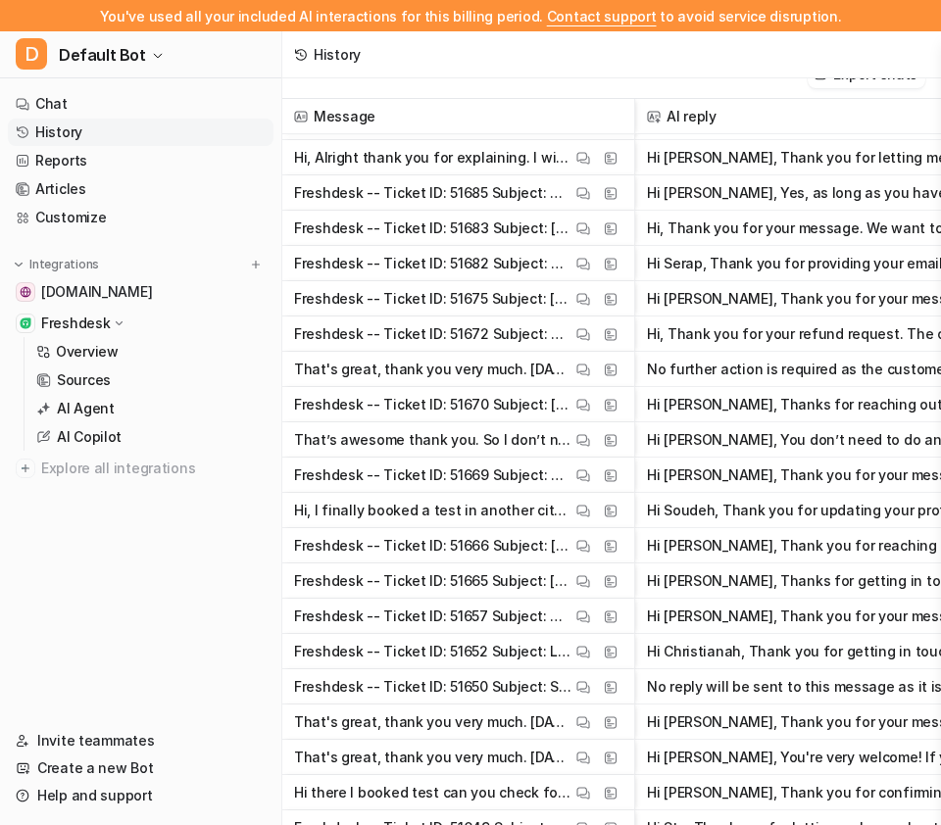
scroll to position [6787, 0]
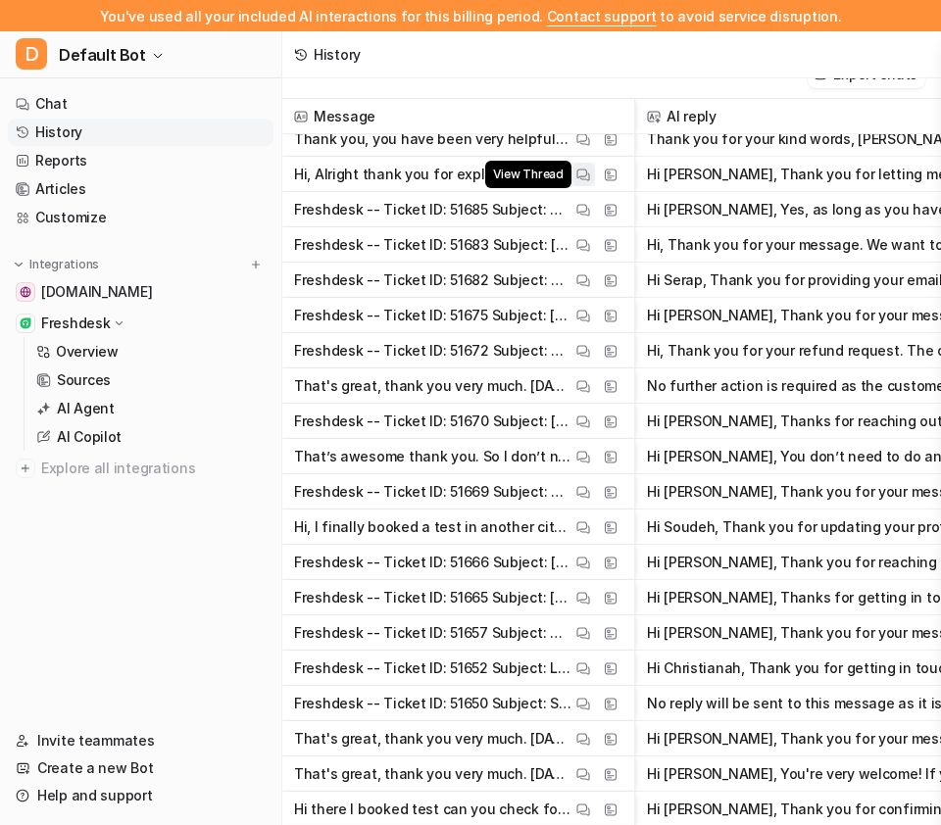
click at [581, 179] on img at bounding box center [583, 175] width 14 height 15
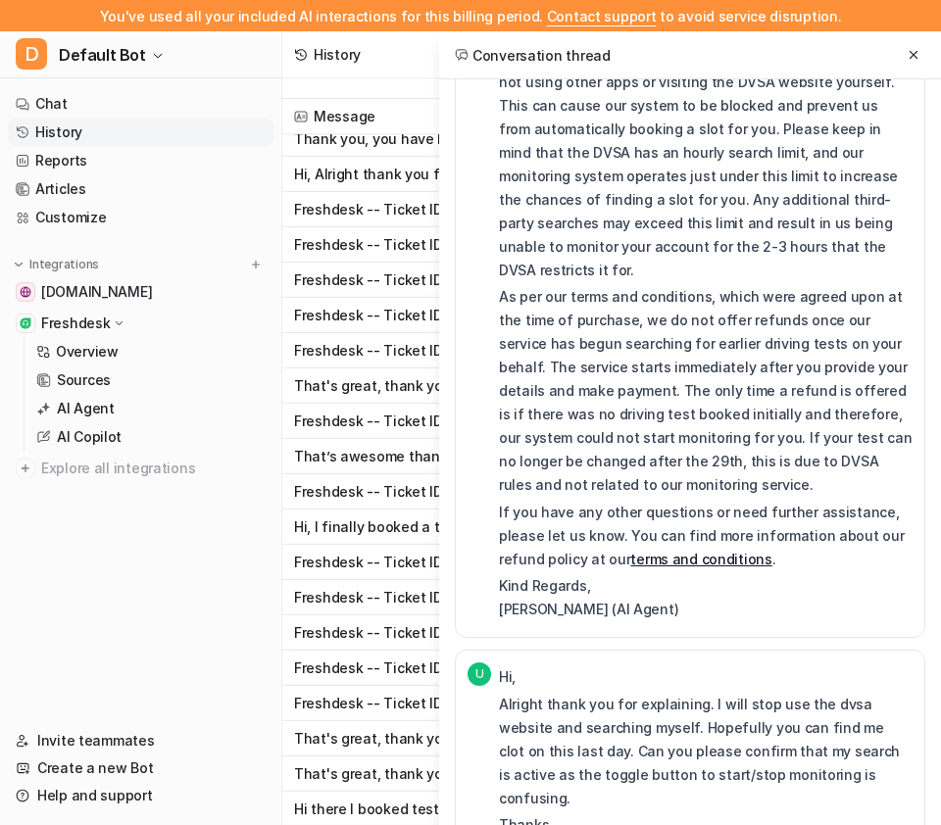
scroll to position [828, 0]
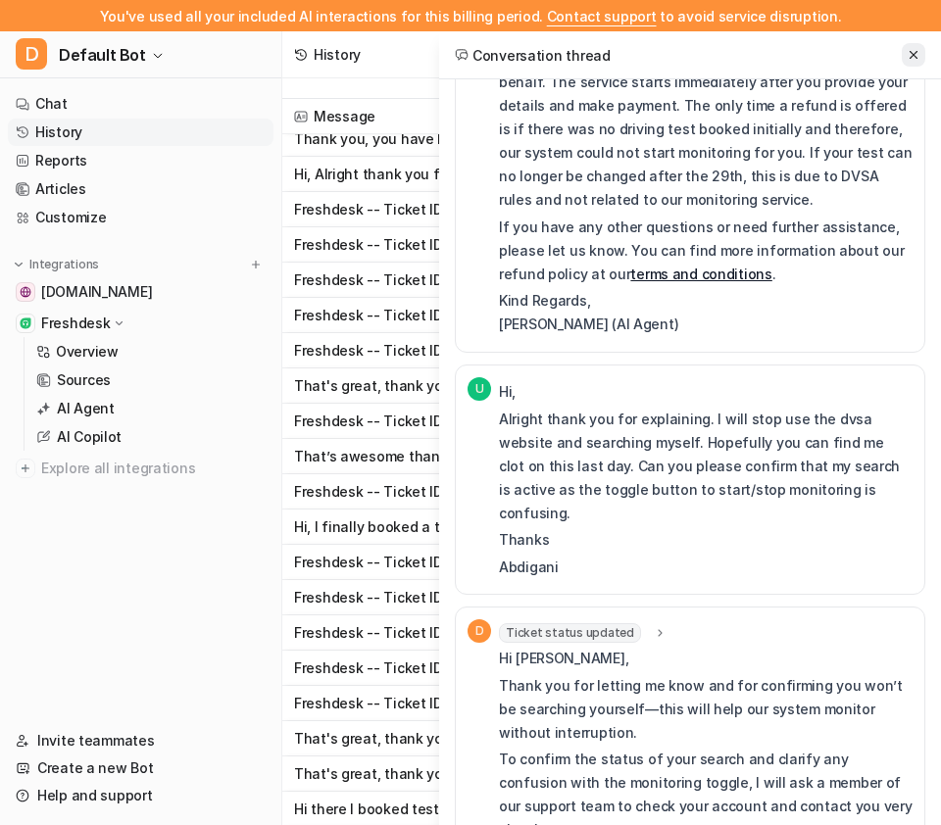
click at [909, 58] on icon at bounding box center [914, 55] width 14 height 14
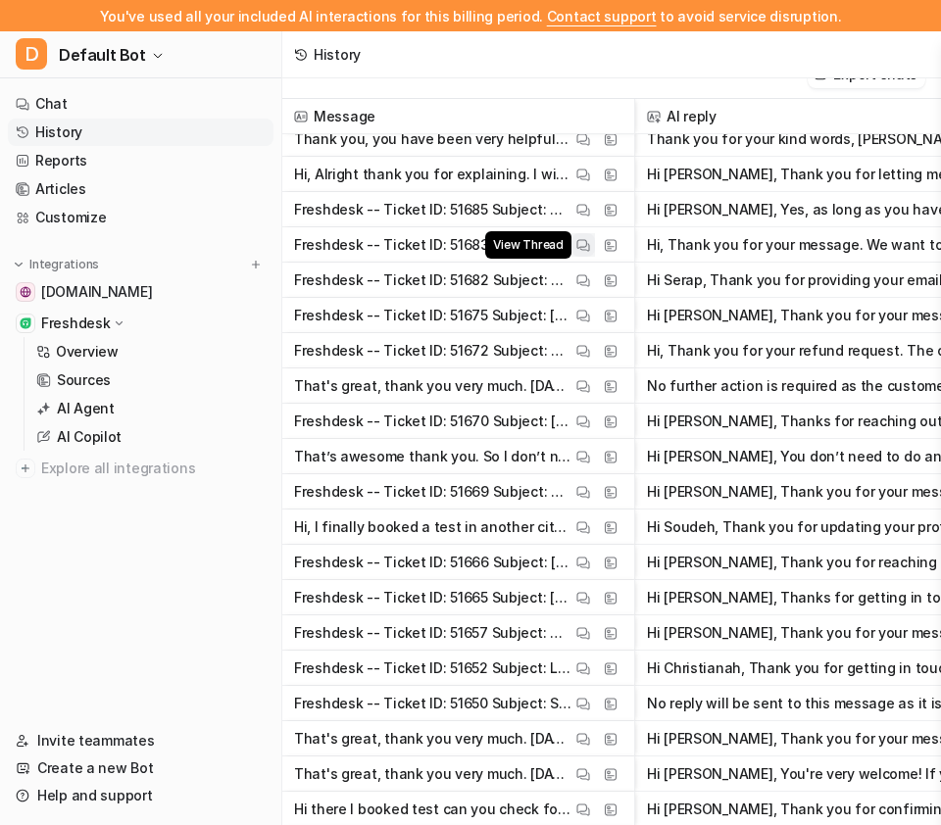
click at [581, 241] on img at bounding box center [583, 245] width 14 height 15
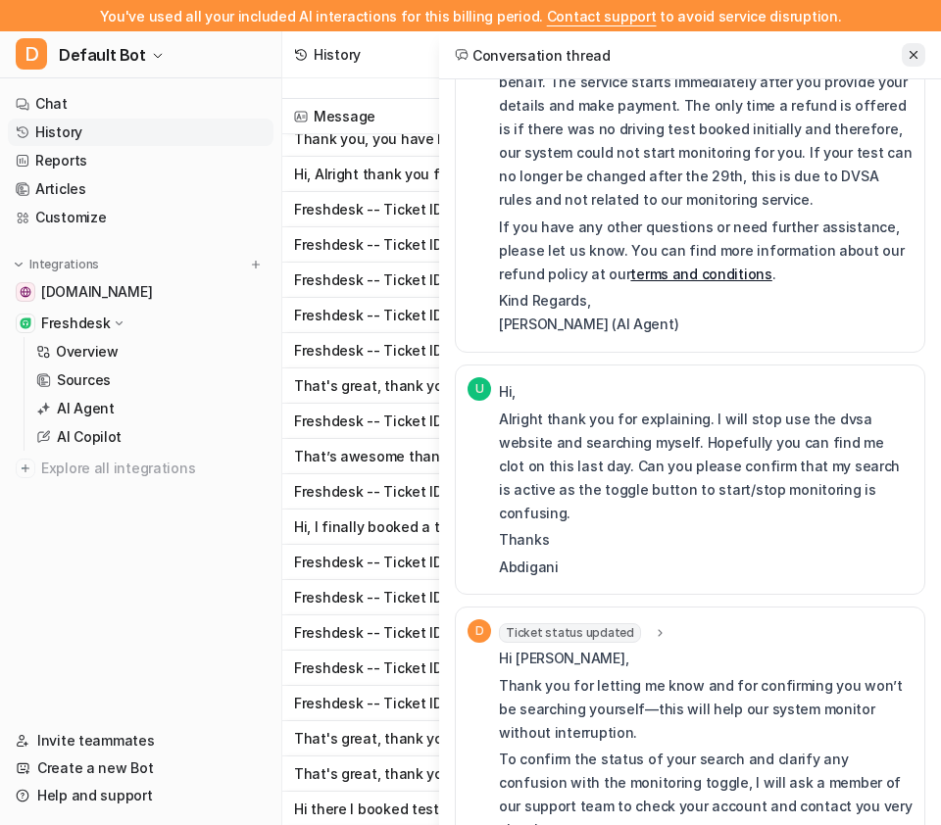
click at [915, 51] on icon at bounding box center [914, 55] width 14 height 14
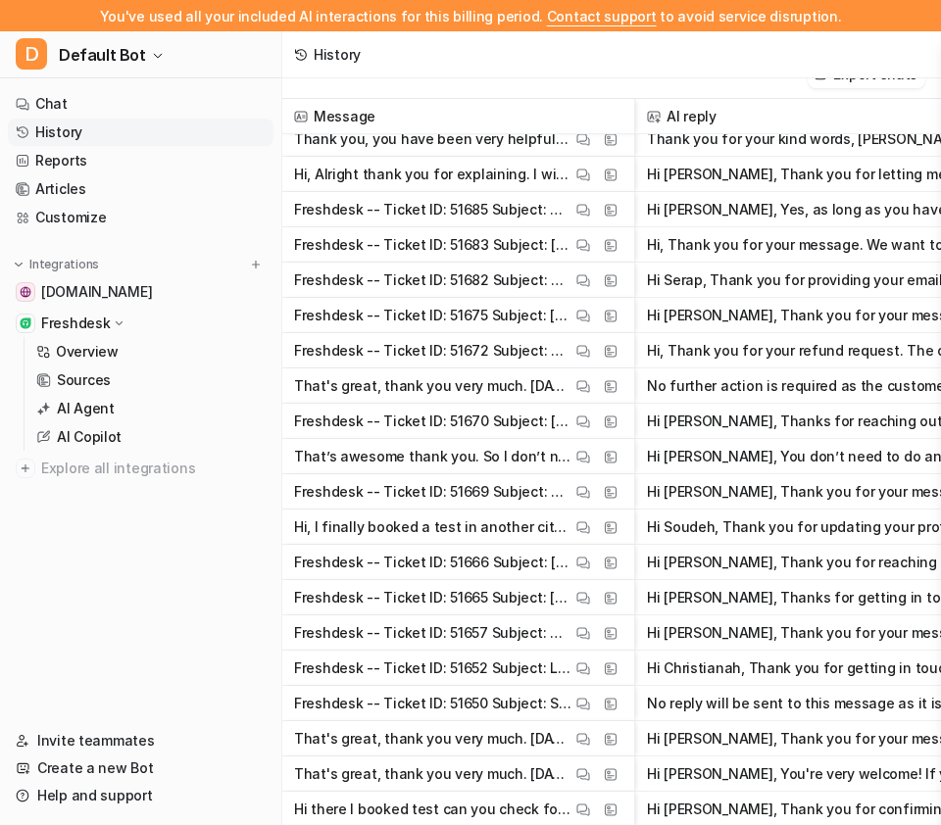
scroll to position [6723, 0]
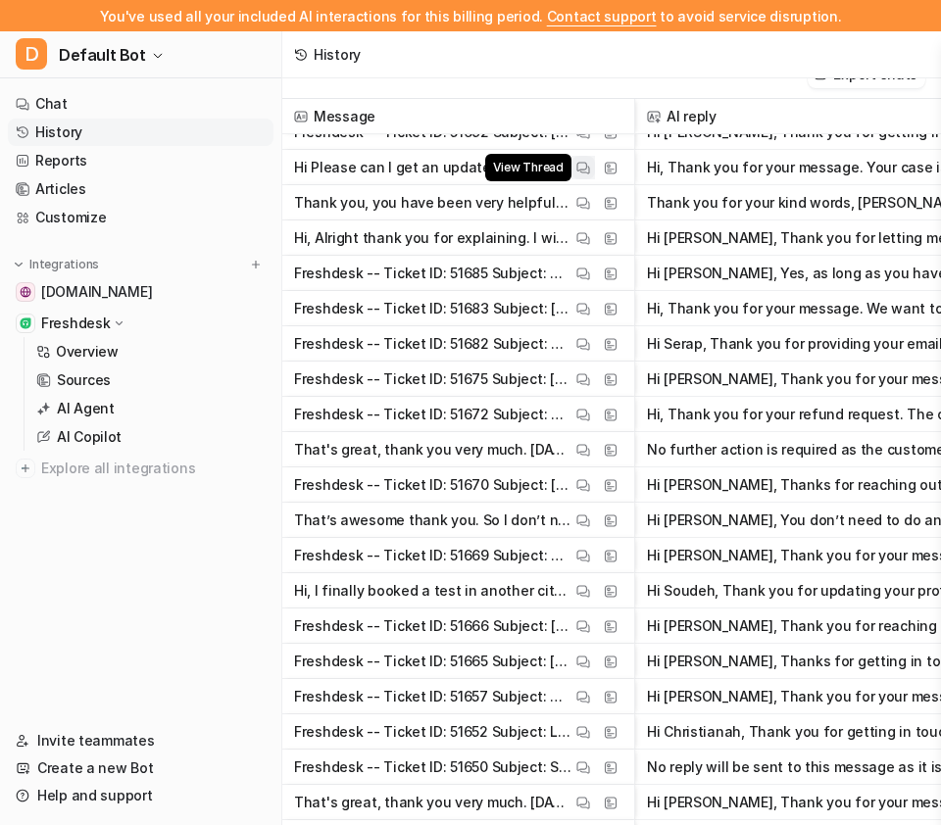
click at [580, 161] on img at bounding box center [583, 168] width 14 height 15
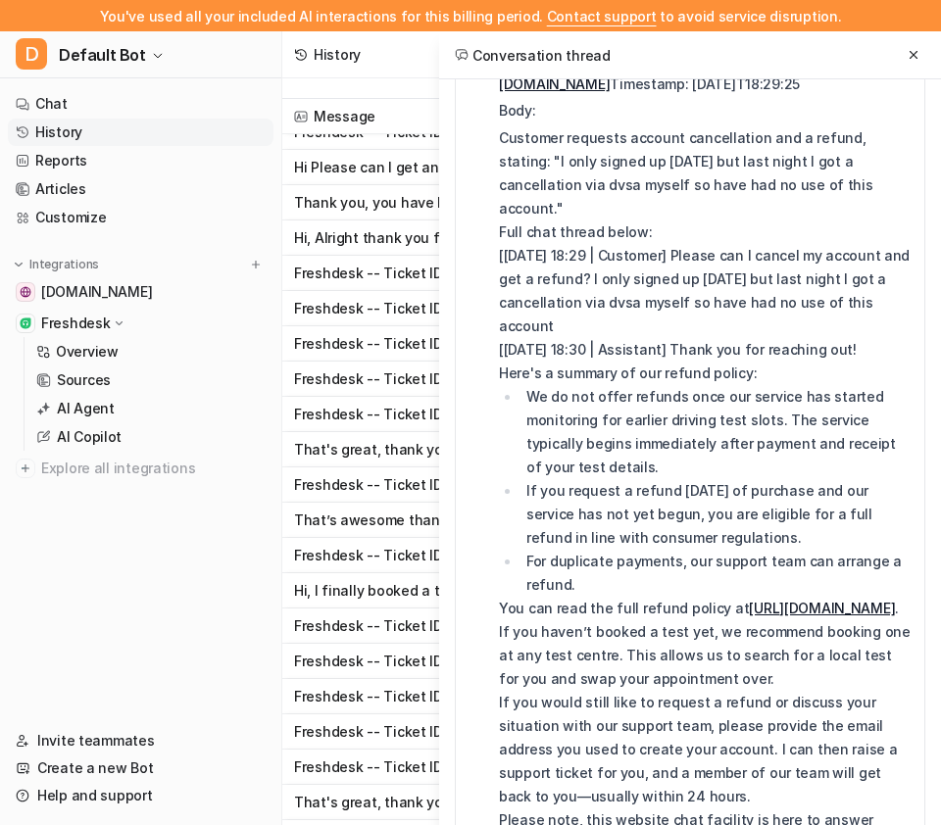
scroll to position [1076, 0]
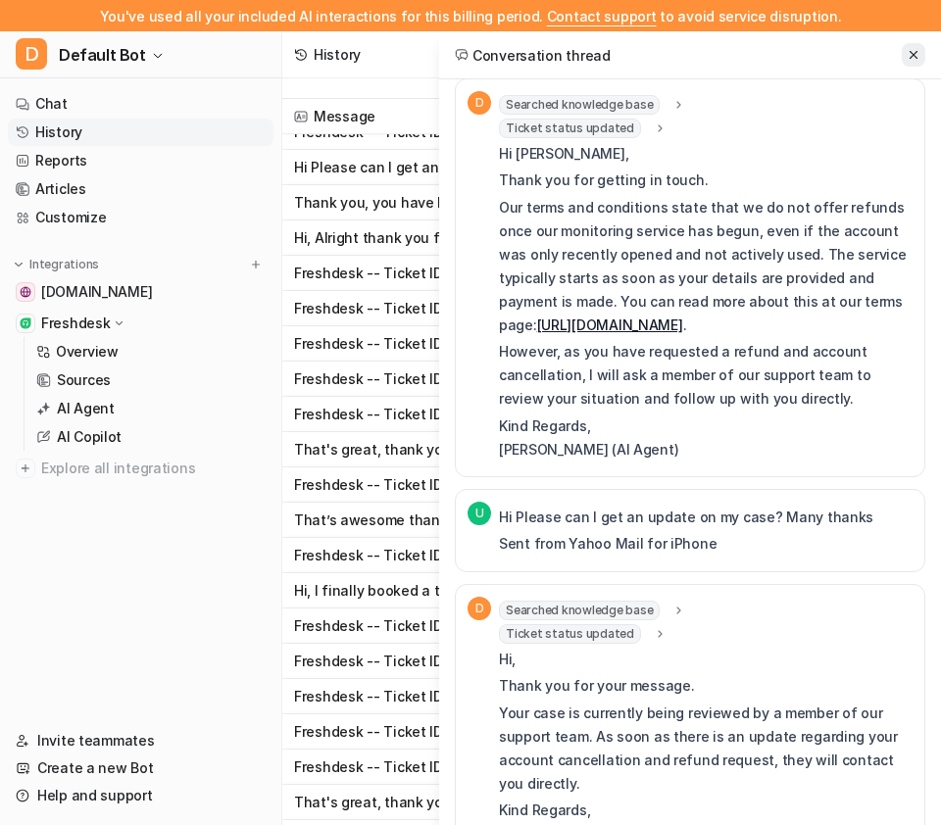
click at [908, 57] on icon at bounding box center [914, 55] width 14 height 14
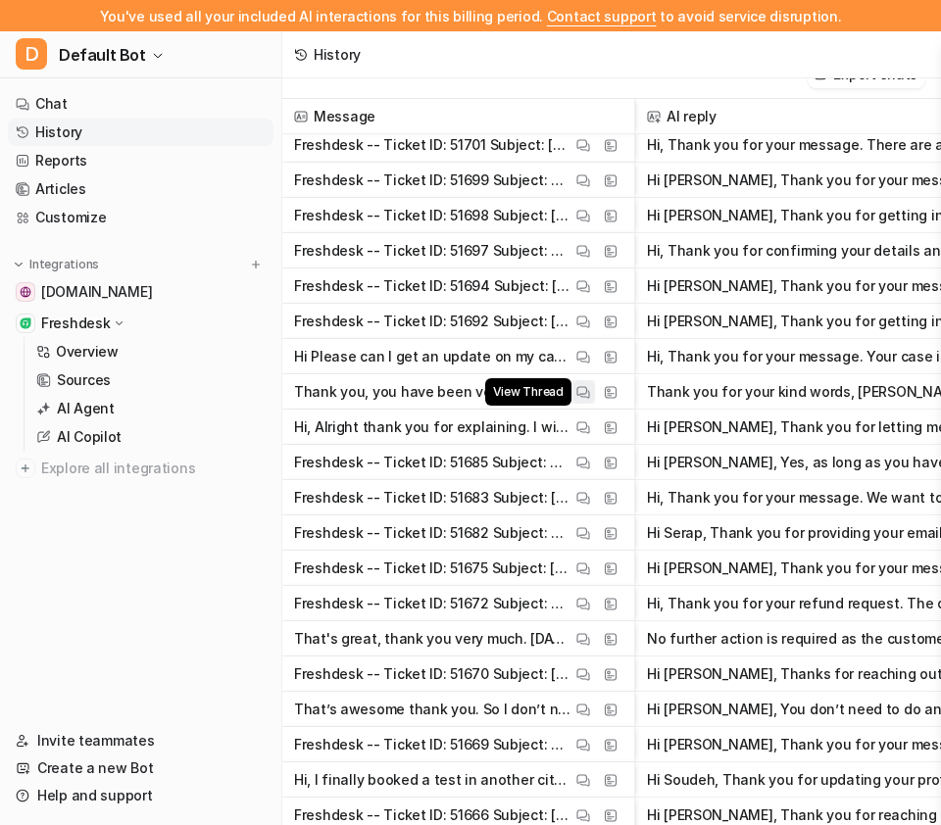
scroll to position [6506, 0]
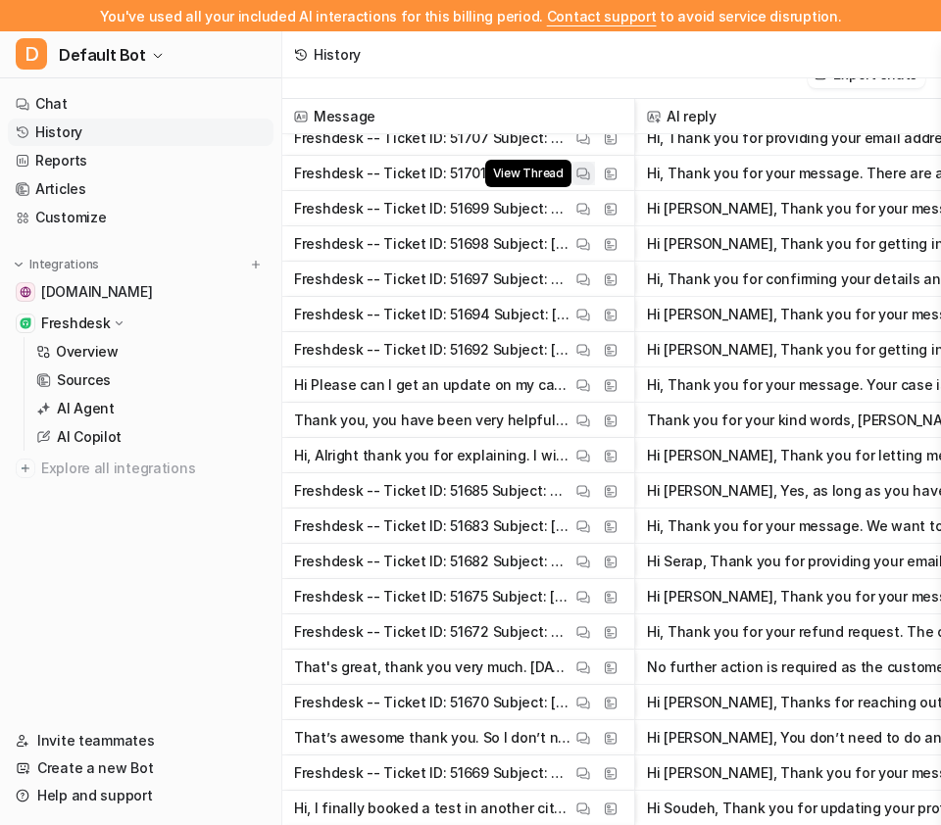
click at [583, 177] on img at bounding box center [583, 174] width 14 height 15
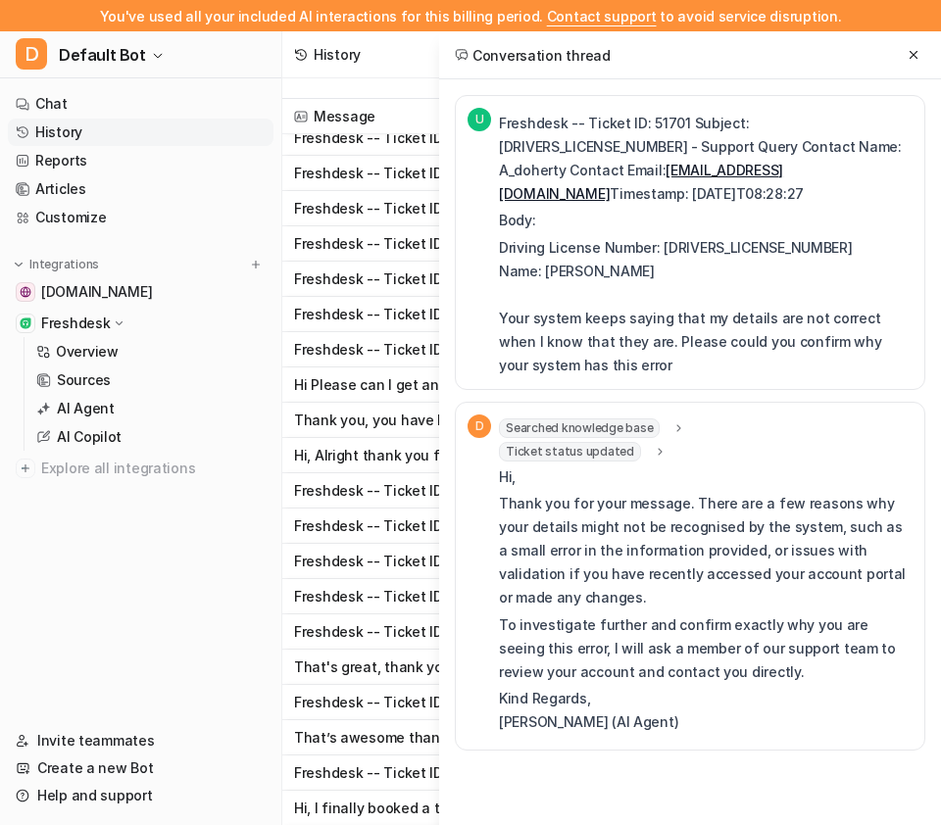
scroll to position [0, 0]
click at [907, 59] on icon at bounding box center [914, 55] width 14 height 14
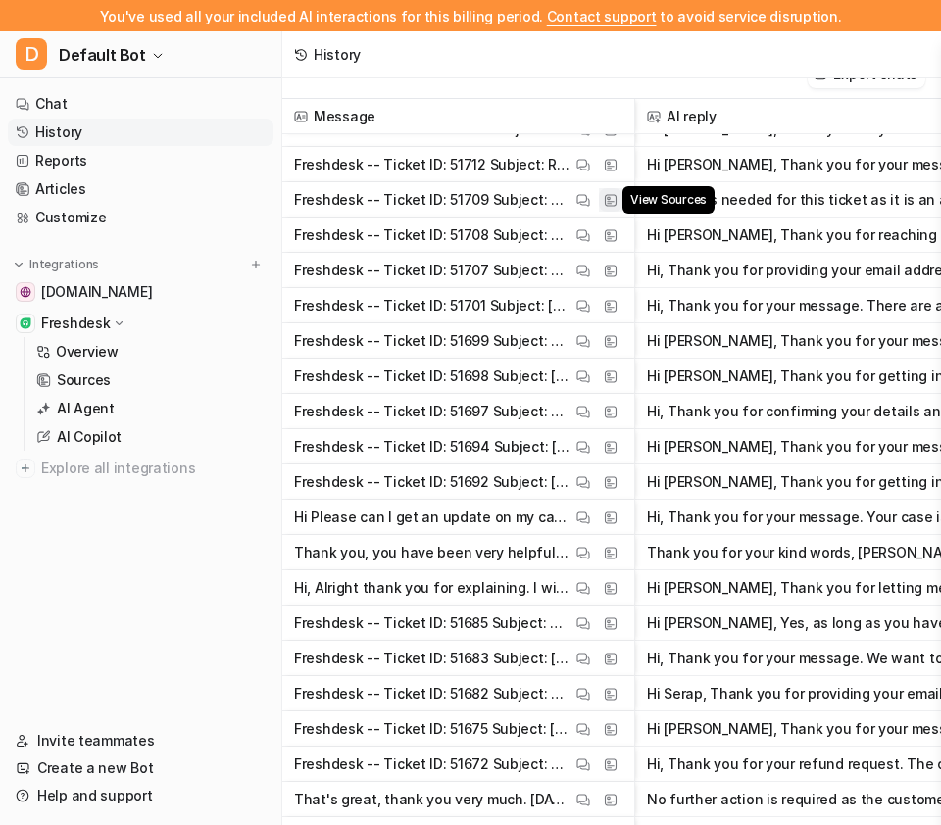
scroll to position [6358, 0]
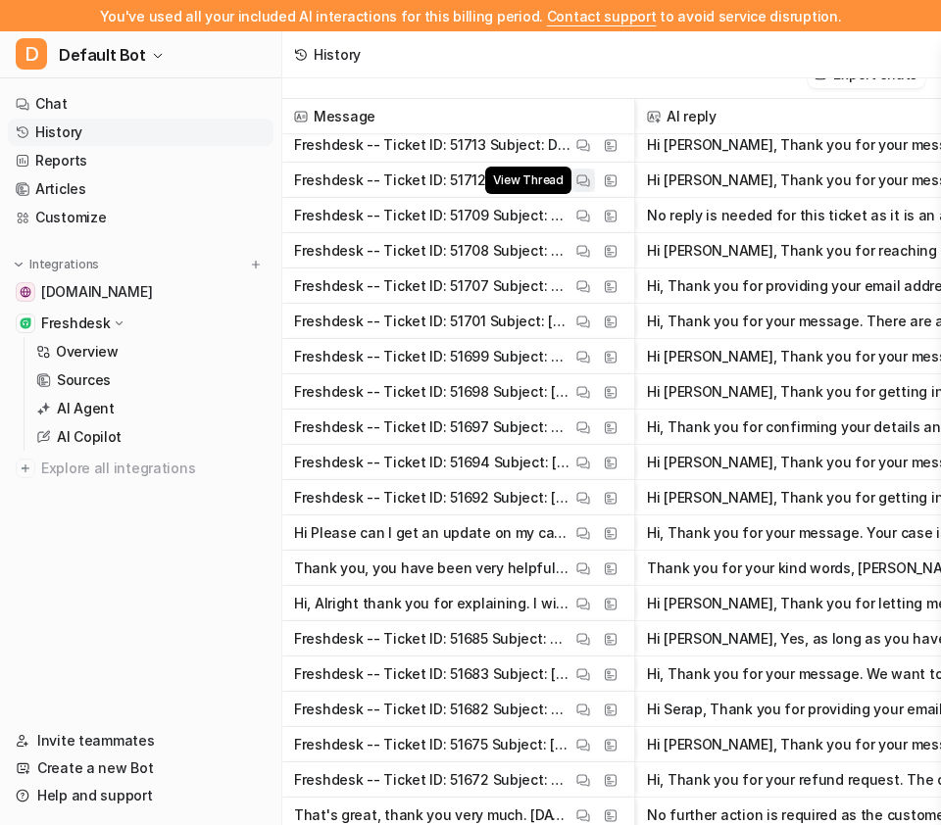
click at [576, 187] on button "View Thread" at bounding box center [583, 181] width 24 height 24
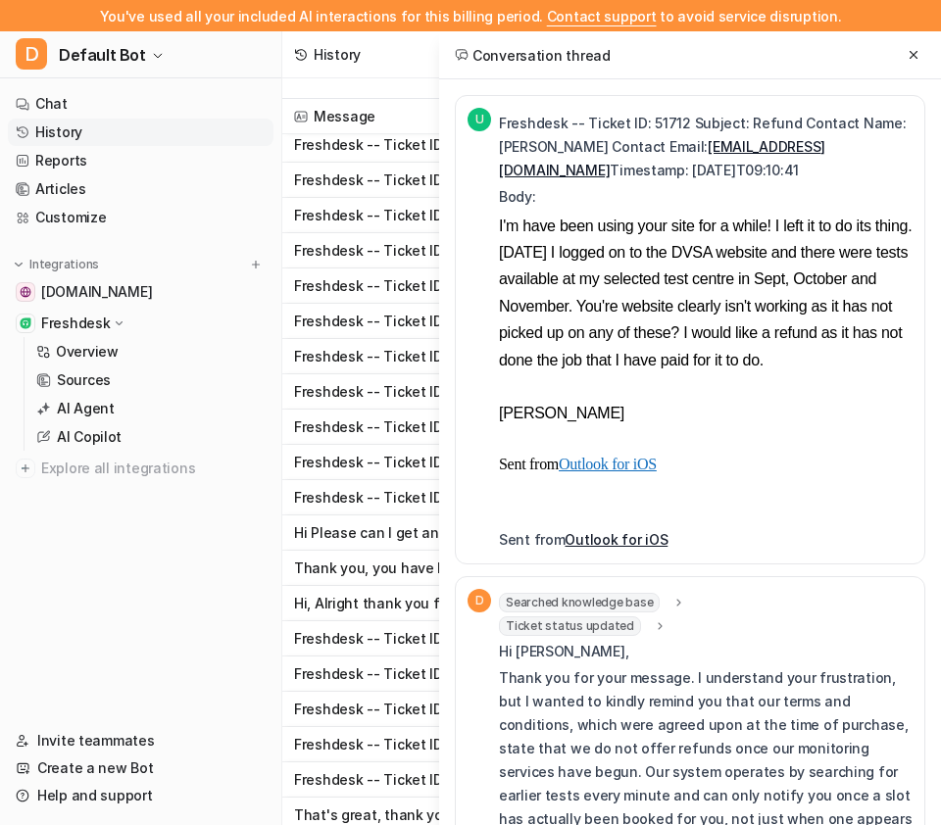
scroll to position [398, 0]
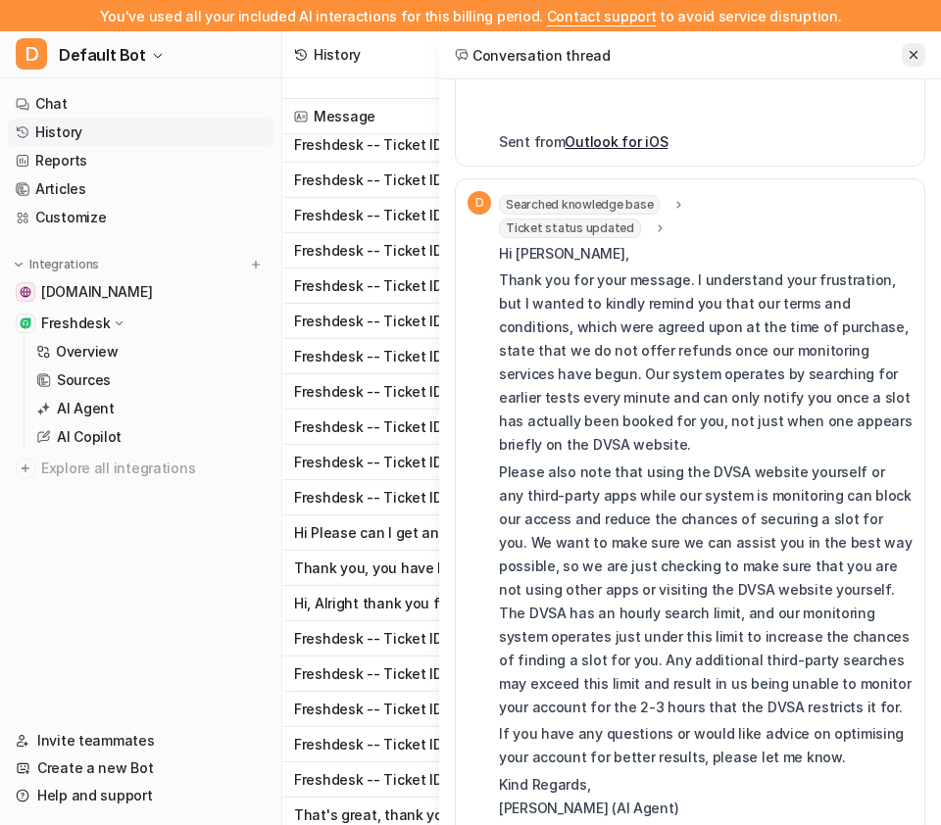
click at [917, 49] on icon at bounding box center [914, 55] width 14 height 14
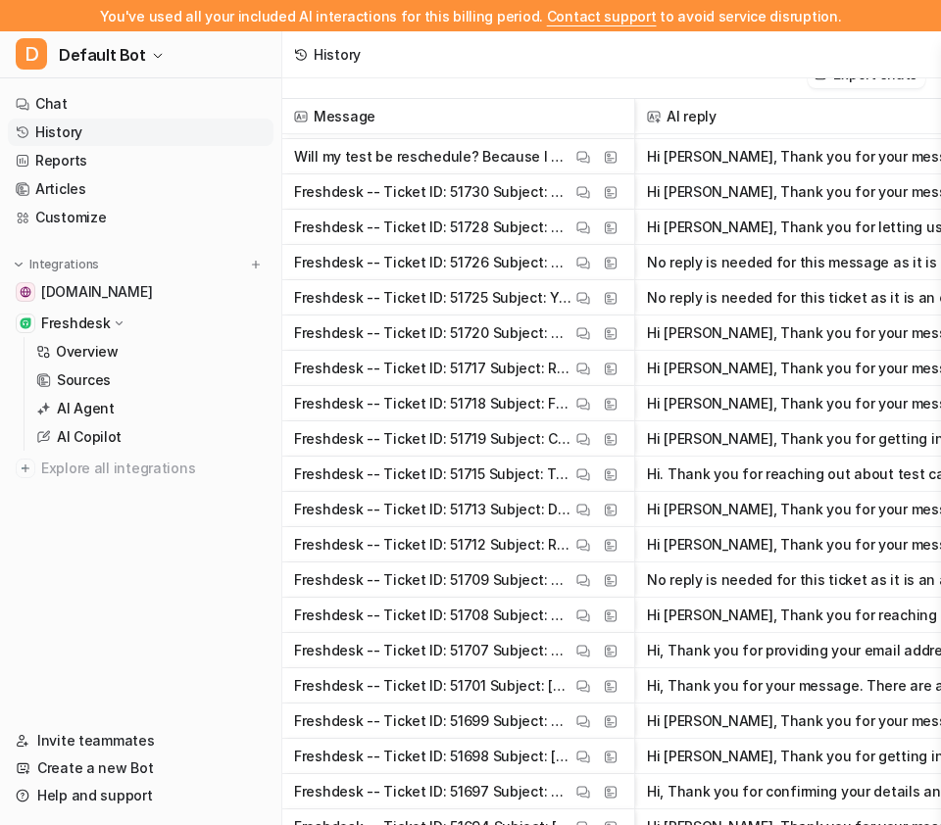
scroll to position [5881, 0]
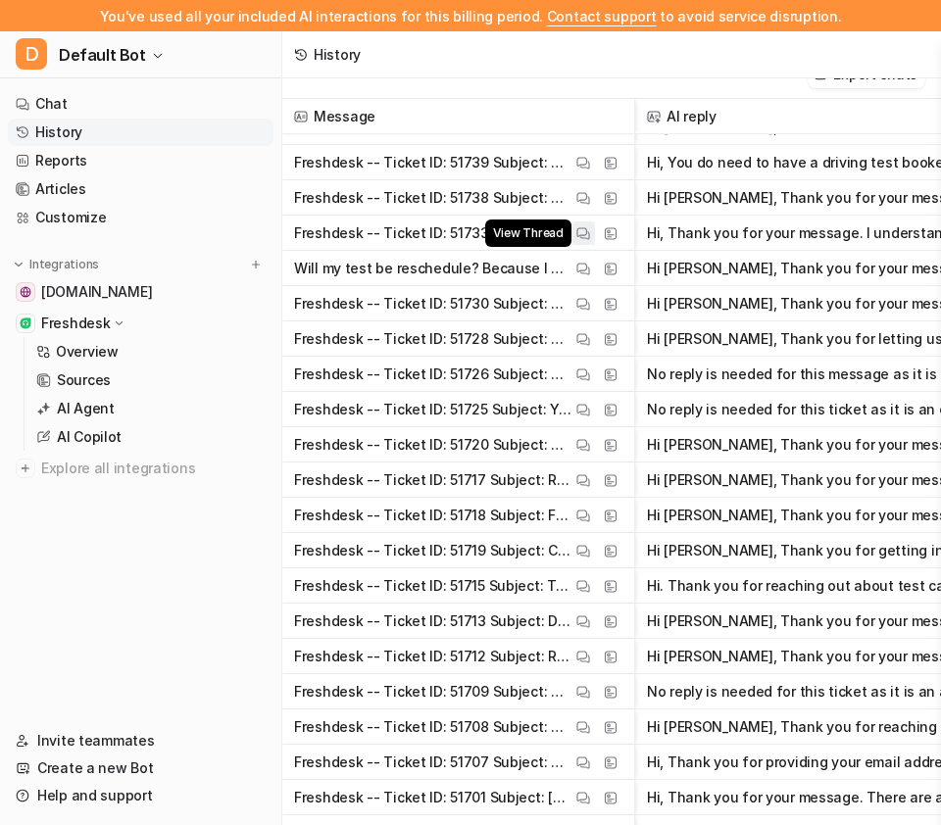
click at [579, 232] on img at bounding box center [583, 233] width 14 height 15
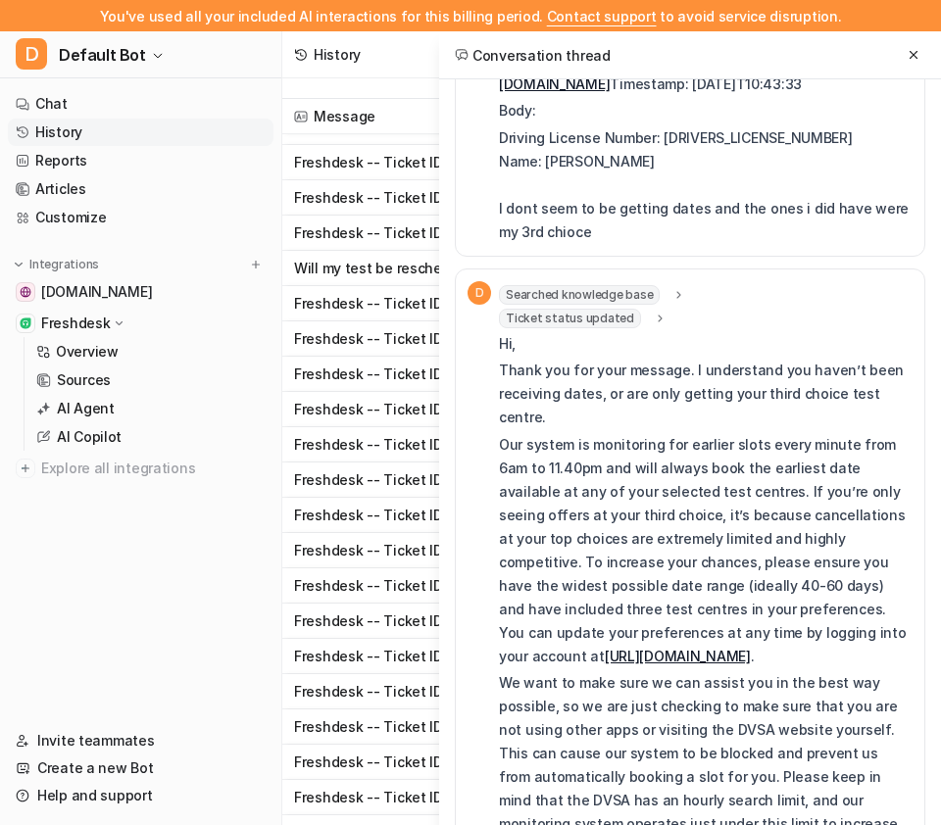
scroll to position [250, 0]
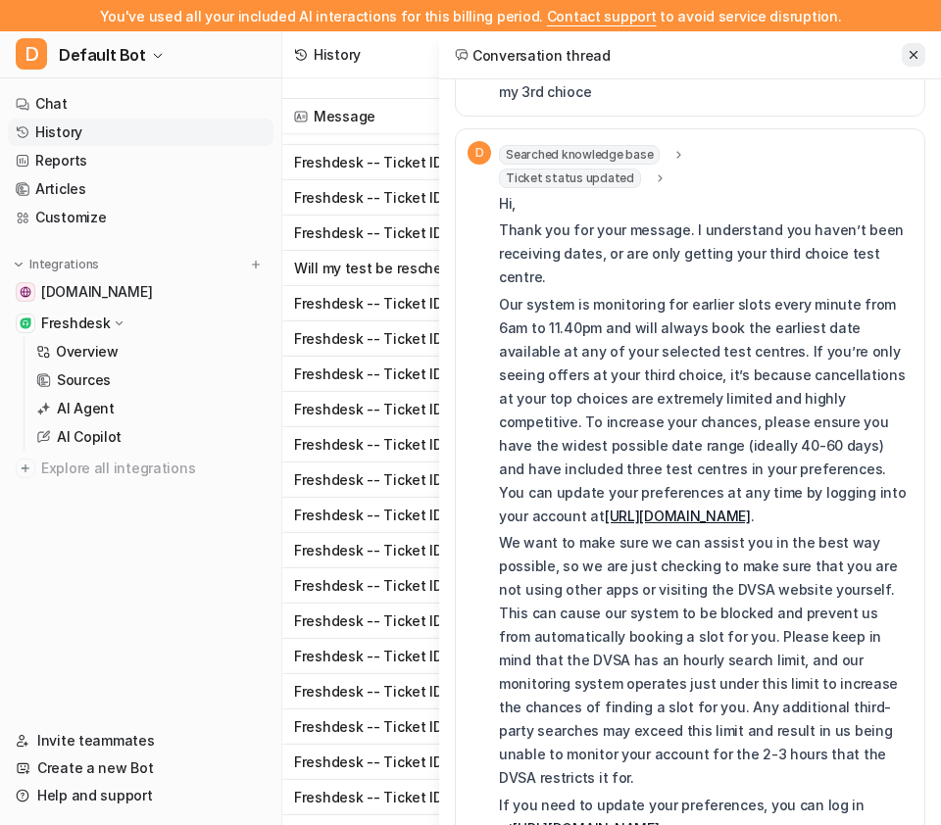
click at [920, 50] on button at bounding box center [914, 55] width 24 height 24
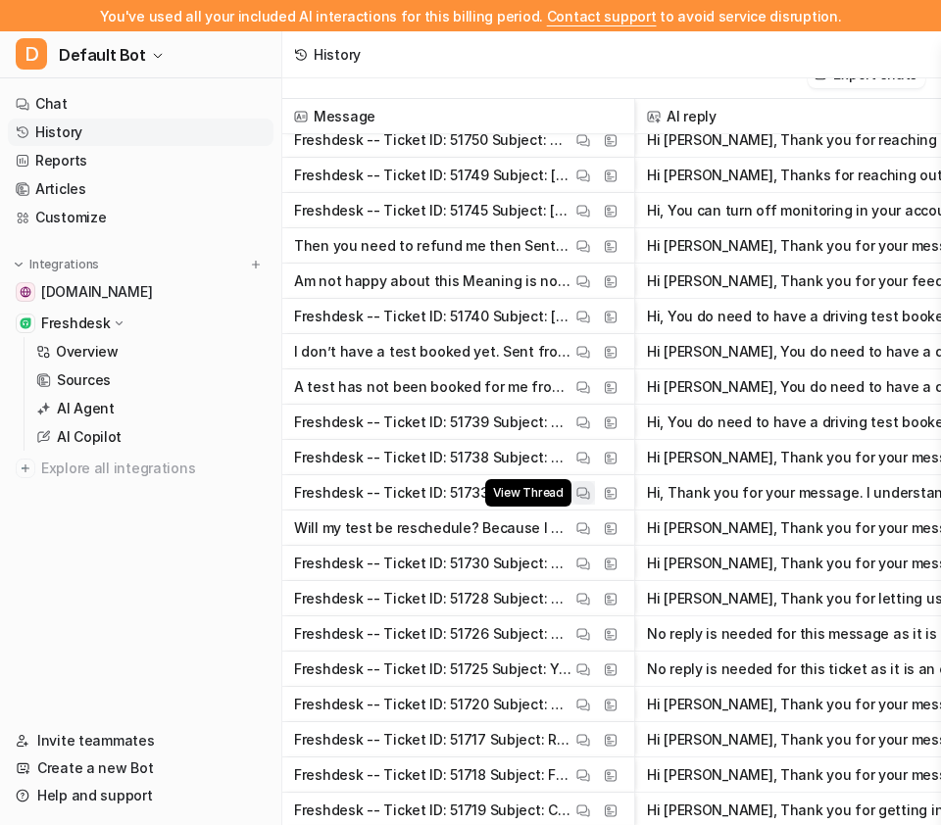
scroll to position [5621, 0]
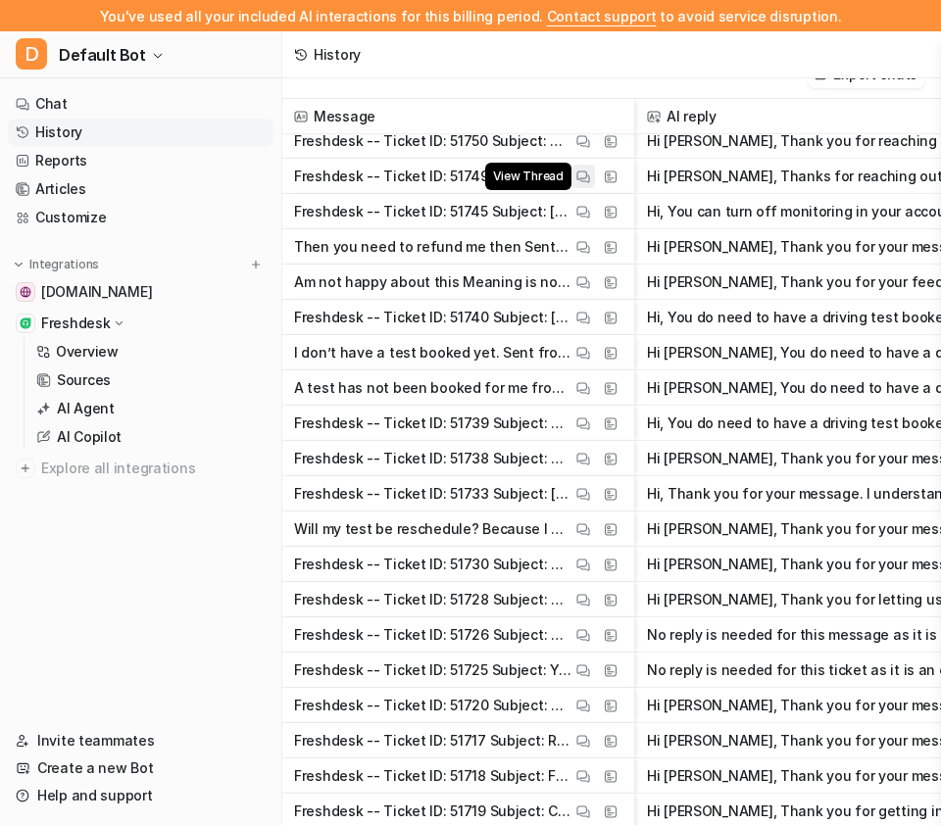
click at [581, 178] on img at bounding box center [583, 177] width 14 height 15
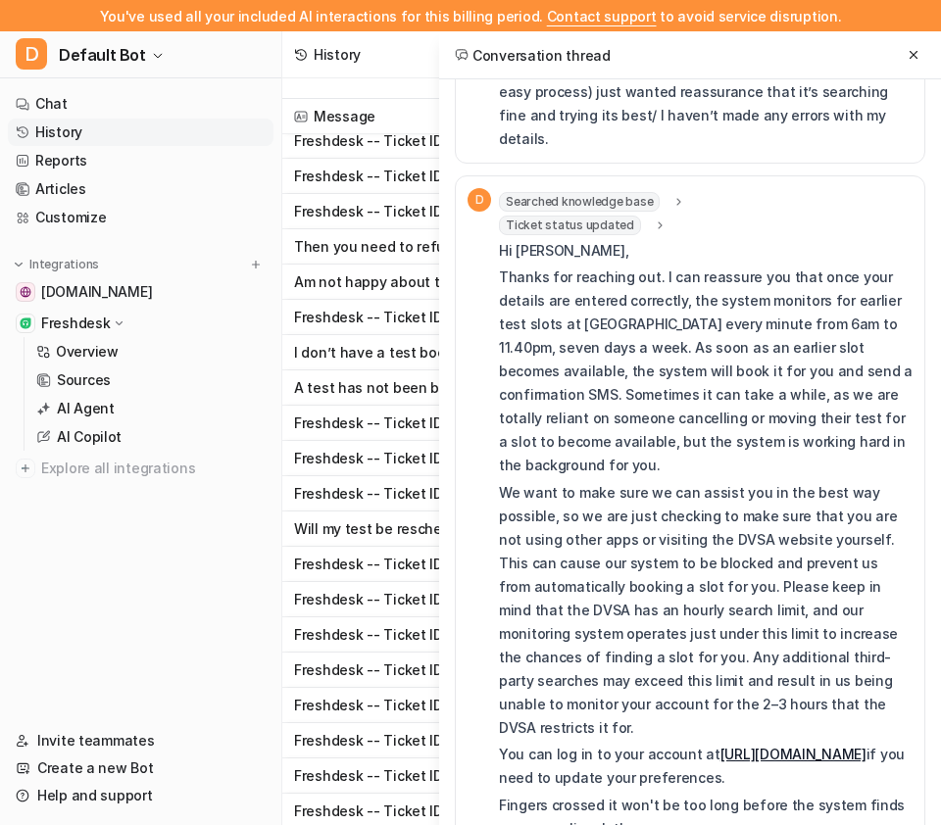
scroll to position [0, 0]
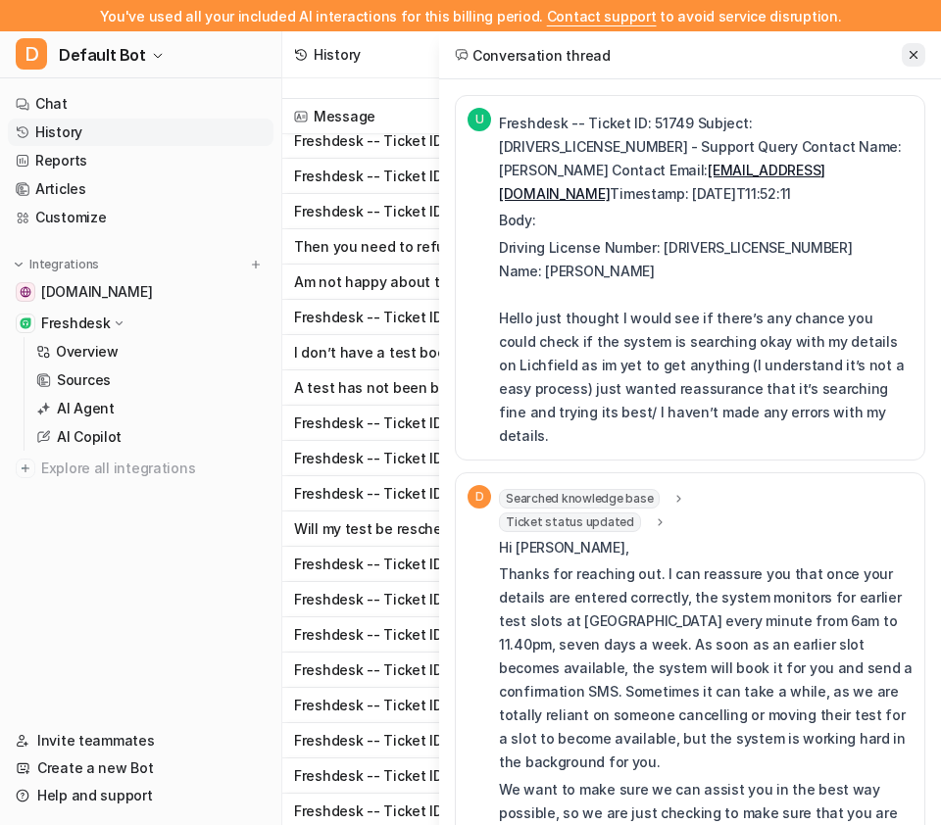
click at [909, 54] on icon at bounding box center [914, 55] width 14 height 14
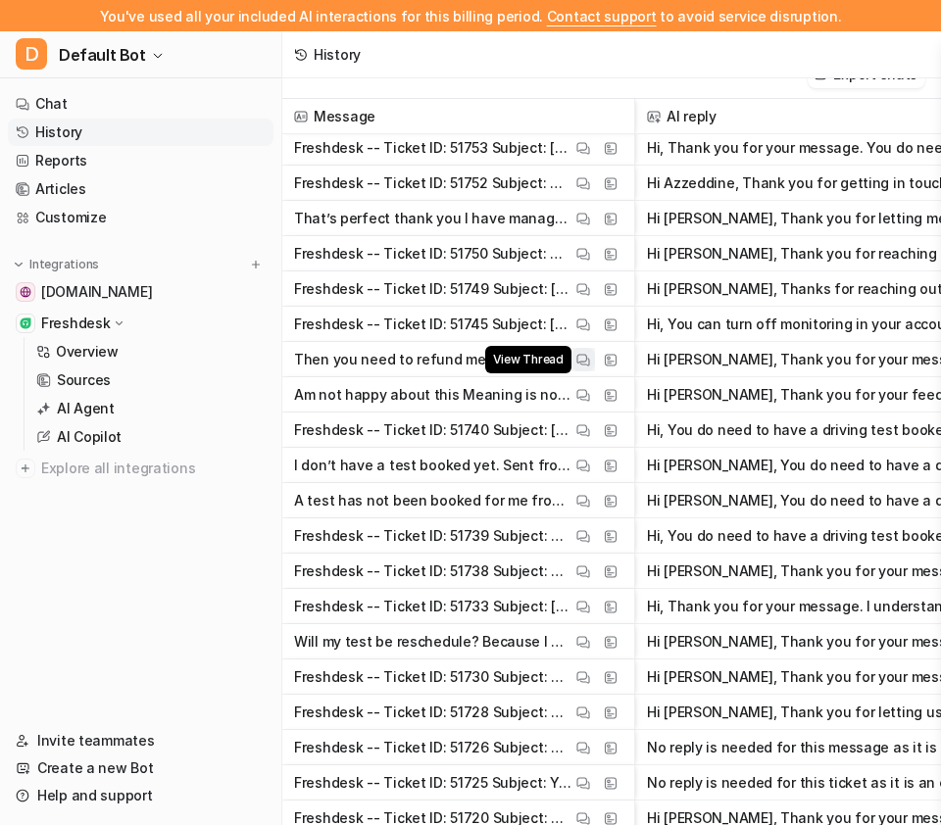
scroll to position [5354, 0]
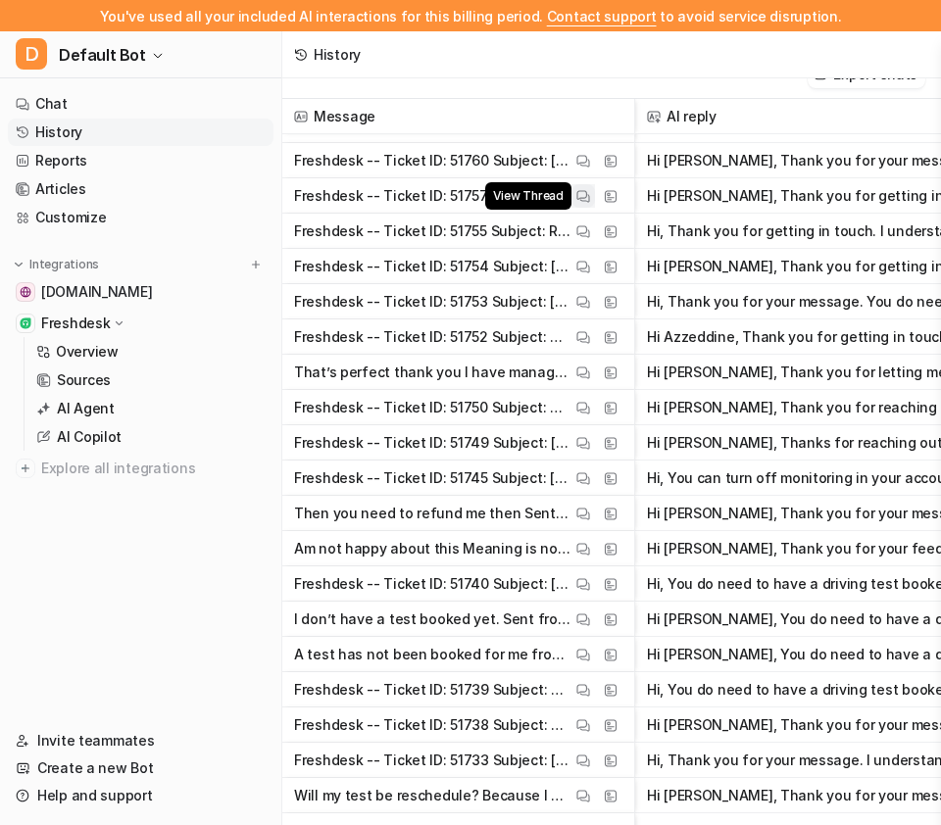
click at [583, 197] on img at bounding box center [583, 196] width 14 height 15
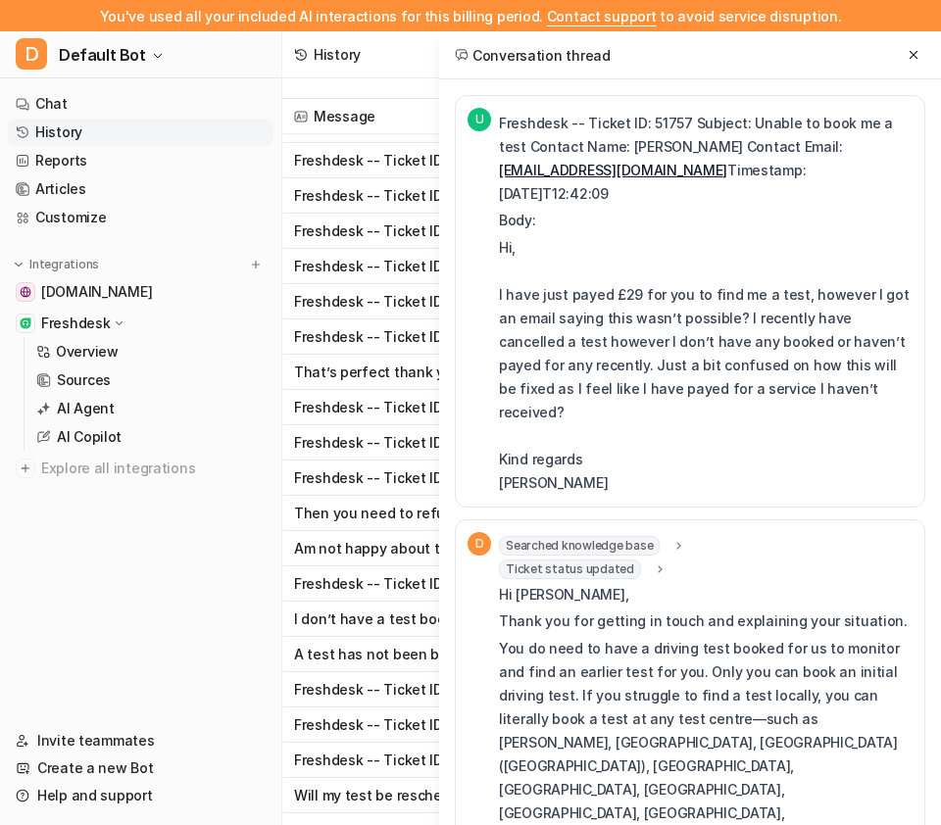
scroll to position [633, 0]
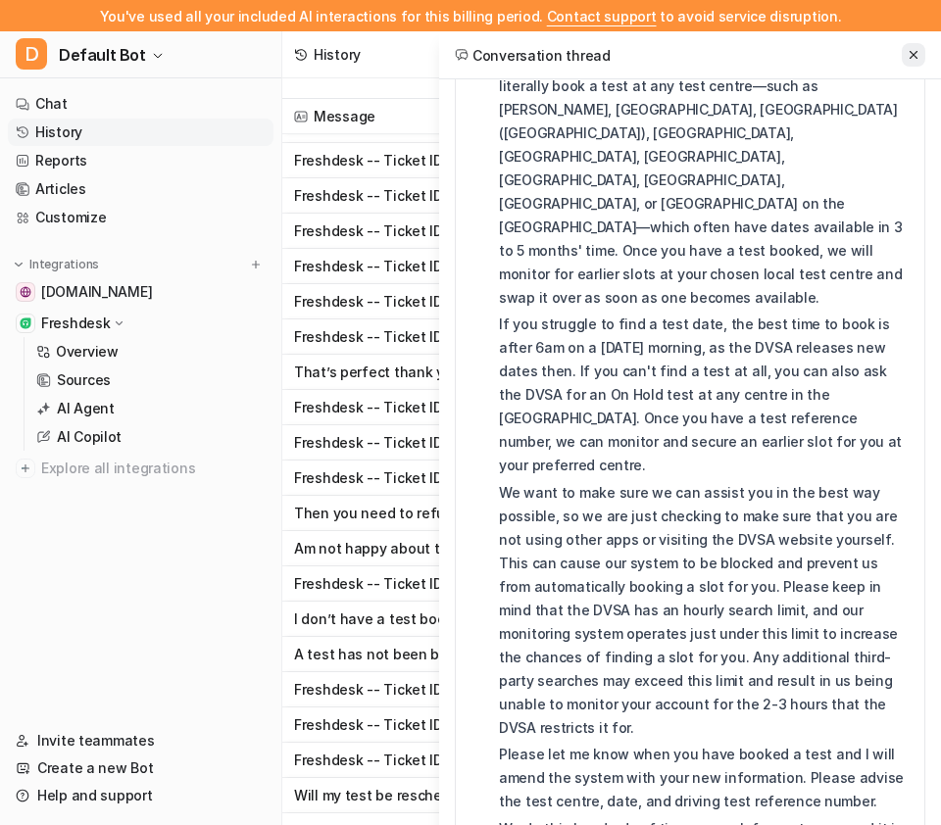
click at [913, 62] on button at bounding box center [914, 55] width 24 height 24
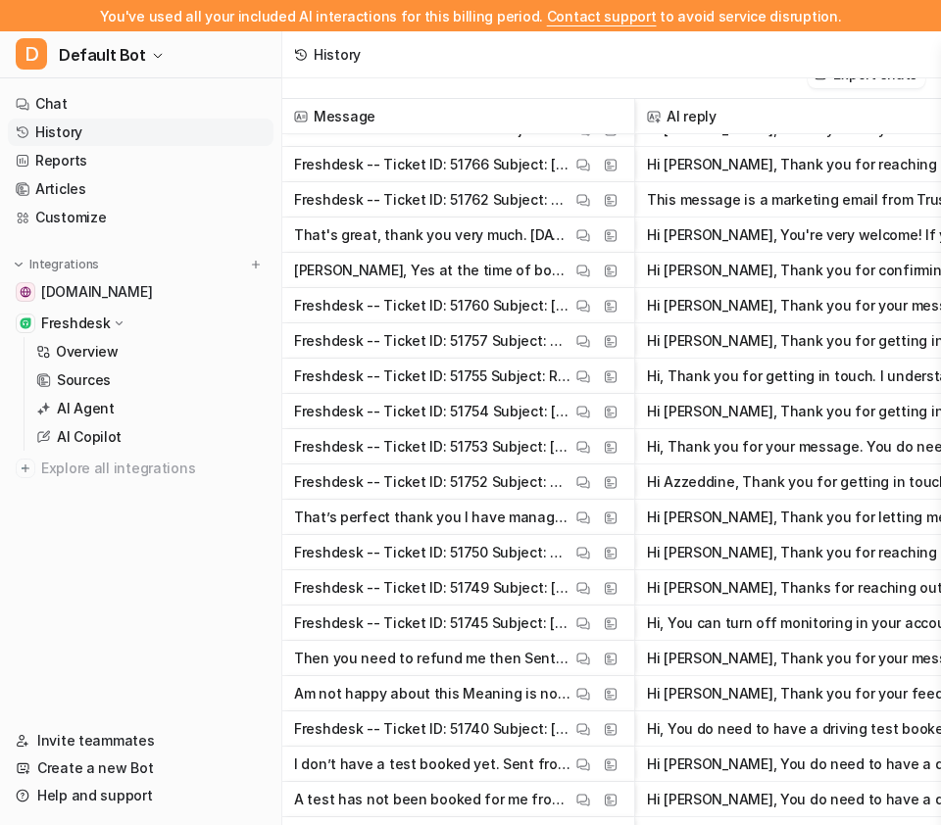
scroll to position [5194, 0]
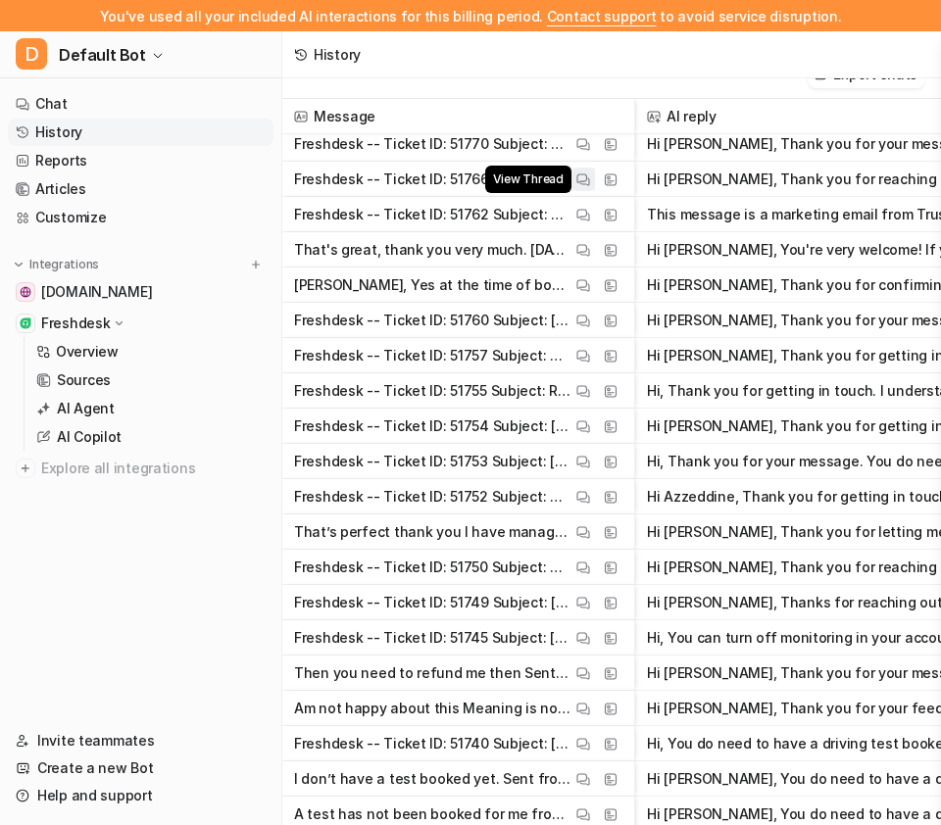
click at [586, 184] on img at bounding box center [583, 179] width 14 height 15
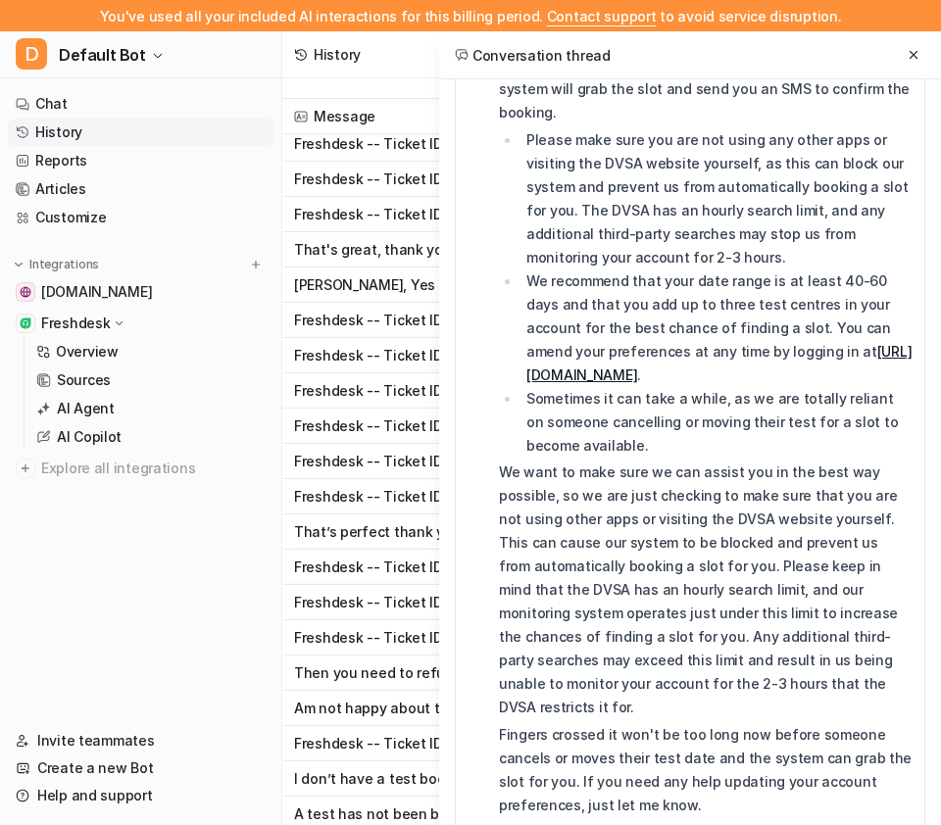
scroll to position [0, 0]
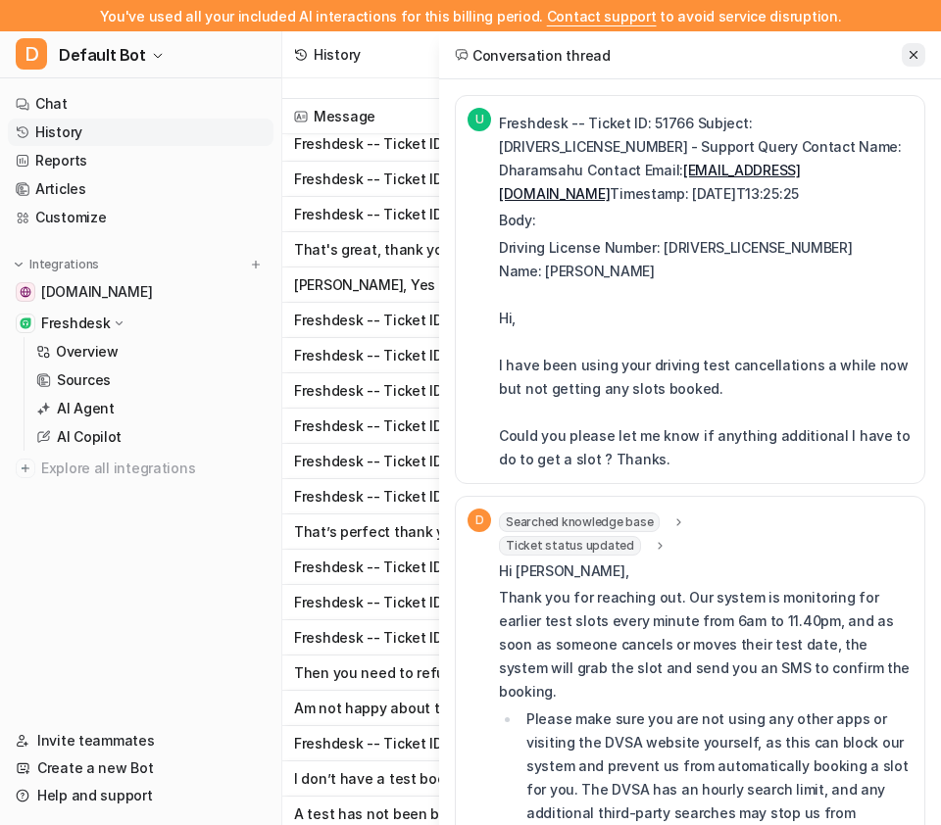
click at [910, 52] on icon at bounding box center [914, 55] width 8 height 8
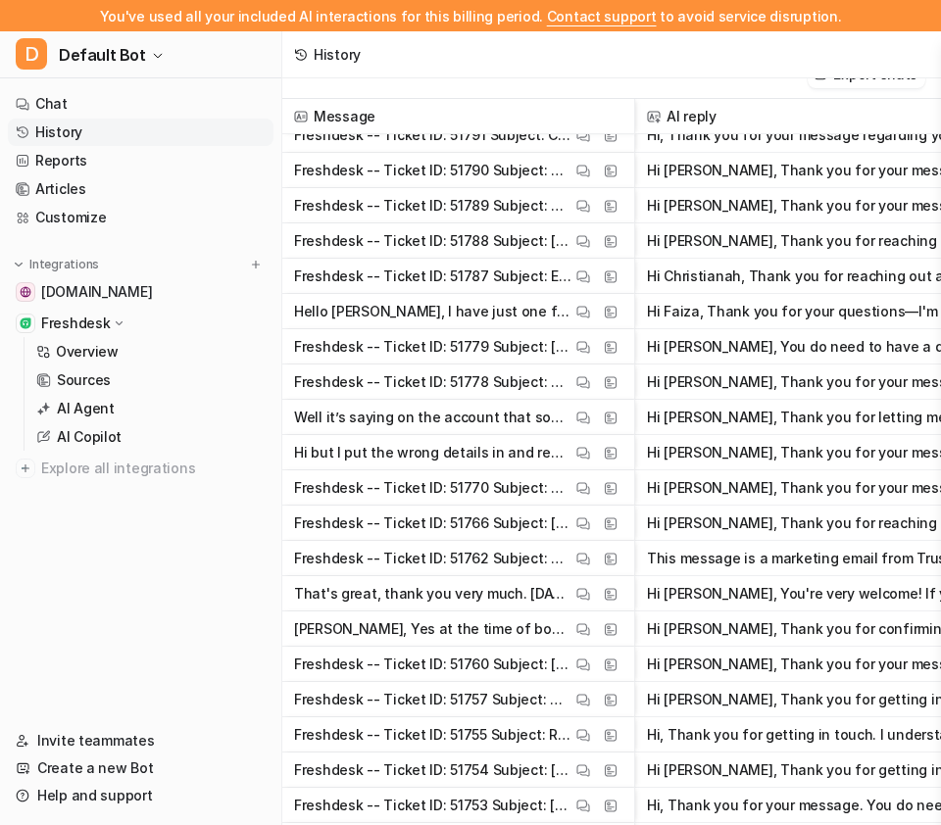
scroll to position [4818, 0]
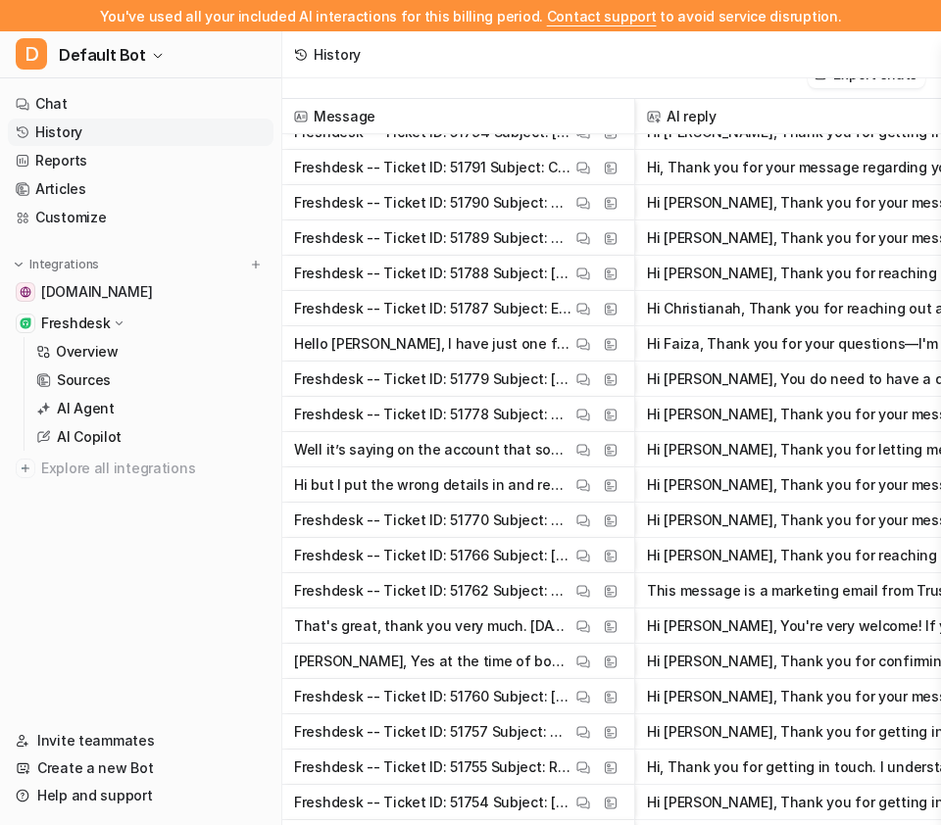
click at [577, 213] on span "Freshdesk -- Ticket ID: 51790 Subject: Contact Name: kirsty morris Contact Emai…" at bounding box center [458, 202] width 336 height 35
click at [581, 200] on img at bounding box center [583, 203] width 14 height 15
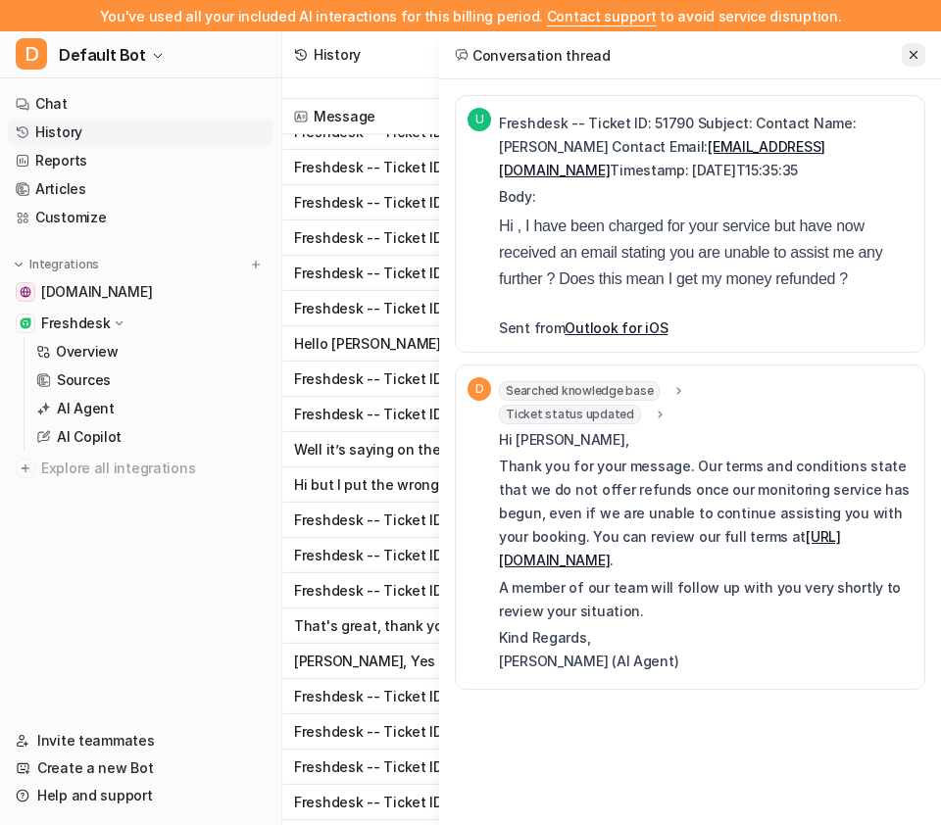
click at [909, 61] on icon at bounding box center [914, 55] width 14 height 14
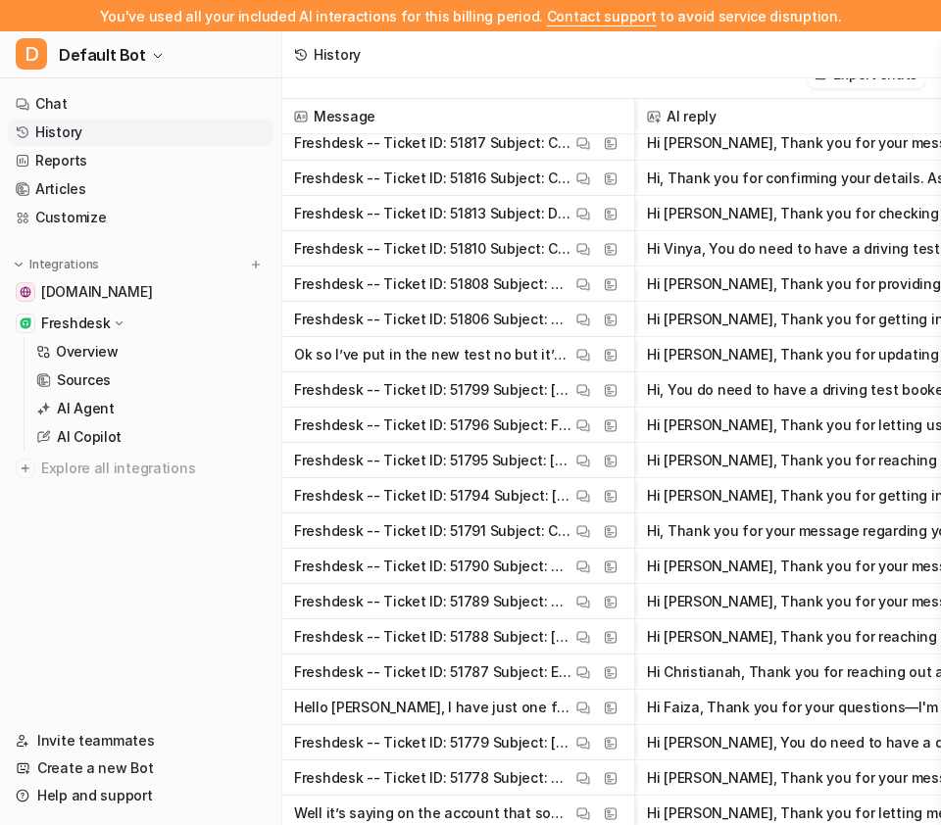
scroll to position [4415, 0]
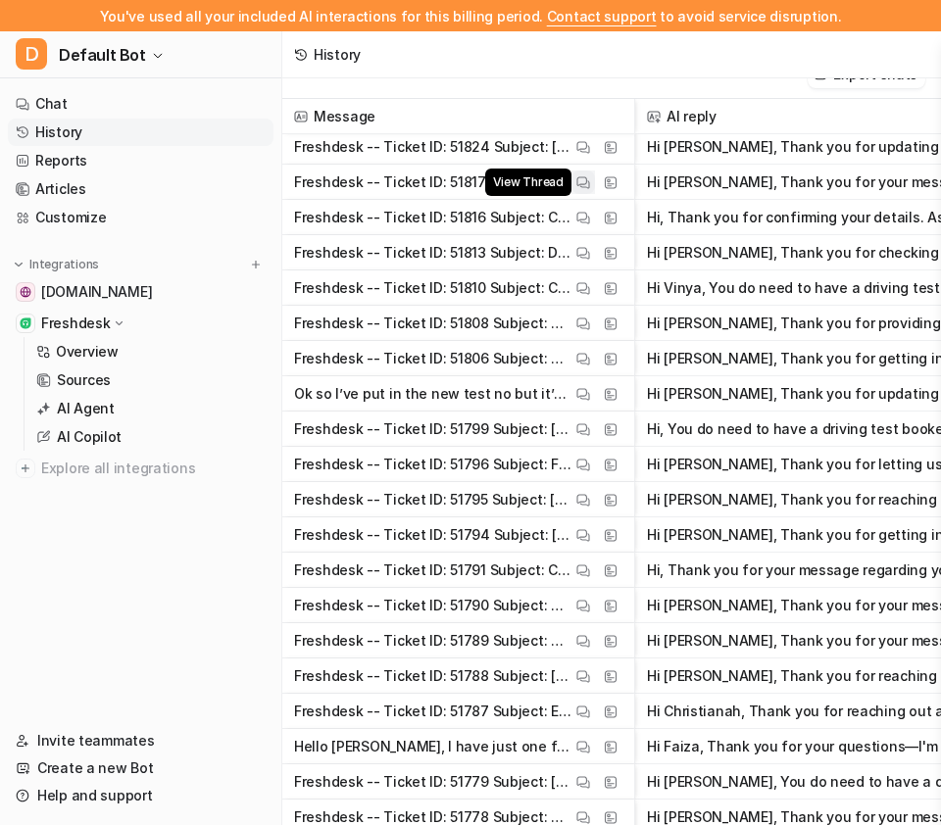
click at [583, 181] on img at bounding box center [583, 182] width 14 height 15
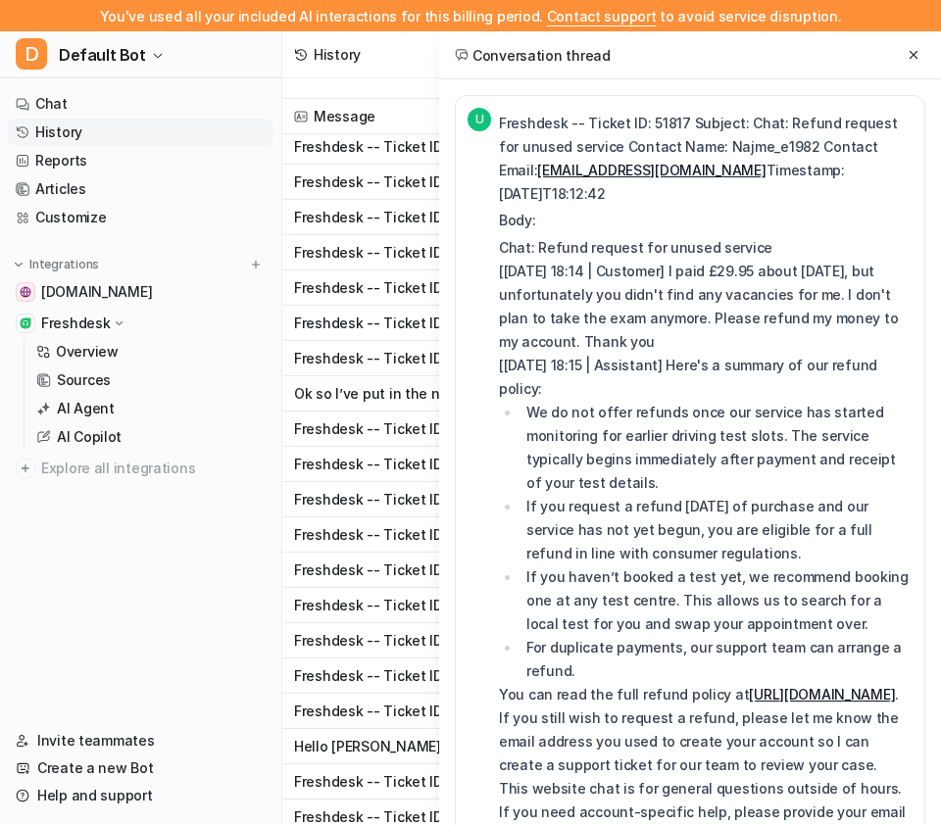
scroll to position [952, 0]
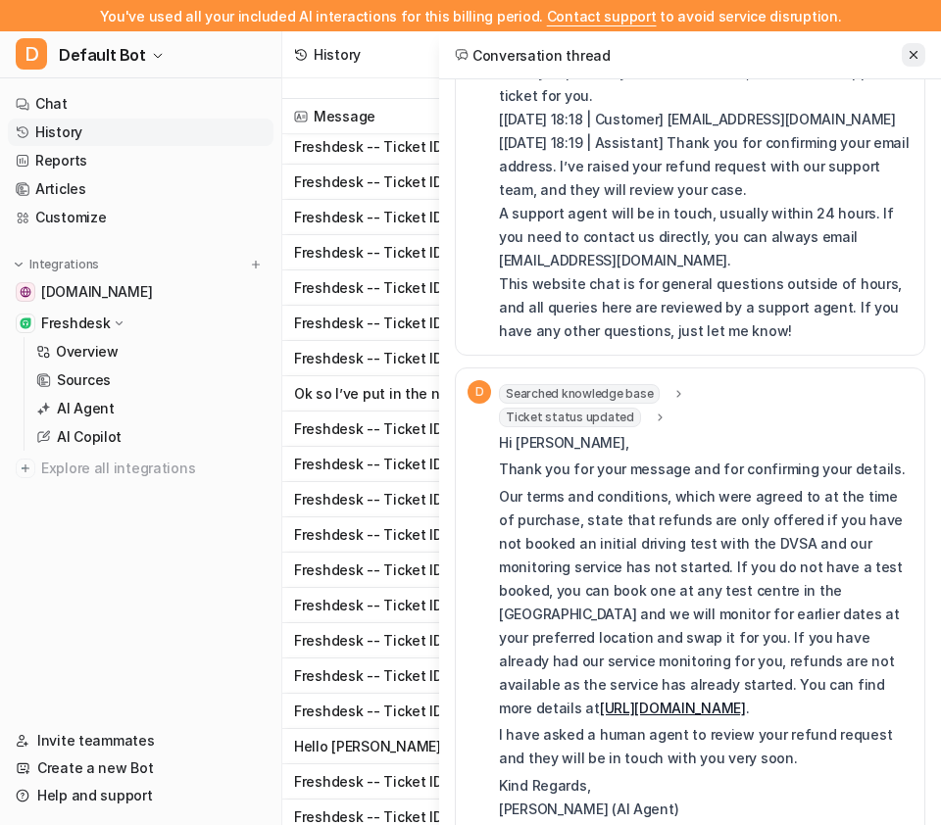
click at [919, 51] on icon at bounding box center [914, 55] width 14 height 14
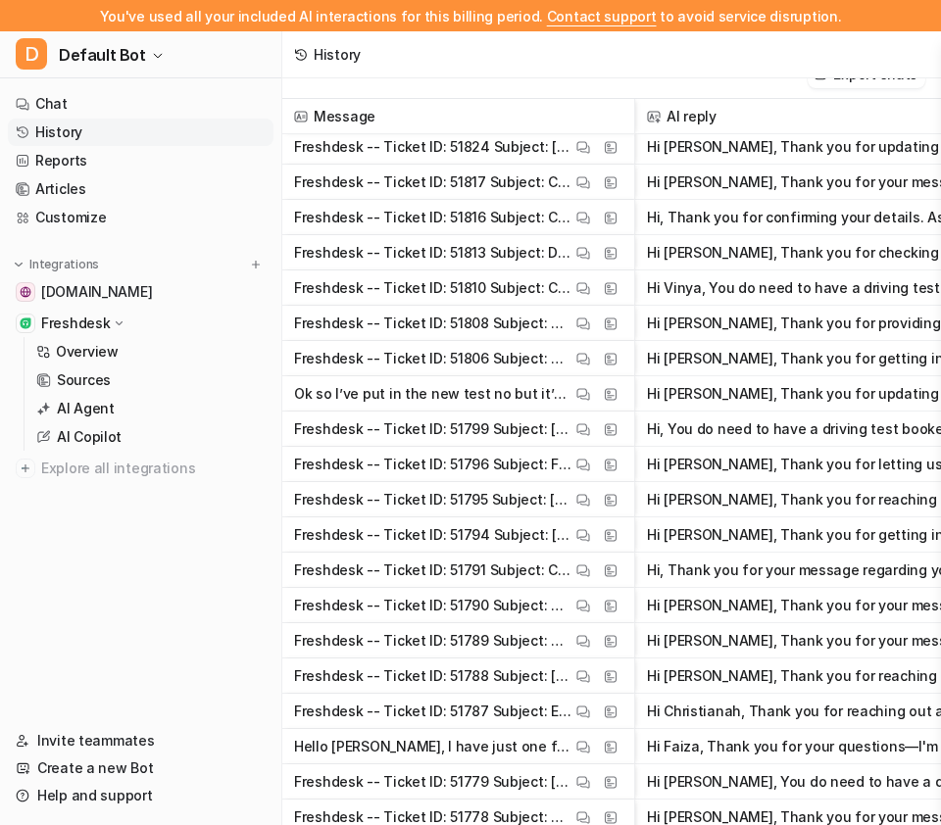
scroll to position [4226, 0]
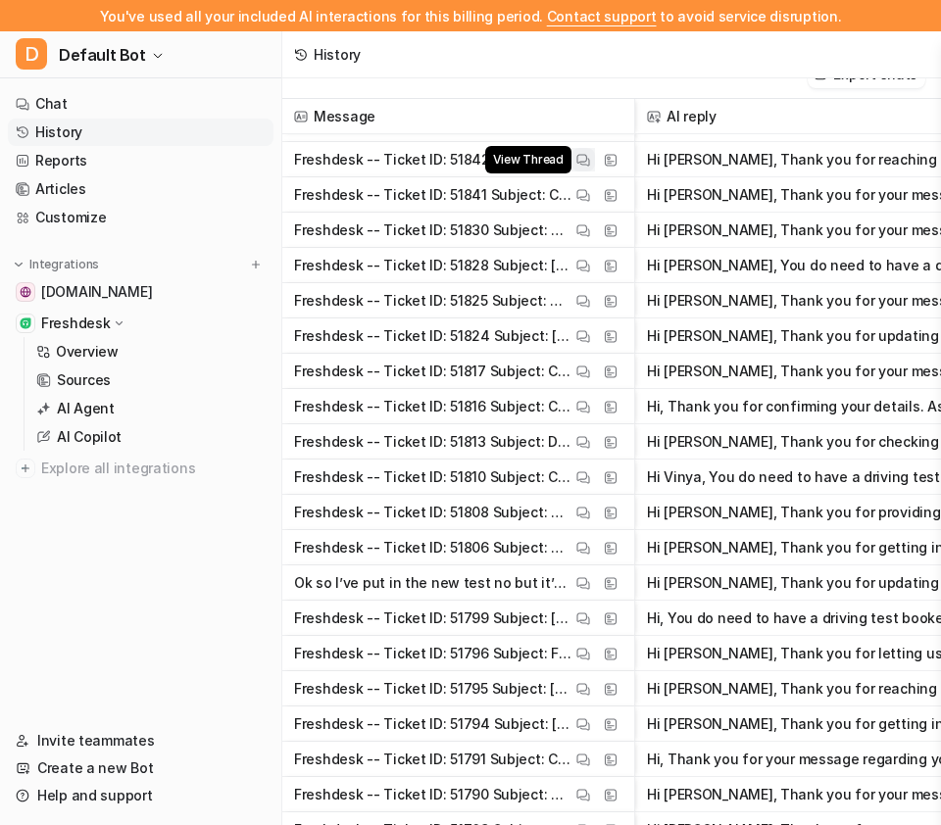
click at [587, 156] on img at bounding box center [583, 160] width 14 height 15
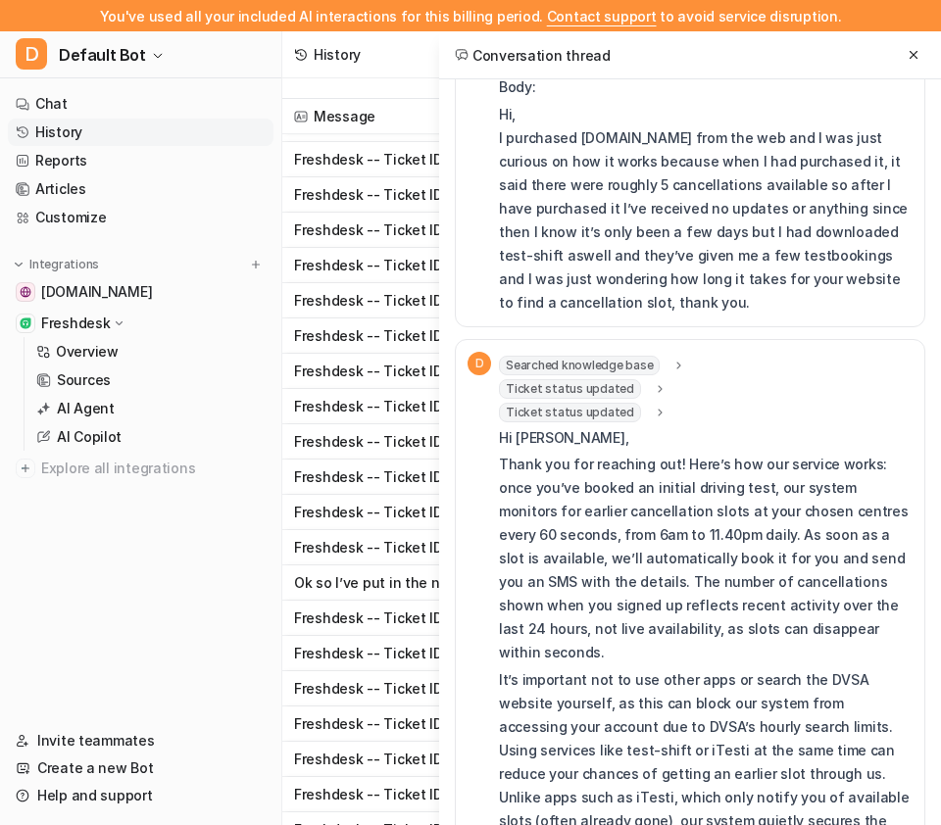
scroll to position [509, 0]
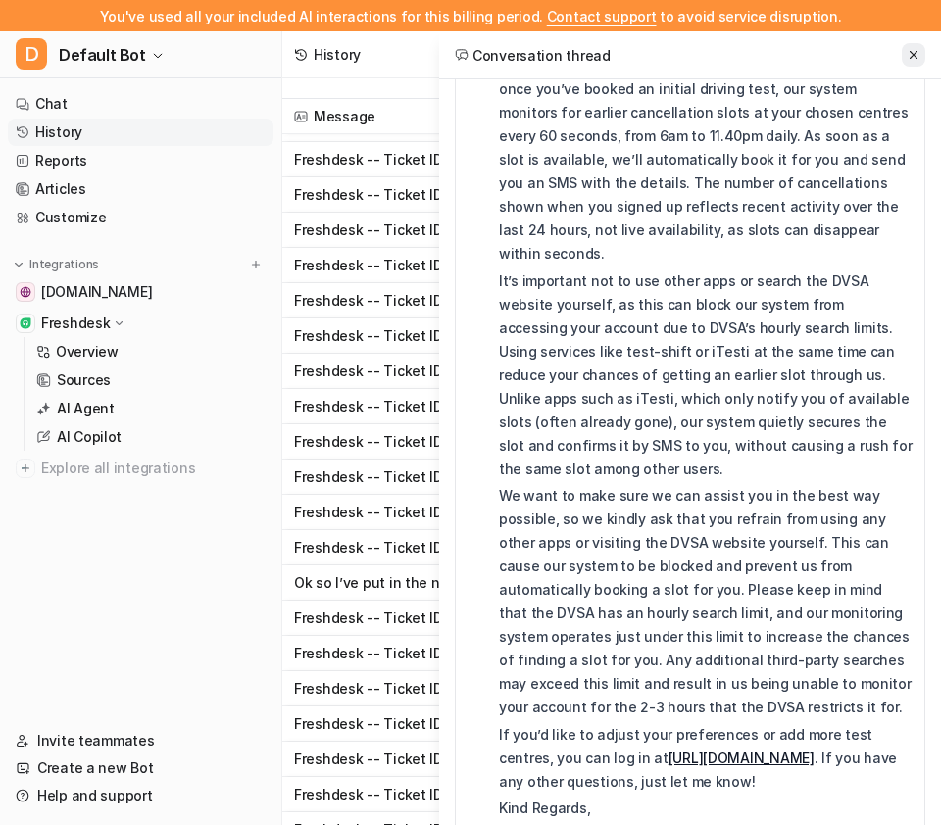
click at [914, 57] on icon at bounding box center [914, 55] width 14 height 14
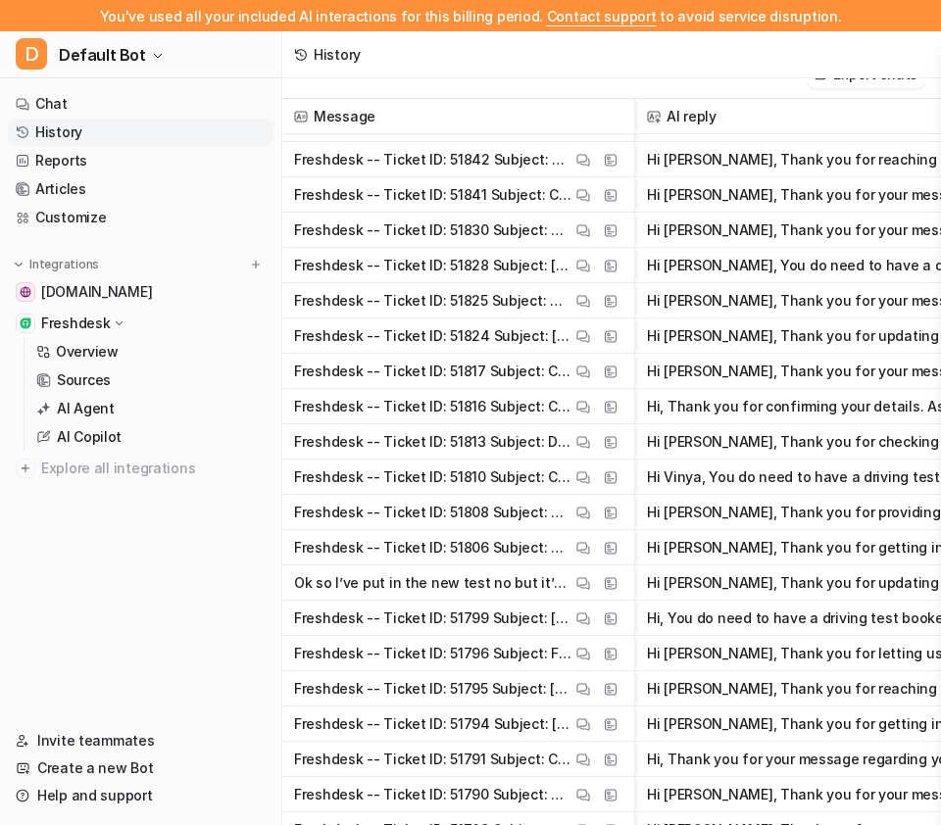
scroll to position [3970, 0]
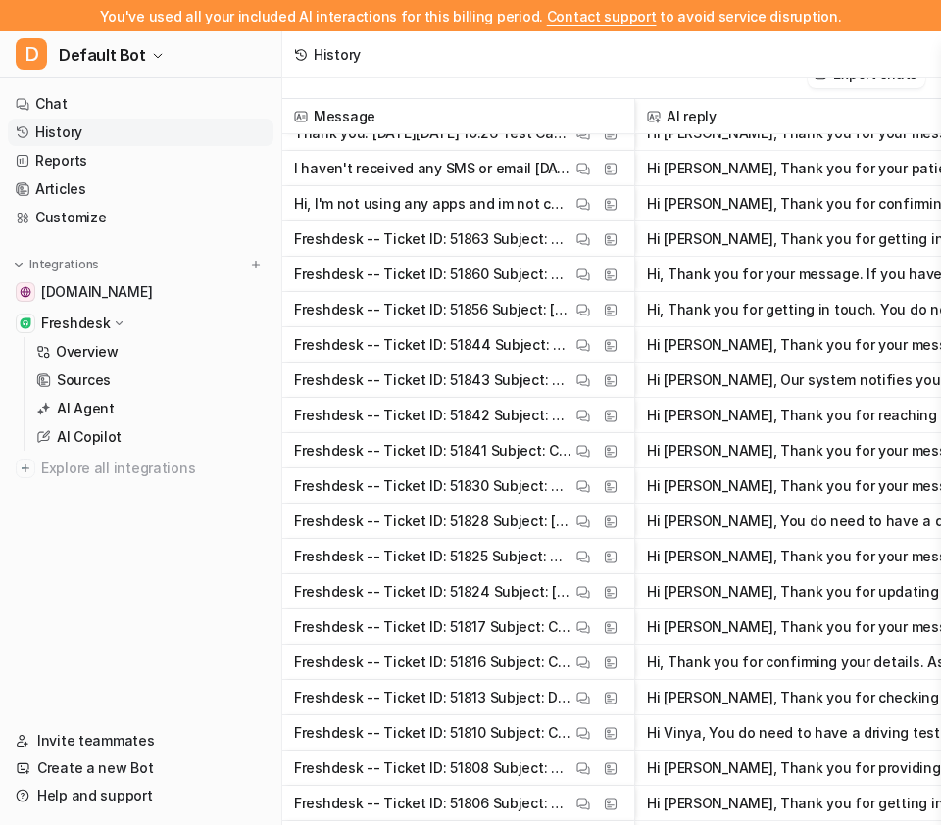
click at [584, 249] on span "Freshdesk -- Ticket ID: 51863 Subject: Test Contact Name: Andreea Cucu Contact …" at bounding box center [458, 238] width 336 height 35
click at [584, 238] on img at bounding box center [583, 239] width 14 height 15
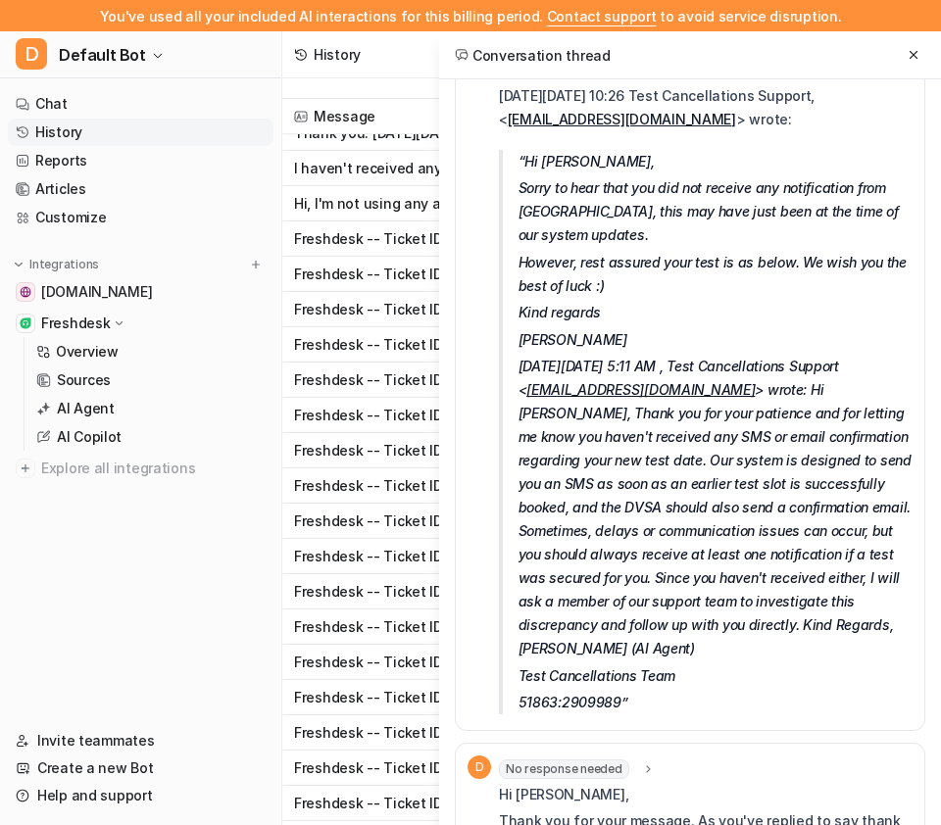
scroll to position [0, 0]
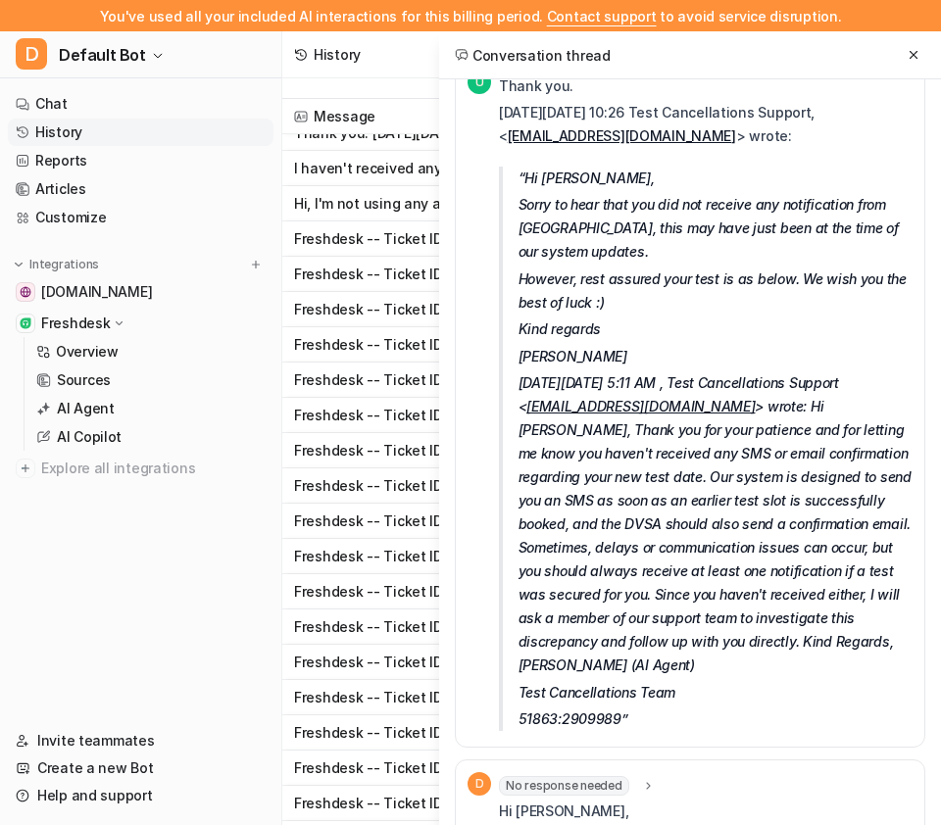
click at [593, 776] on span "No response needed" at bounding box center [564, 786] width 130 height 20
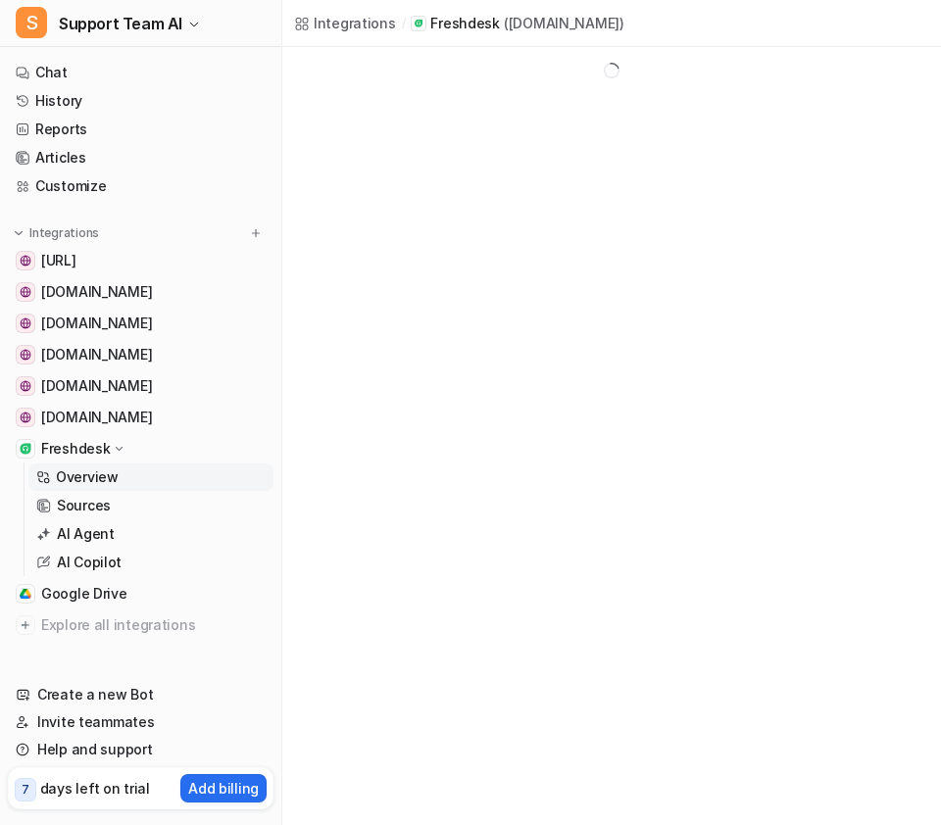
scroll to position [26, 0]
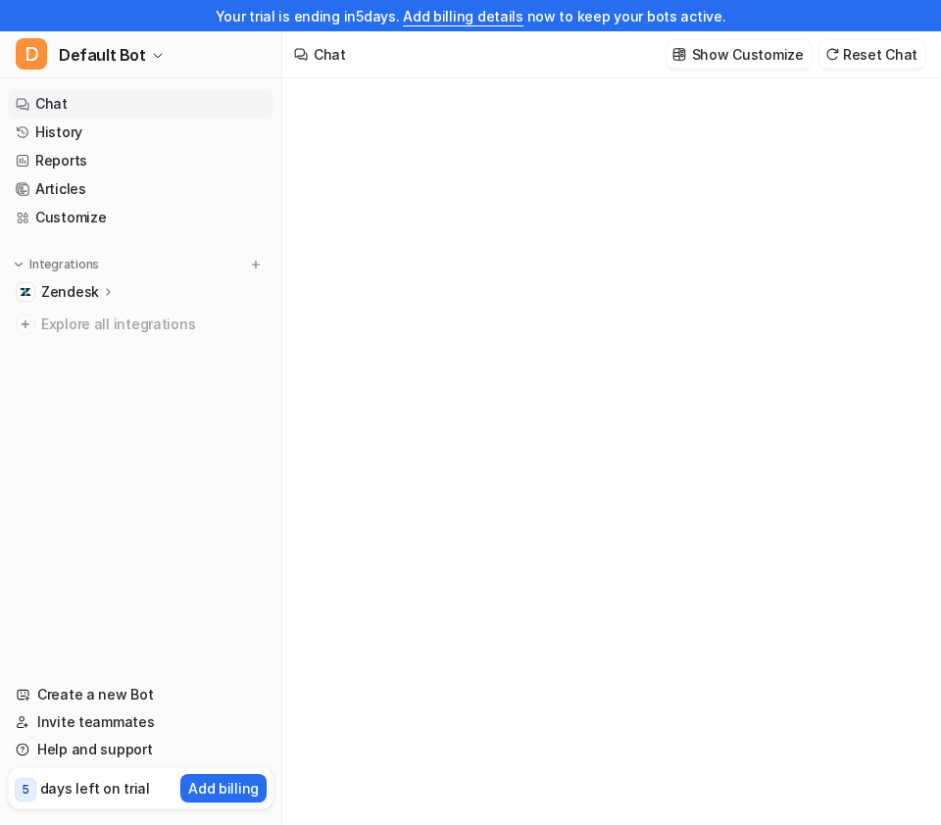
type textarea "**********"
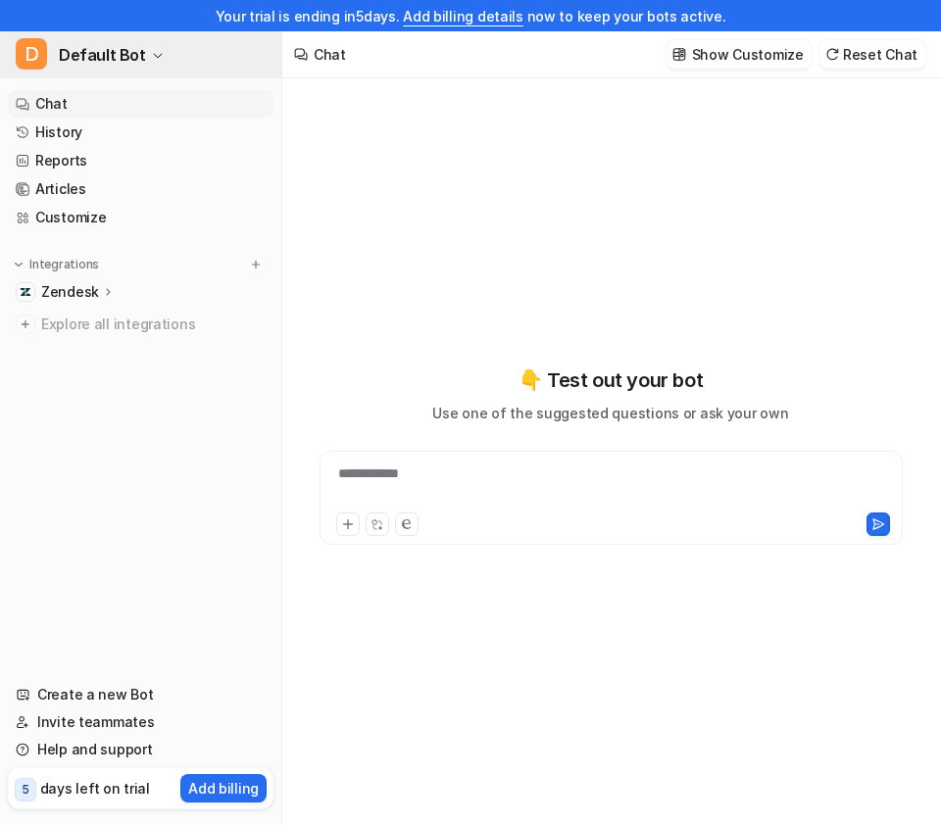
click at [129, 64] on span "Default Bot" at bounding box center [102, 54] width 87 height 27
click at [85, 62] on span "Default Bot" at bounding box center [102, 54] width 87 height 27
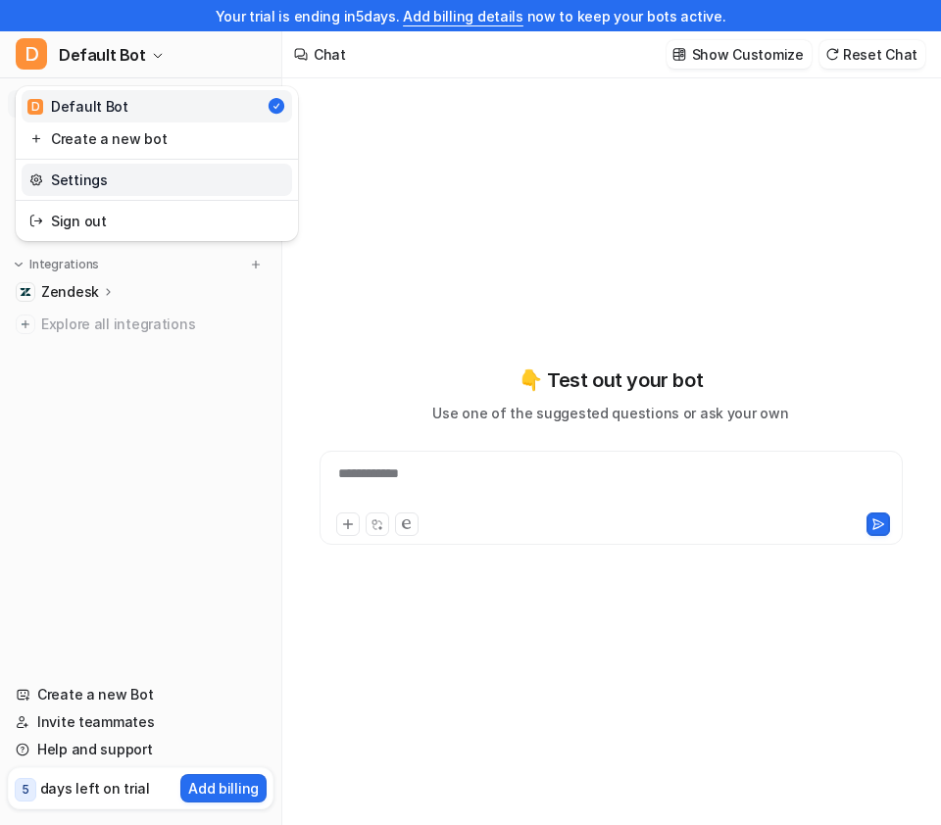
click at [151, 183] on link "Settings" at bounding box center [157, 180] width 270 height 32
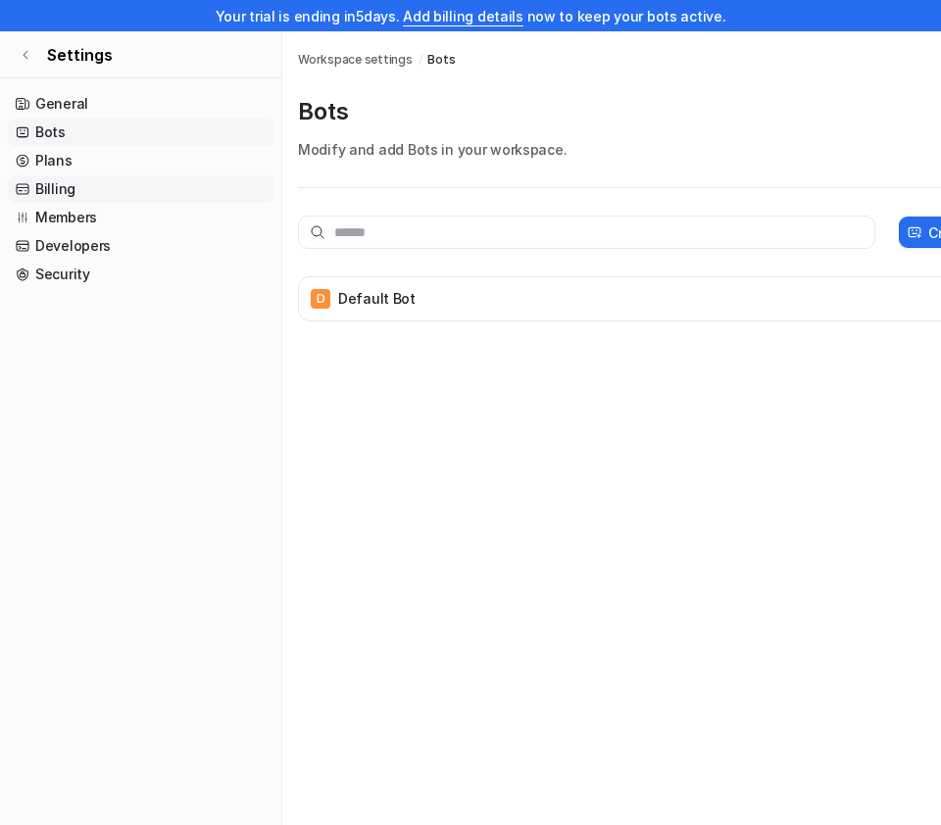
click at [123, 189] on link "Billing" at bounding box center [141, 188] width 266 height 27
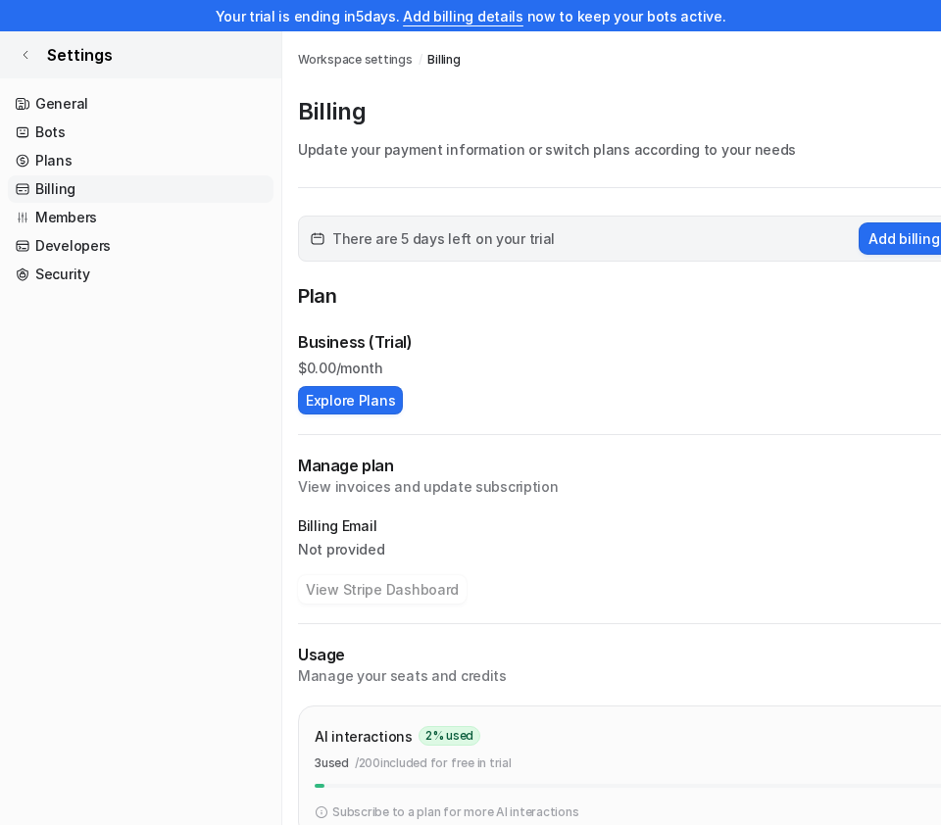
click at [35, 56] on link "Settings" at bounding box center [140, 54] width 281 height 47
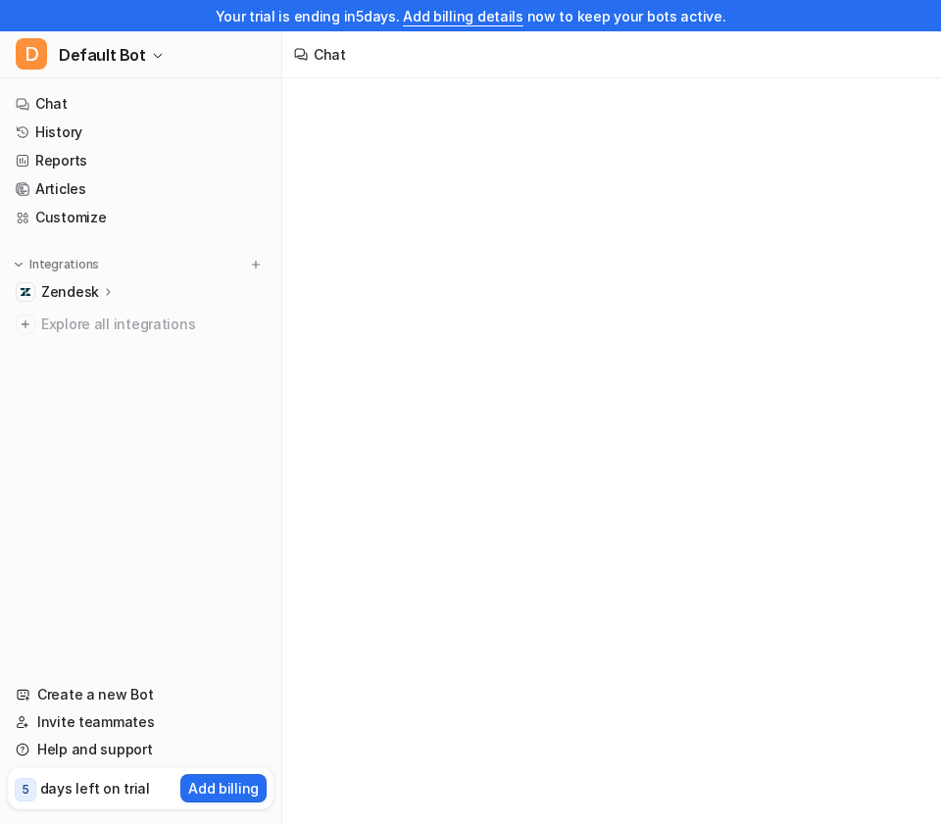
click at [26, 51] on span "D" at bounding box center [31, 53] width 31 height 31
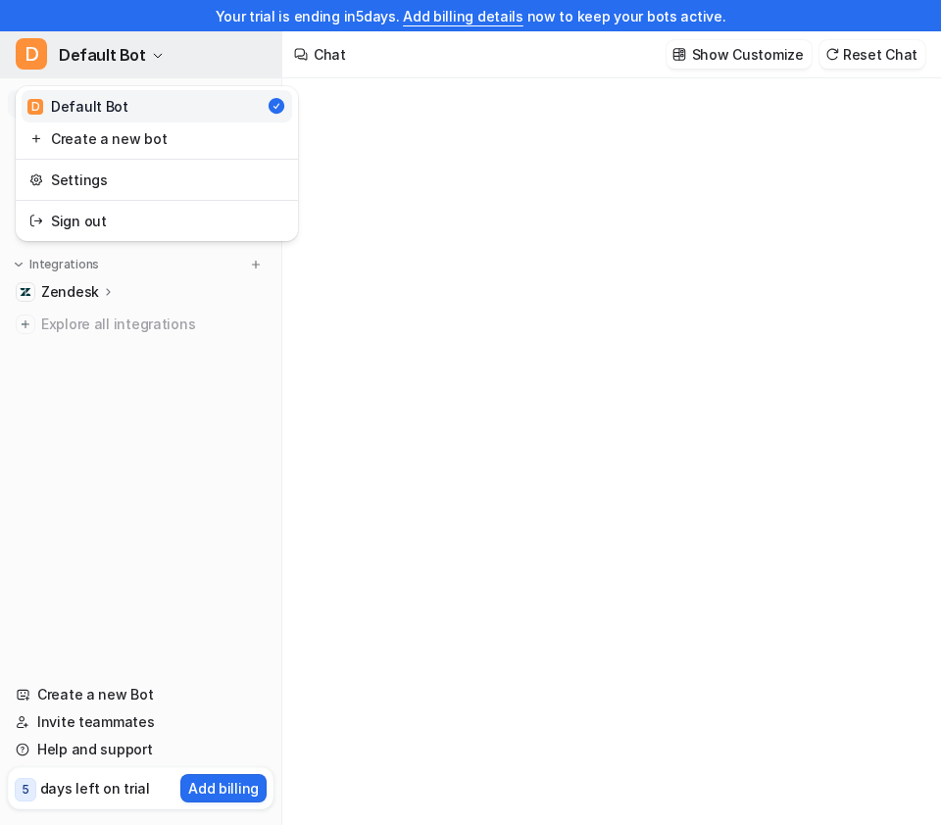
click at [28, 51] on span "D" at bounding box center [31, 53] width 31 height 31
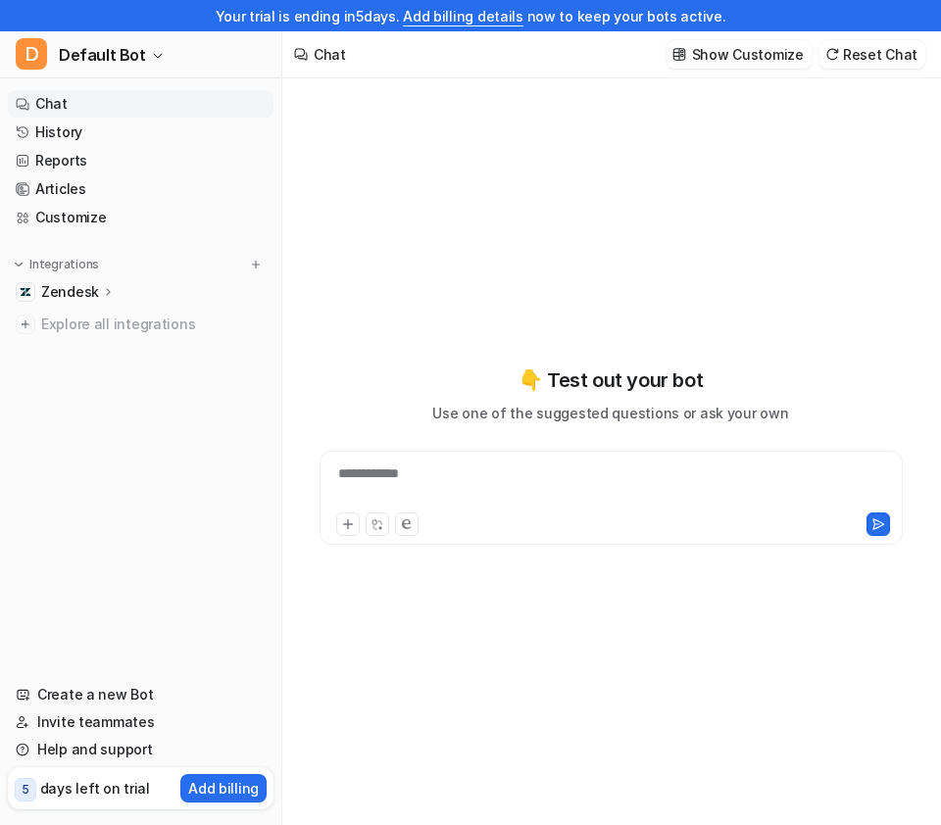
click at [104, 285] on icon at bounding box center [109, 291] width 14 height 15
click at [121, 324] on link "Overview" at bounding box center [150, 320] width 245 height 27
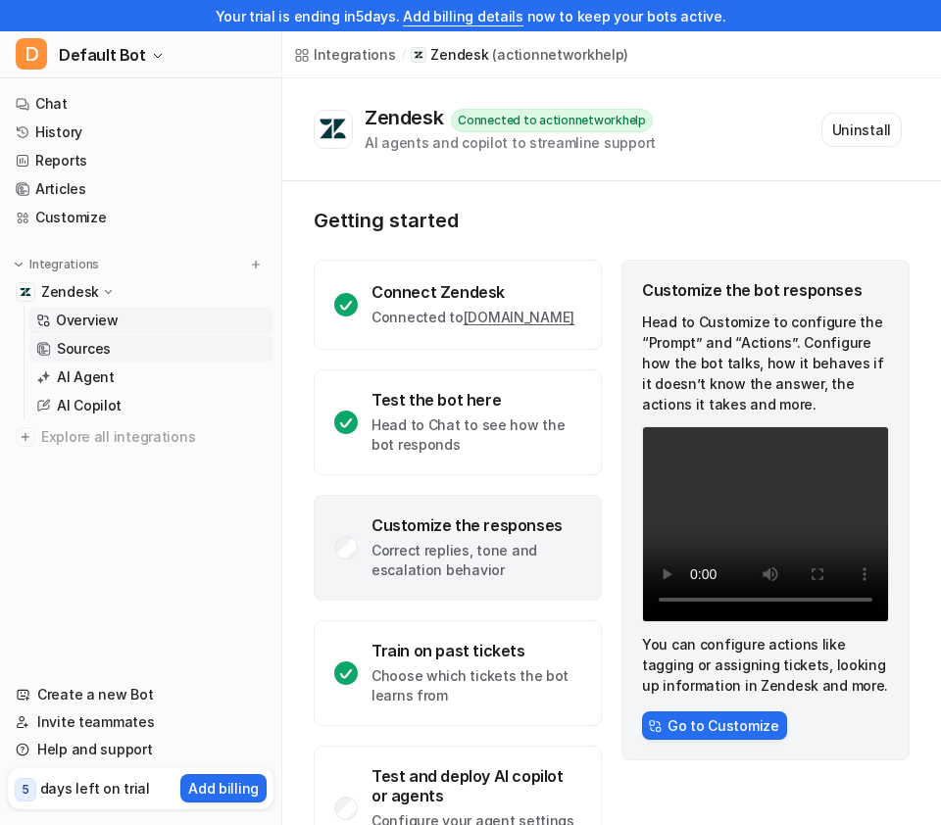
click at [133, 346] on link "Sources" at bounding box center [150, 348] width 245 height 27
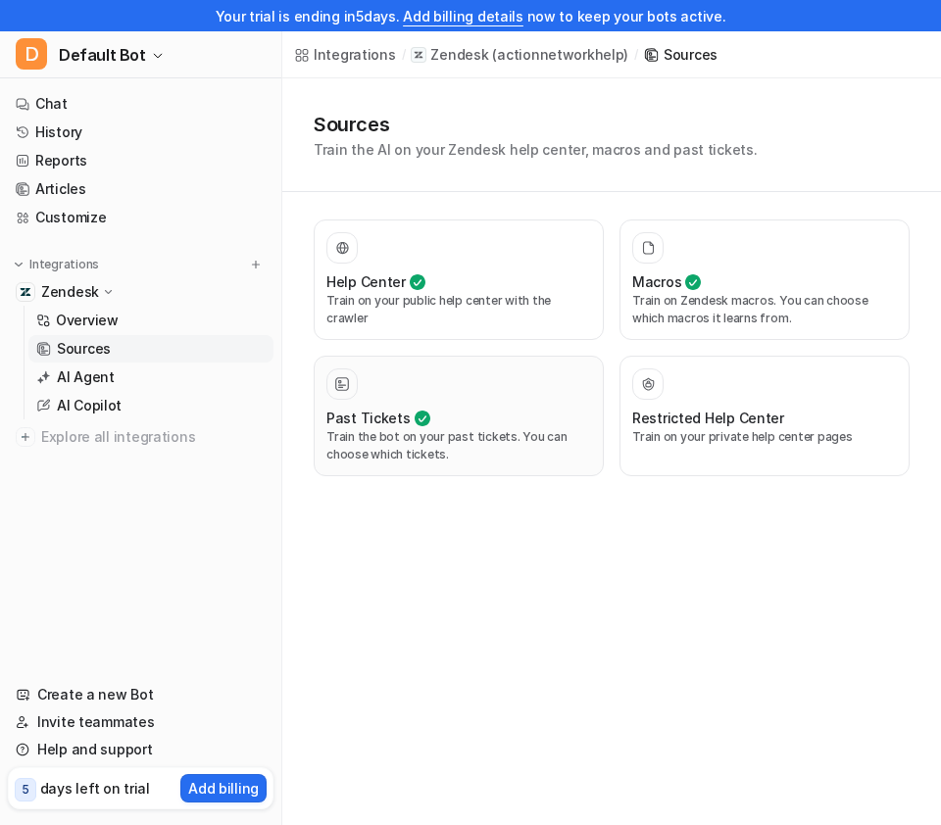
click at [481, 380] on div at bounding box center [458, 384] width 265 height 31
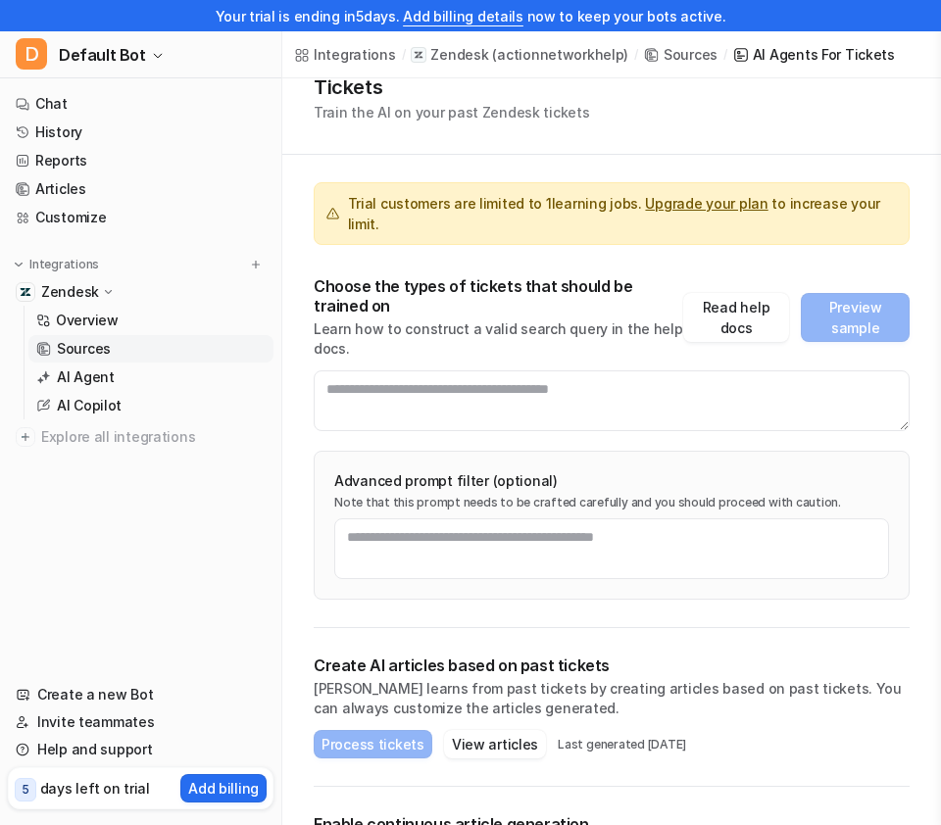
scroll to position [74, 0]
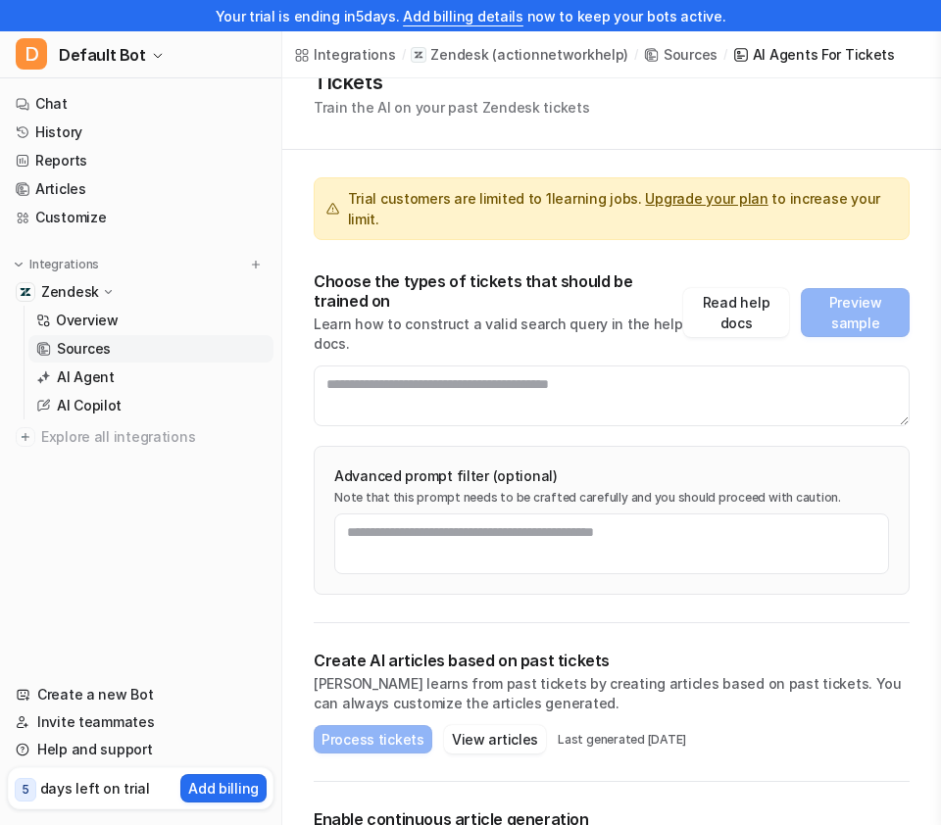
click at [84, 287] on p "Zendesk" at bounding box center [70, 292] width 58 height 20
click at [85, 287] on p "Zendesk" at bounding box center [70, 292] width 58 height 20
click at [102, 320] on p "Overview" at bounding box center [87, 321] width 63 height 20
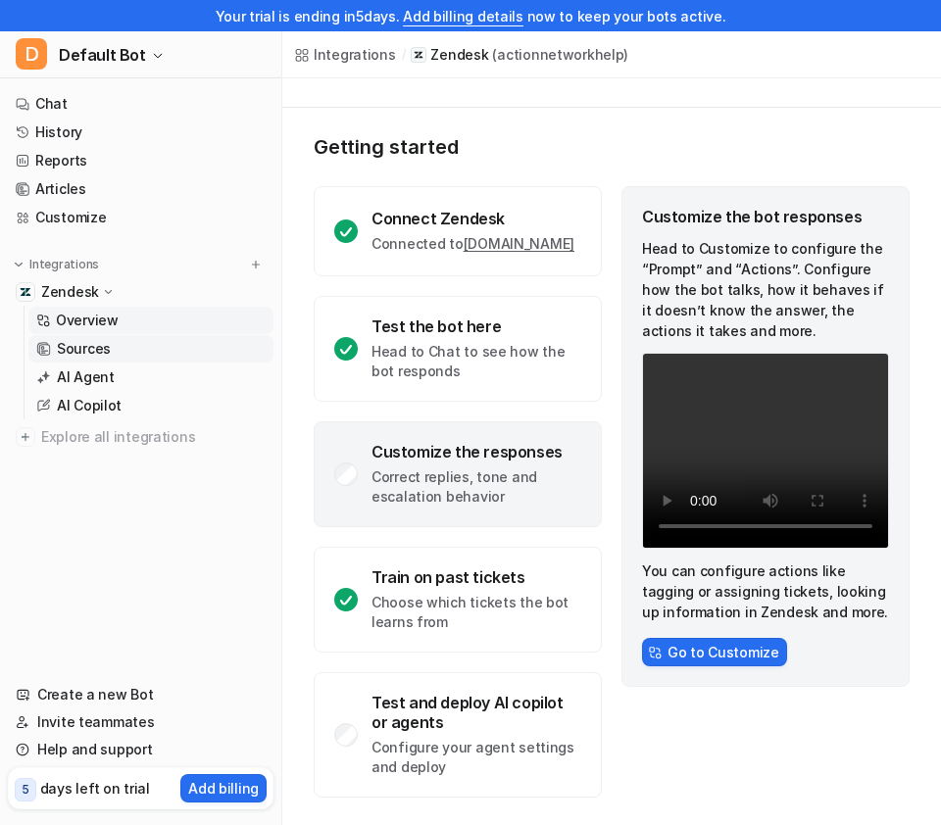
click at [67, 344] on p "Sources" at bounding box center [84, 349] width 54 height 20
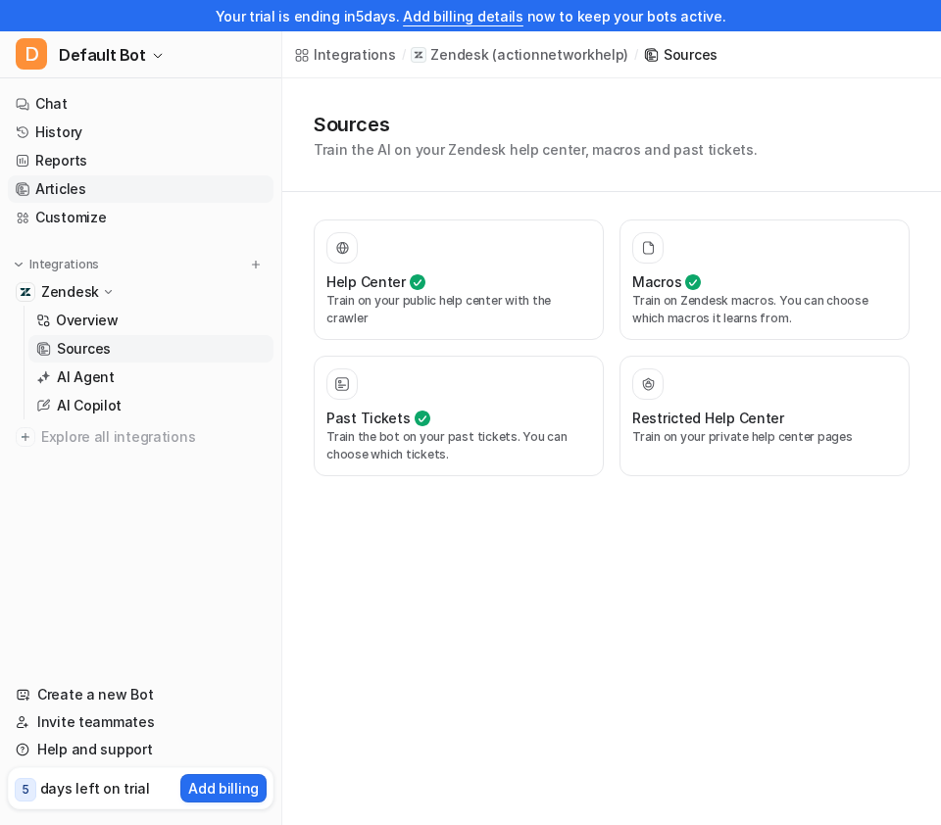
click at [86, 194] on link "Articles" at bounding box center [141, 188] width 266 height 27
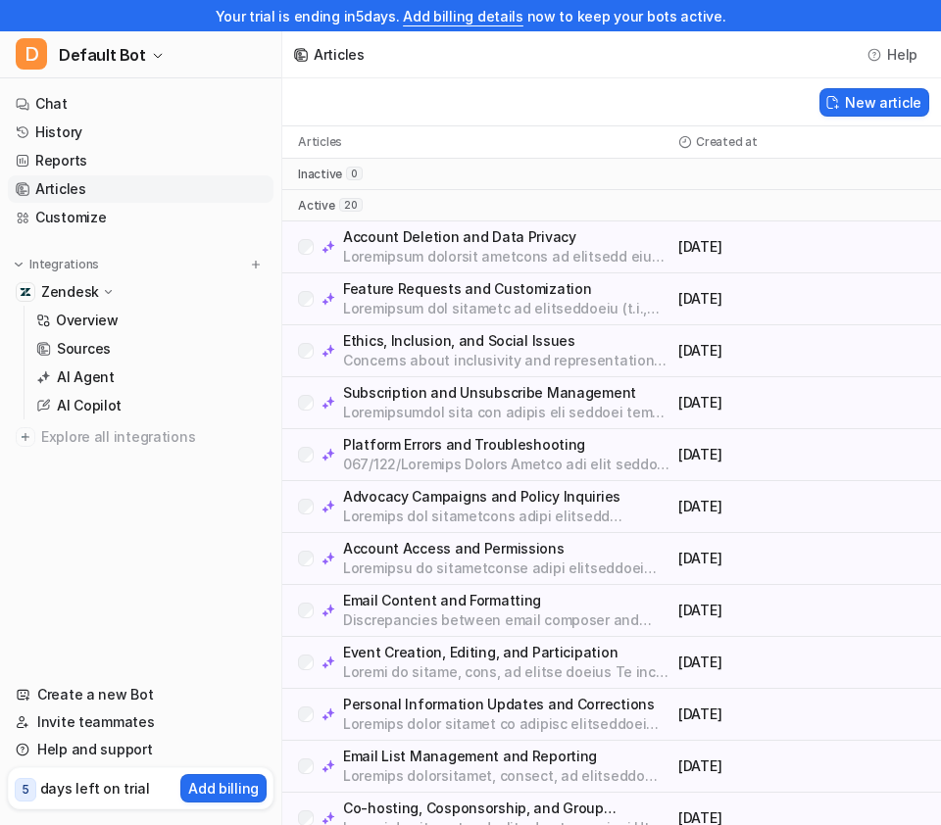
scroll to position [424, 0]
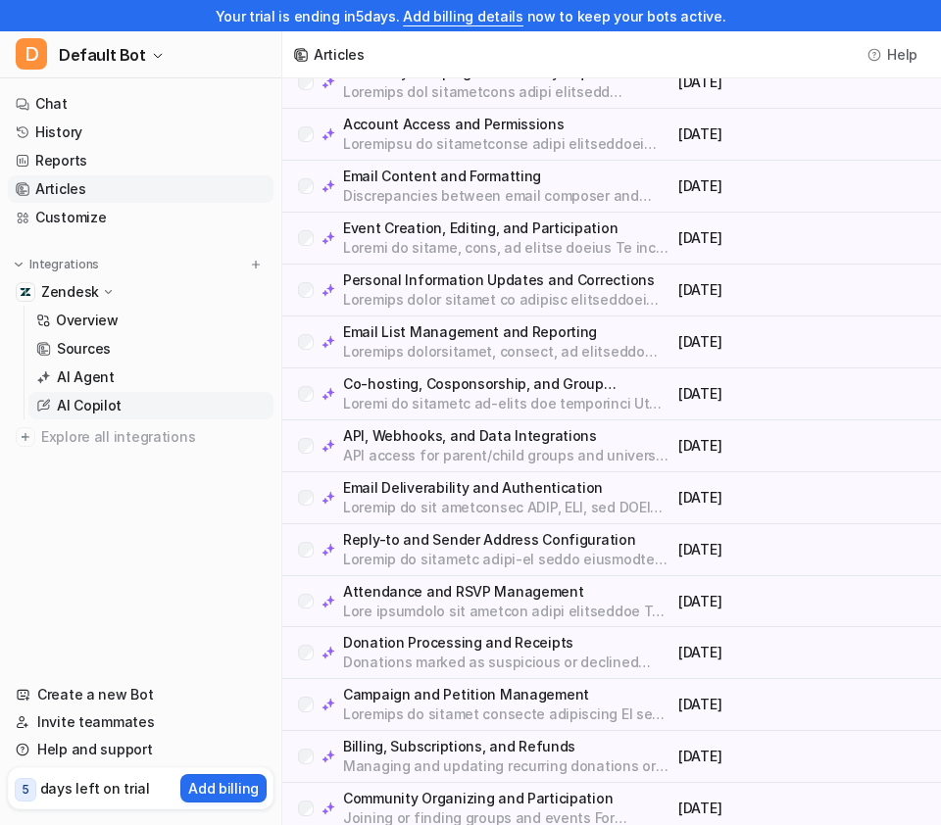
click at [134, 406] on link "AI Copilot" at bounding box center [150, 405] width 245 height 27
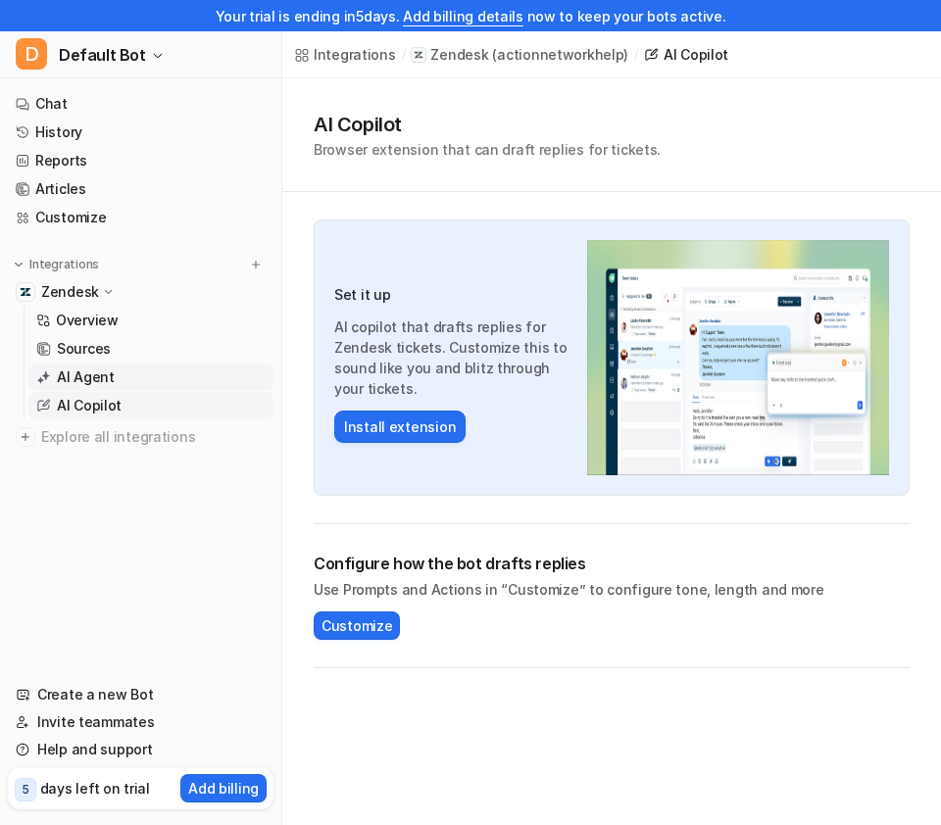
click at [125, 379] on link "AI Agent" at bounding box center [150, 377] width 245 height 27
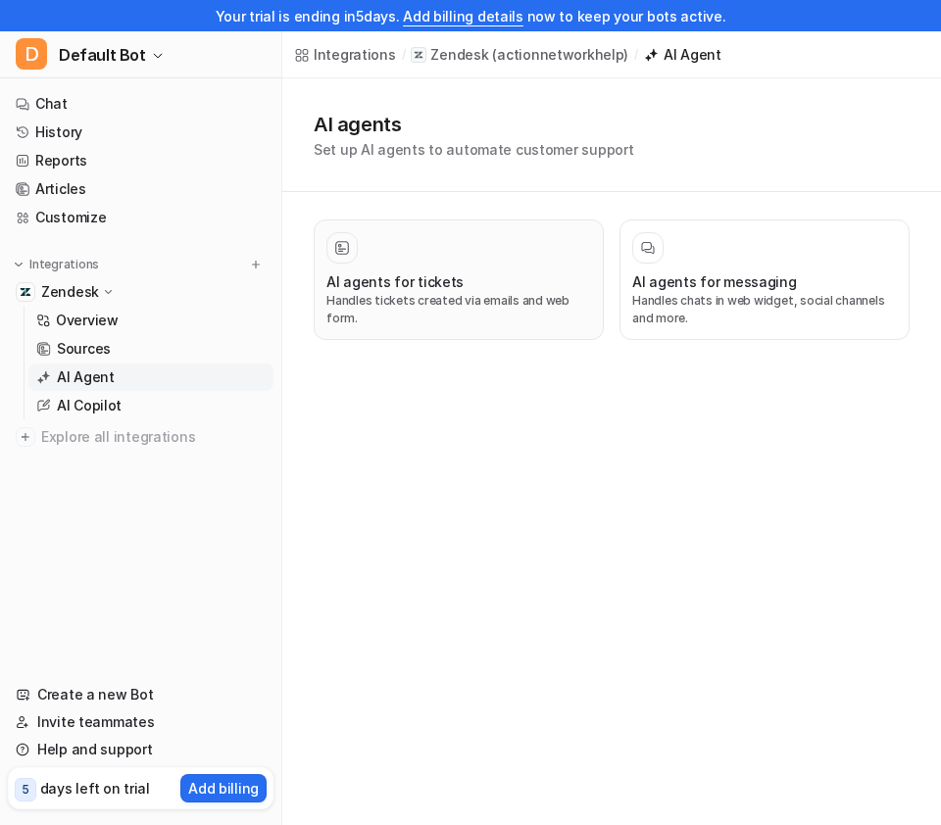
click at [417, 262] on div at bounding box center [458, 247] width 265 height 31
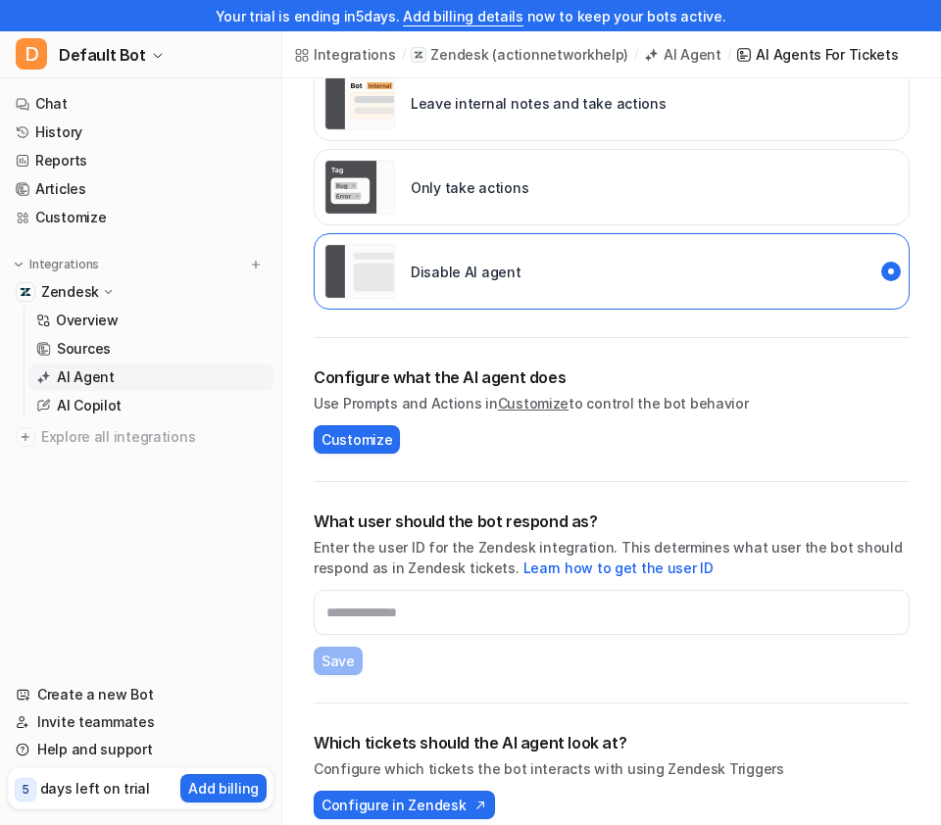
scroll to position [539, 0]
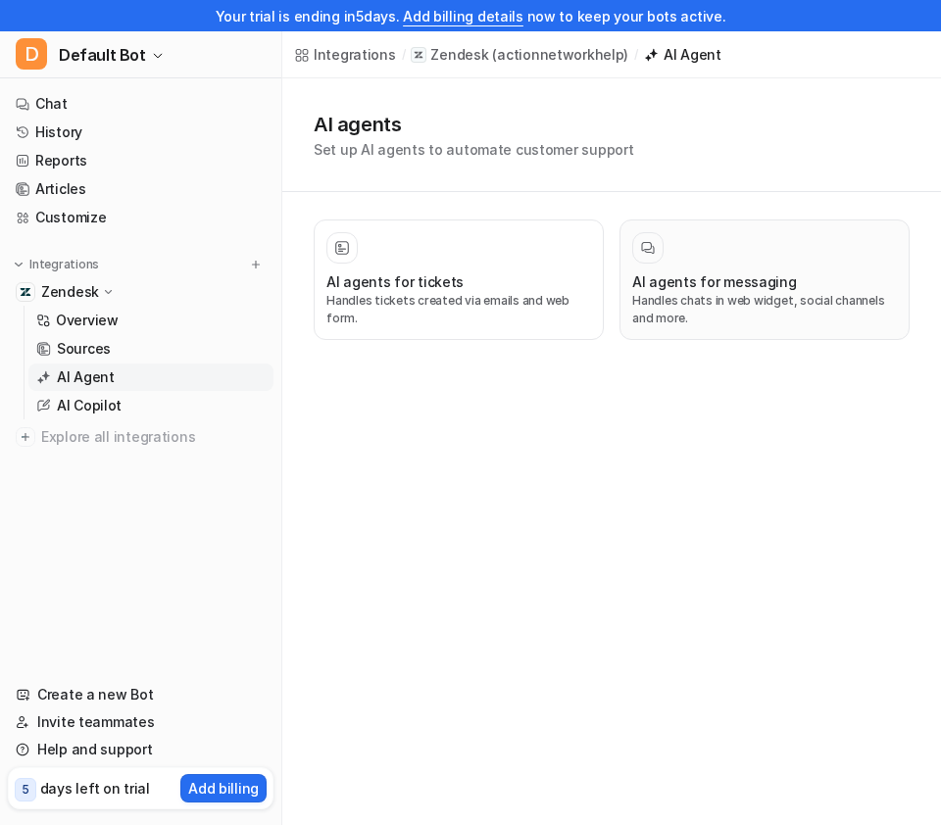
click at [734, 279] on h3 "AI agents for messaging" at bounding box center [714, 281] width 165 height 21
click at [438, 277] on h3 "AI agents for tickets" at bounding box center [394, 281] width 137 height 21
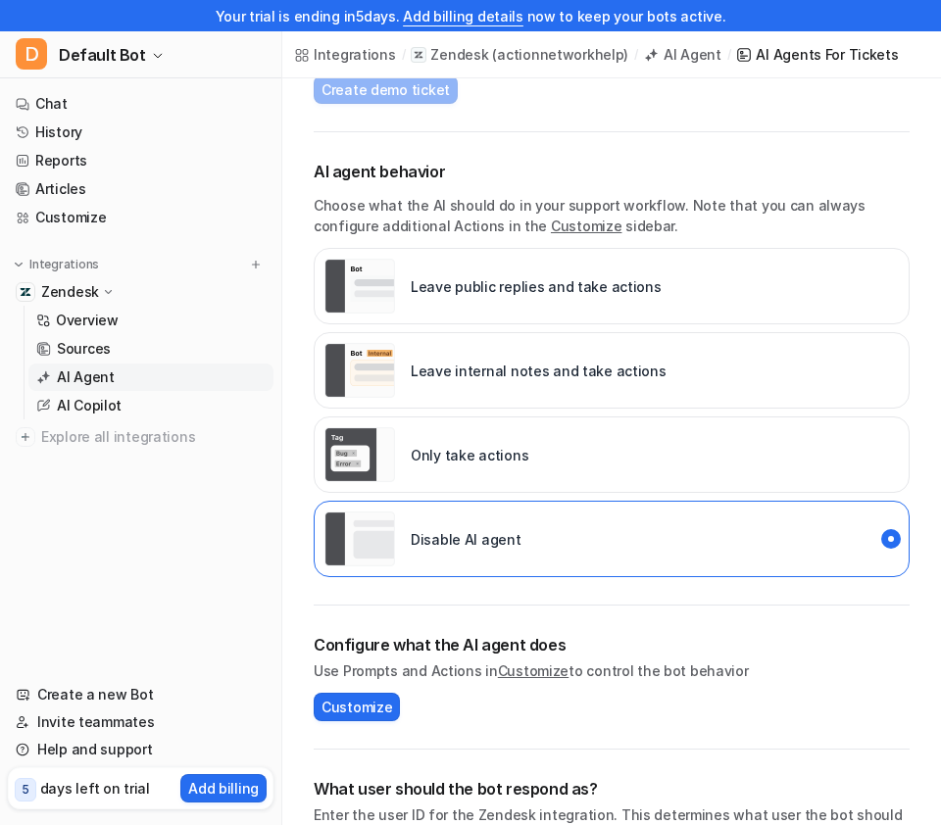
scroll to position [249, 0]
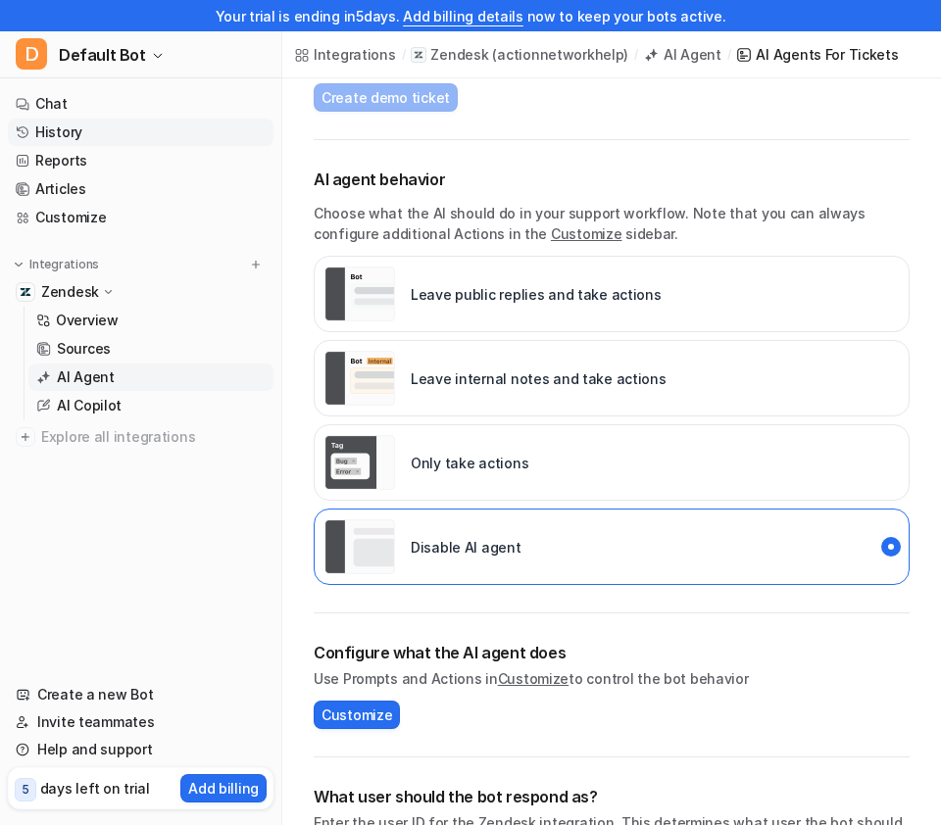
click at [100, 129] on link "History" at bounding box center [141, 132] width 266 height 27
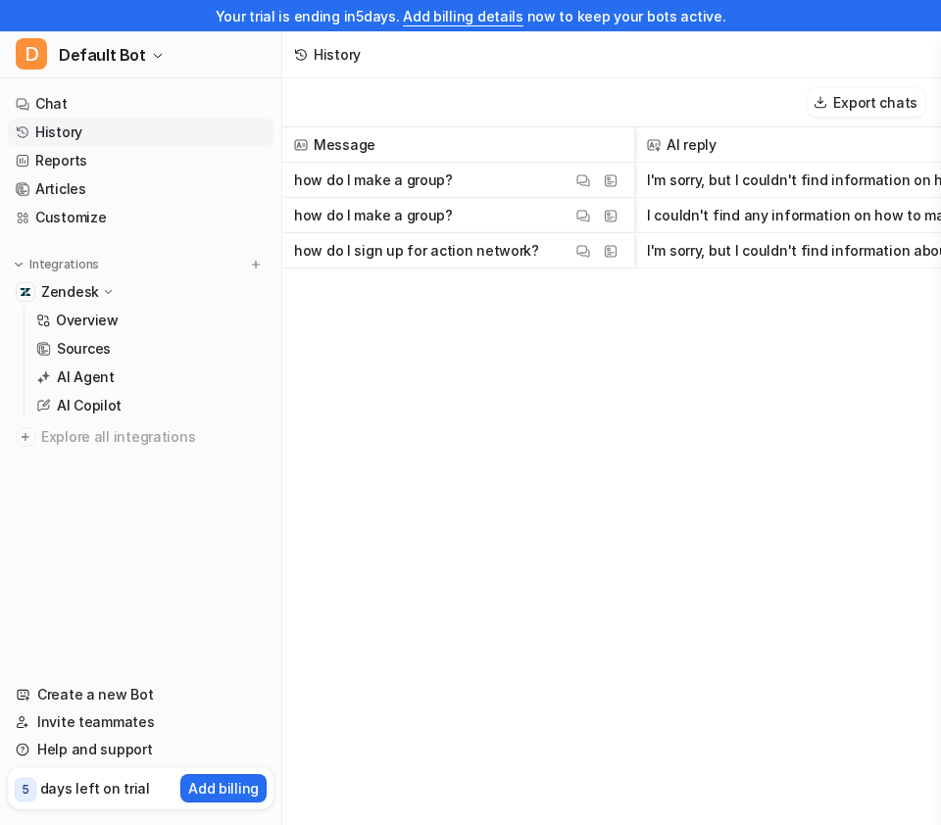
click at [439, 339] on div "Message AI reply This field cannot be modified Created at This field cannot be …" at bounding box center [611, 490] width 659 height 727
click at [88, 339] on p "Sources" at bounding box center [84, 349] width 54 height 20
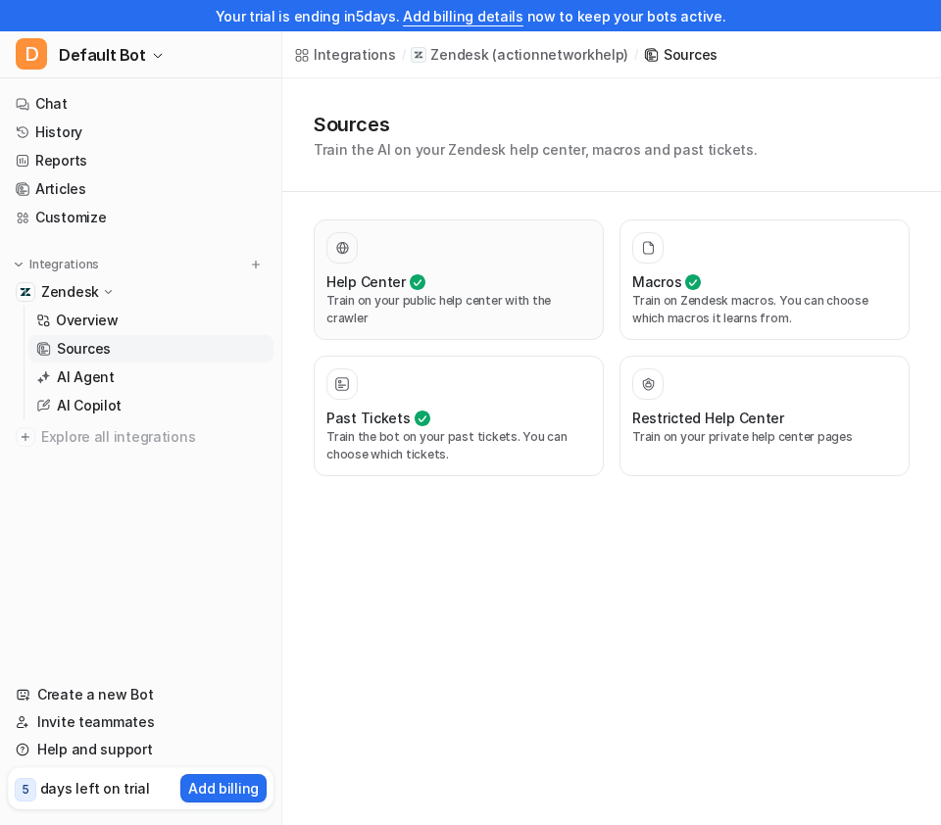
click at [516, 312] on div "Help Center Train on your public help center with the crawler" at bounding box center [458, 279] width 265 height 95
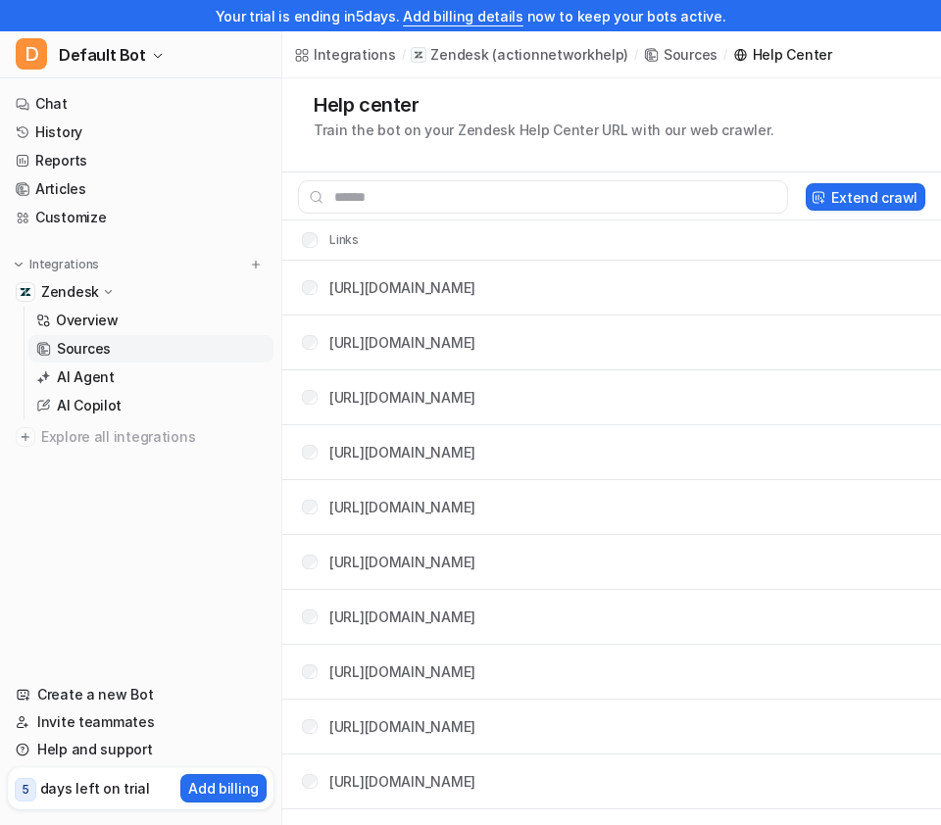
scroll to position [0, 4]
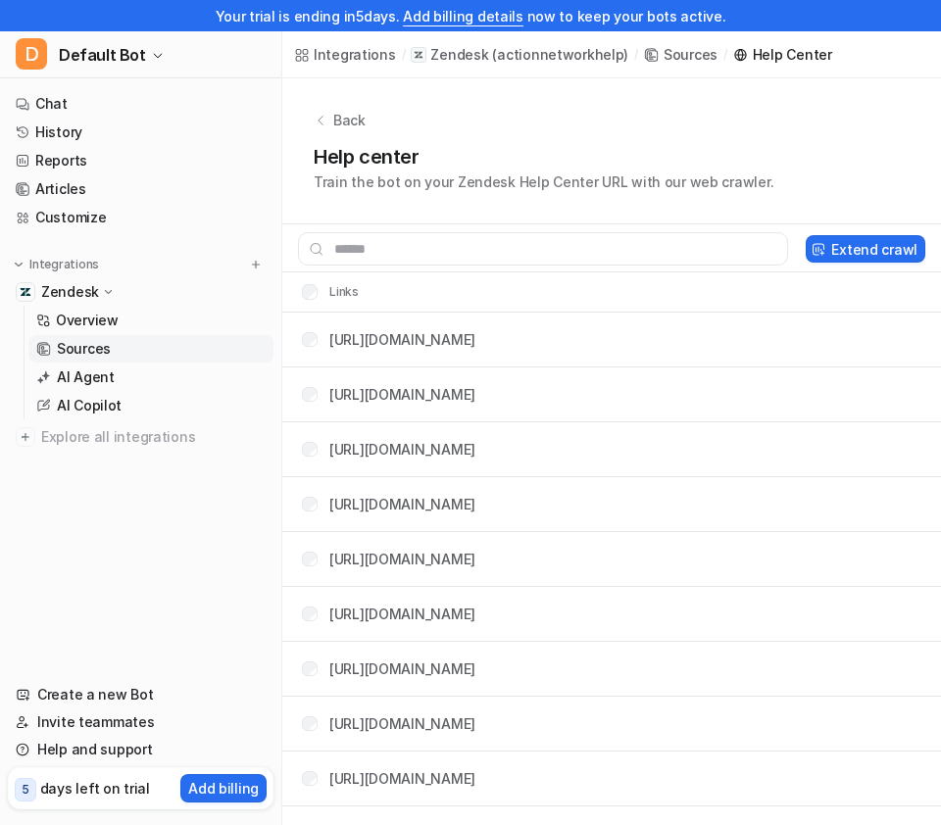
click at [333, 124] on p "Back" at bounding box center [349, 120] width 32 height 21
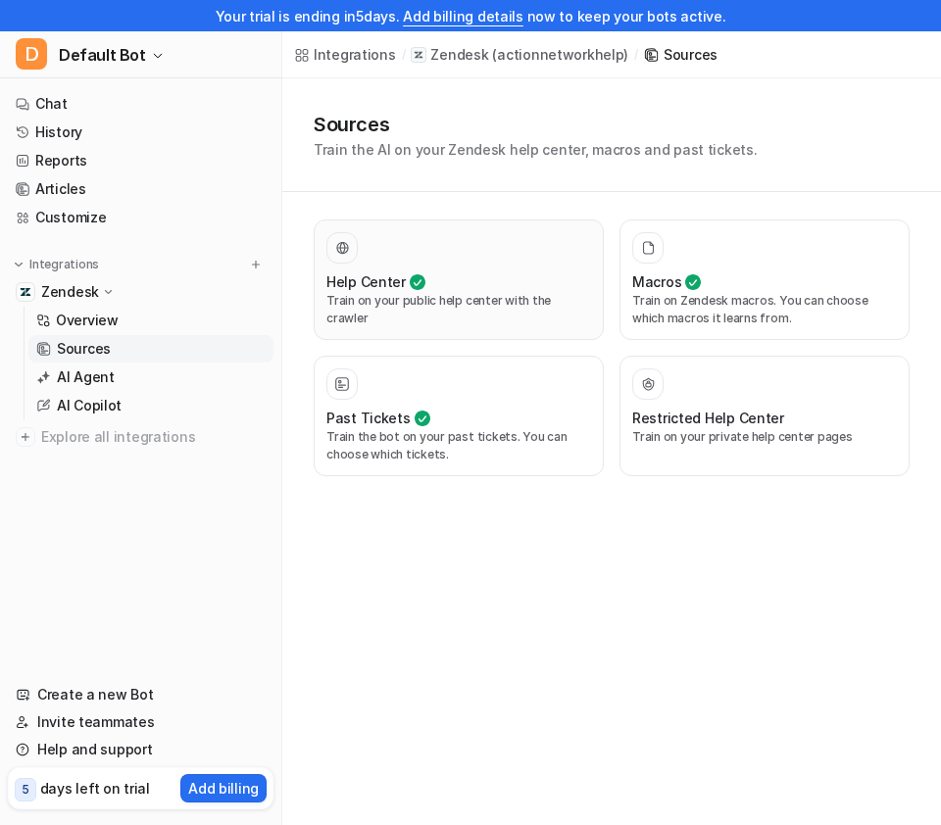
click at [503, 259] on div at bounding box center [458, 247] width 265 height 31
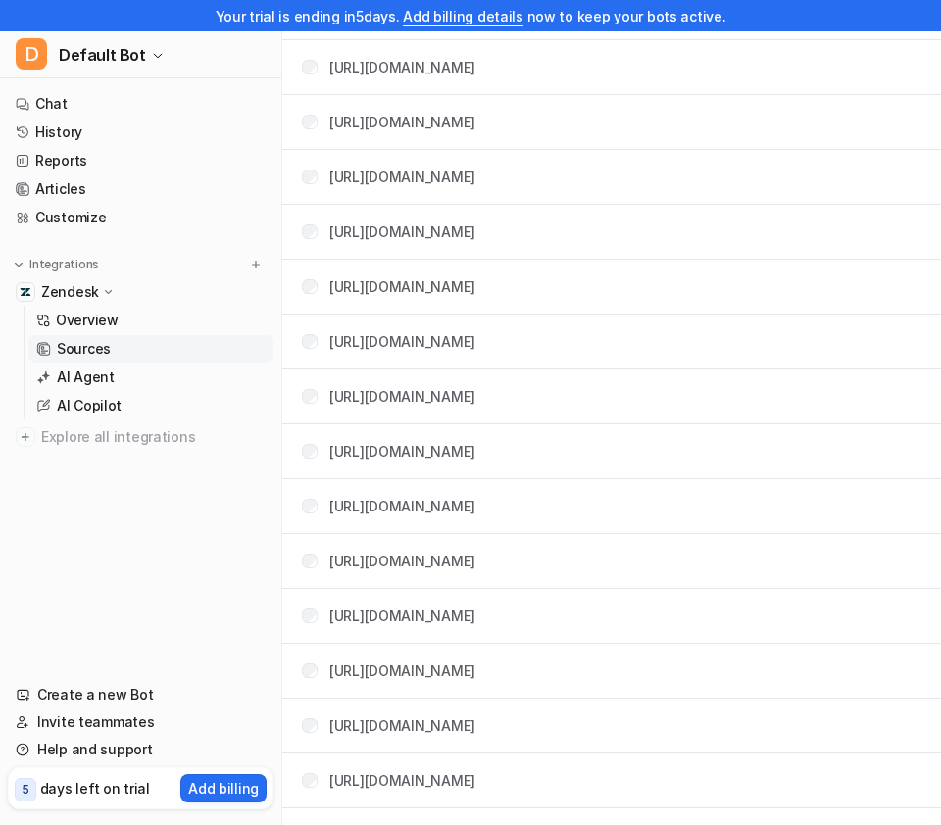
scroll to position [15153, 0]
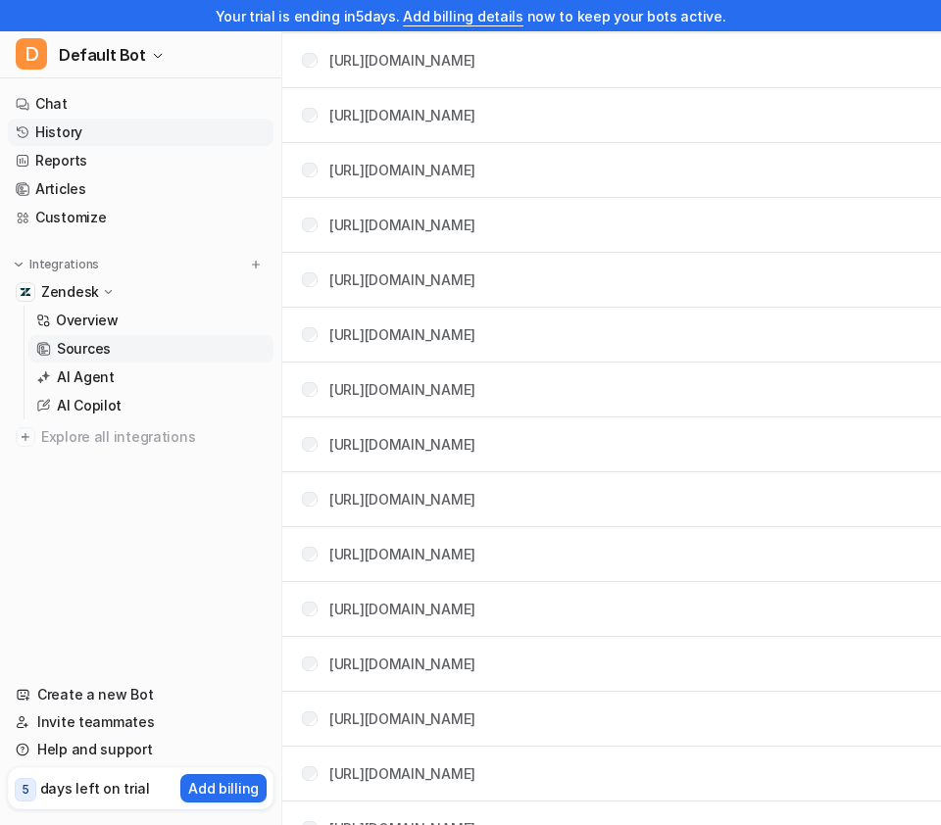
click at [42, 132] on link "History" at bounding box center [141, 132] width 266 height 27
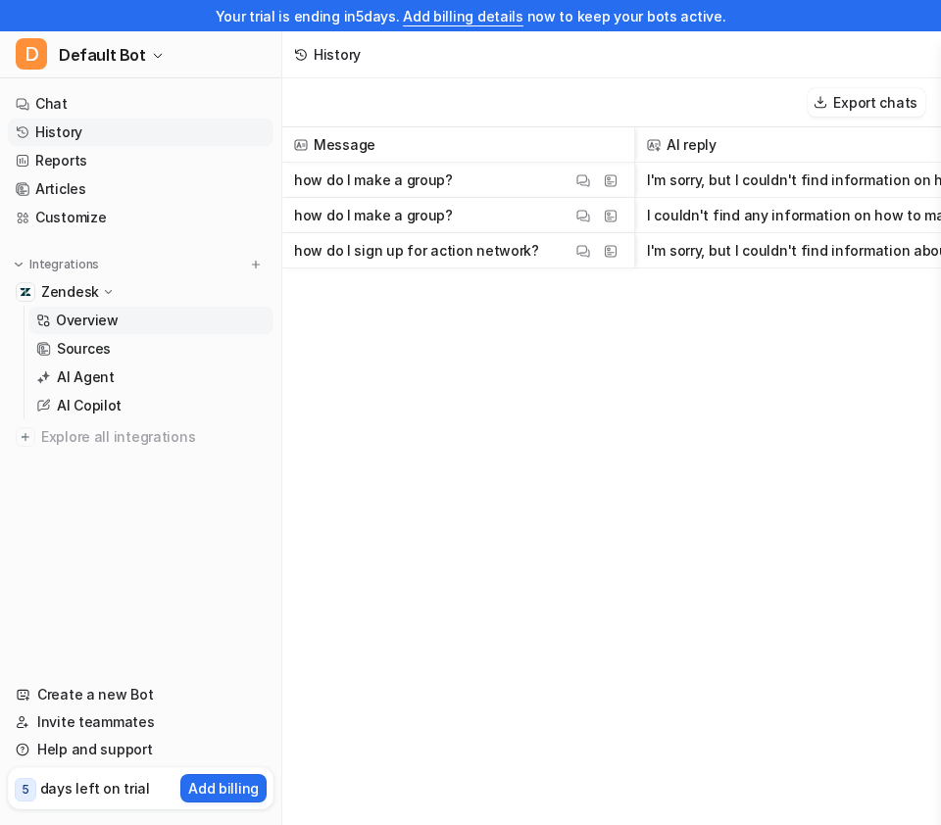
click at [114, 321] on p "Overview" at bounding box center [87, 321] width 63 height 20
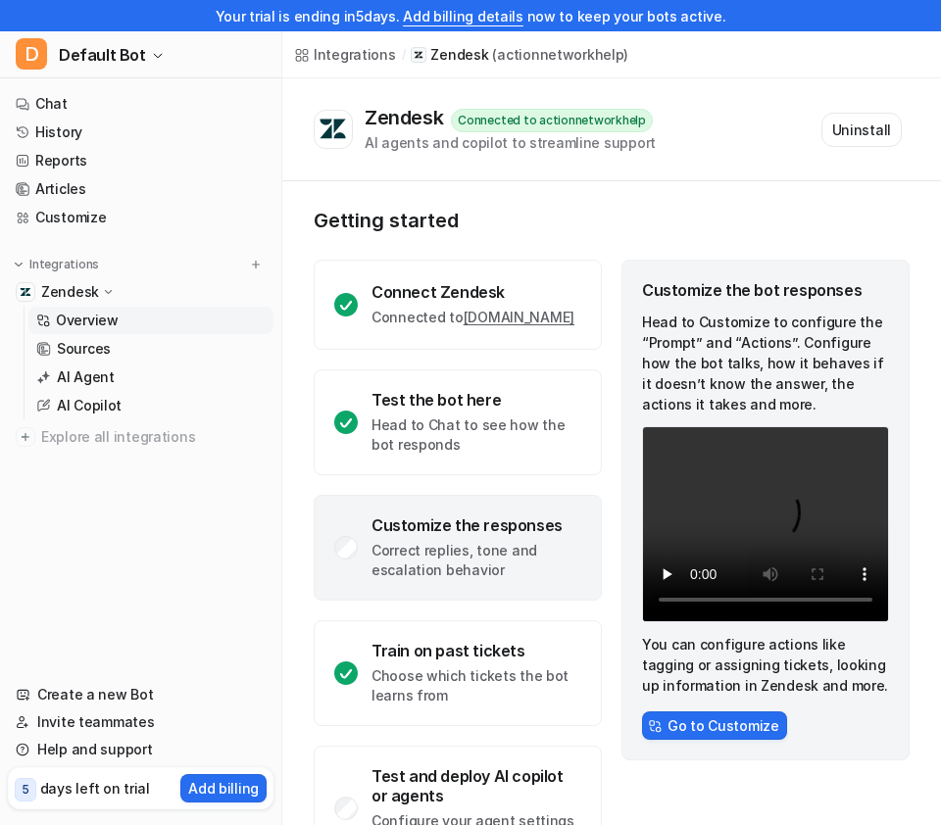
scroll to position [83, 0]
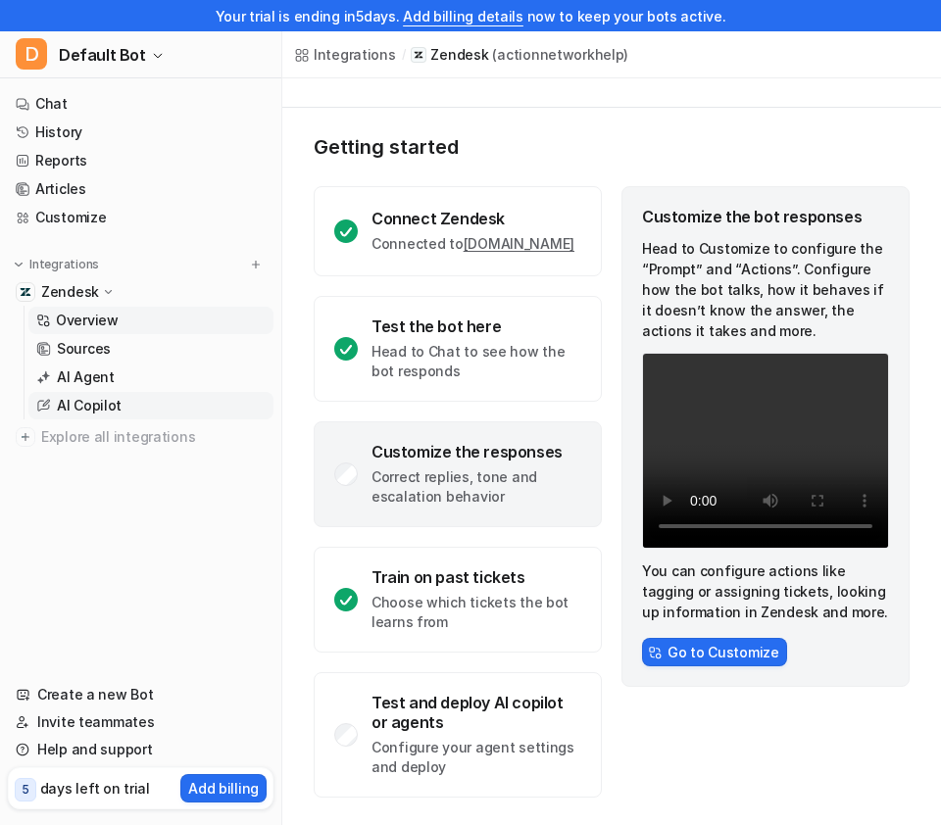
click at [113, 401] on p "AI Copilot" at bounding box center [89, 406] width 65 height 20
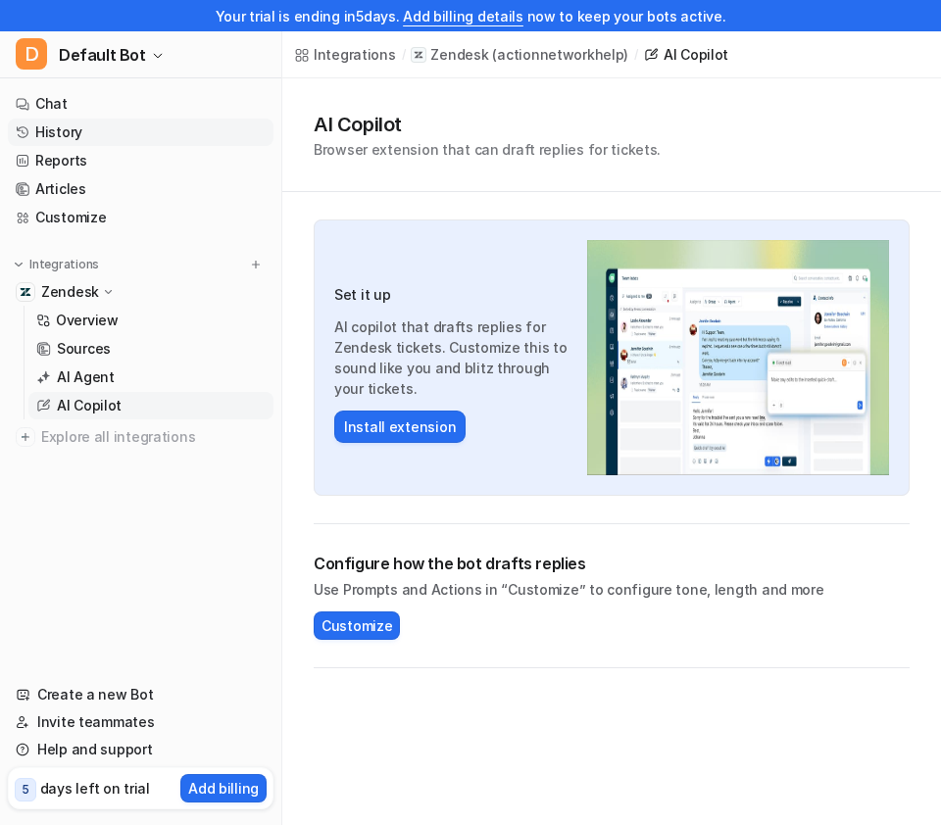
click at [102, 137] on link "History" at bounding box center [141, 132] width 266 height 27
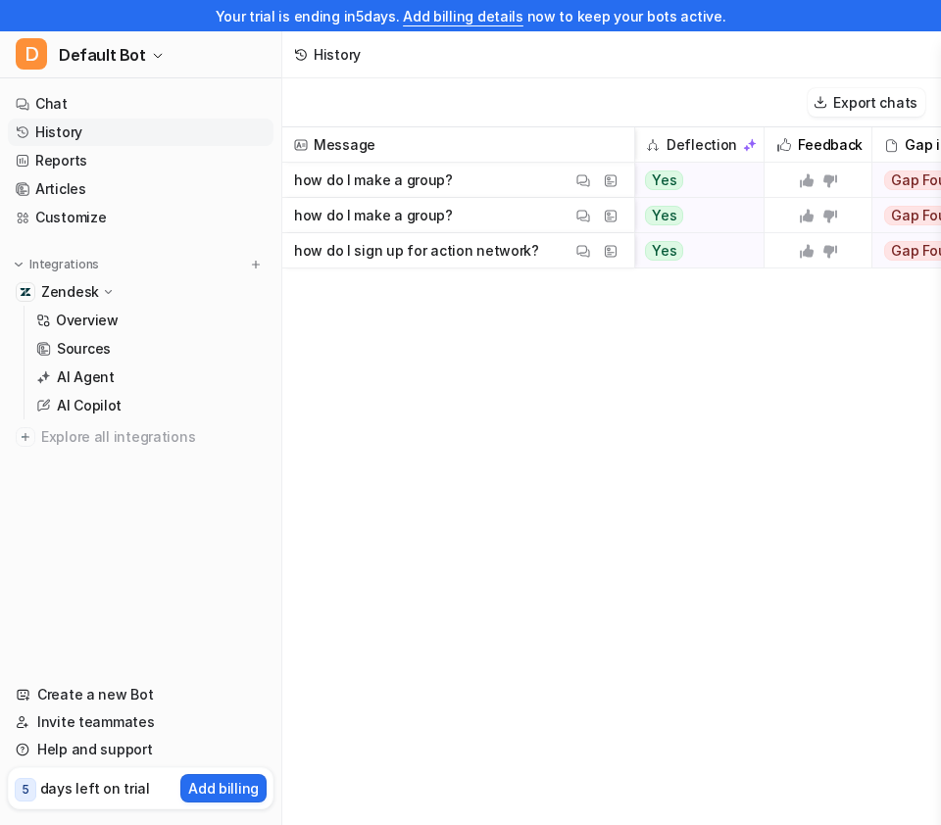
scroll to position [0, 811]
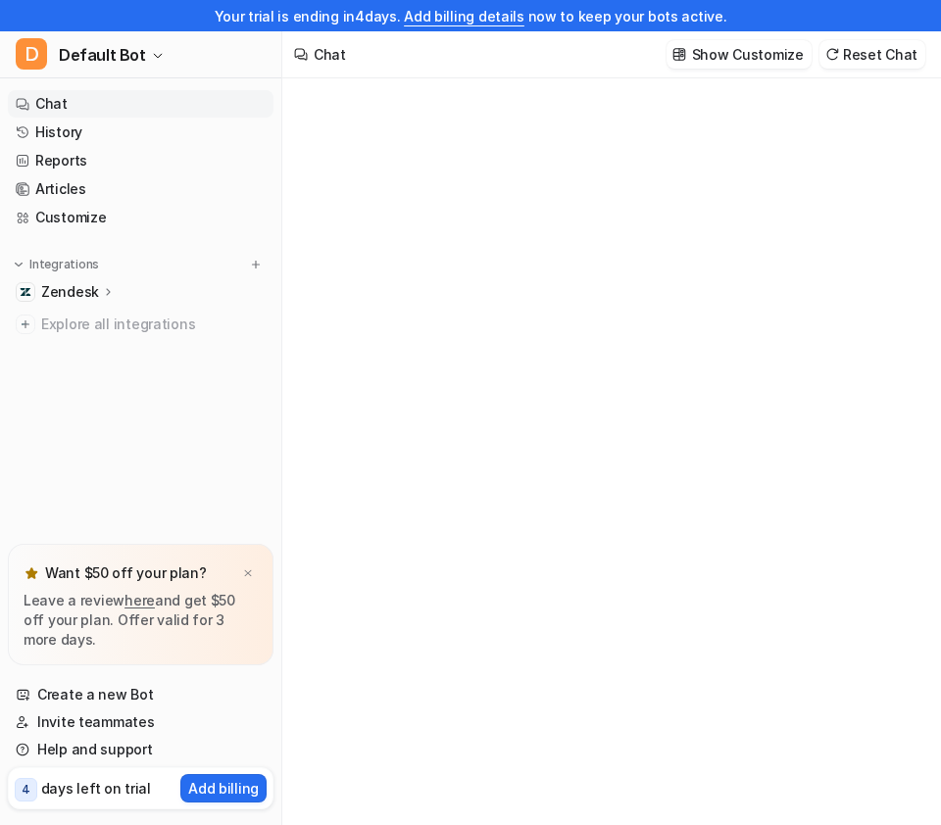
type textarea "**********"
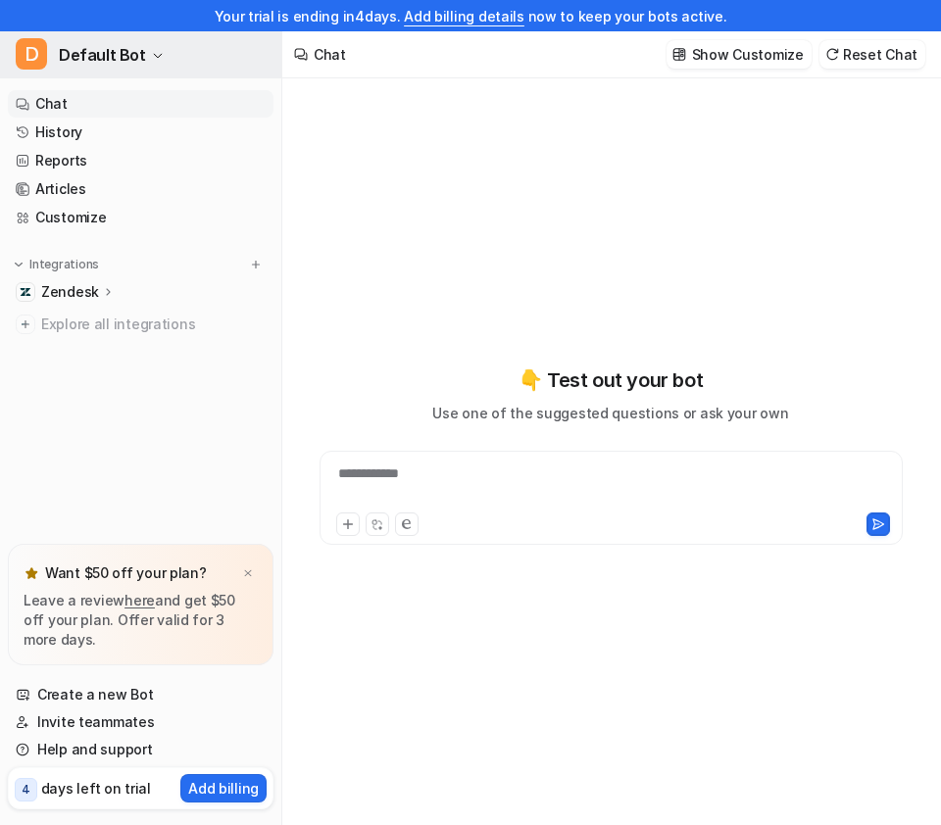
click at [135, 63] on span "Default Bot" at bounding box center [102, 54] width 87 height 27
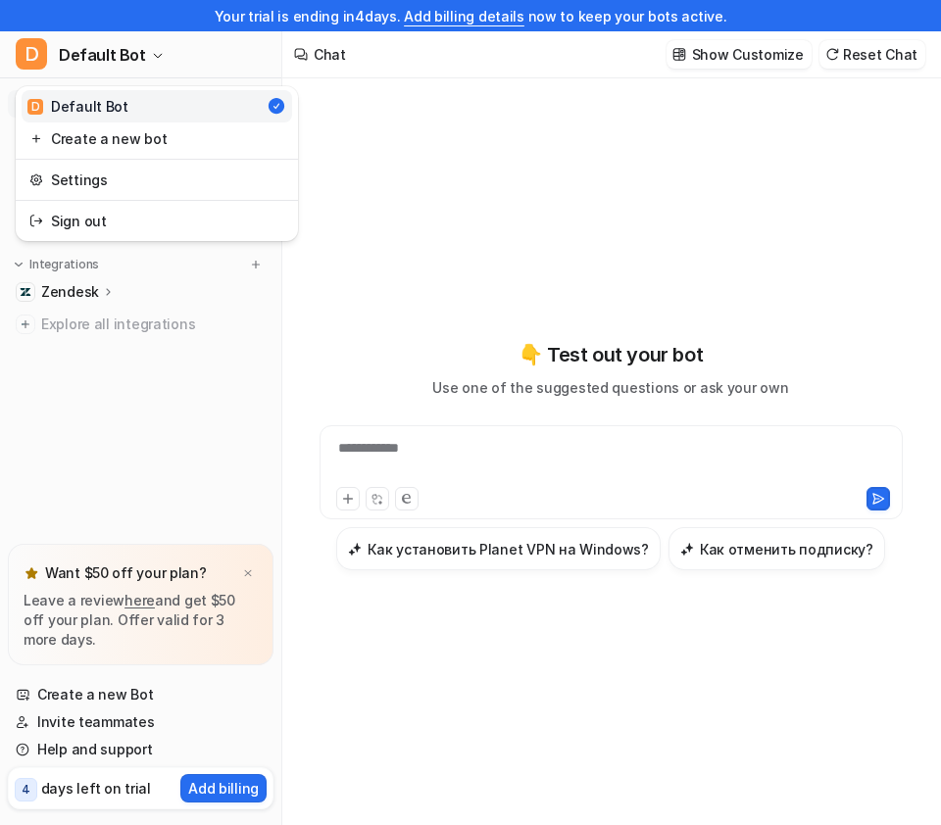
click at [180, 394] on div "D Default Bot D Default Bot Create a new bot Settings Sign out Chat History Rep…" at bounding box center [141, 428] width 282 height 794
click at [95, 292] on p "Zendesk" at bounding box center [70, 292] width 58 height 20
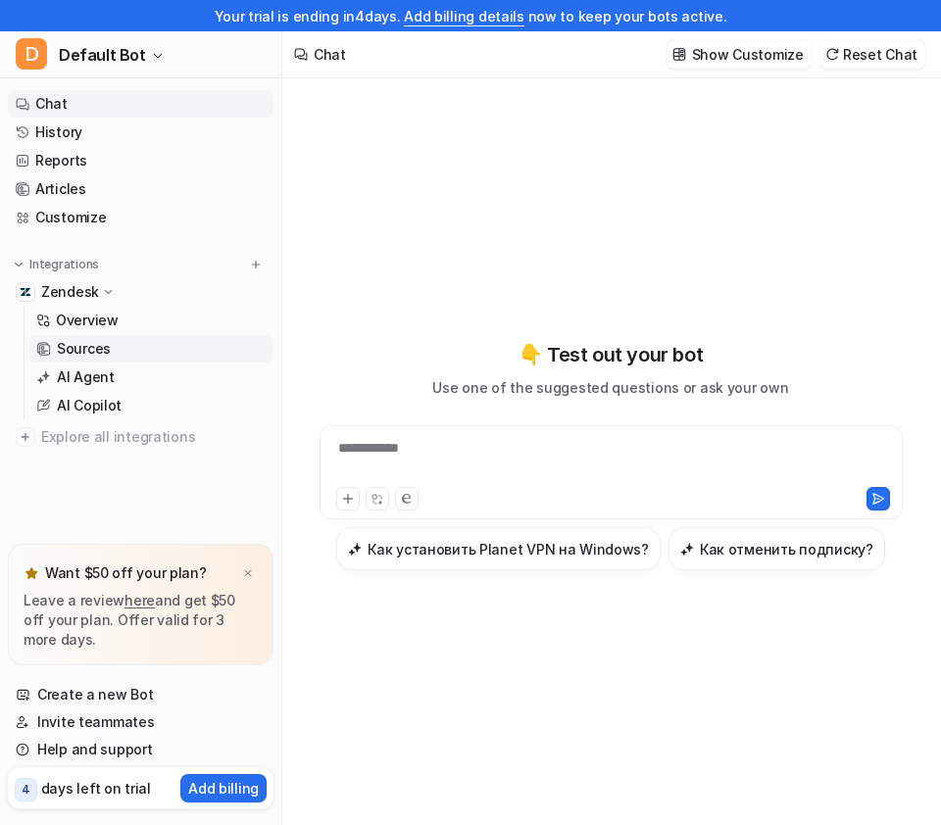
click at [100, 344] on p "Sources" at bounding box center [84, 349] width 54 height 20
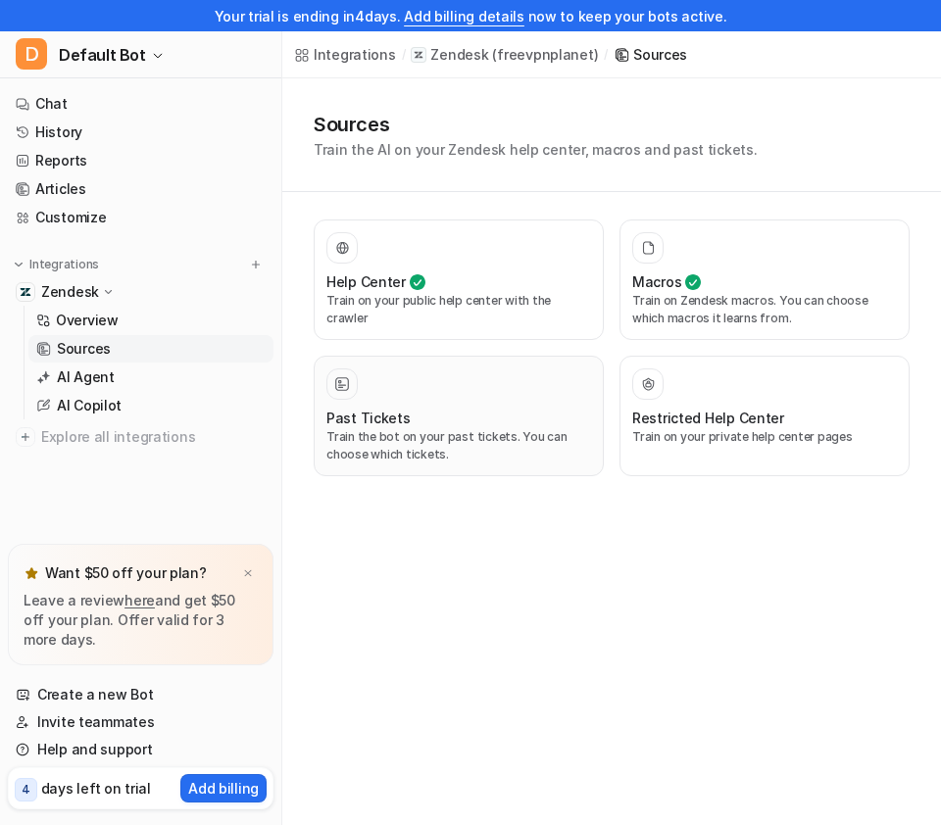
click at [470, 408] on div "Past Tickets" at bounding box center [458, 418] width 265 height 21
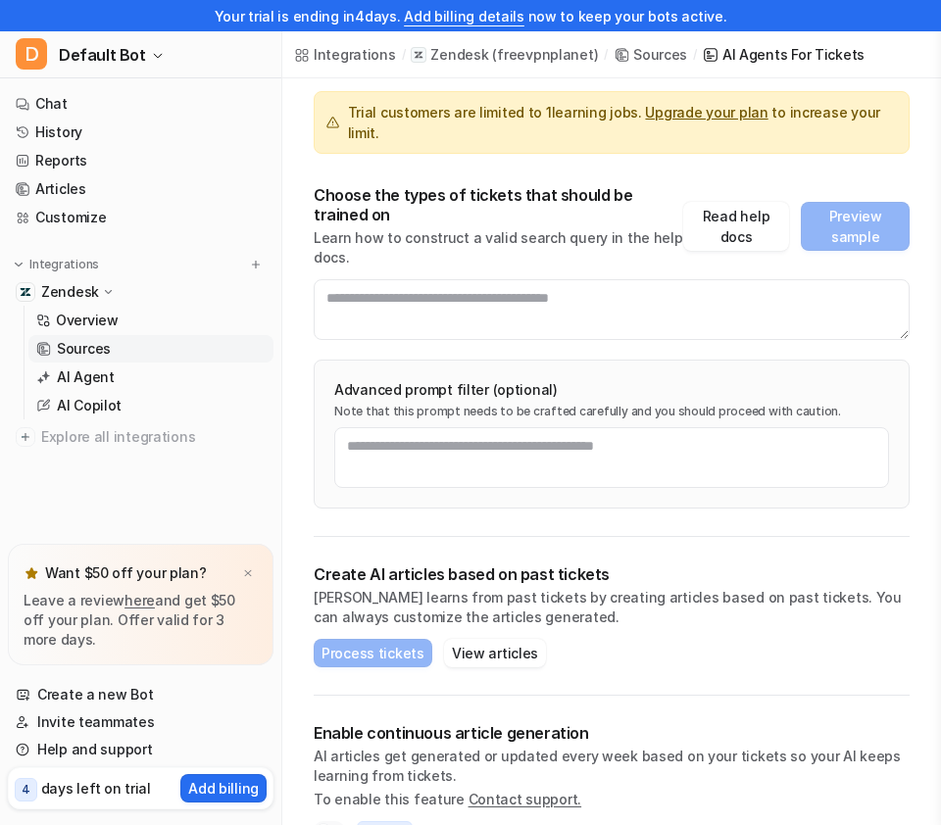
scroll to position [178, 0]
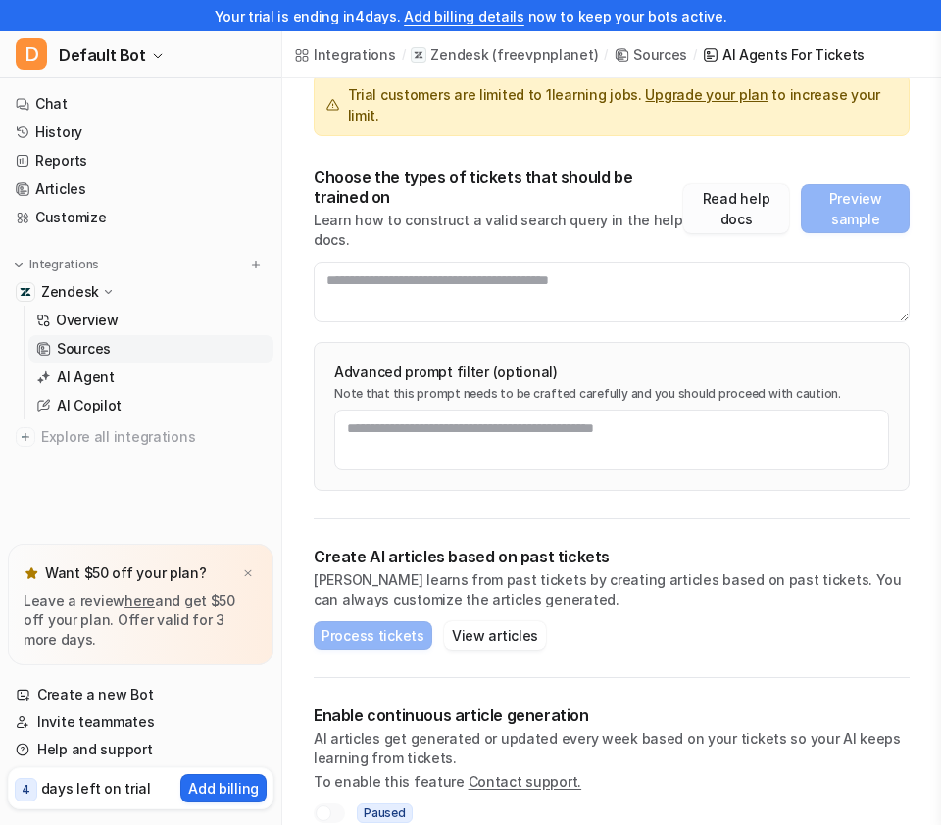
click at [743, 184] on button "Read help docs" at bounding box center [736, 208] width 107 height 49
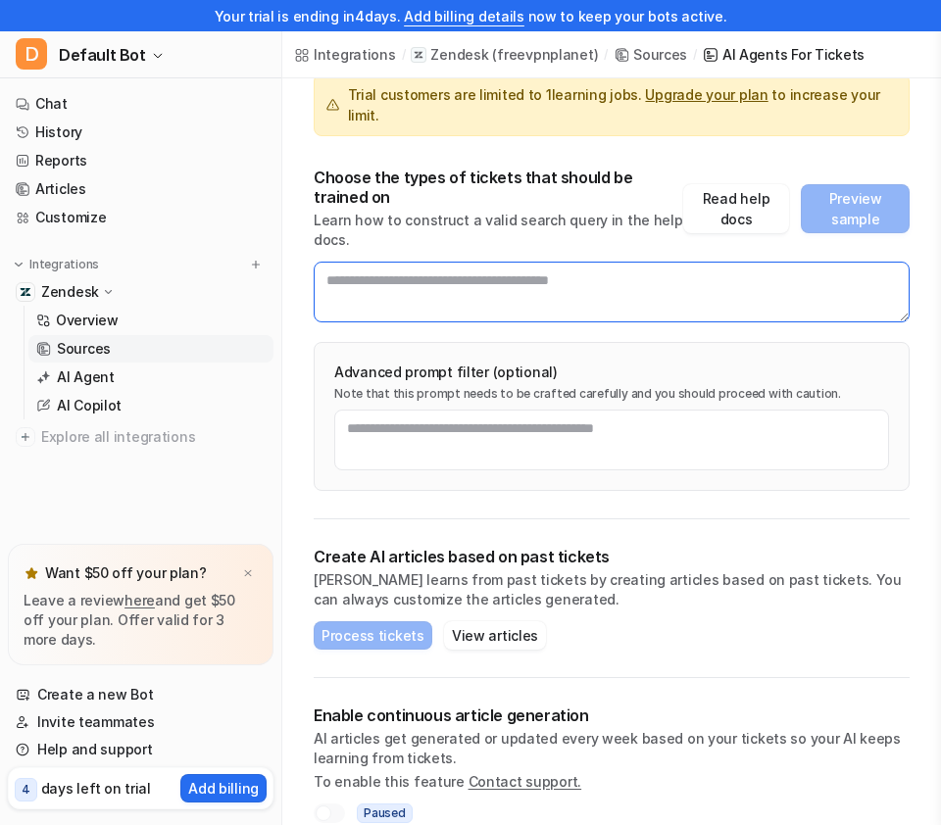
click at [505, 270] on textarea at bounding box center [612, 292] width 596 height 61
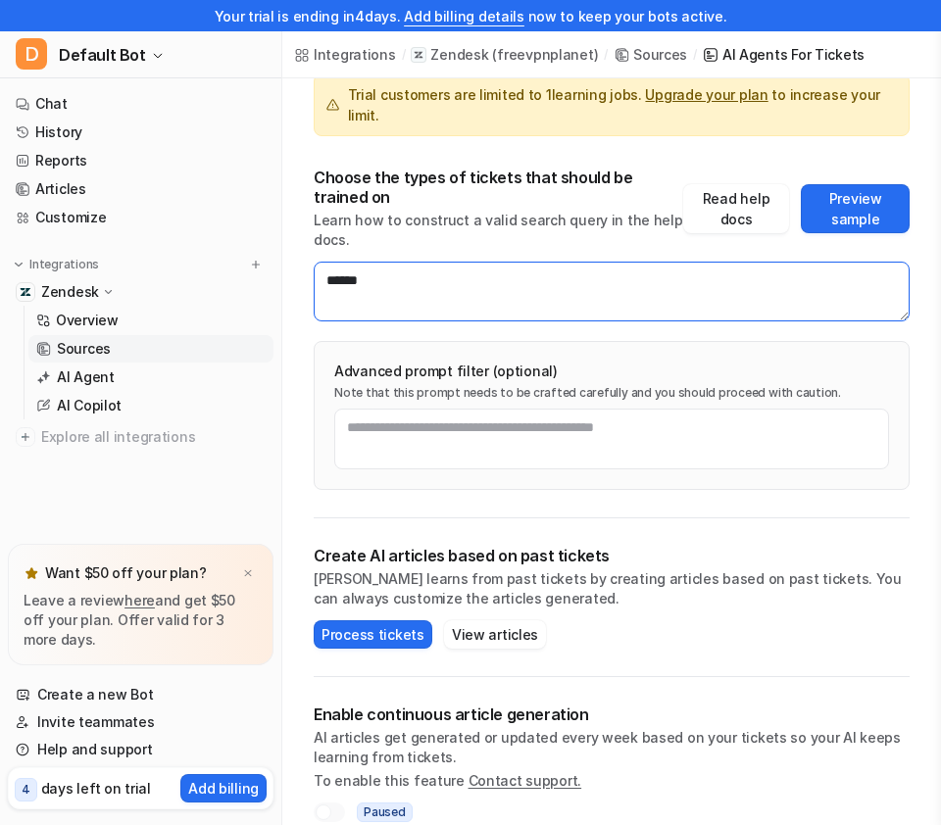
type textarea "******"
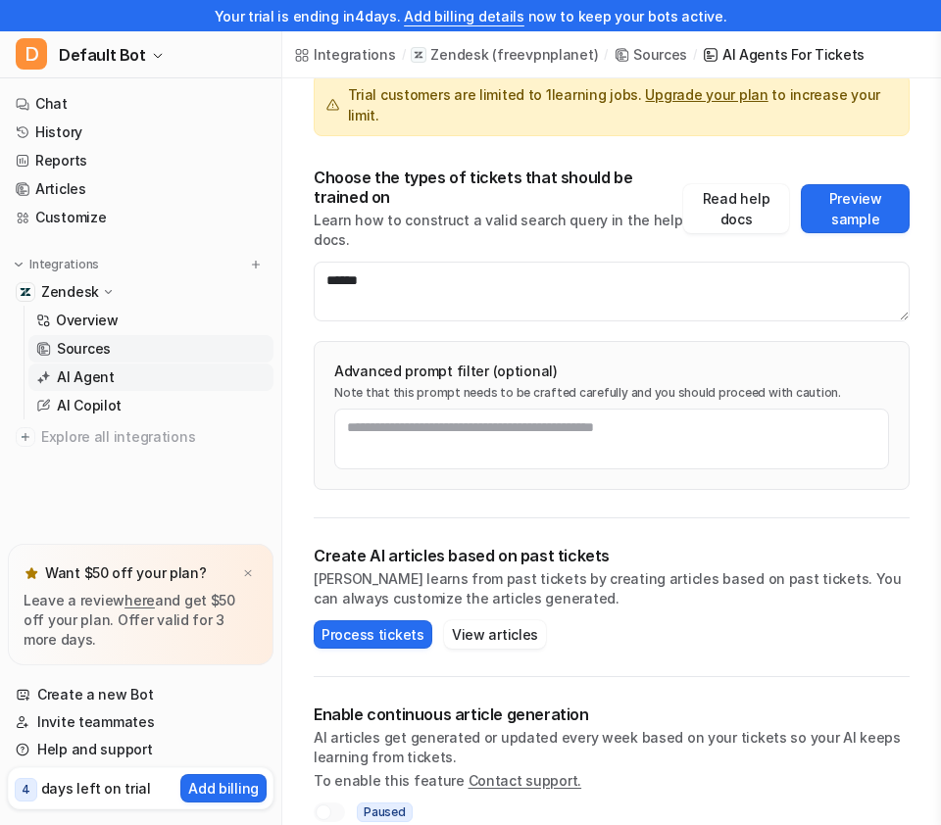
click at [119, 370] on link "AI Agent" at bounding box center [150, 377] width 245 height 27
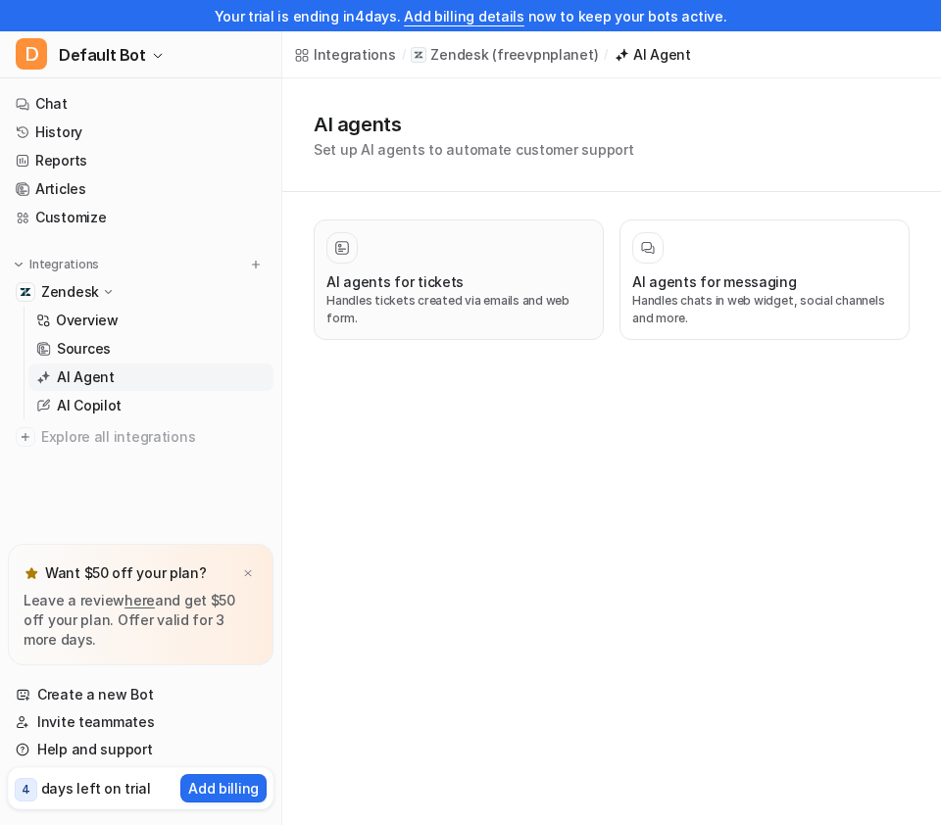
click at [447, 284] on h3 "AI agents for tickets" at bounding box center [394, 281] width 137 height 21
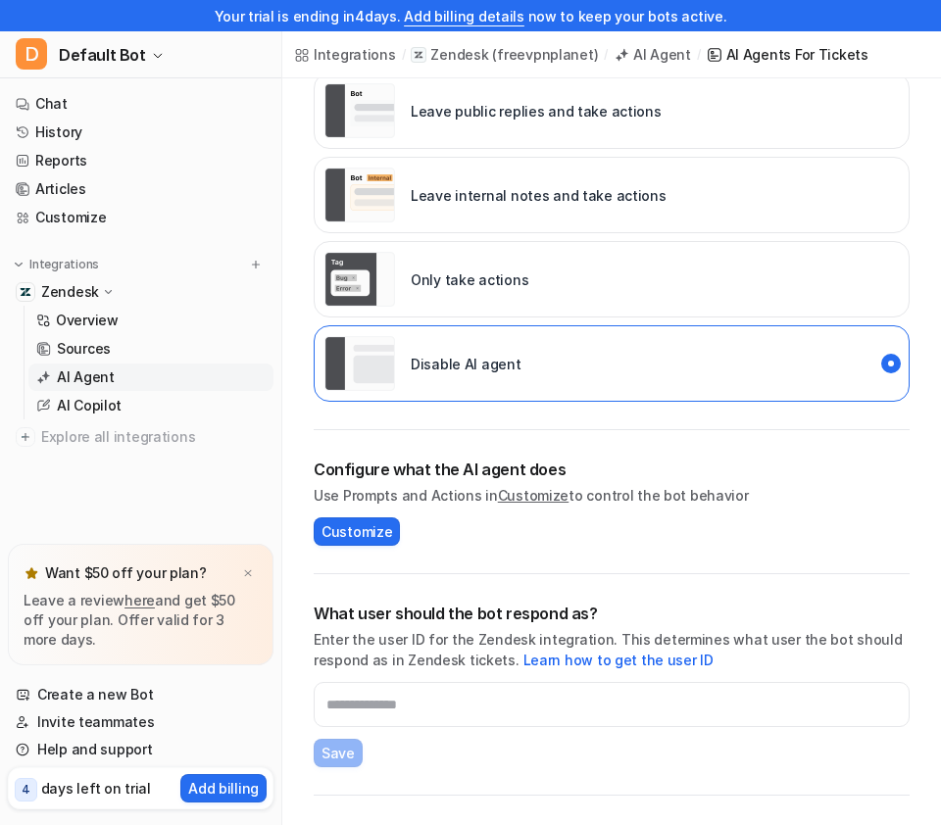
scroll to position [539, 0]
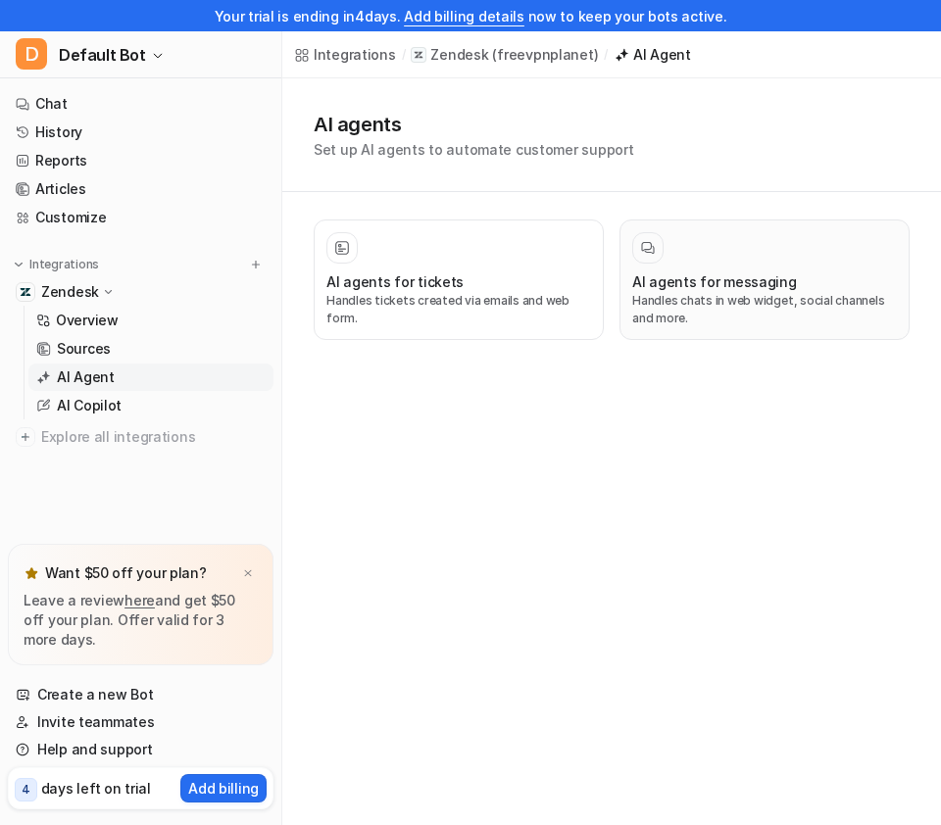
click at [719, 284] on h3 "AI agents for messaging" at bounding box center [714, 281] width 165 height 21
click at [157, 402] on link "AI Copilot" at bounding box center [150, 405] width 245 height 27
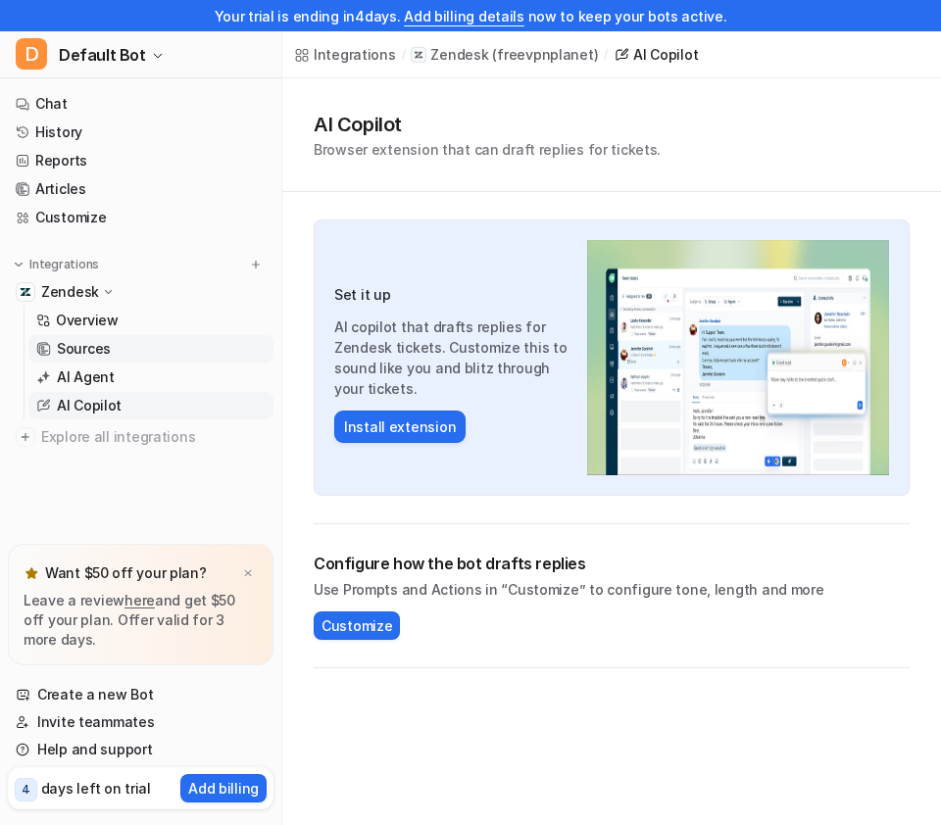
click at [129, 354] on link "Sources" at bounding box center [150, 348] width 245 height 27
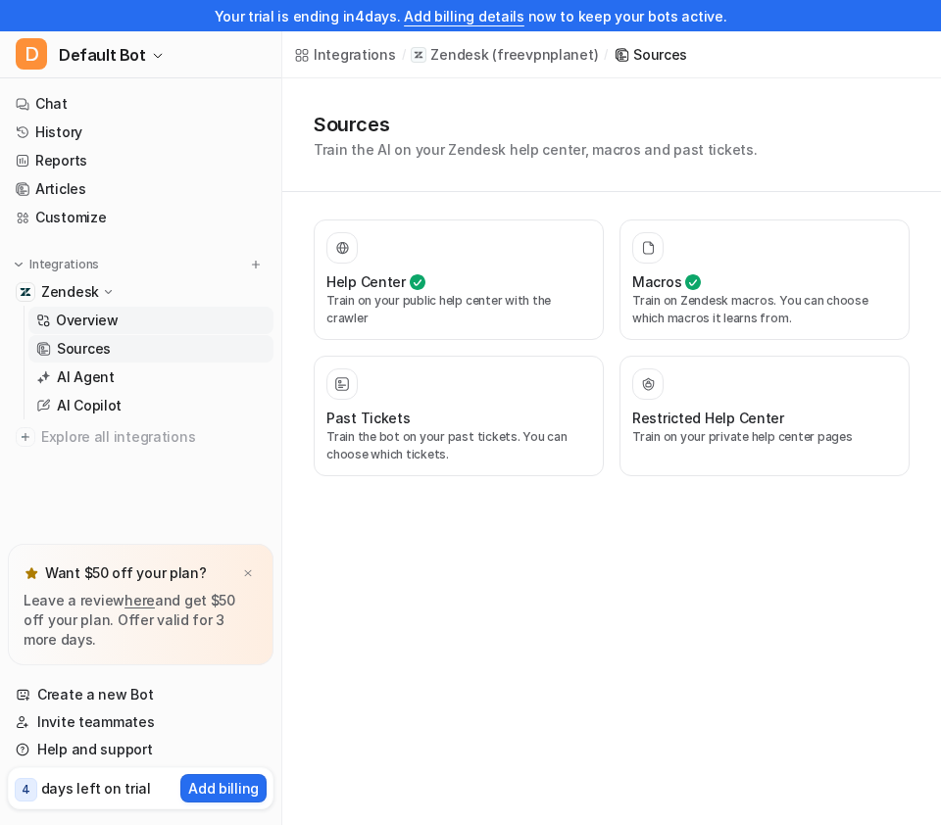
click at [153, 320] on link "Overview" at bounding box center [150, 320] width 245 height 27
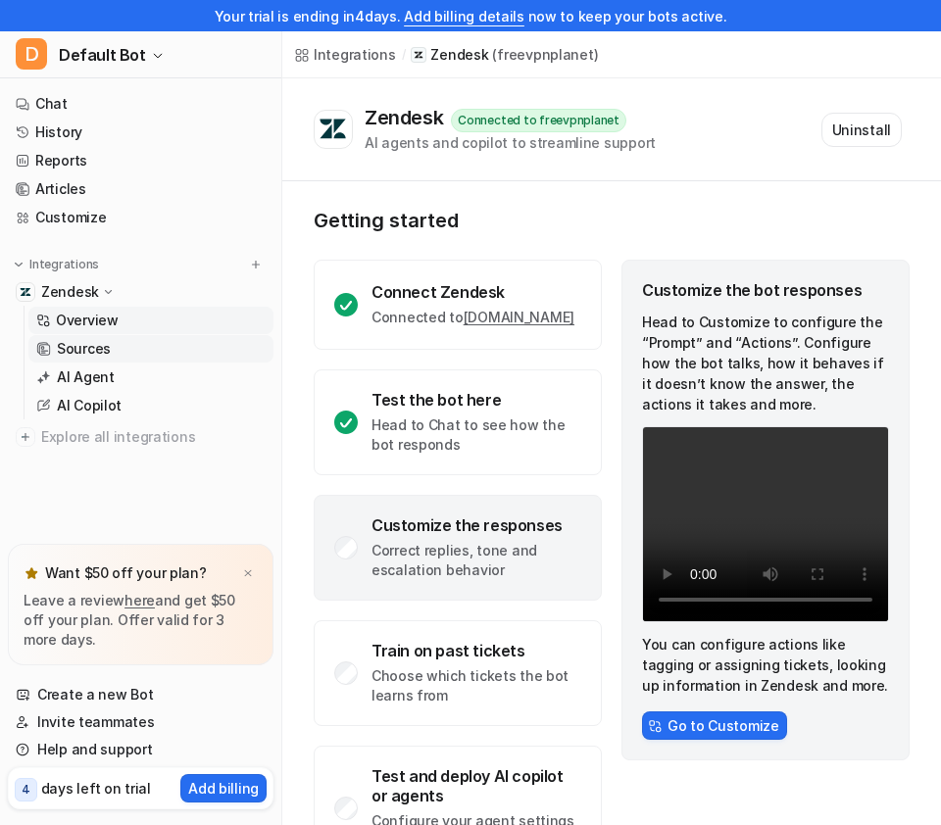
click at [153, 344] on link "Sources" at bounding box center [150, 348] width 245 height 27
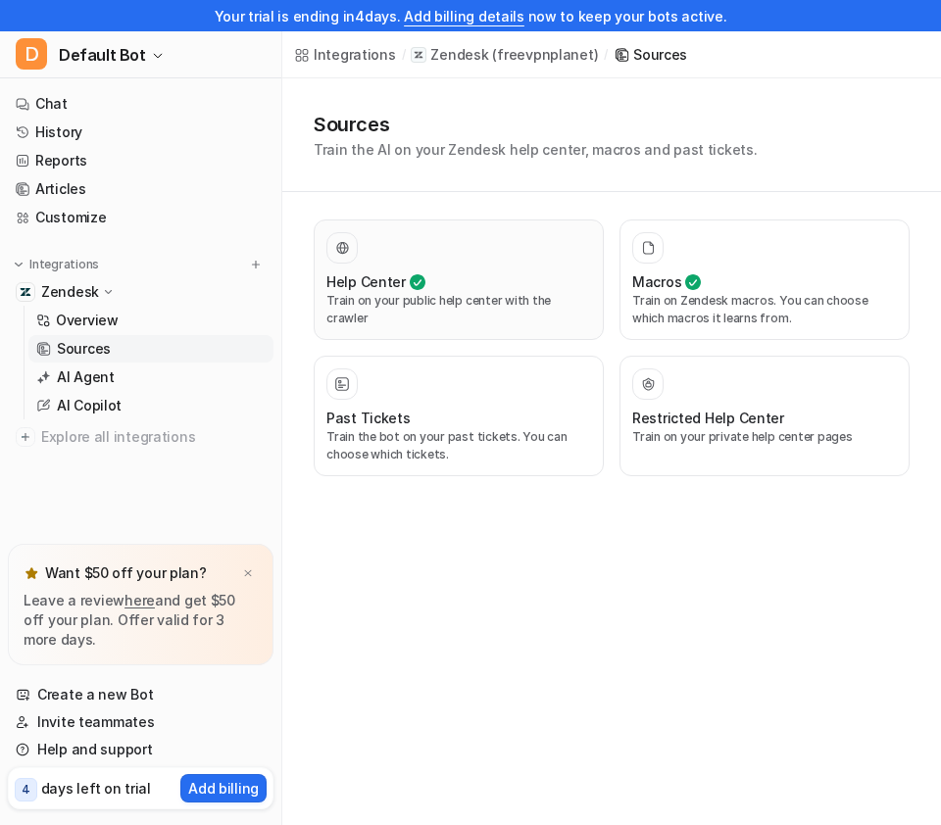
click at [440, 265] on div "Help Center Train on your public help center with the crawler" at bounding box center [458, 279] width 265 height 95
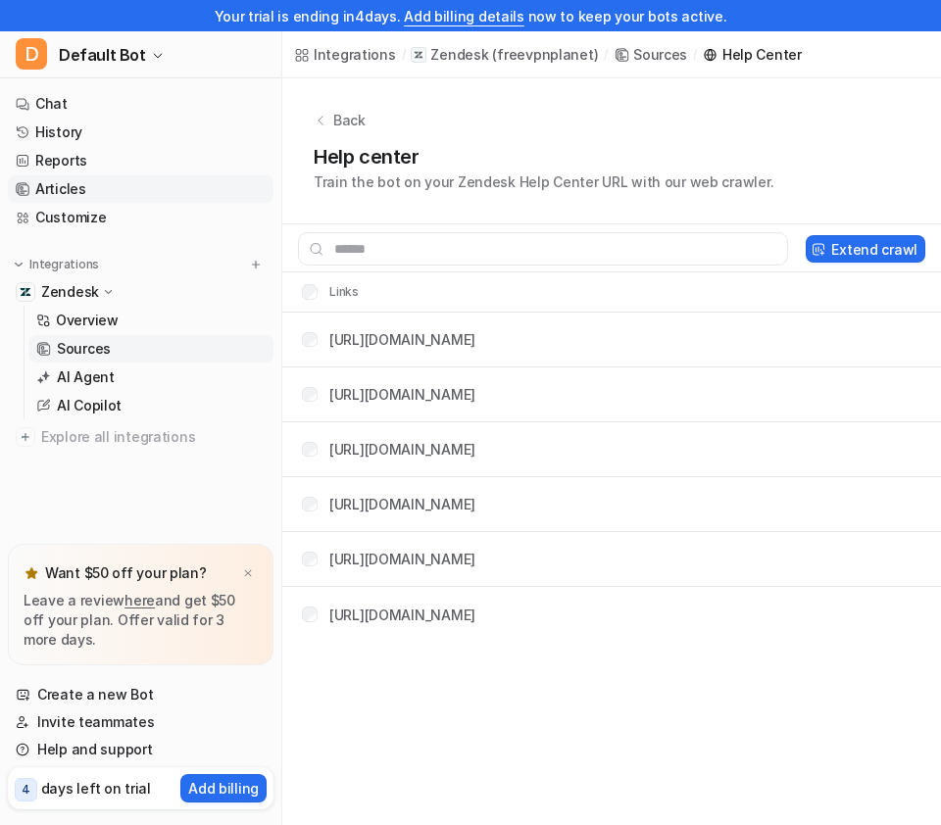
click at [138, 192] on link "Articles" at bounding box center [141, 188] width 266 height 27
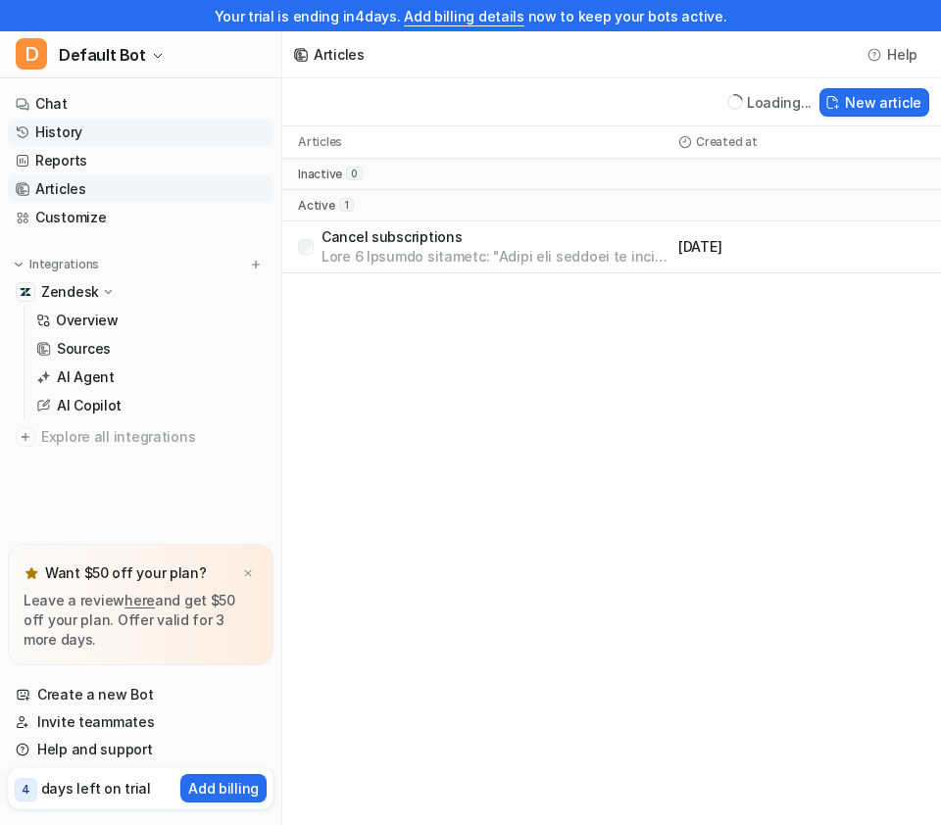
click at [131, 133] on link "History" at bounding box center [141, 132] width 266 height 27
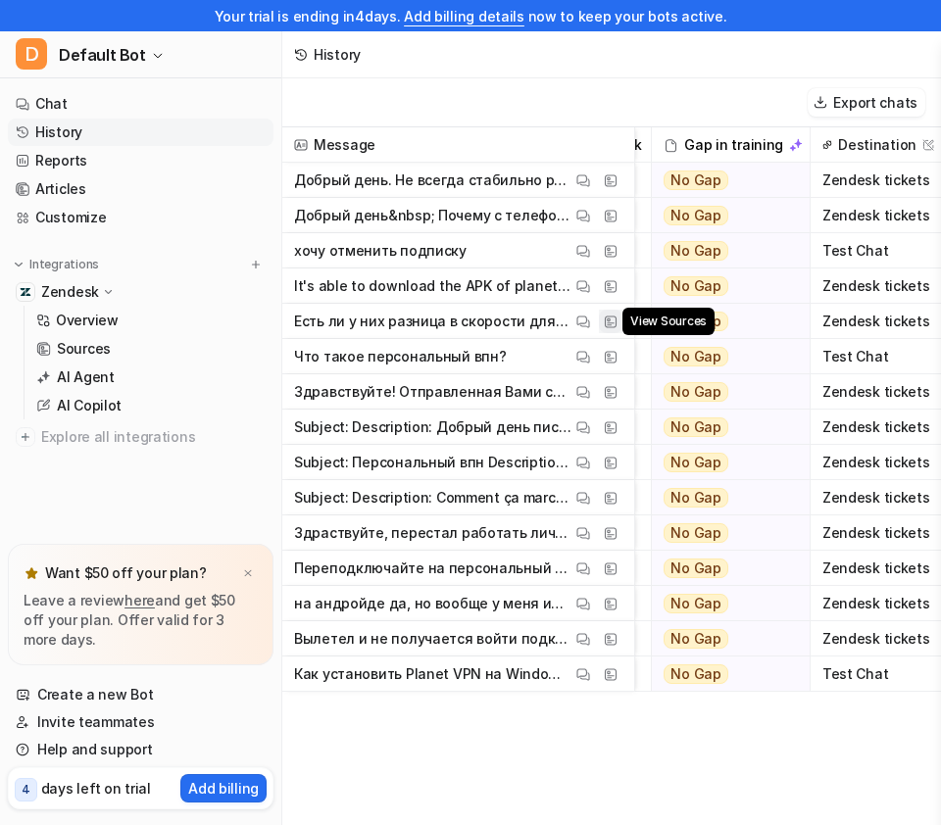
scroll to position [0, 811]
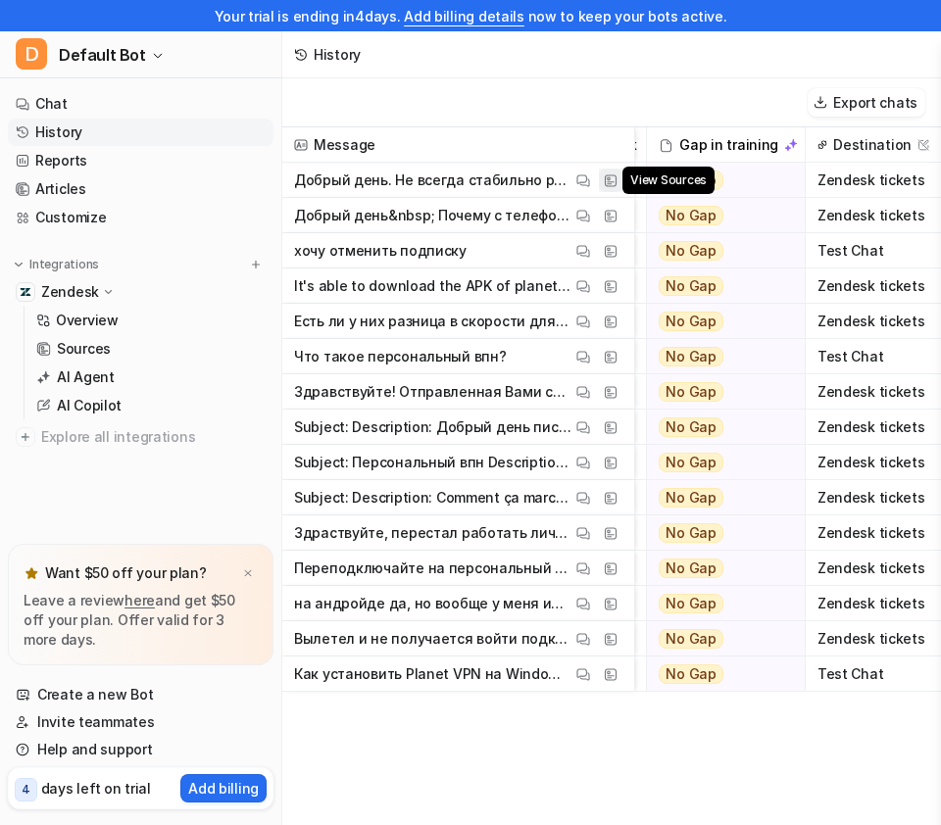
click at [615, 176] on img at bounding box center [611, 180] width 14 height 15
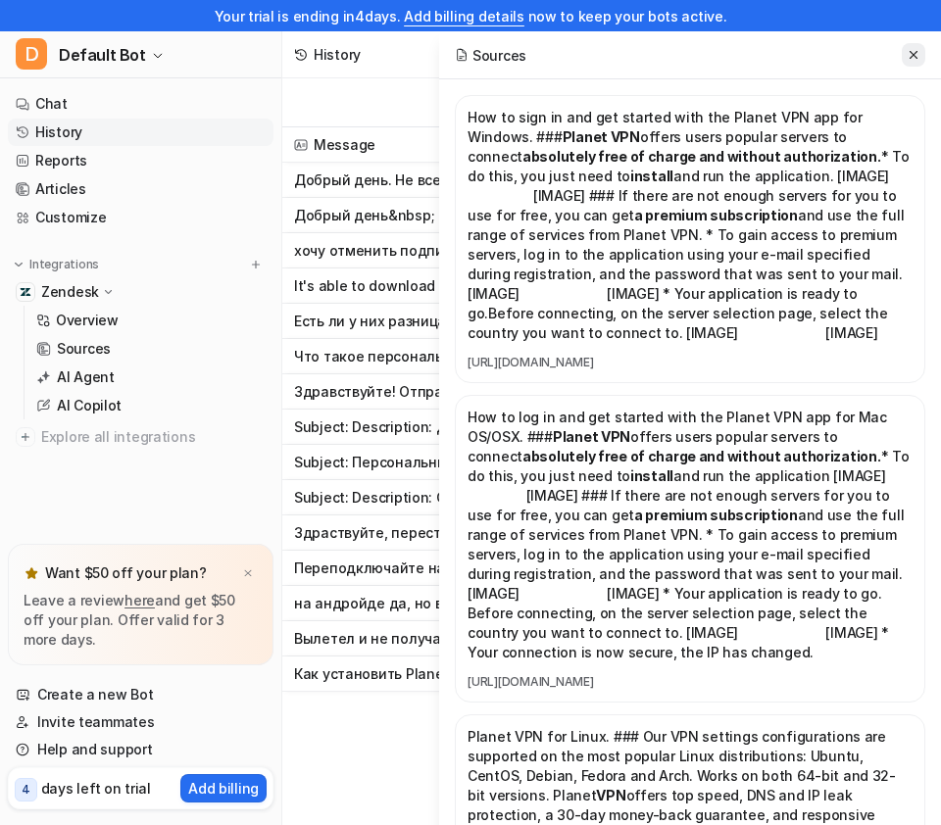
click at [914, 52] on icon at bounding box center [914, 55] width 14 height 14
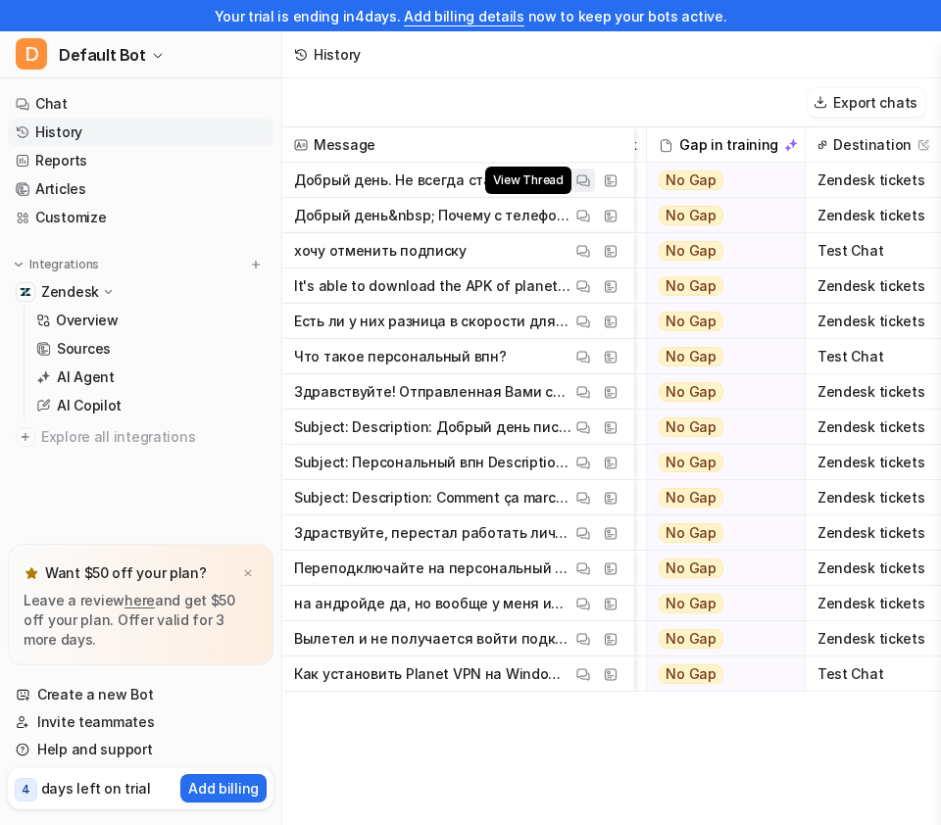
click at [583, 173] on img at bounding box center [583, 180] width 14 height 15
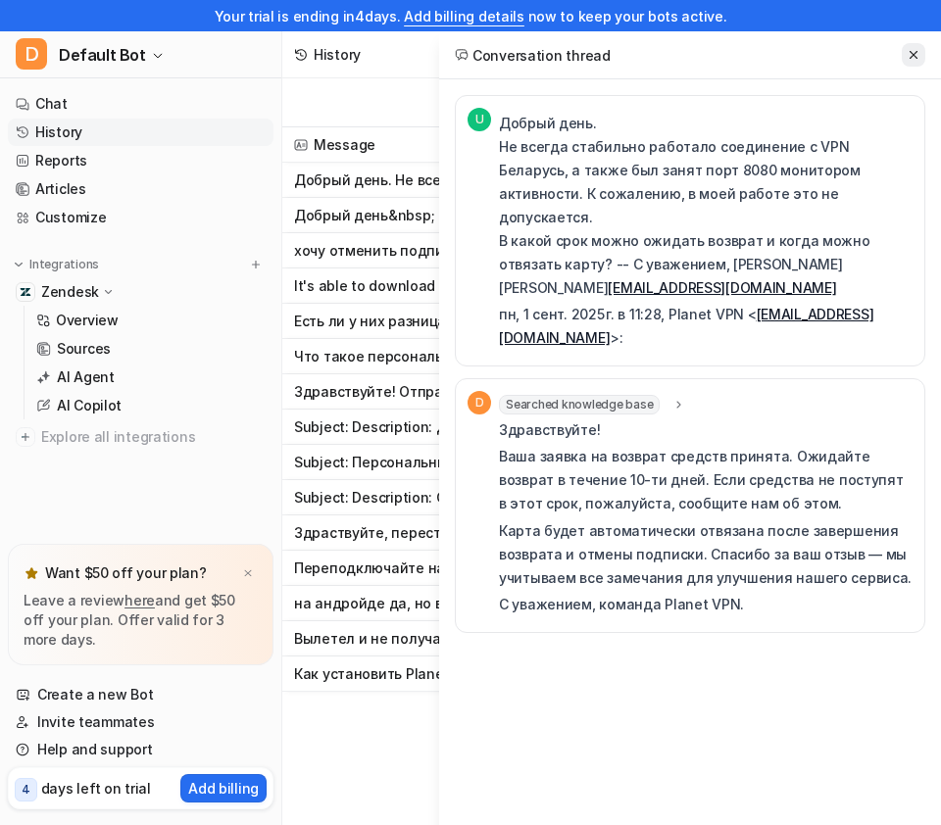
click at [913, 64] on button at bounding box center [914, 55] width 24 height 24
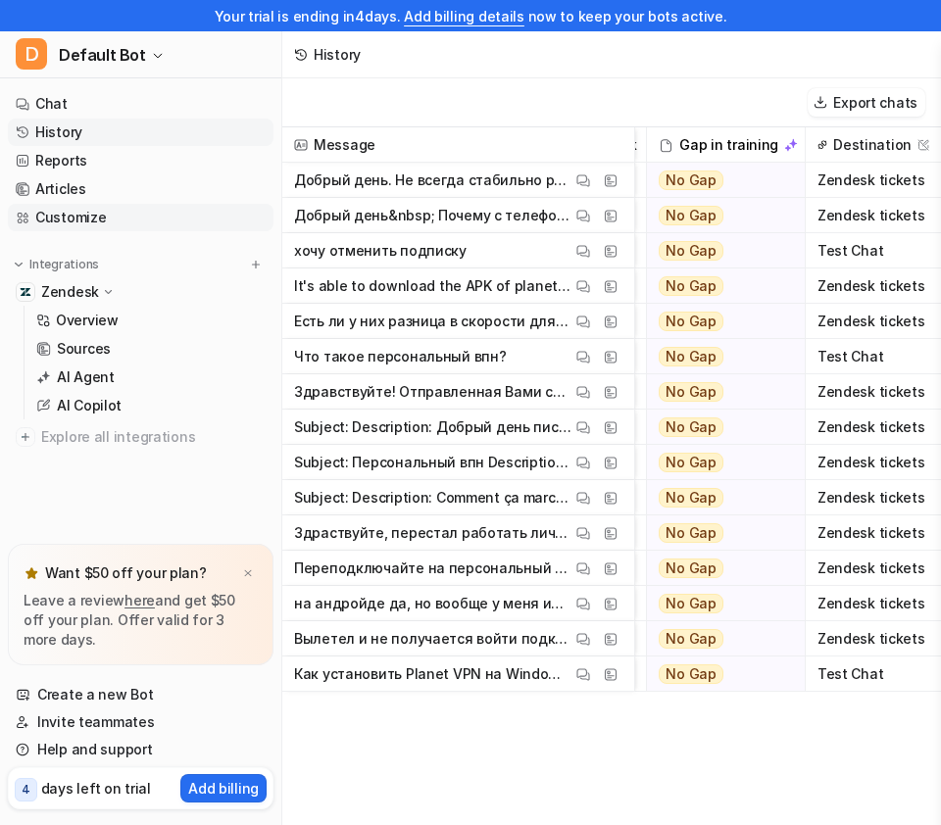
click at [160, 215] on link "Customize" at bounding box center [141, 217] width 266 height 27
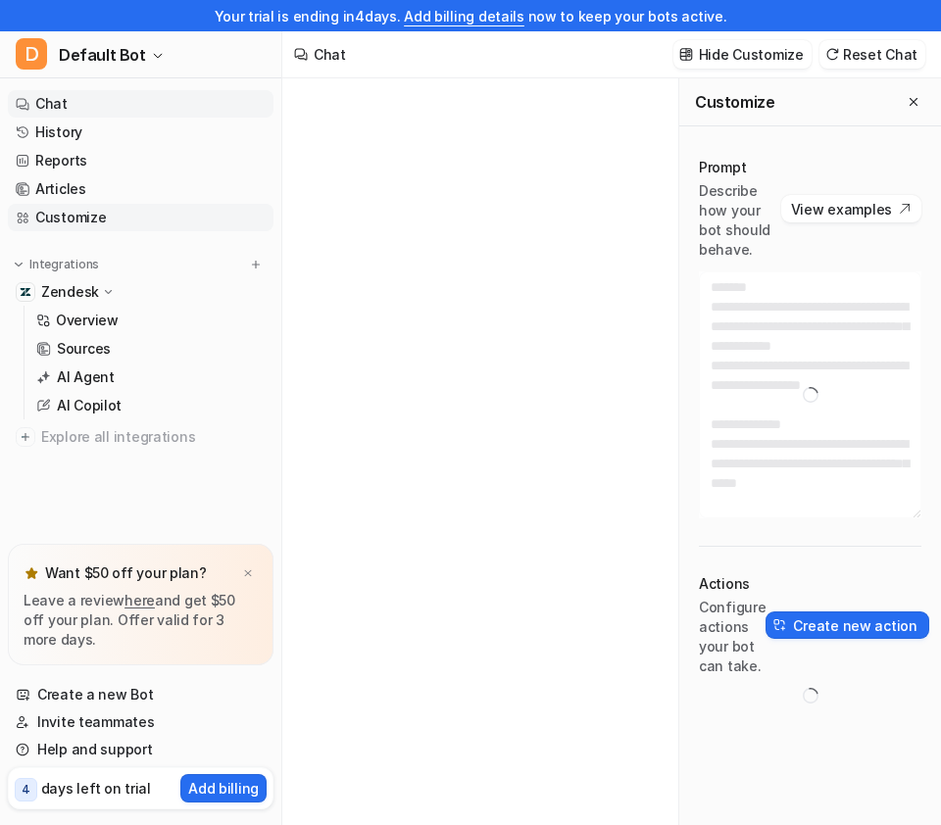
type textarea "**********"
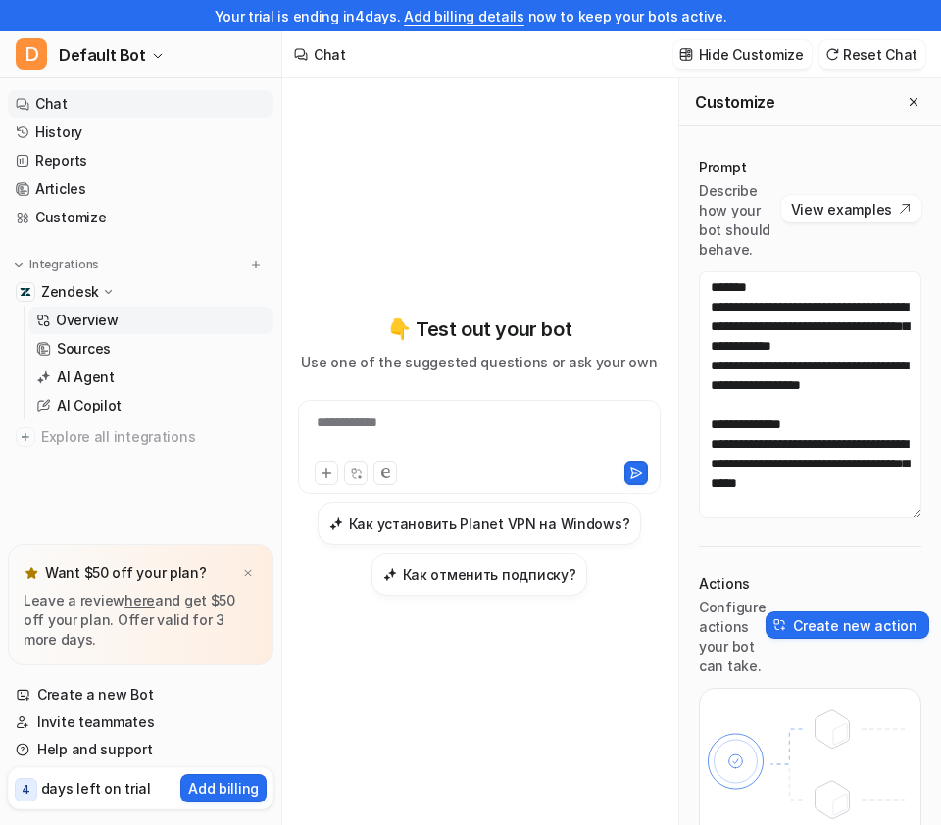
click at [135, 320] on link "Overview" at bounding box center [150, 320] width 245 height 27
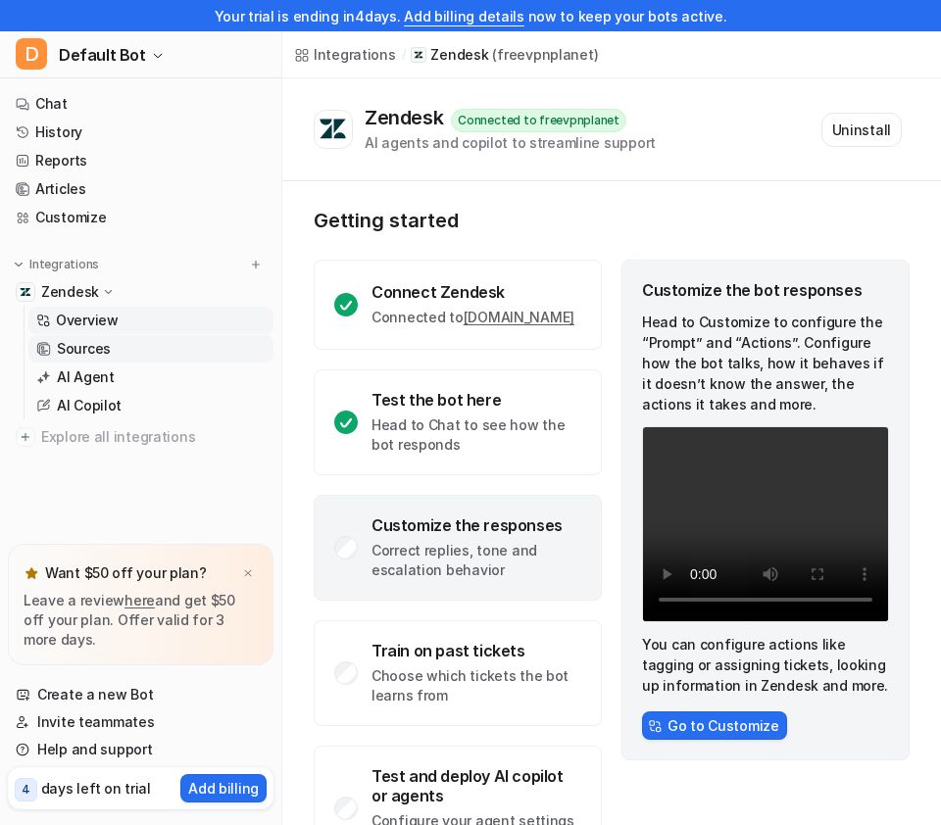
click at [131, 360] on link "Sources" at bounding box center [150, 348] width 245 height 27
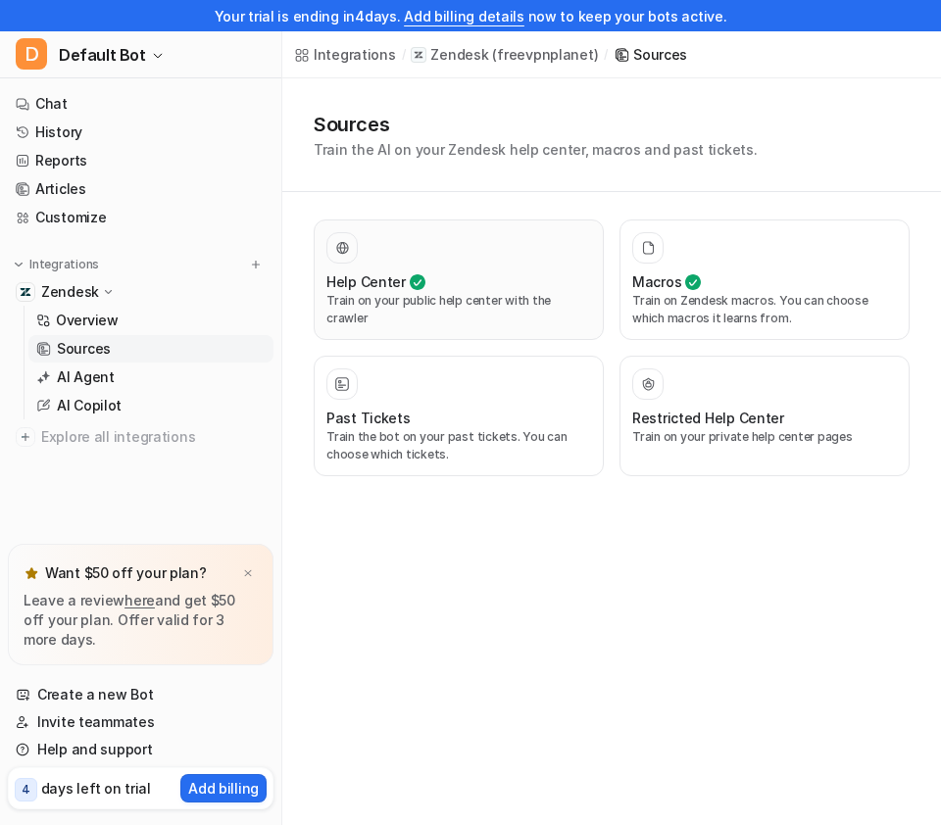
click at [468, 307] on p "Train on your public help center with the crawler" at bounding box center [458, 309] width 265 height 35
click at [709, 296] on p "Train on Zendesk macros. You can choose which macros it learns from." at bounding box center [764, 309] width 265 height 35
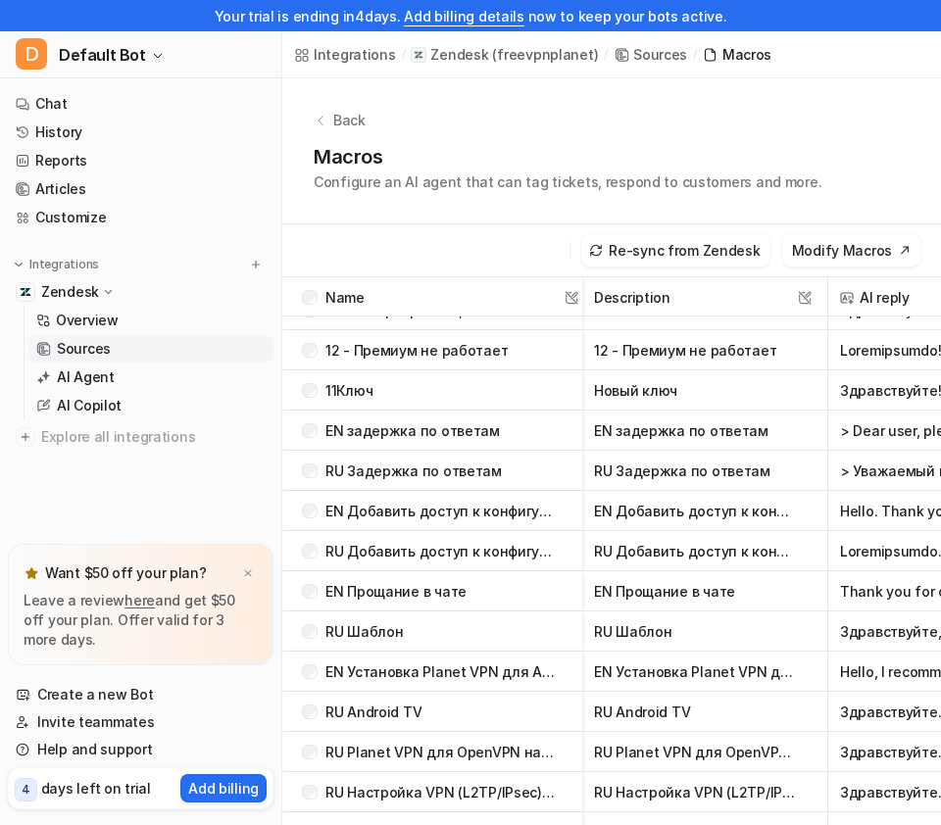
scroll to position [69, 0]
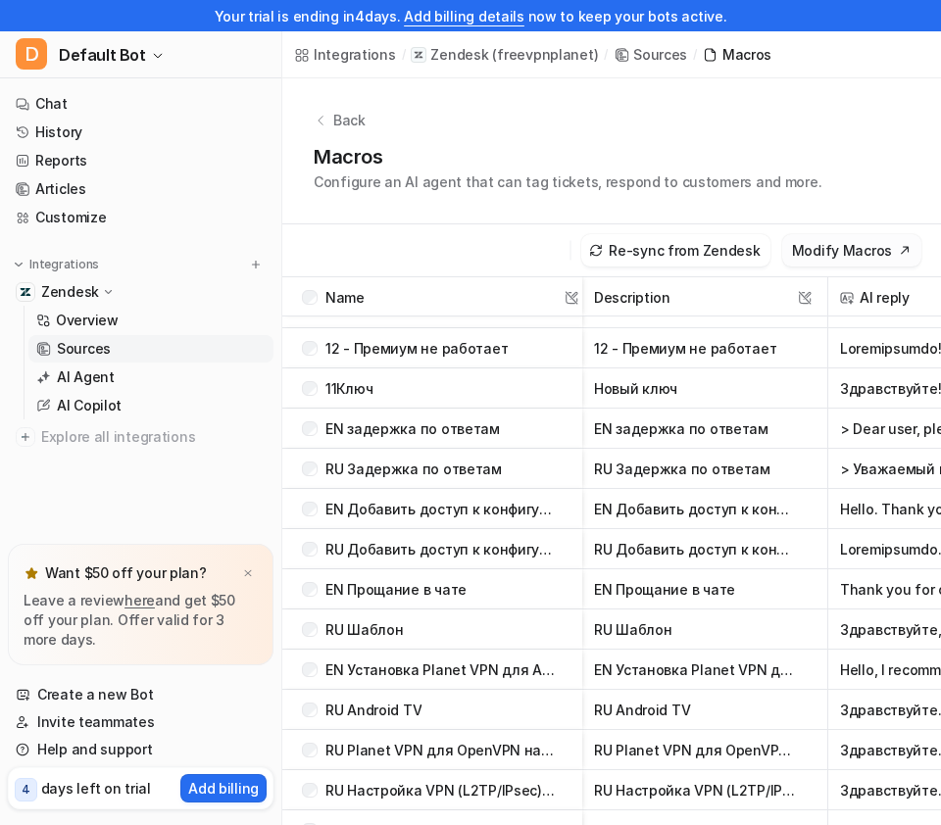
click at [866, 243] on button "Modify Macros" at bounding box center [851, 250] width 139 height 32
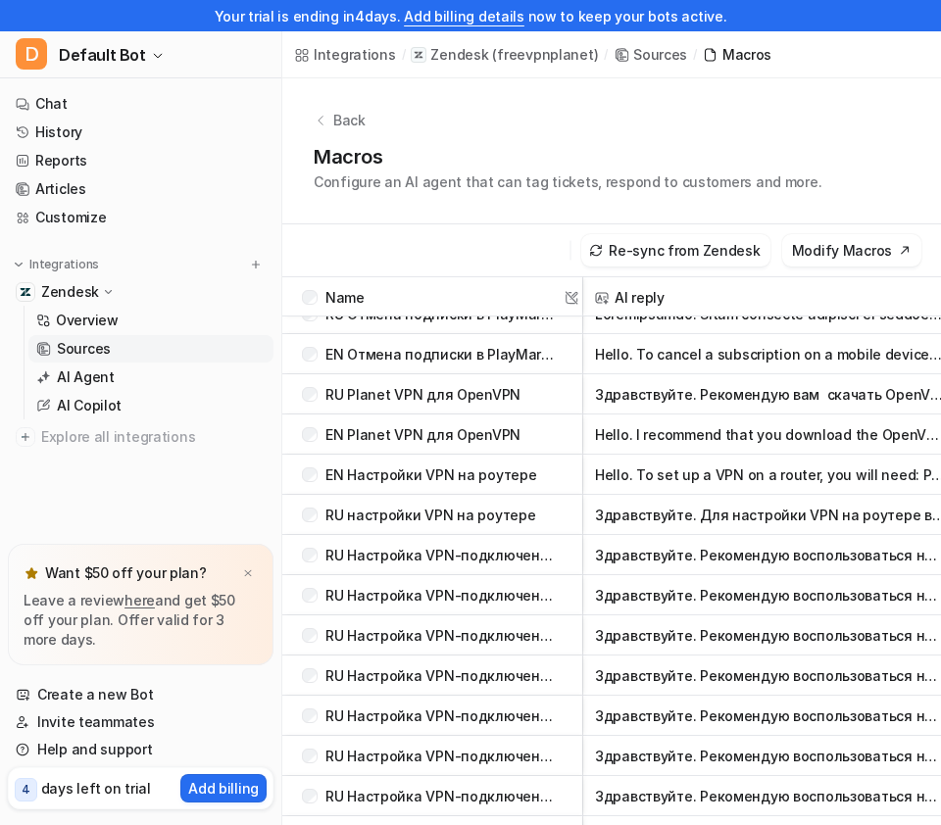
scroll to position [585, 0]
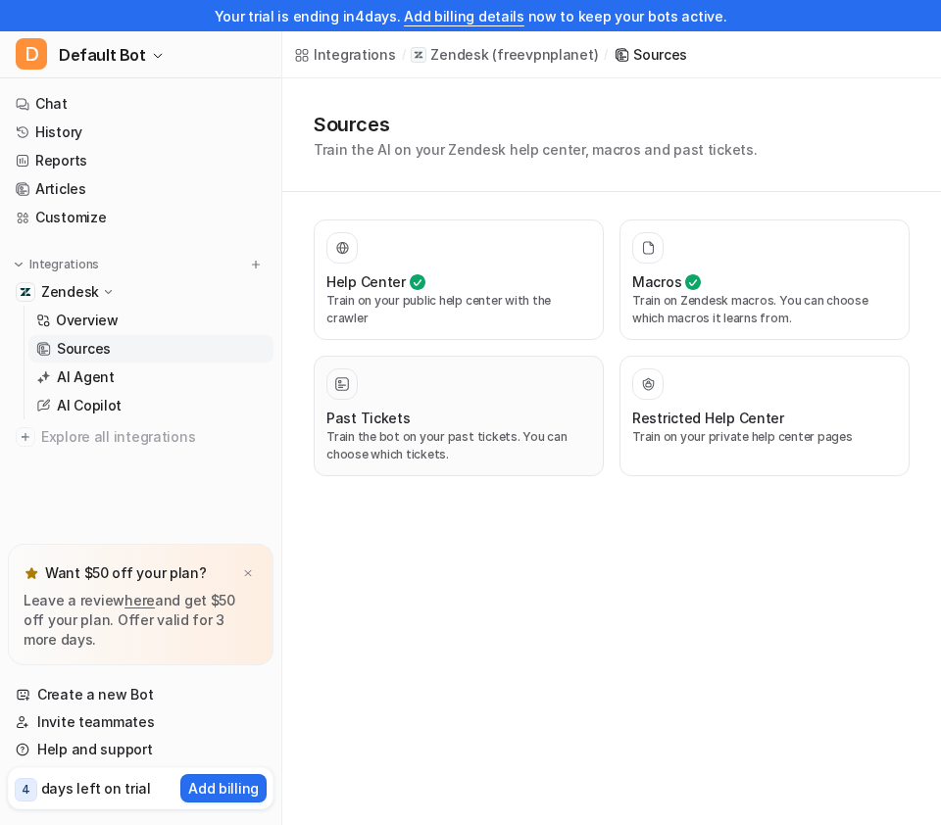
click at [461, 408] on div "Past Tickets" at bounding box center [458, 418] width 265 height 21
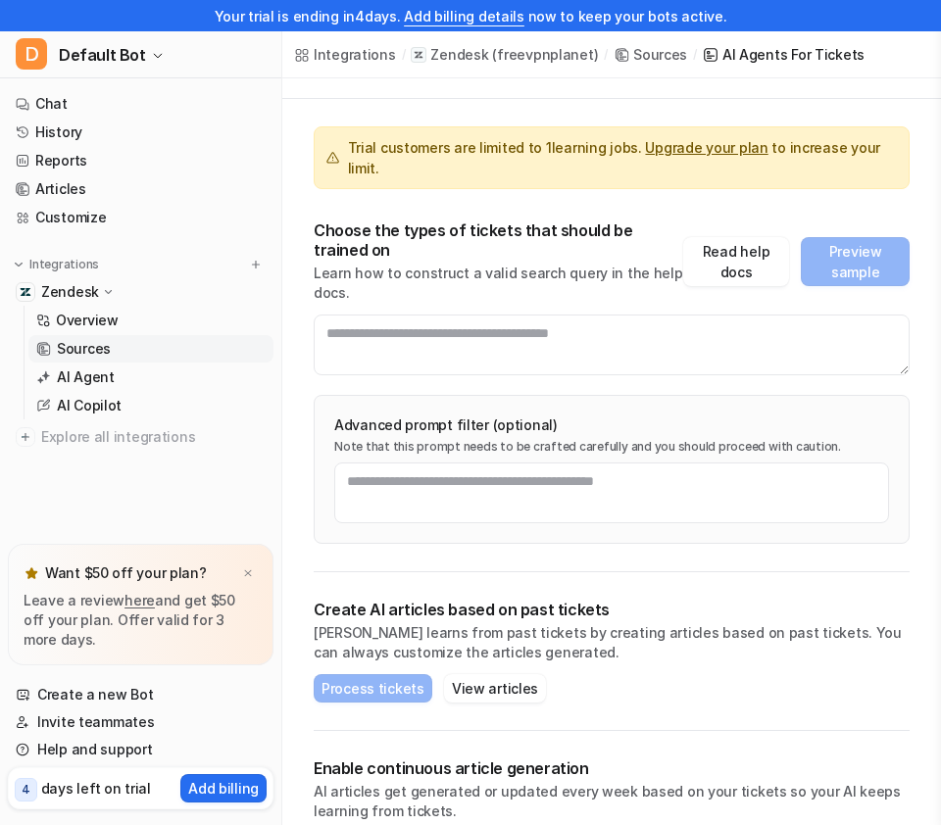
scroll to position [92, 0]
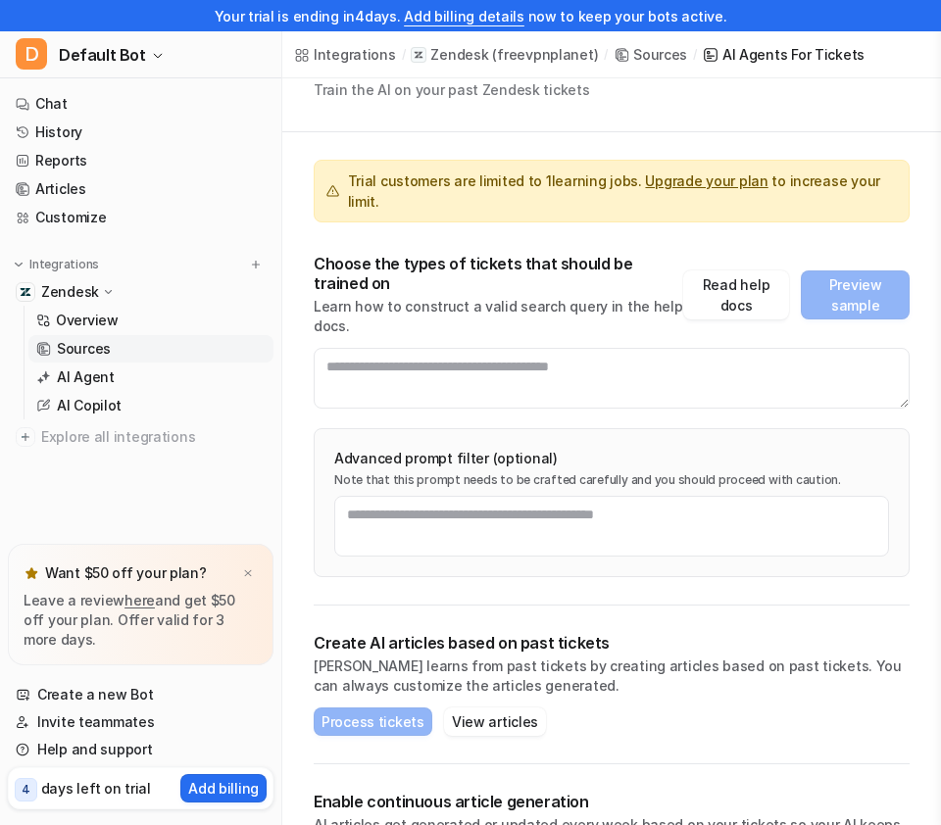
click at [168, 346] on link "Sources" at bounding box center [150, 348] width 245 height 27
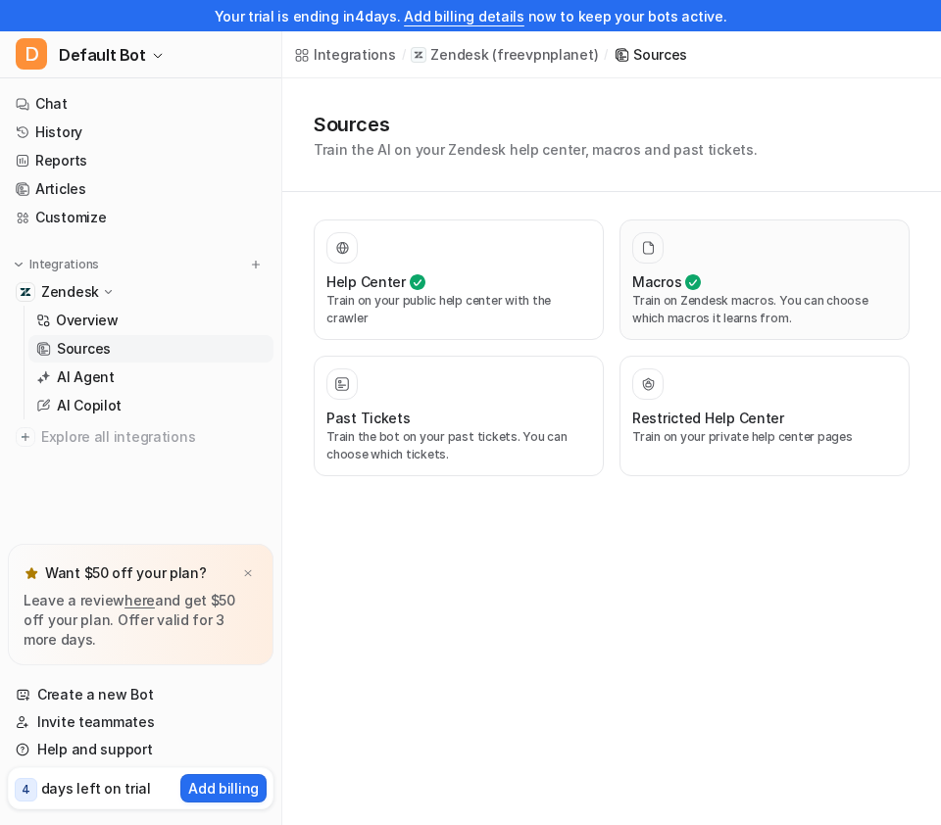
click at [702, 276] on div "Macros" at bounding box center [764, 281] width 265 height 21
click at [482, 292] on p "Train on your public help center with the crawler" at bounding box center [458, 309] width 265 height 35
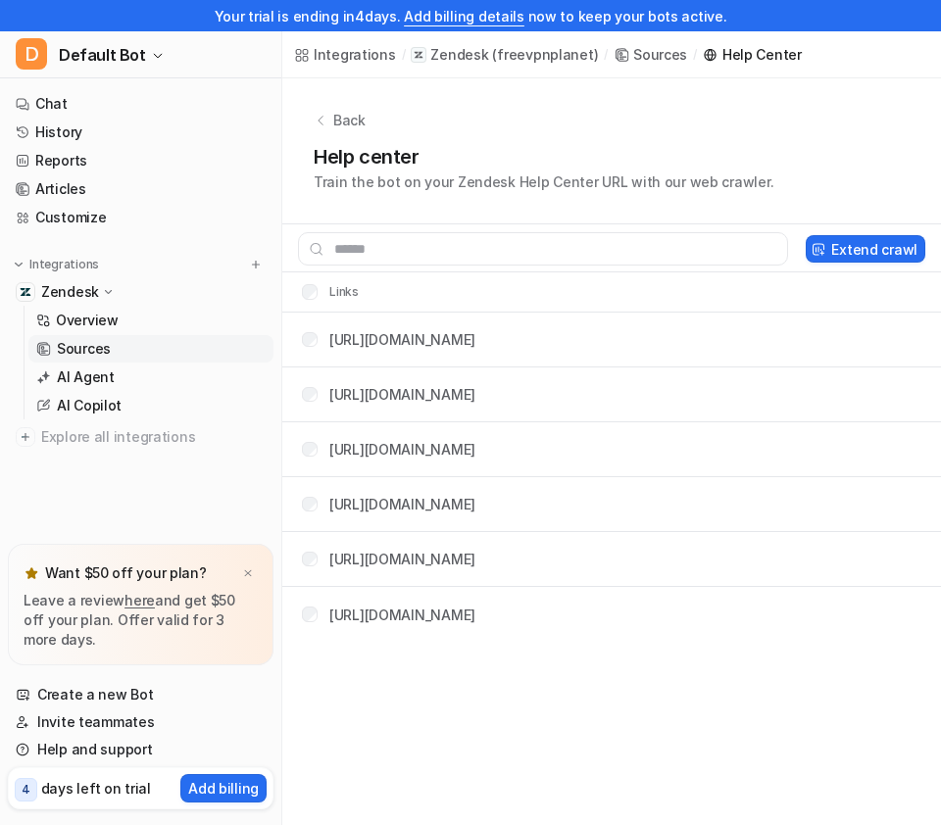
click at [355, 121] on p "Back" at bounding box center [349, 120] width 32 height 21
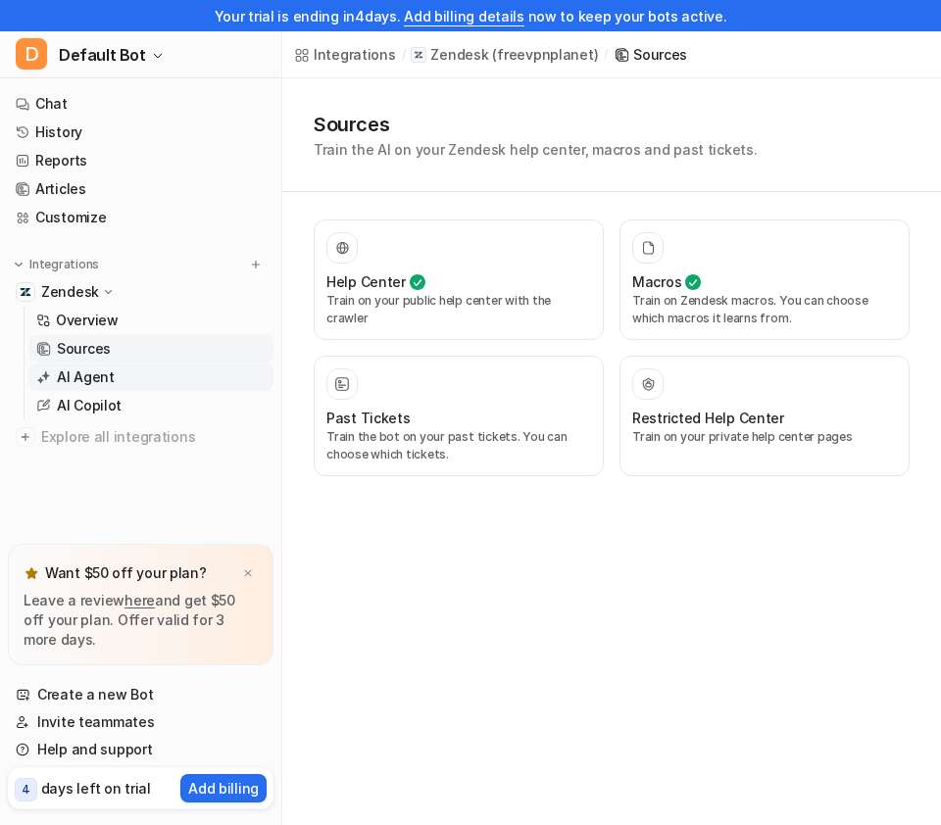
click at [144, 370] on link "AI Agent" at bounding box center [150, 377] width 245 height 27
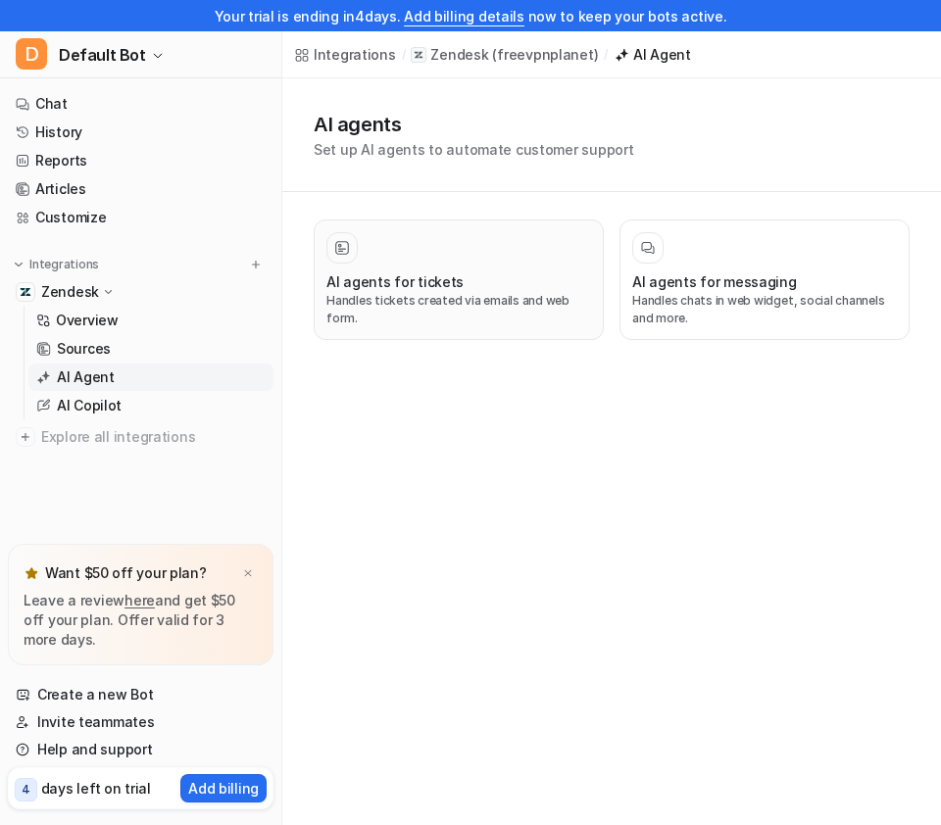
click at [486, 282] on div "AI agents for tickets" at bounding box center [458, 281] width 265 height 21
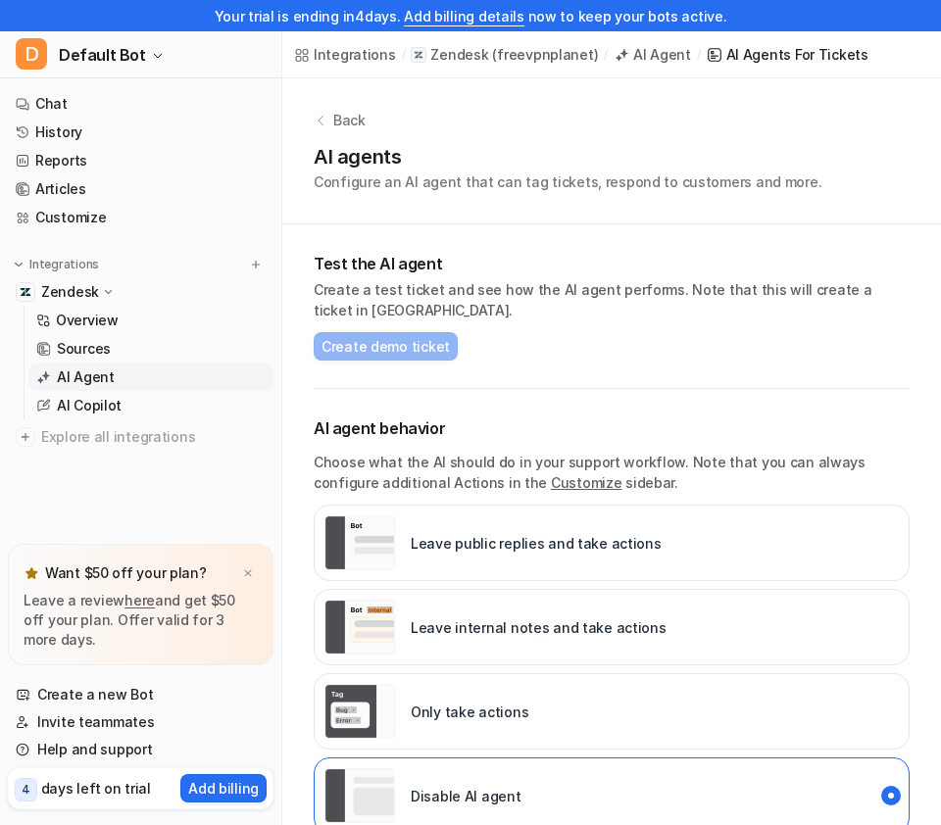
click at [320, 118] on icon at bounding box center [321, 121] width 14 height 14
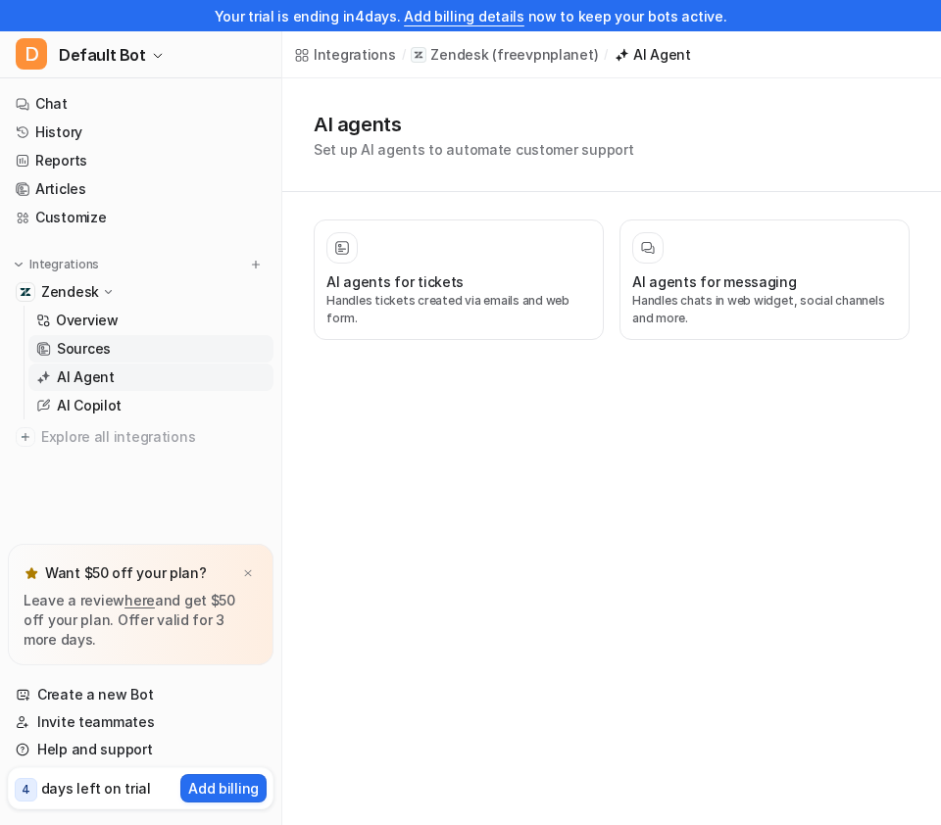
click at [135, 349] on link "Sources" at bounding box center [150, 348] width 245 height 27
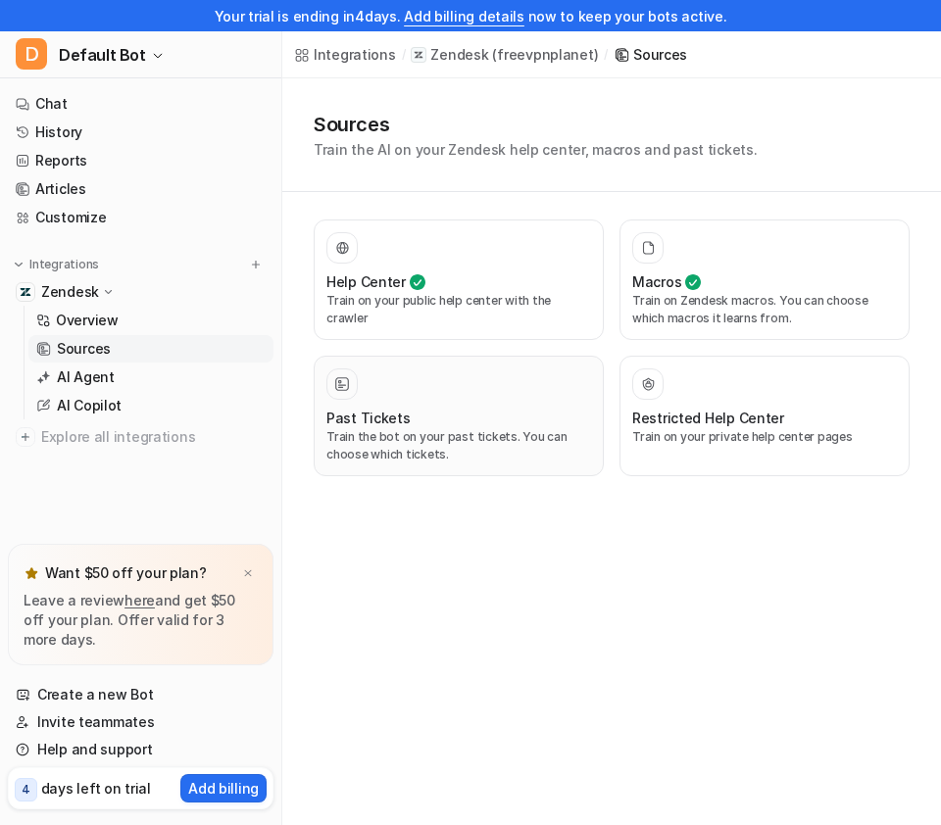
click at [516, 420] on div "Past Tickets" at bounding box center [458, 418] width 265 height 21
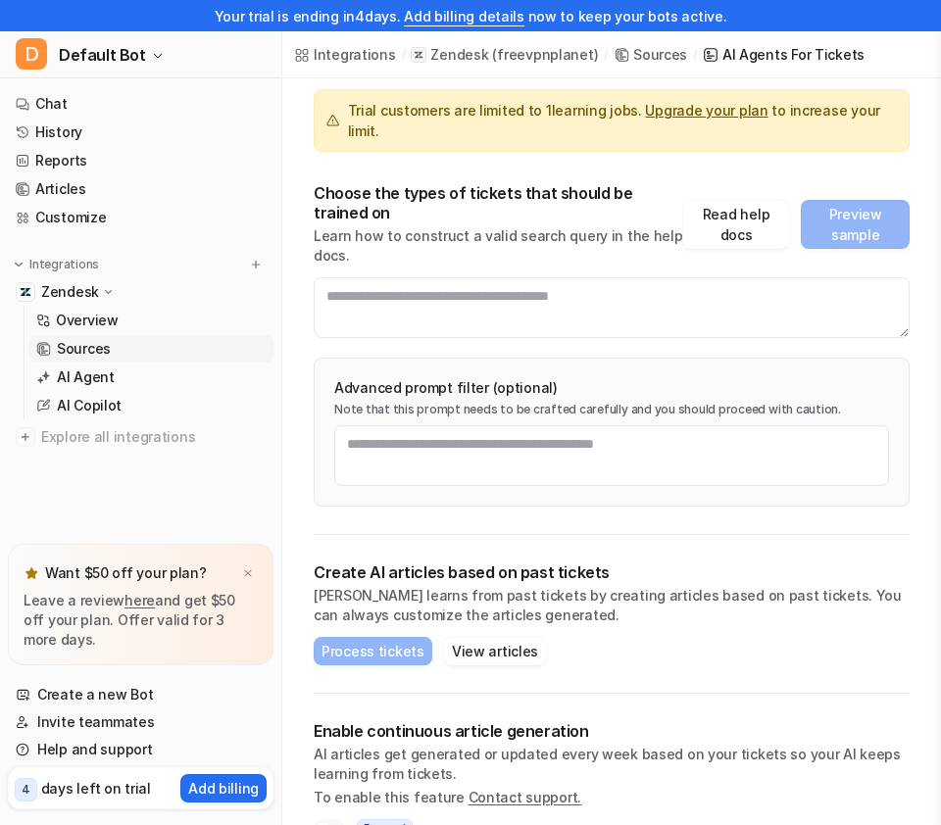
scroll to position [178, 0]
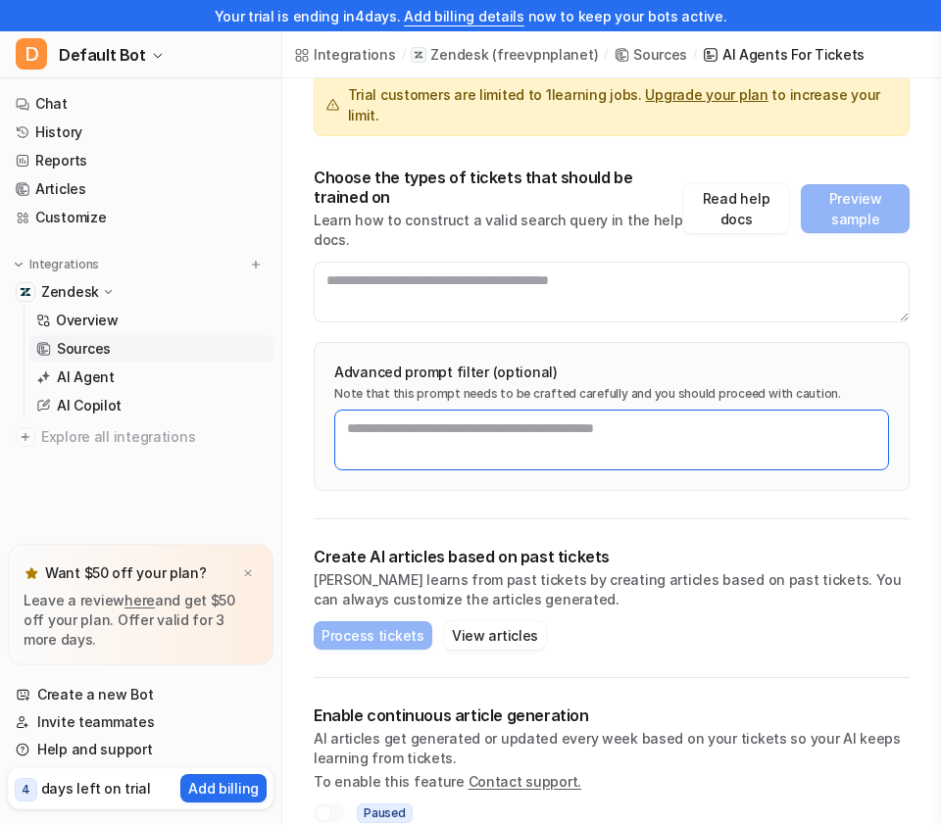
click at [478, 410] on textarea at bounding box center [611, 440] width 555 height 61
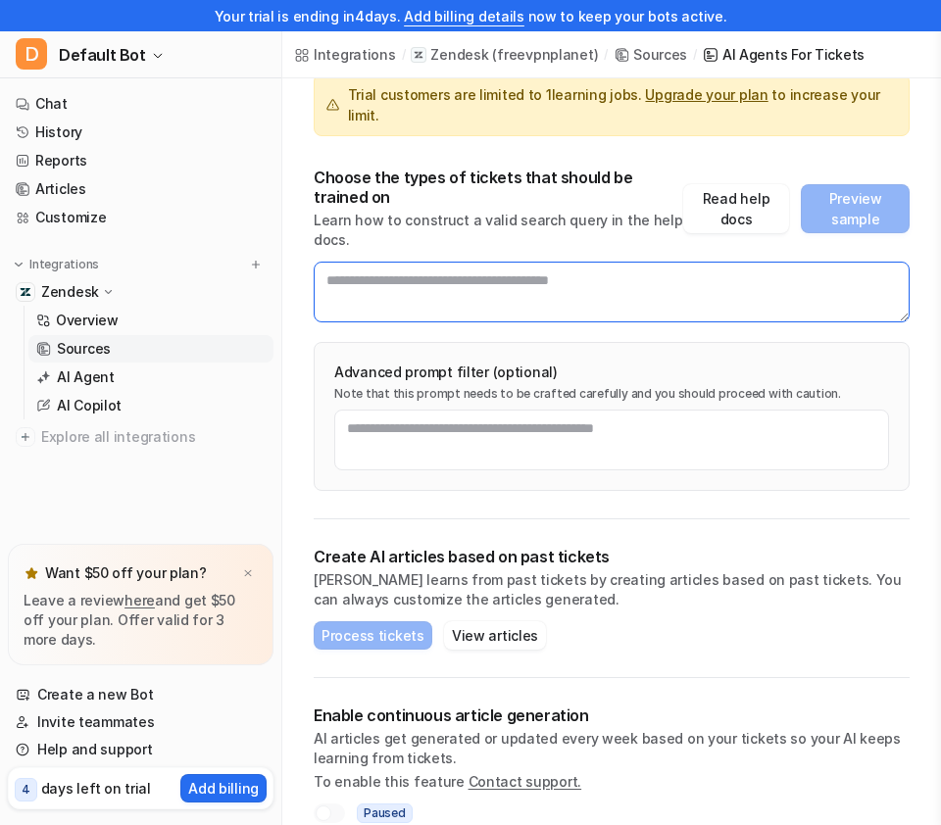
click at [464, 275] on textarea at bounding box center [612, 292] width 596 height 61
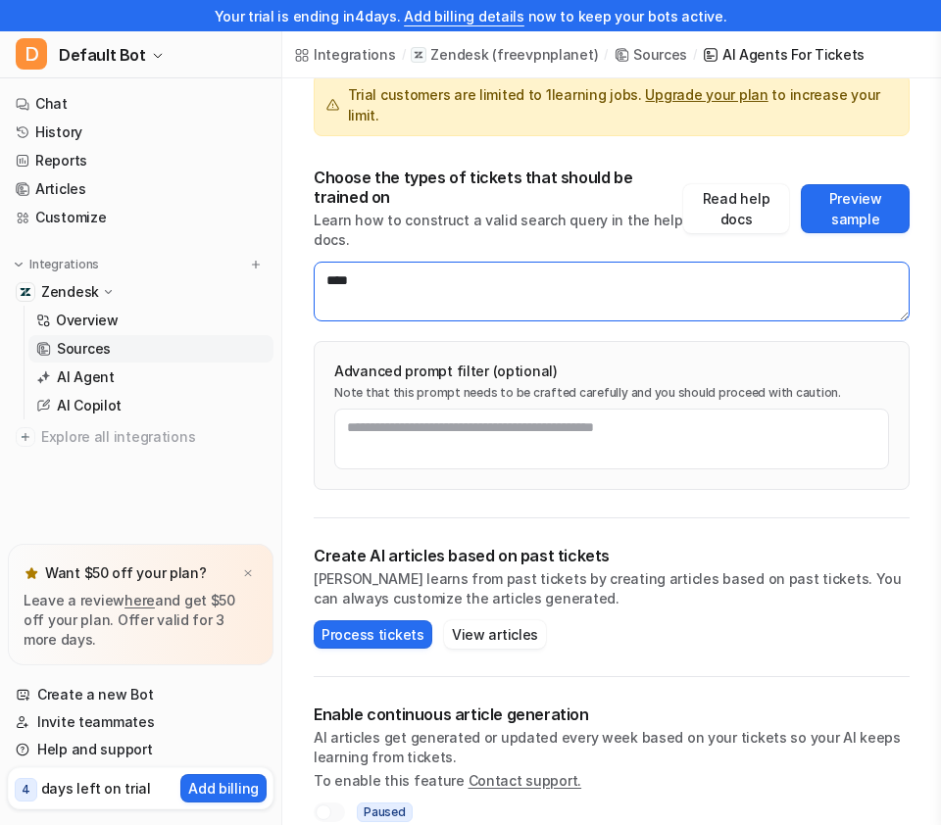
type textarea "****"
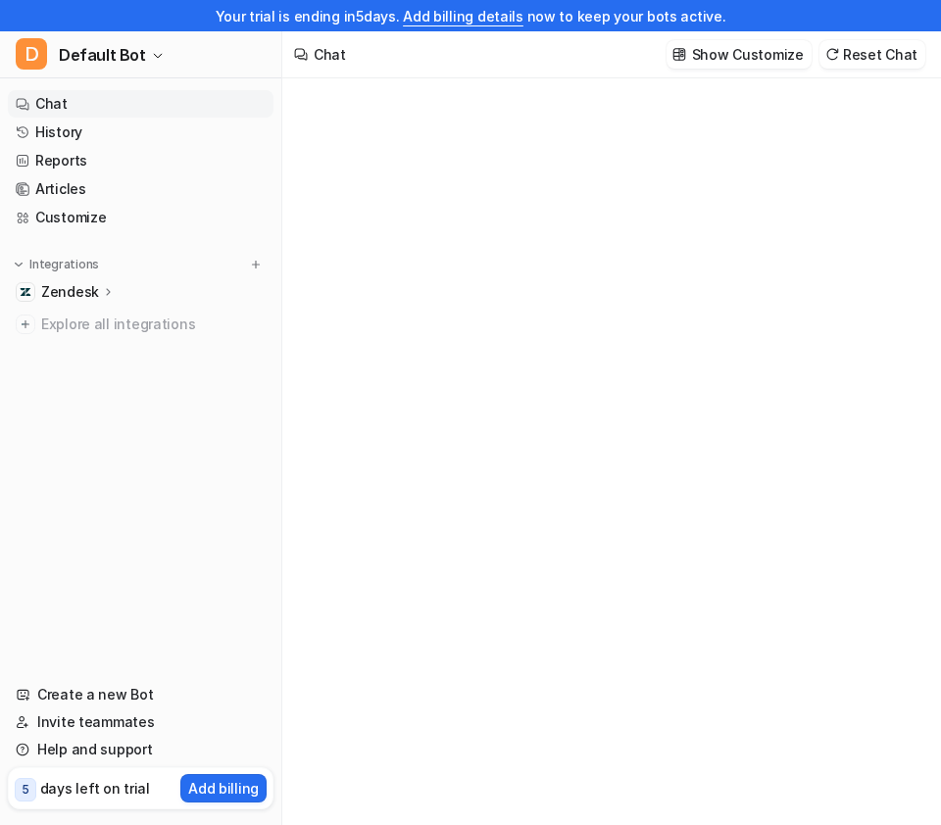
type textarea "**********"
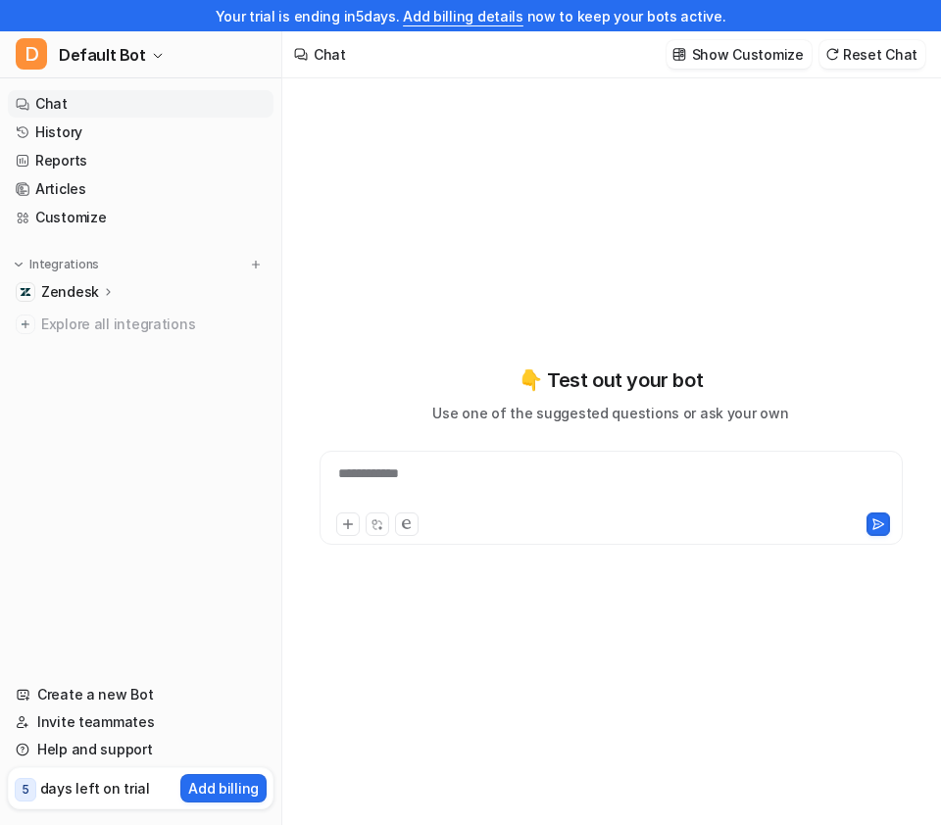
click at [106, 294] on icon at bounding box center [108, 291] width 4 height 7
click at [120, 338] on link "Sources" at bounding box center [150, 348] width 245 height 27
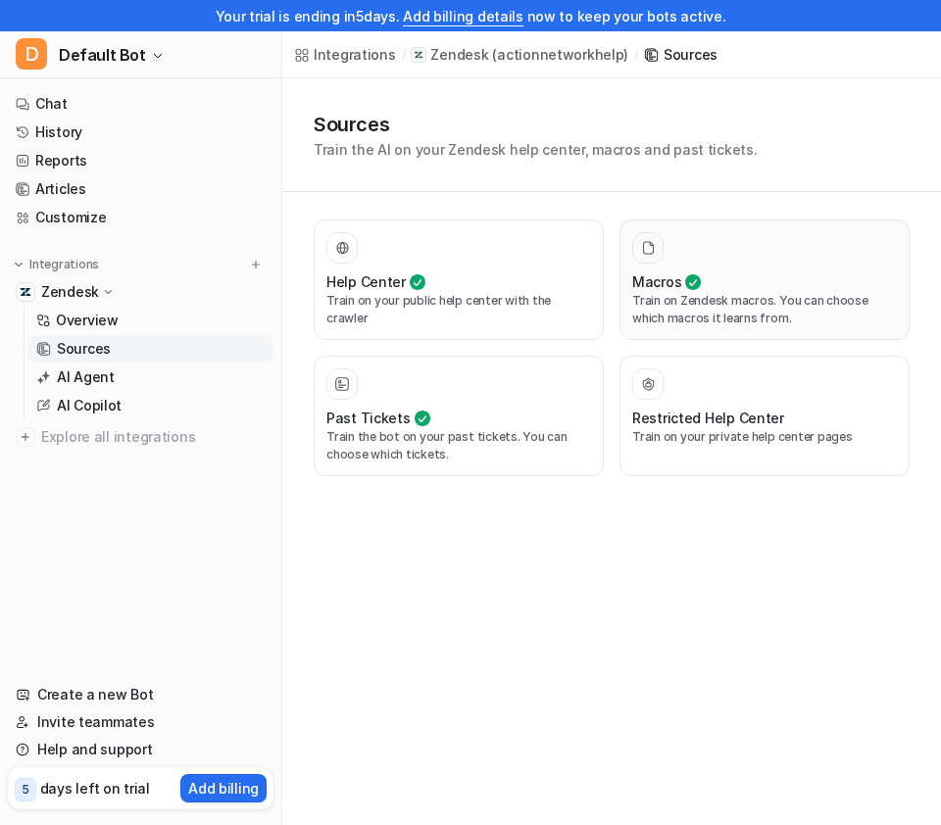
click at [782, 323] on p "Train on Zendesk macros. You can choose which macros it learns from." at bounding box center [764, 309] width 265 height 35
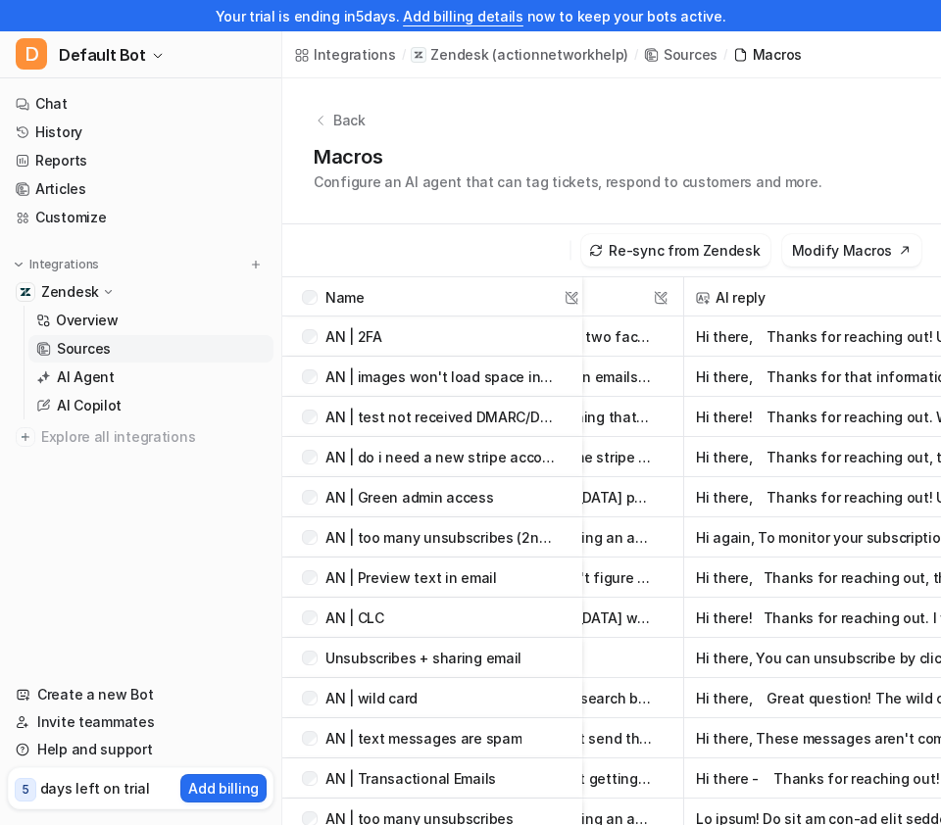
scroll to position [0, 123]
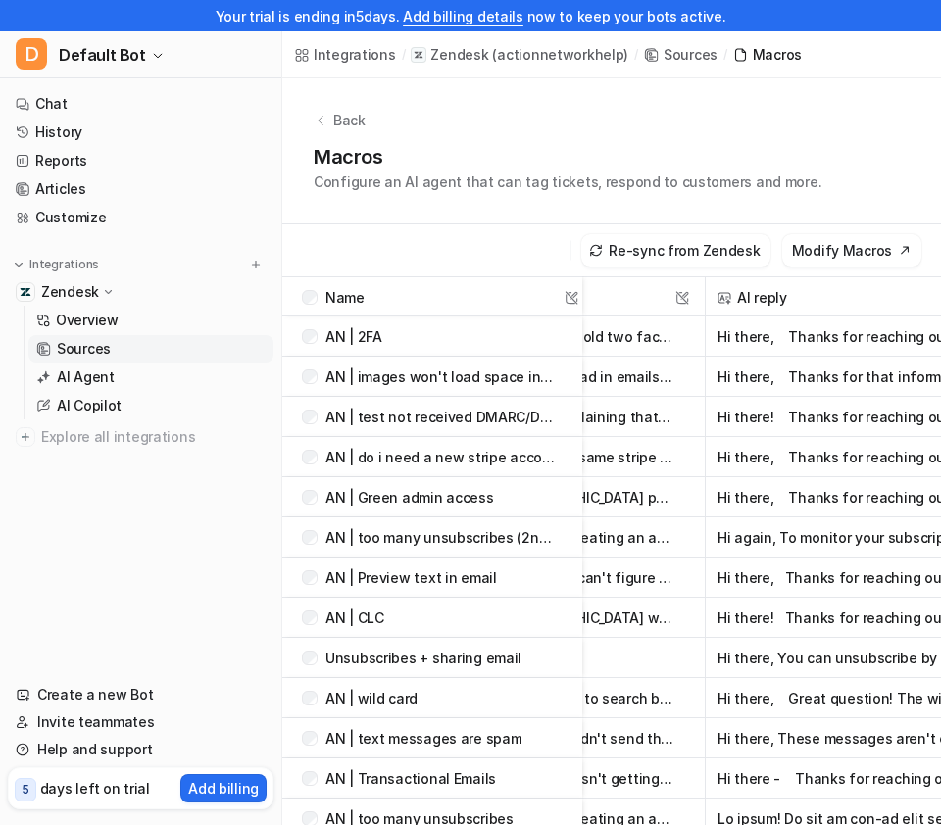
click at [806, 332] on button "Hi there, Thanks for reaching out! Unfortunately, for data security reasons, it…" at bounding box center [892, 337] width 351 height 40
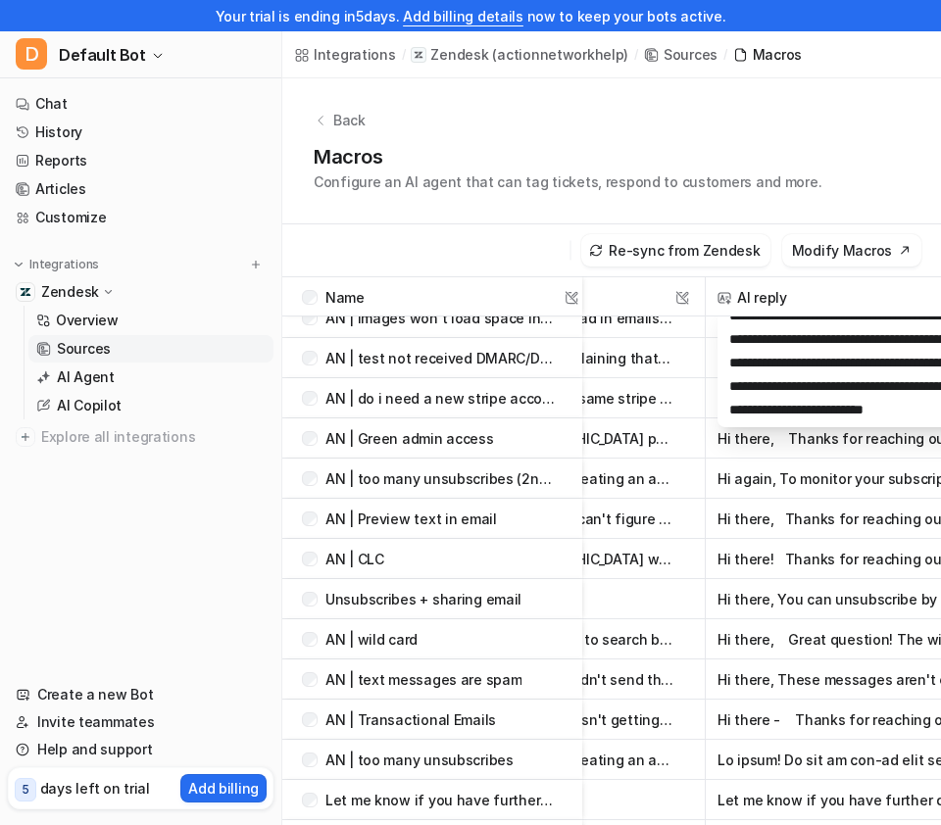
scroll to position [119, 123]
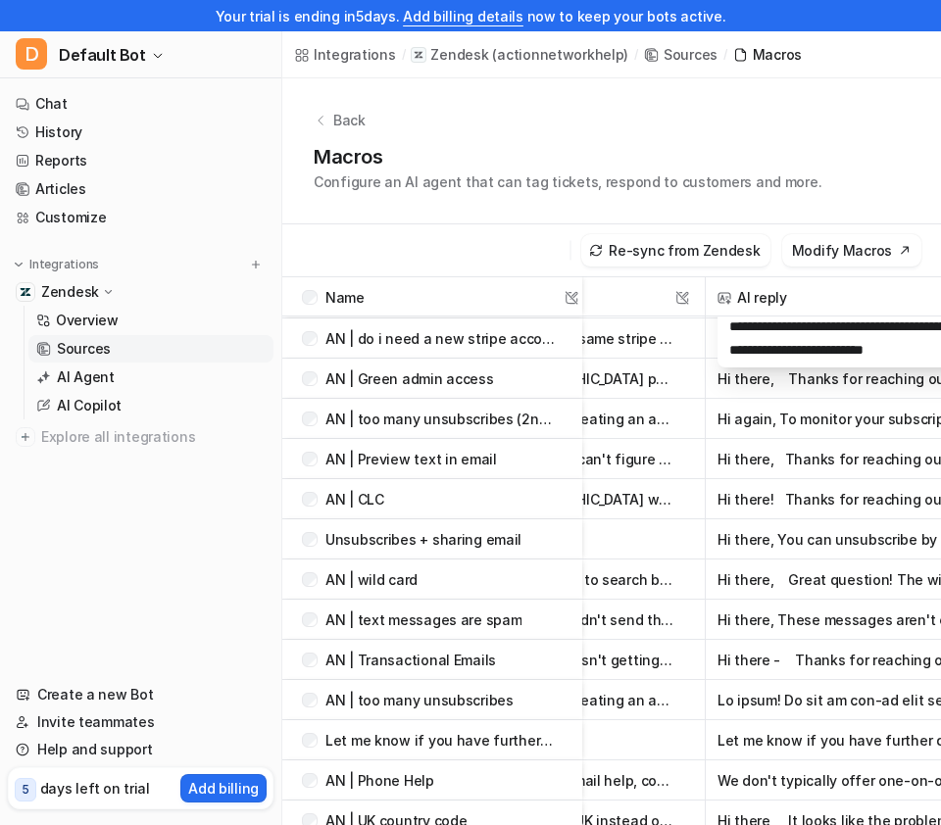
click at [810, 479] on button "Hi there! Thanks for reaching out. I would recommend contacting the folks at th…" at bounding box center [892, 499] width 351 height 40
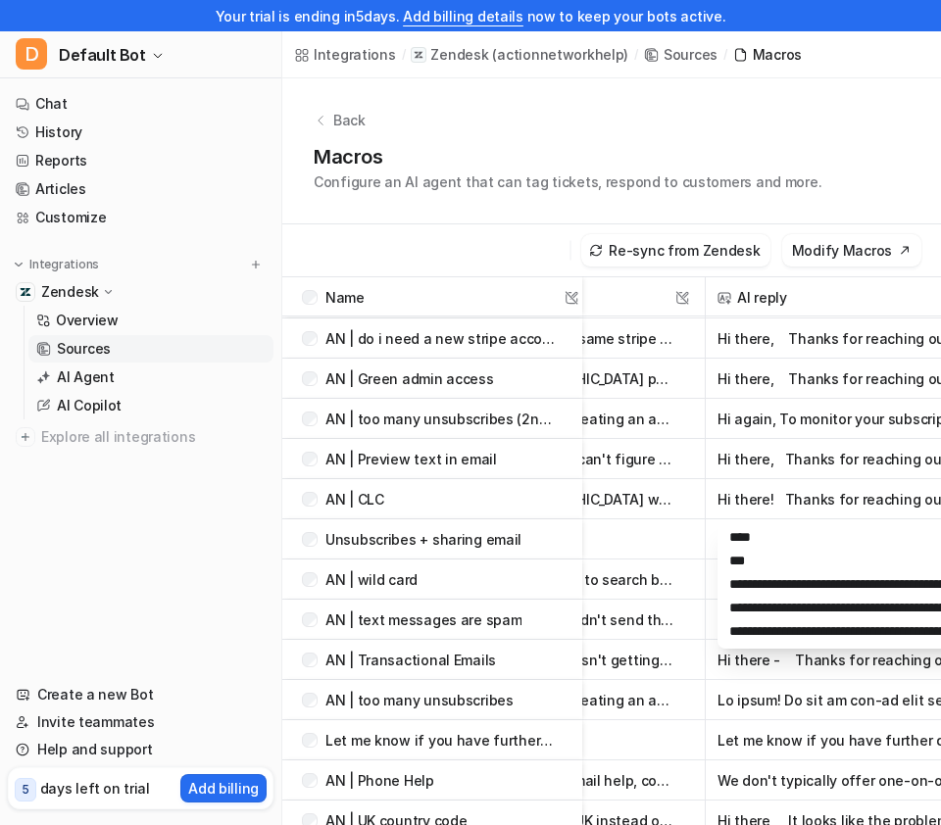
scroll to position [163, 0]
click at [785, 706] on button "button" at bounding box center [892, 700] width 351 height 40
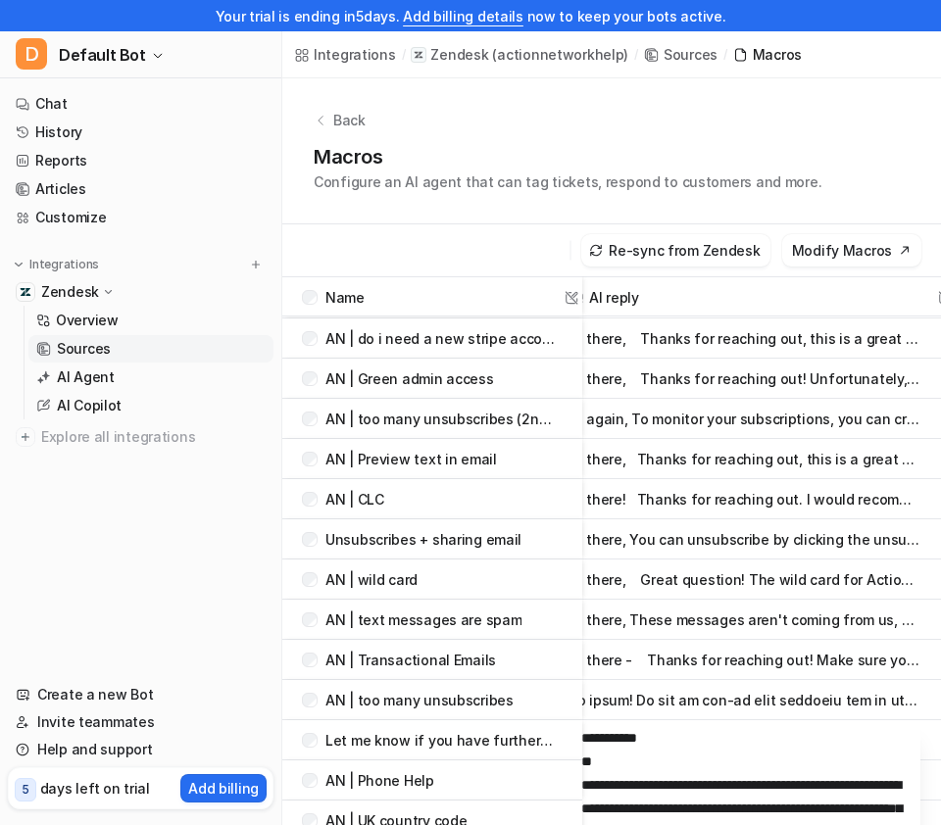
scroll to position [119, 266]
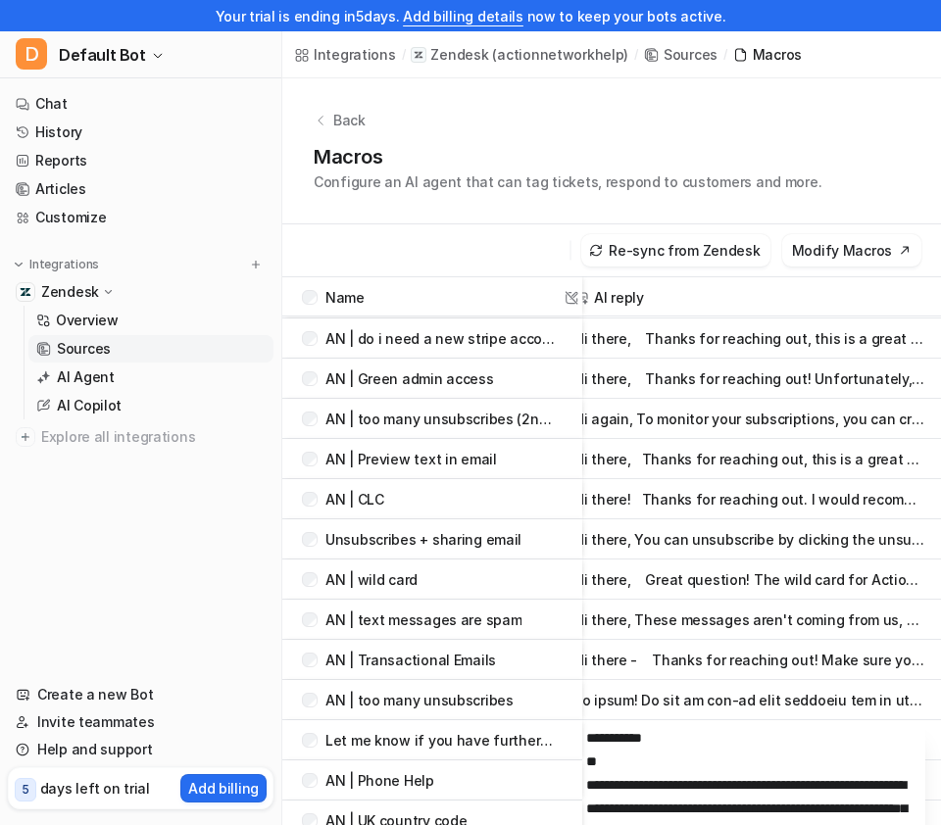
click at [773, 606] on button "Hi there, These messages aren't coming from us, but you should be able to unsub…" at bounding box center [749, 620] width 351 height 40
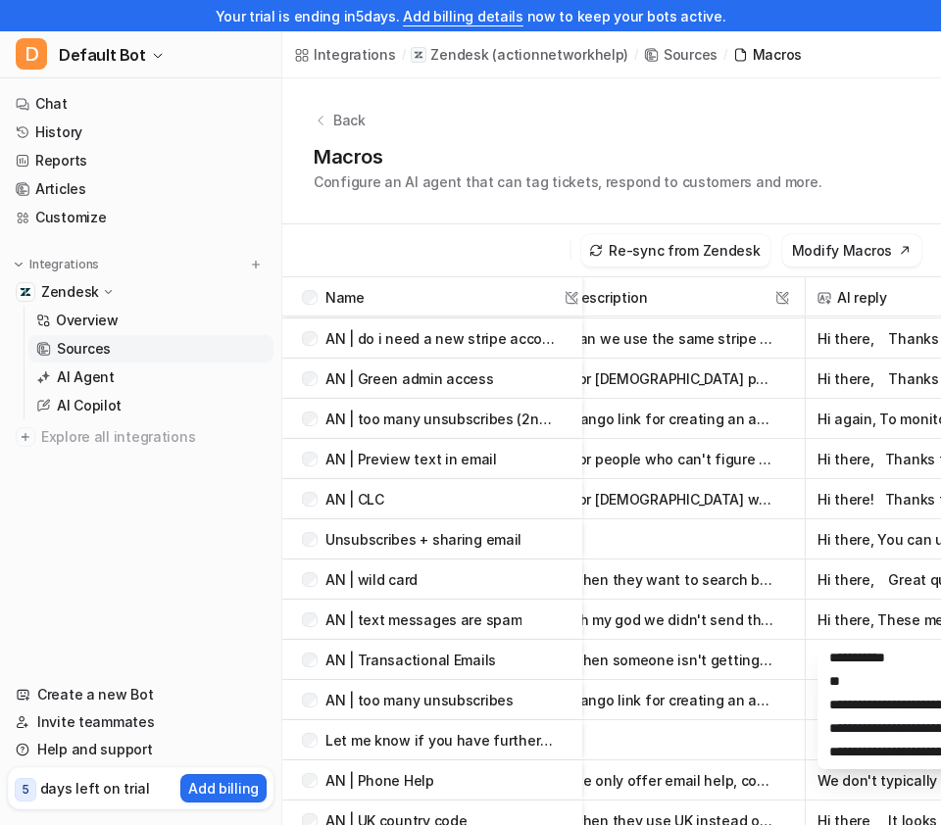
scroll to position [119, 0]
